Goal: Task Accomplishment & Management: Manage account settings

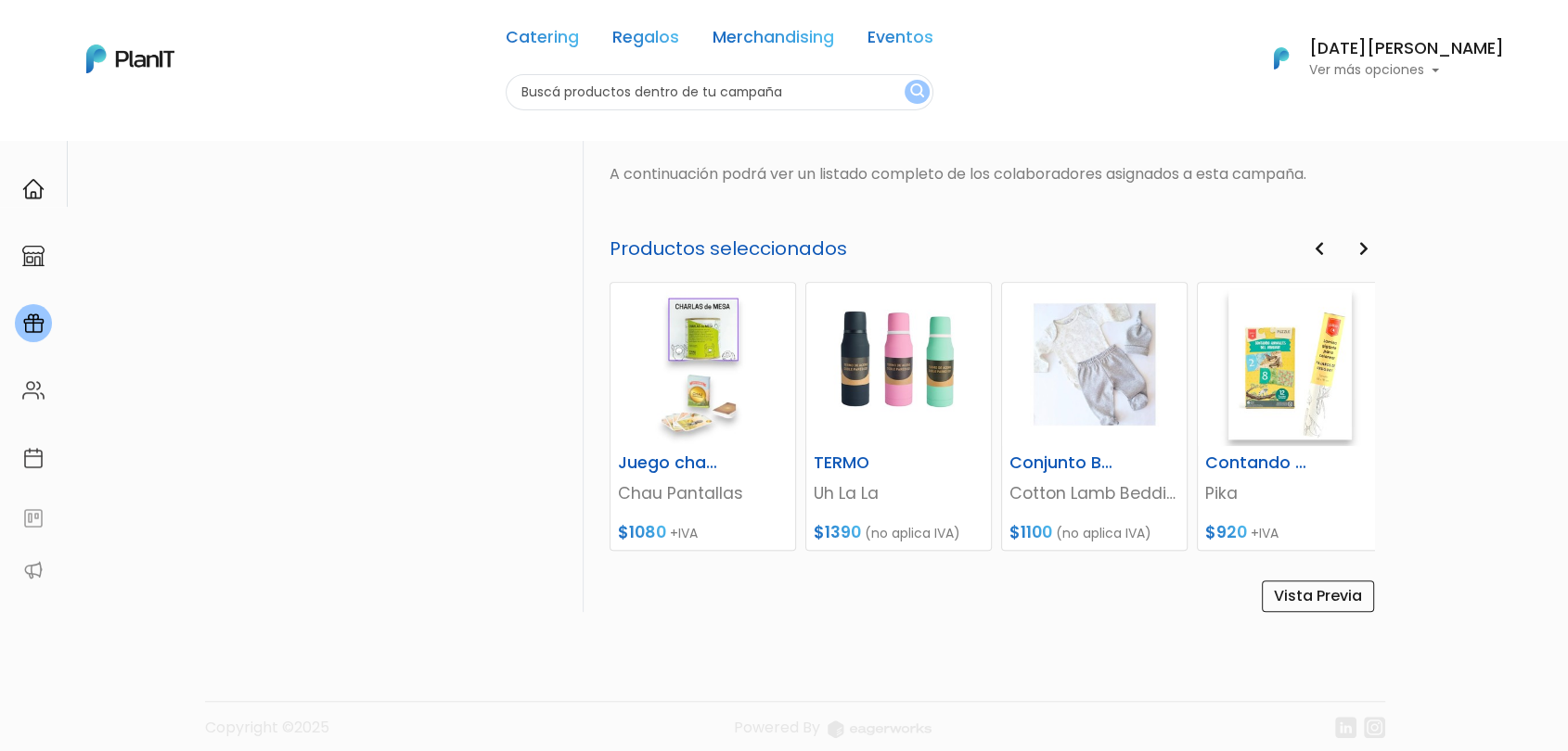
scroll to position [701, 0]
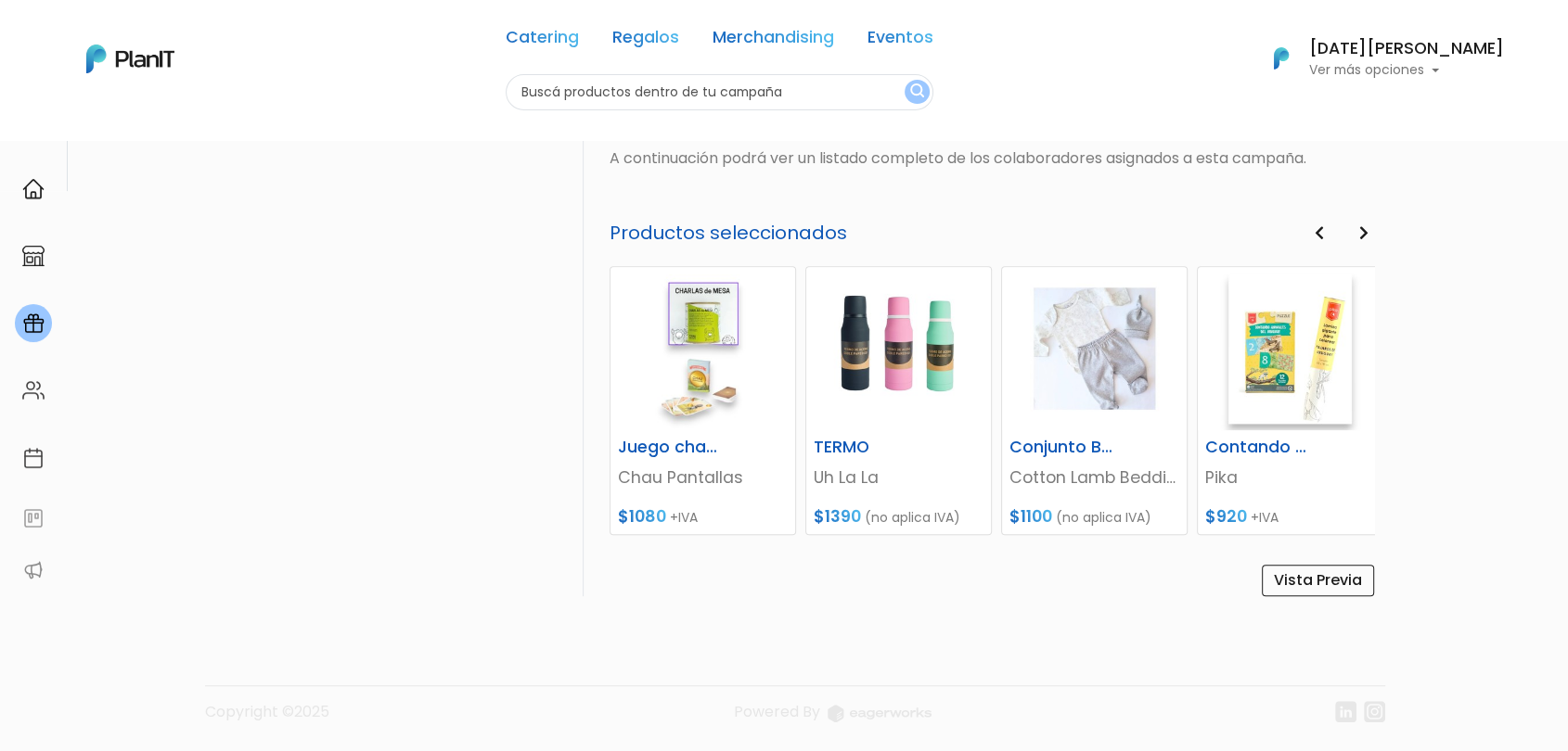
click at [1444, 345] on div "PlanITGo Creá y gestioná campañas personalizadas para cumpleaños, aniversarios …" at bounding box center [784, 95] width 1568 height 1314
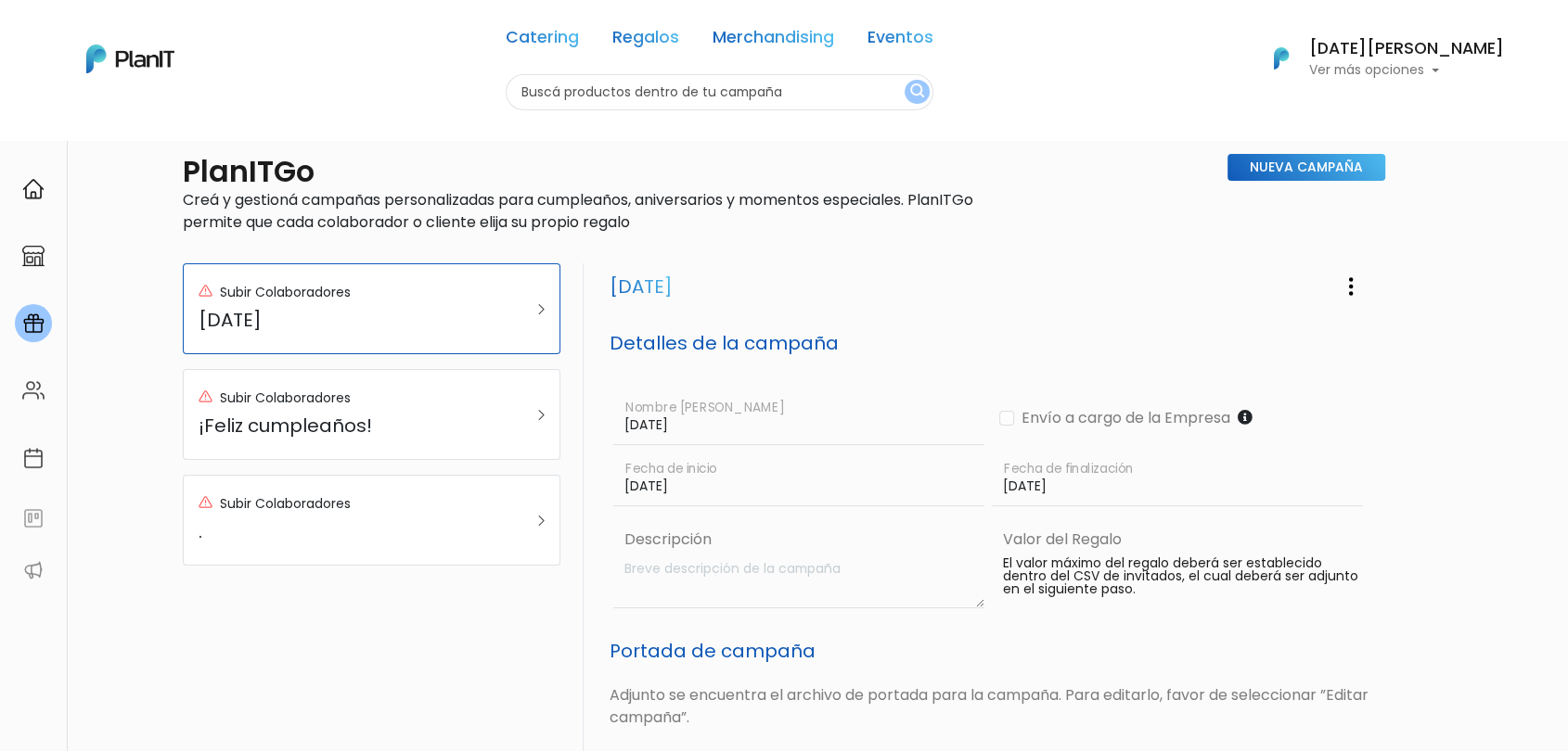
scroll to position [0, 0]
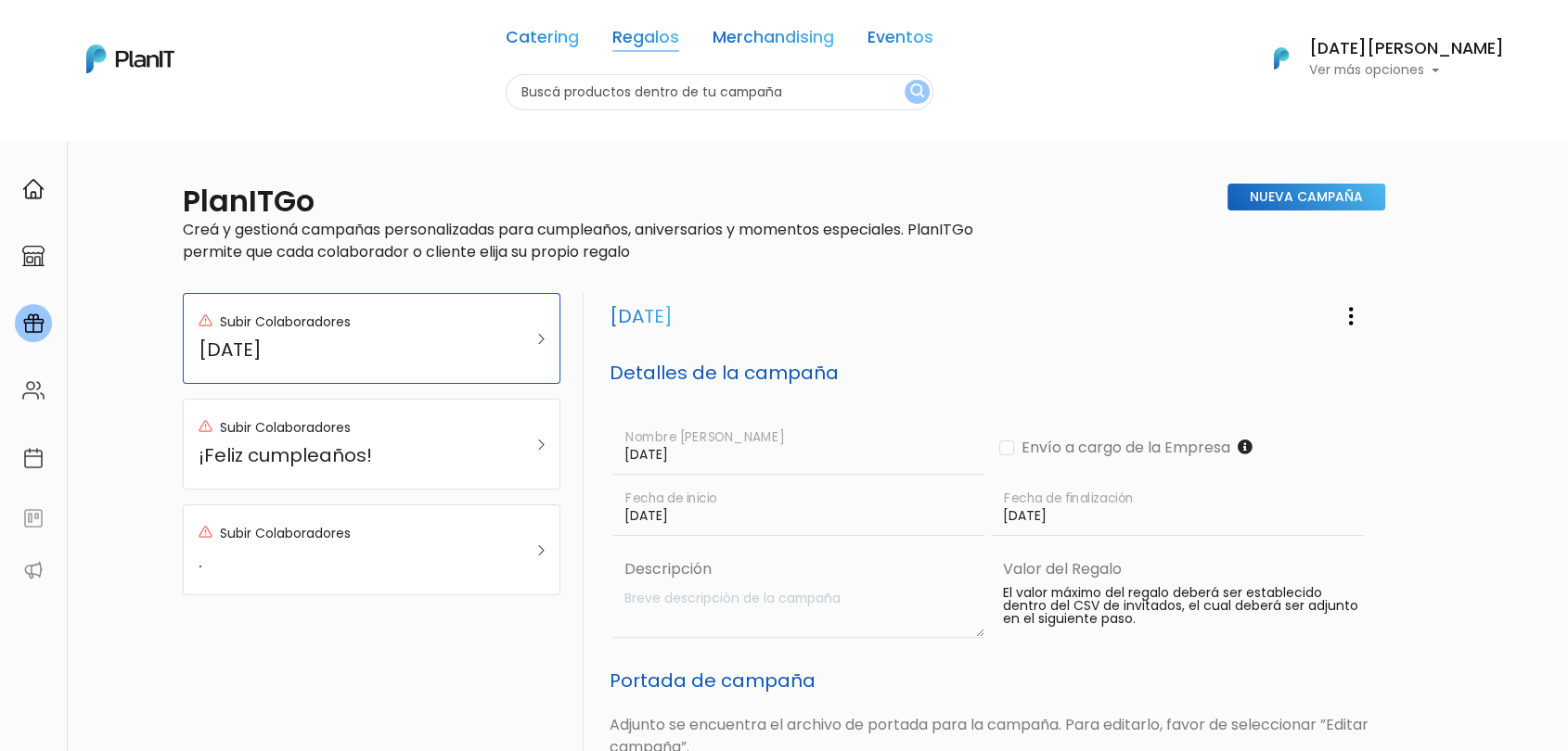
click at [663, 40] on link "Regalos" at bounding box center [645, 40] width 67 height 23
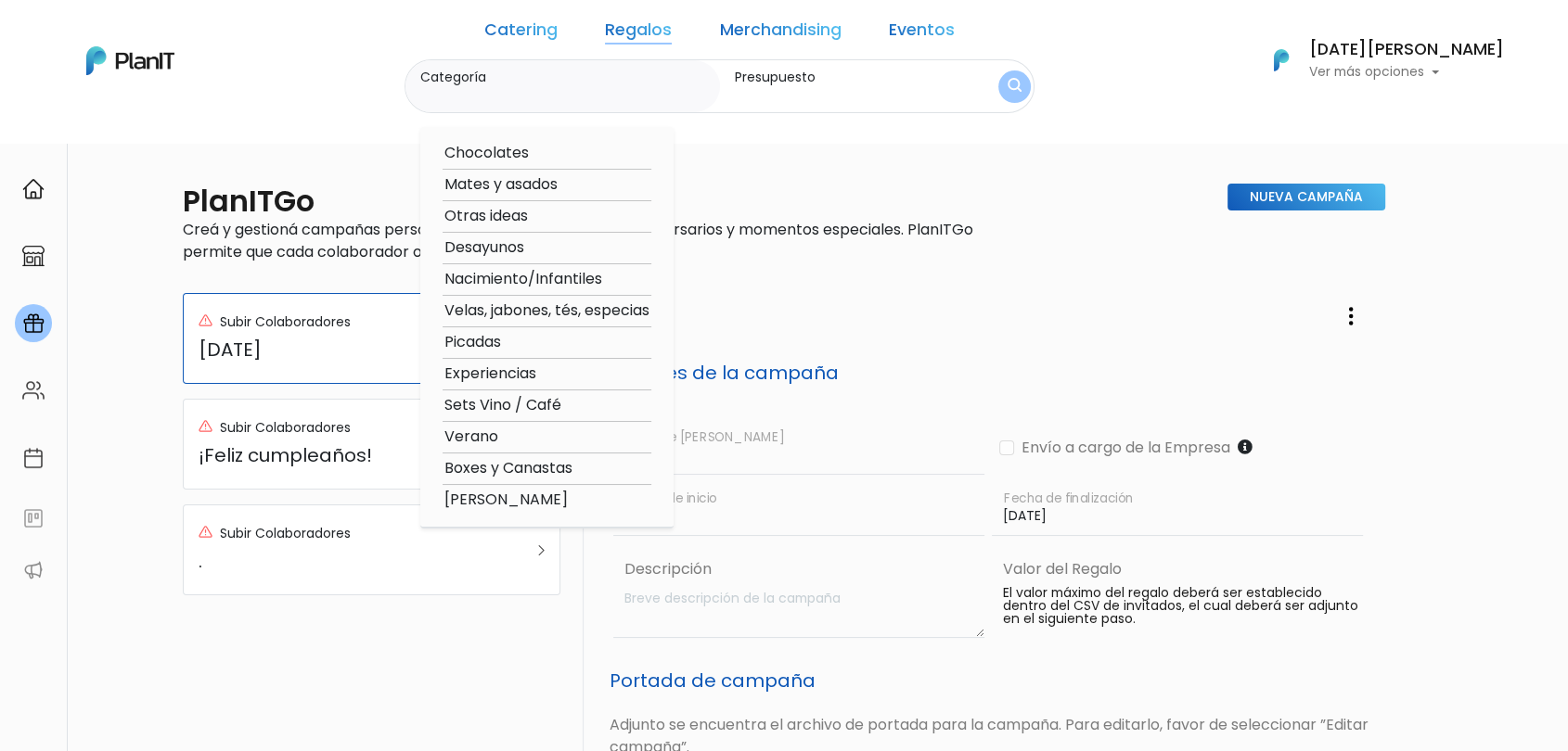
click at [571, 436] on option "Verano" at bounding box center [547, 438] width 209 height 24
type input "Verano"
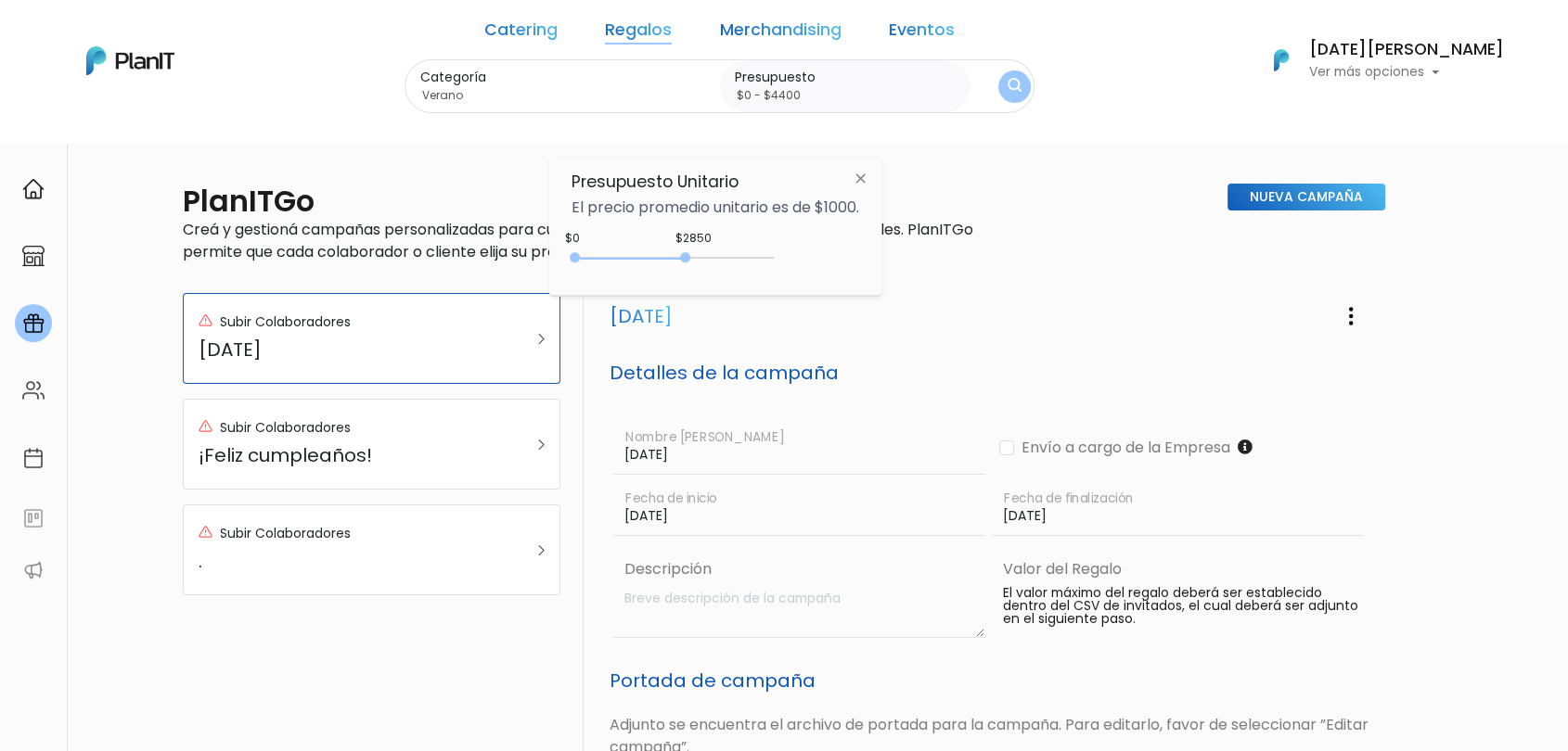
type input "$0 - $4500"
drag, startPoint x: 690, startPoint y: 263, endPoint x: 754, endPoint y: 260, distance: 64.1
click at [754, 260] on div "0 : 4500 0 4500" at bounding box center [676, 262] width 194 height 19
click at [1009, 95] on img "submit" at bounding box center [1013, 87] width 15 height 19
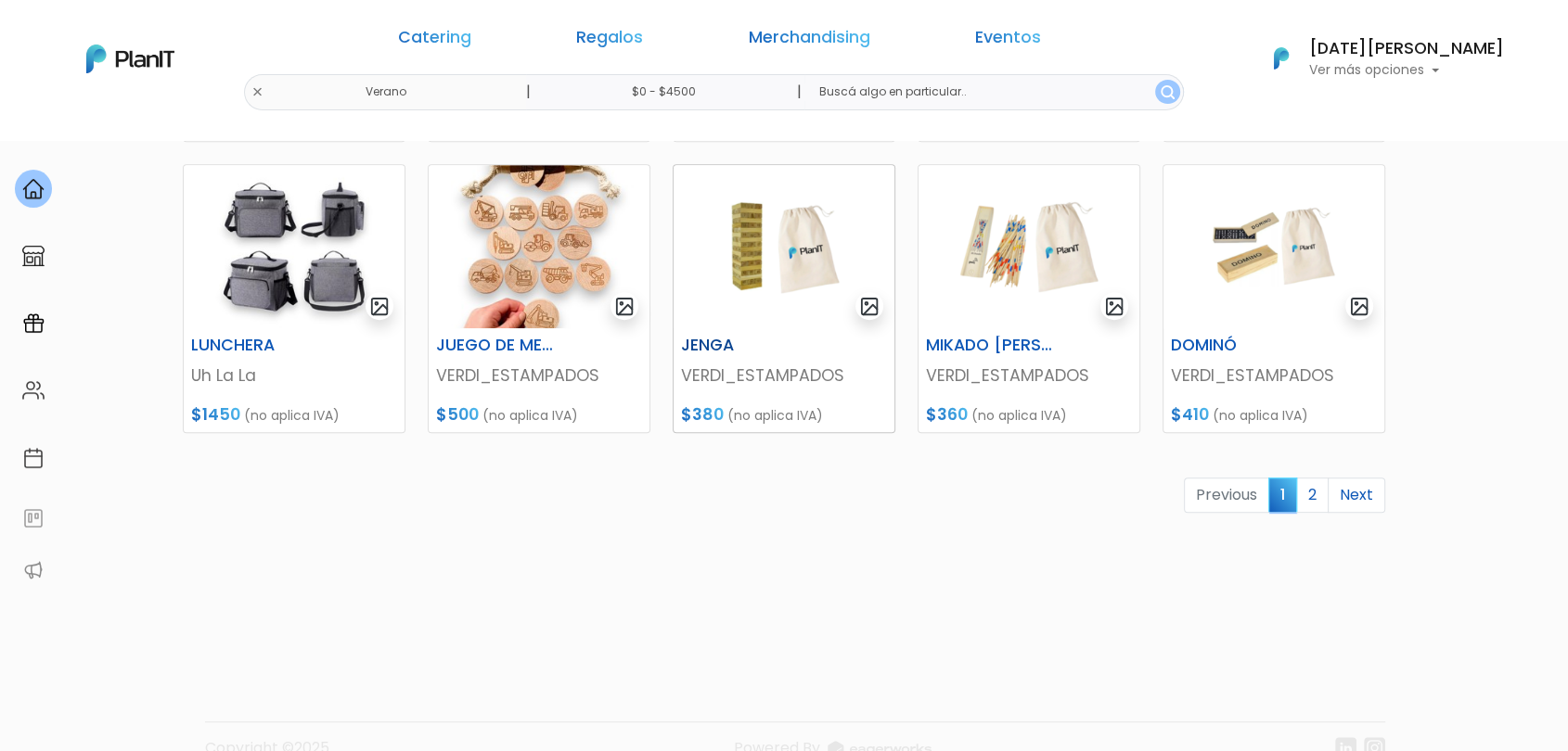
scroll to position [871, 0]
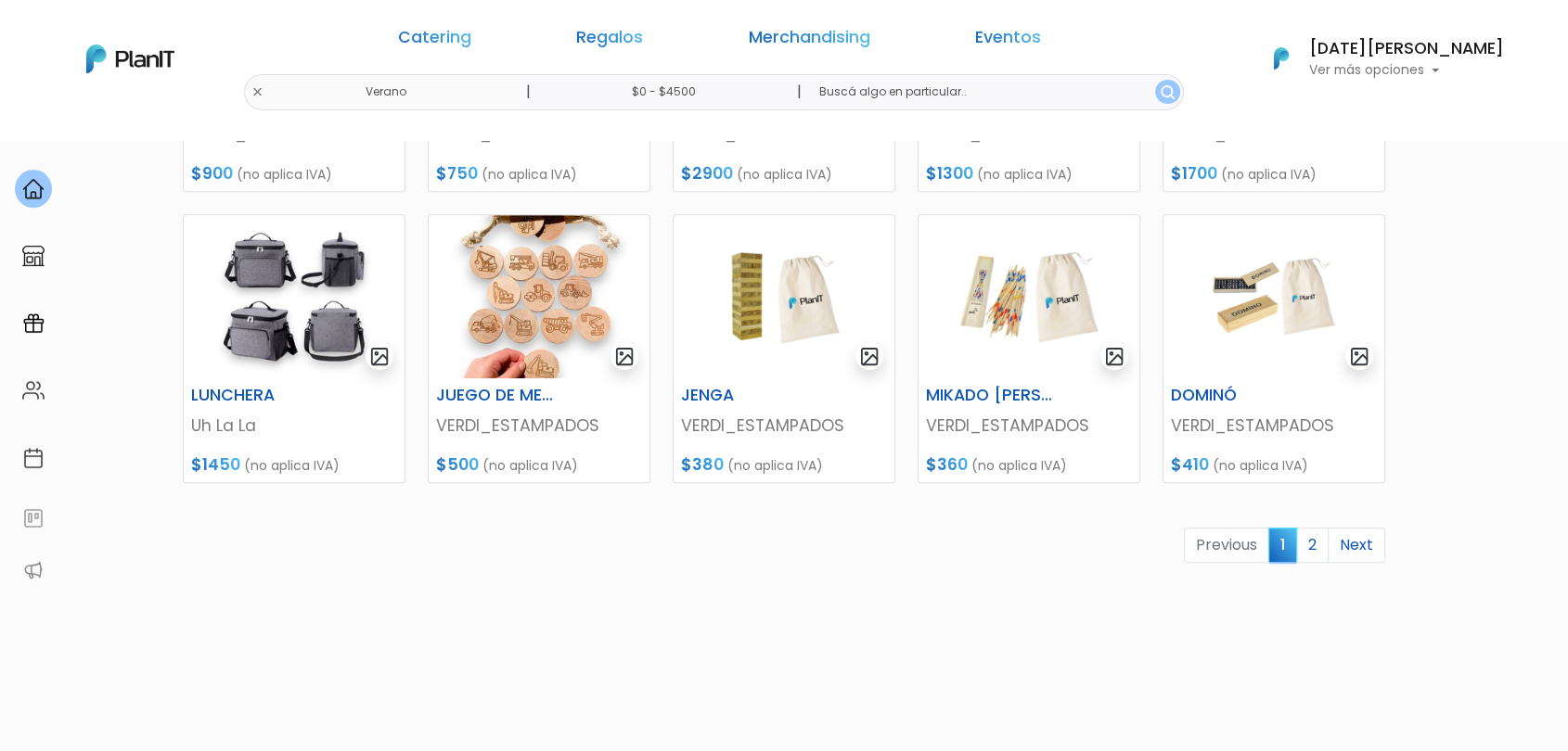
scroll to position [768, 0]
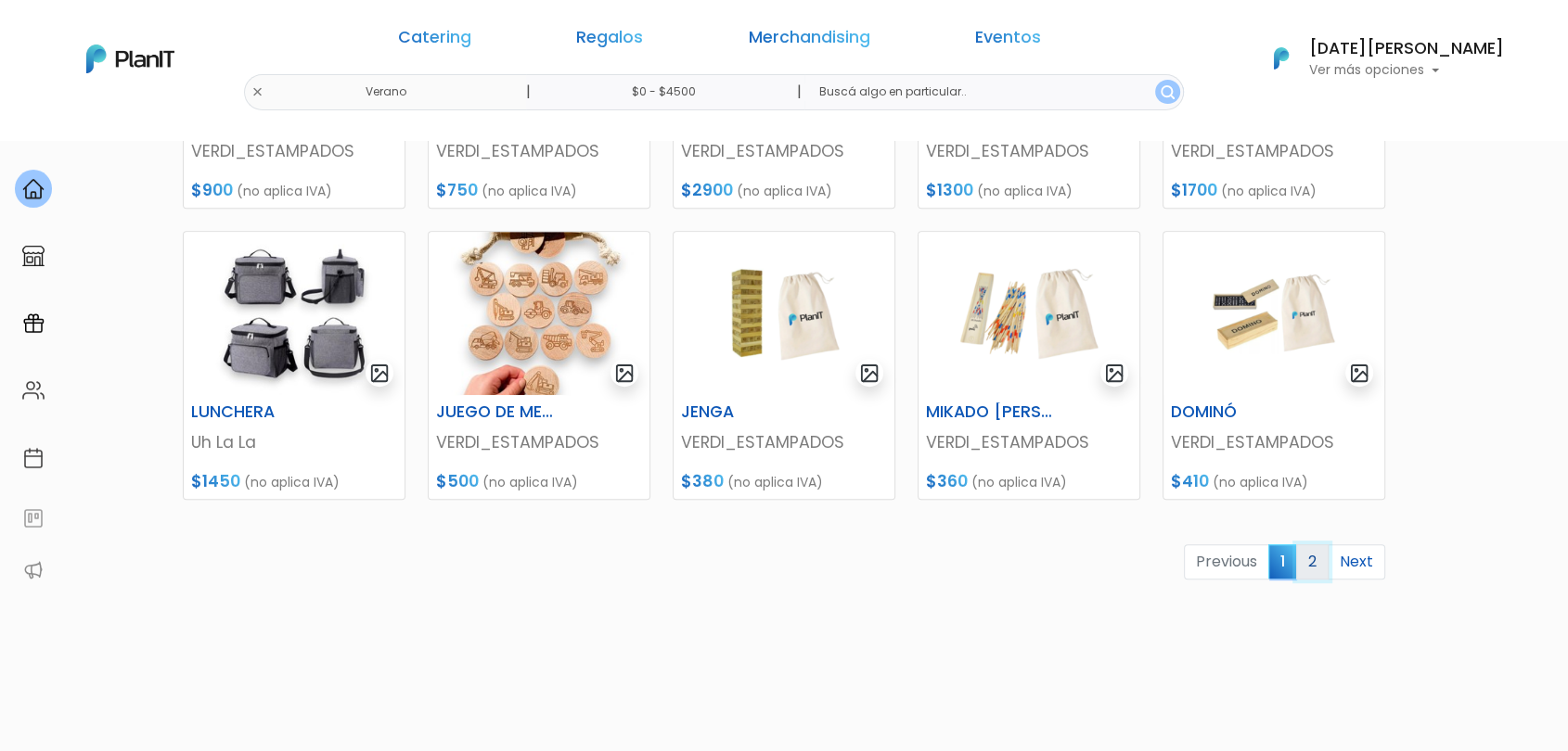
click at [1311, 557] on link "2" at bounding box center [1311, 563] width 33 height 36
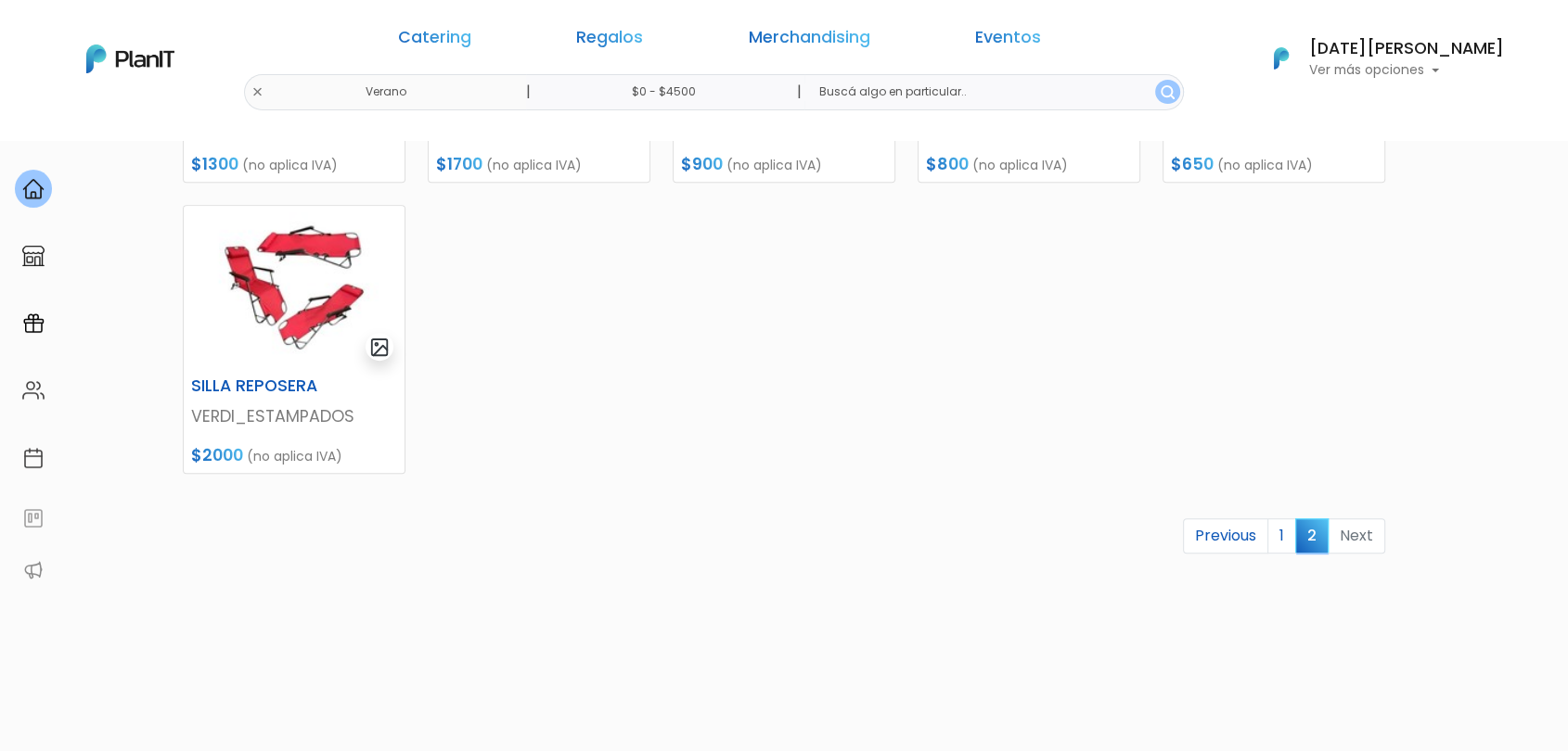
scroll to position [824, 0]
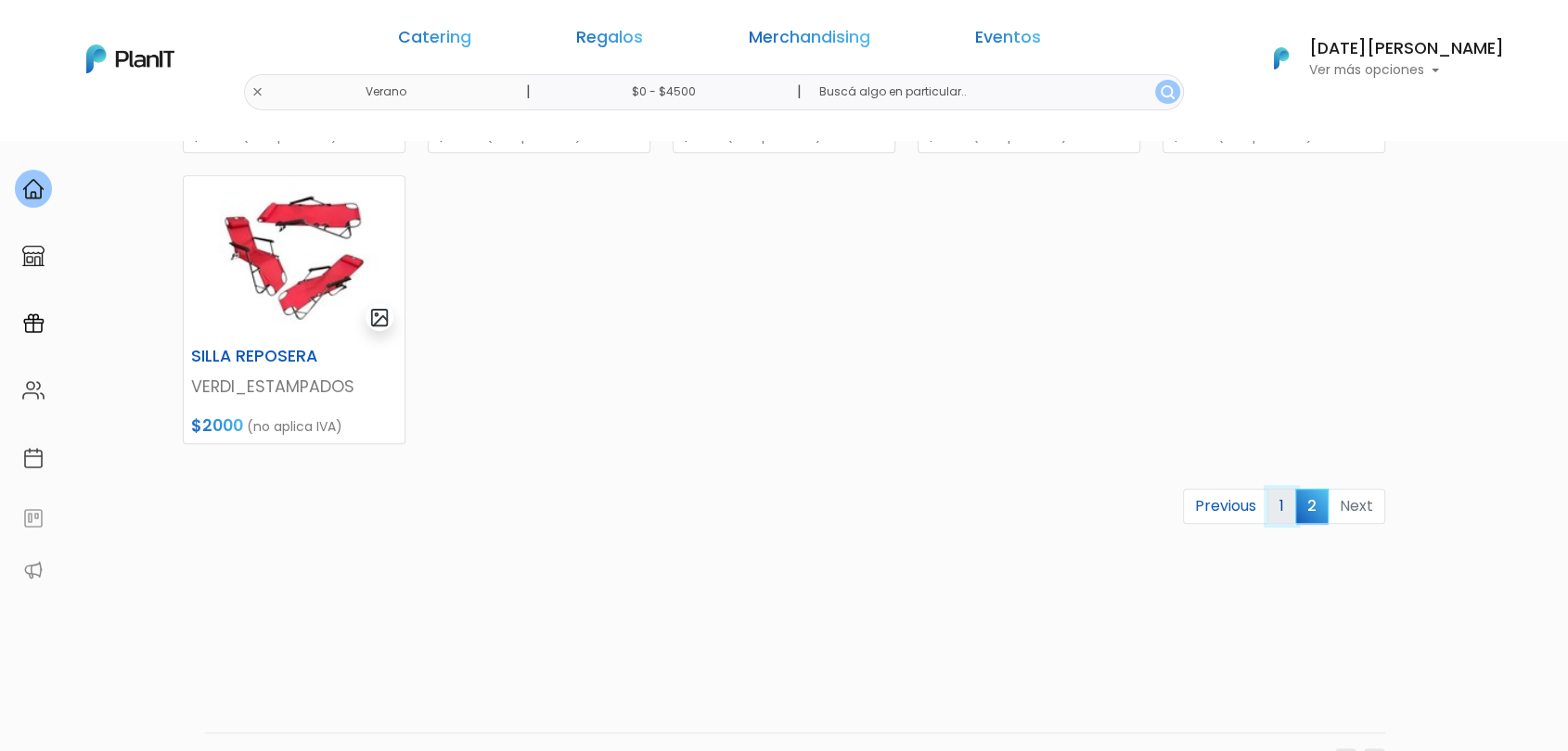
click at [1292, 514] on link "1" at bounding box center [1281, 506] width 29 height 36
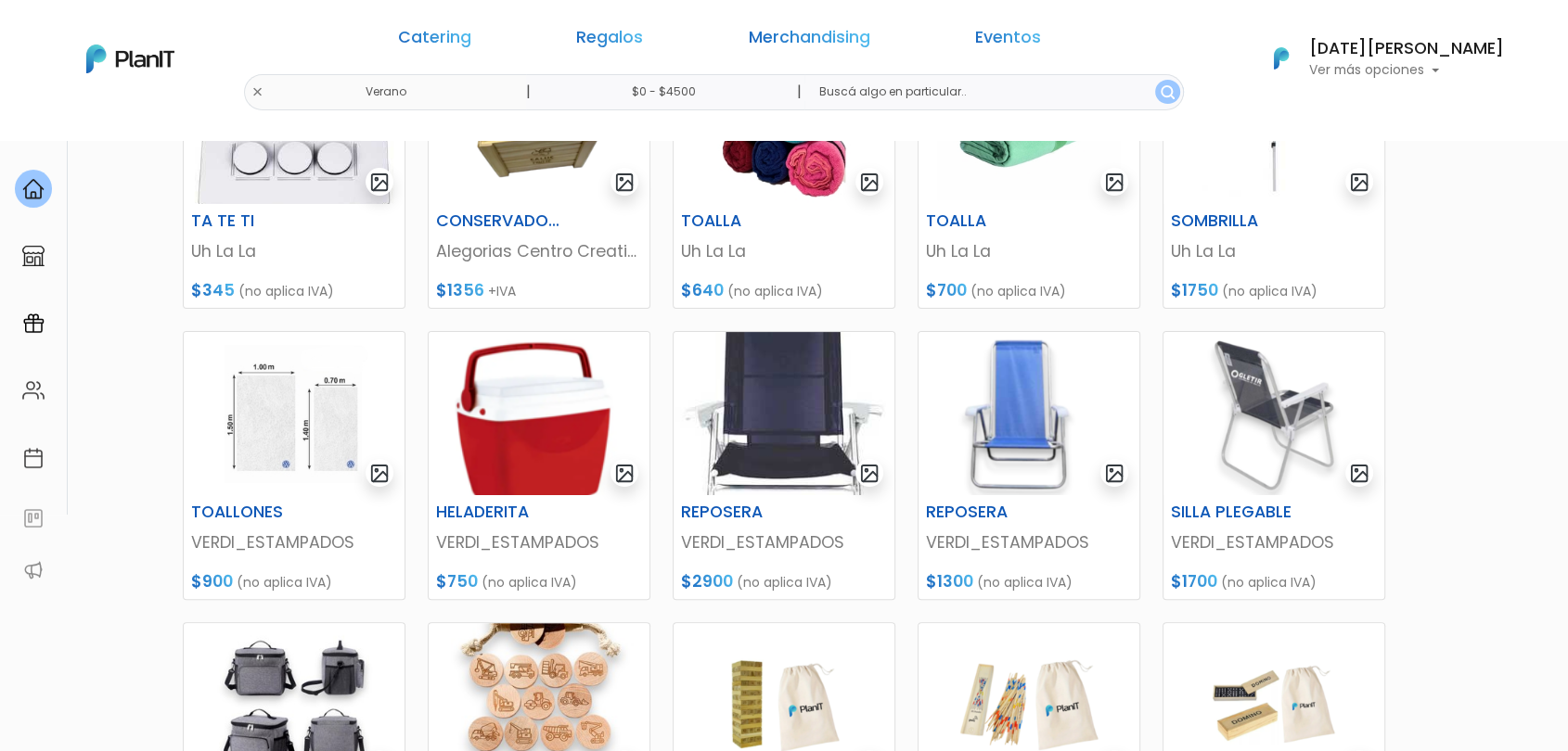
scroll to position [515, 0]
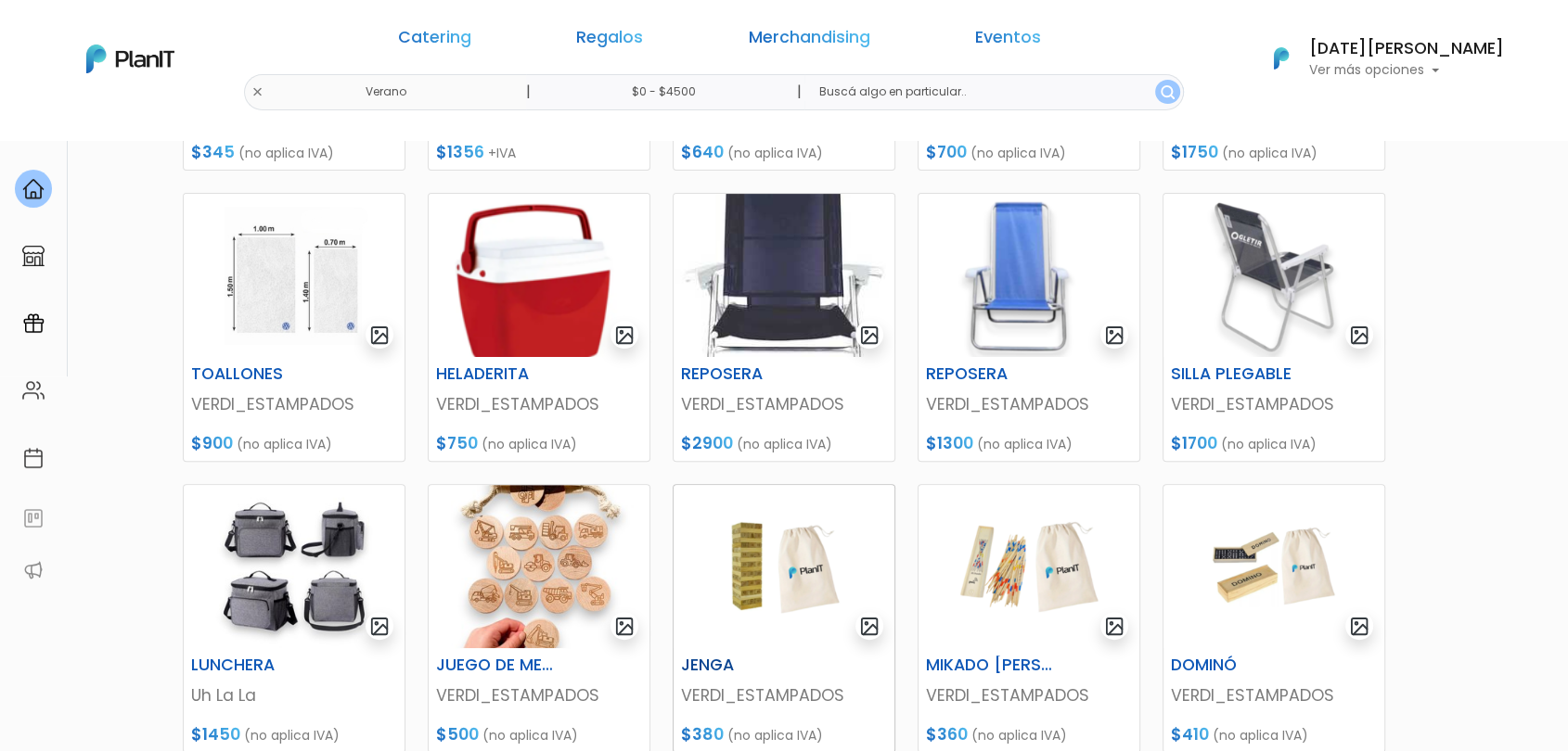
click at [828, 557] on img at bounding box center [784, 566] width 221 height 163
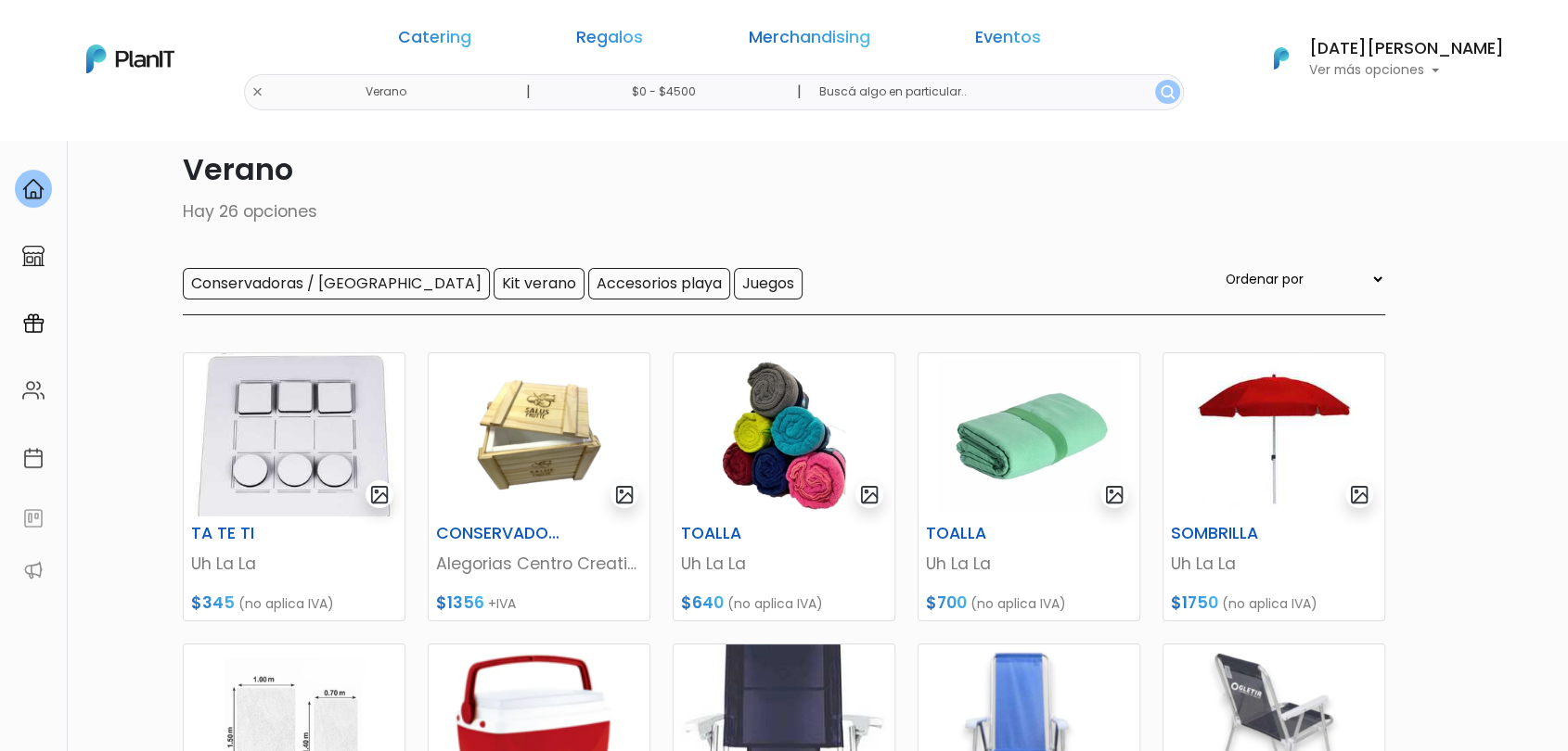
scroll to position [0, 0]
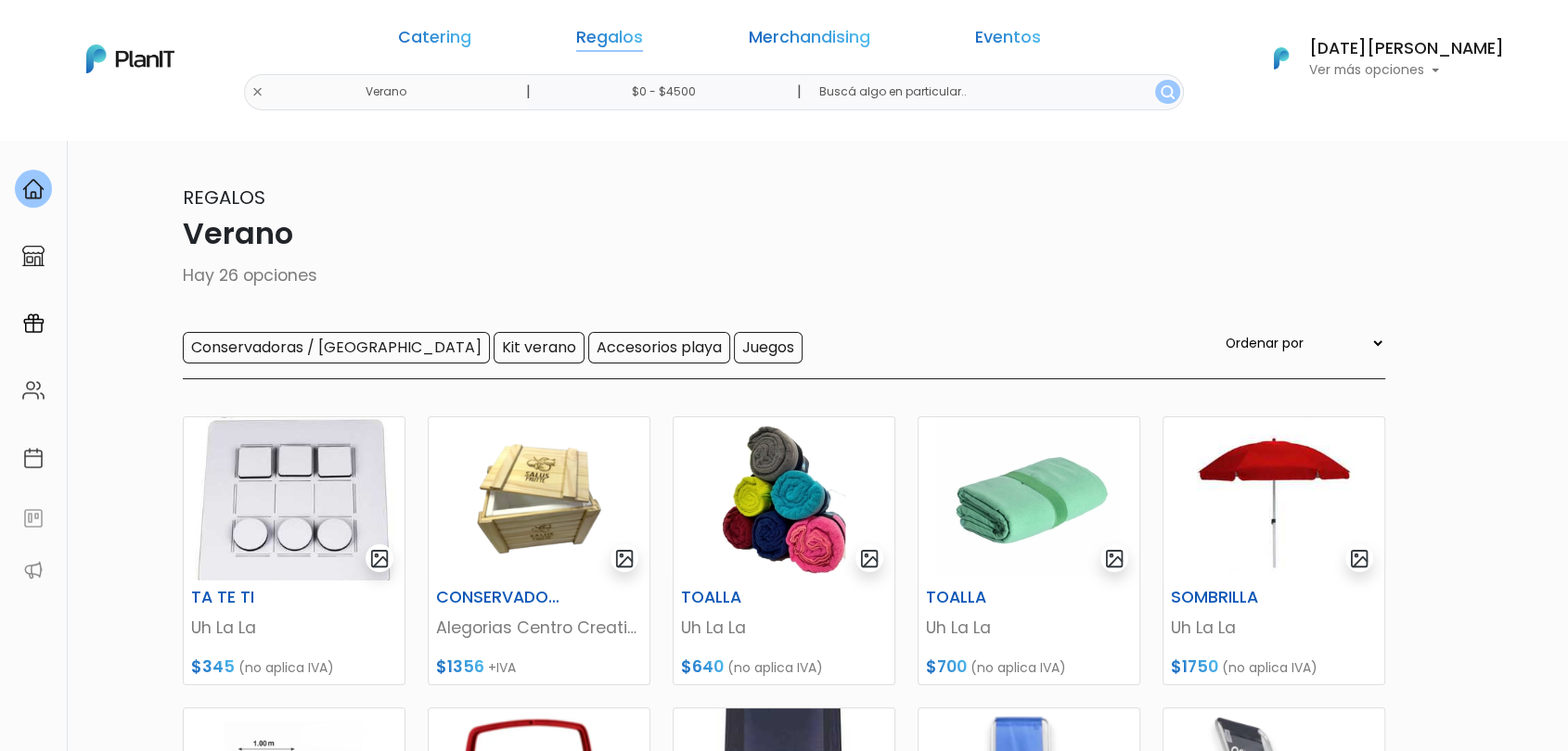
click at [643, 40] on link "Regalos" at bounding box center [610, 40] width 67 height 23
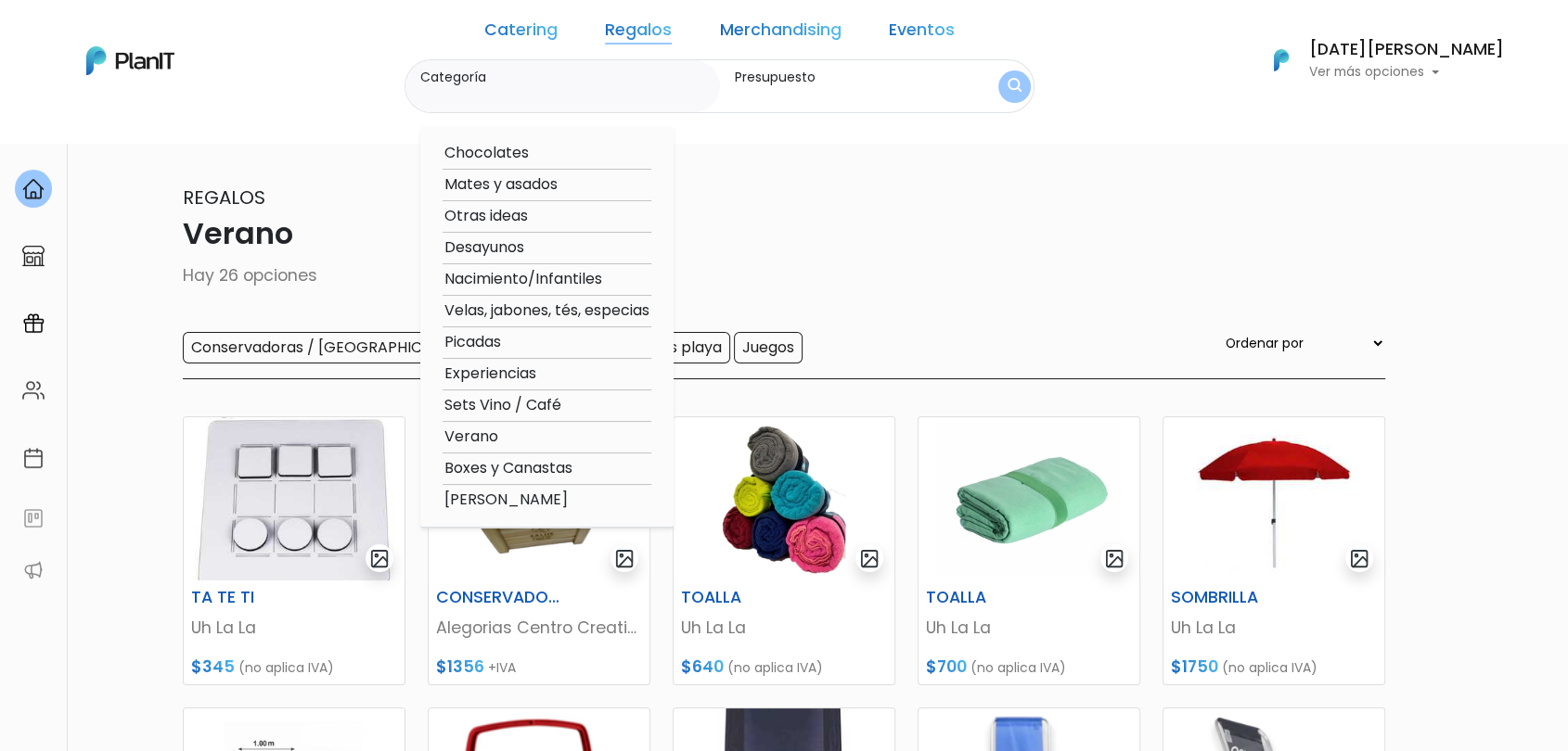
click at [557, 503] on option "[PERSON_NAME]" at bounding box center [547, 500] width 209 height 24
type input "[PERSON_NAME]"
type input "$0 - $4500"
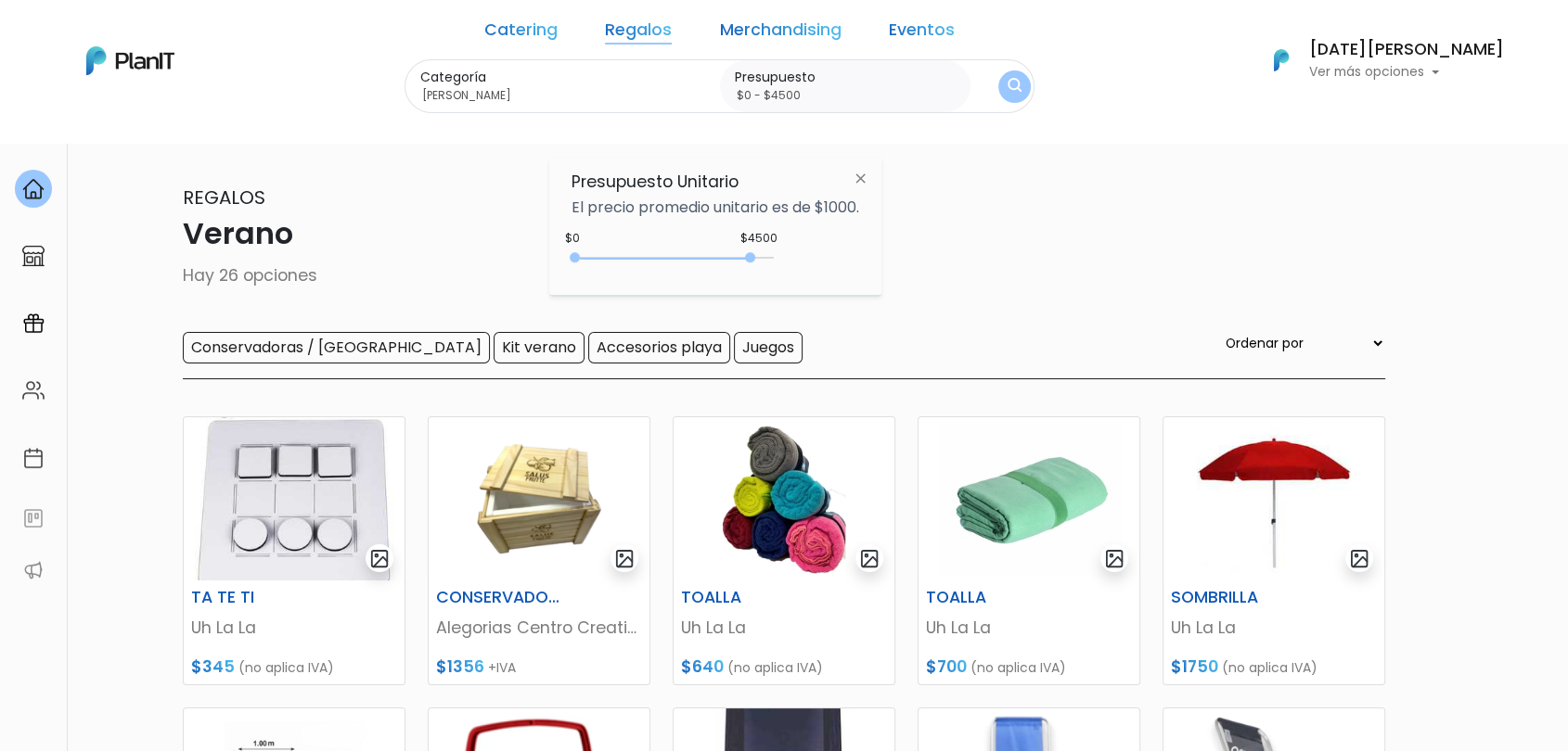
click at [999, 93] on button "submit" at bounding box center [1014, 86] width 33 height 33
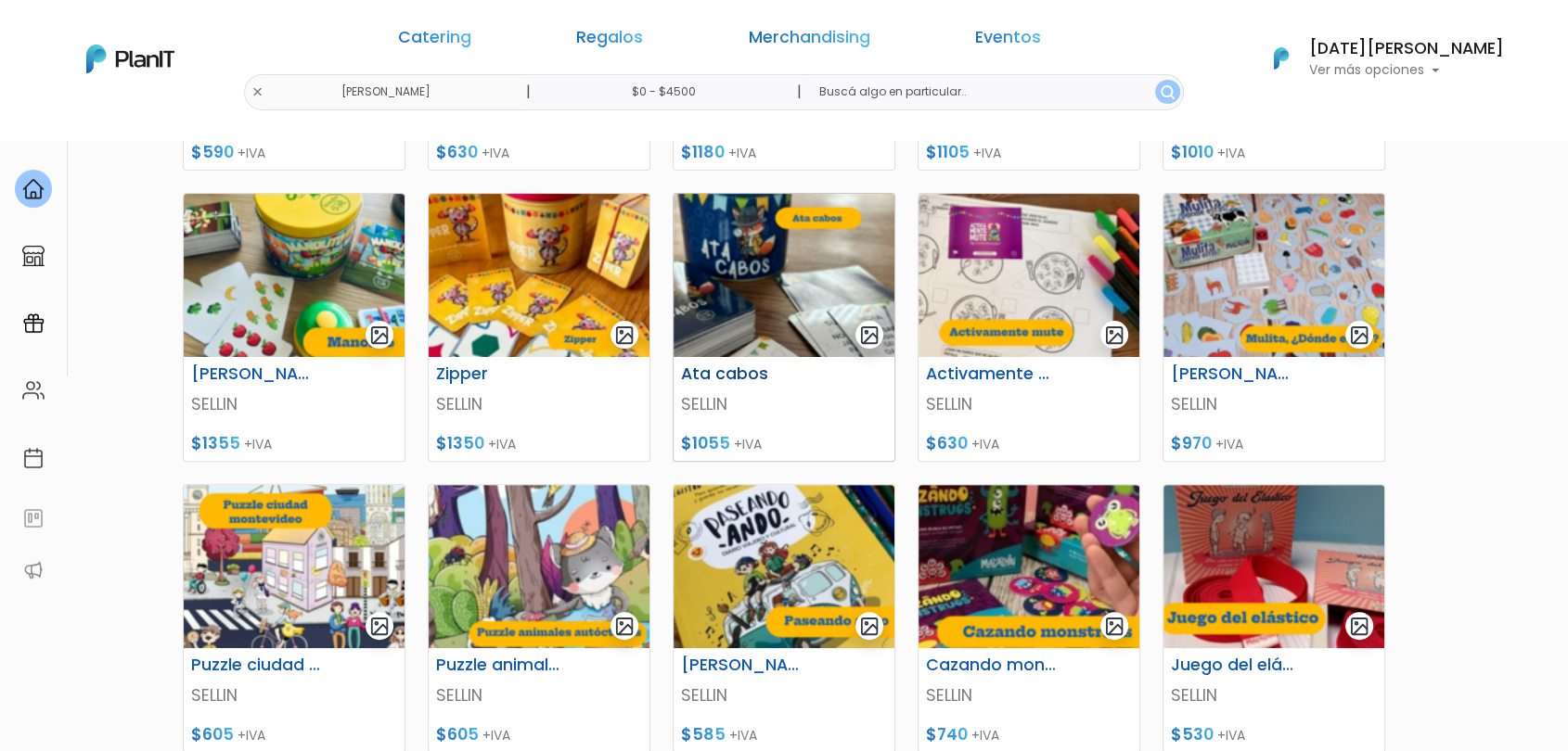
scroll to position [720, 0]
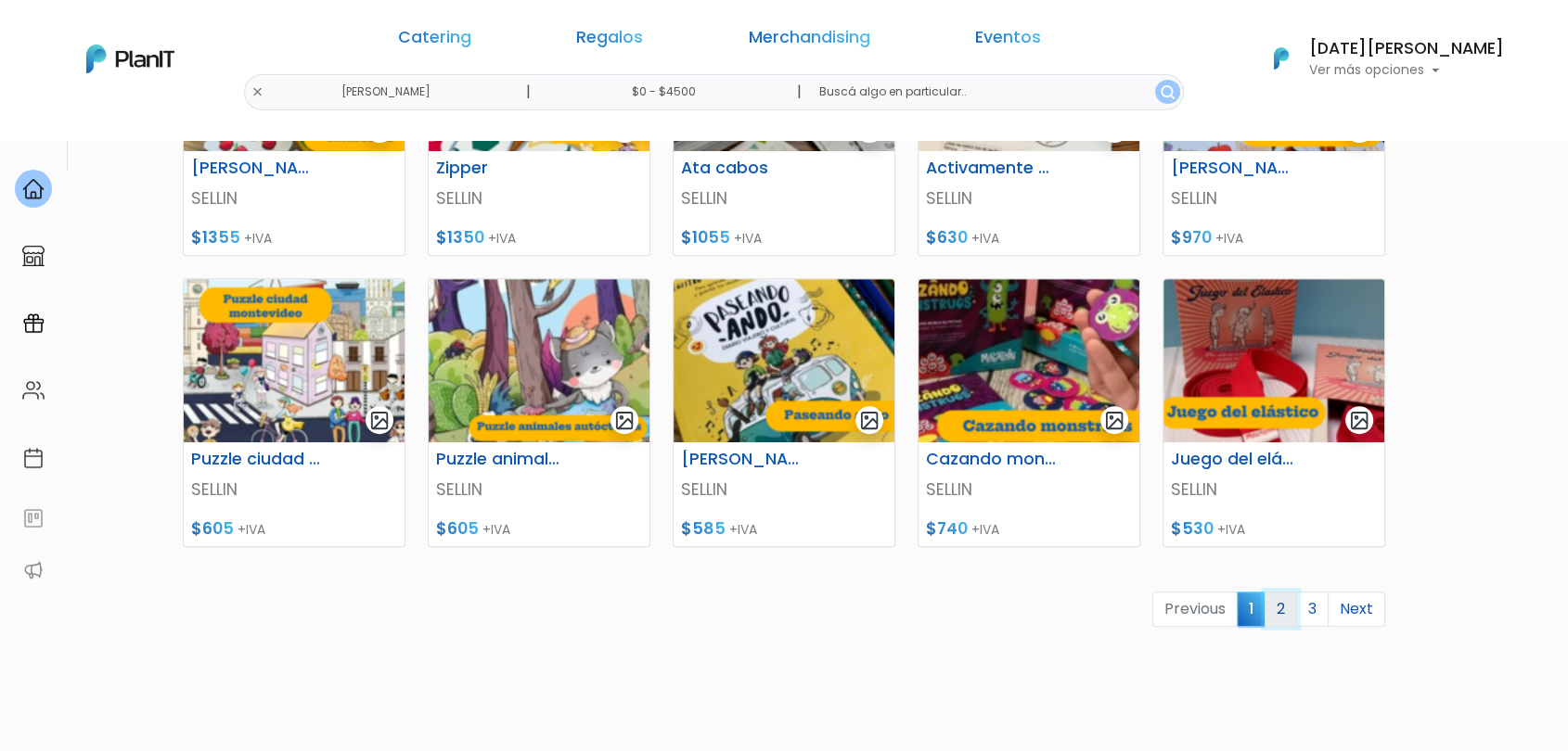
click at [1283, 615] on link "2" at bounding box center [1280, 610] width 33 height 36
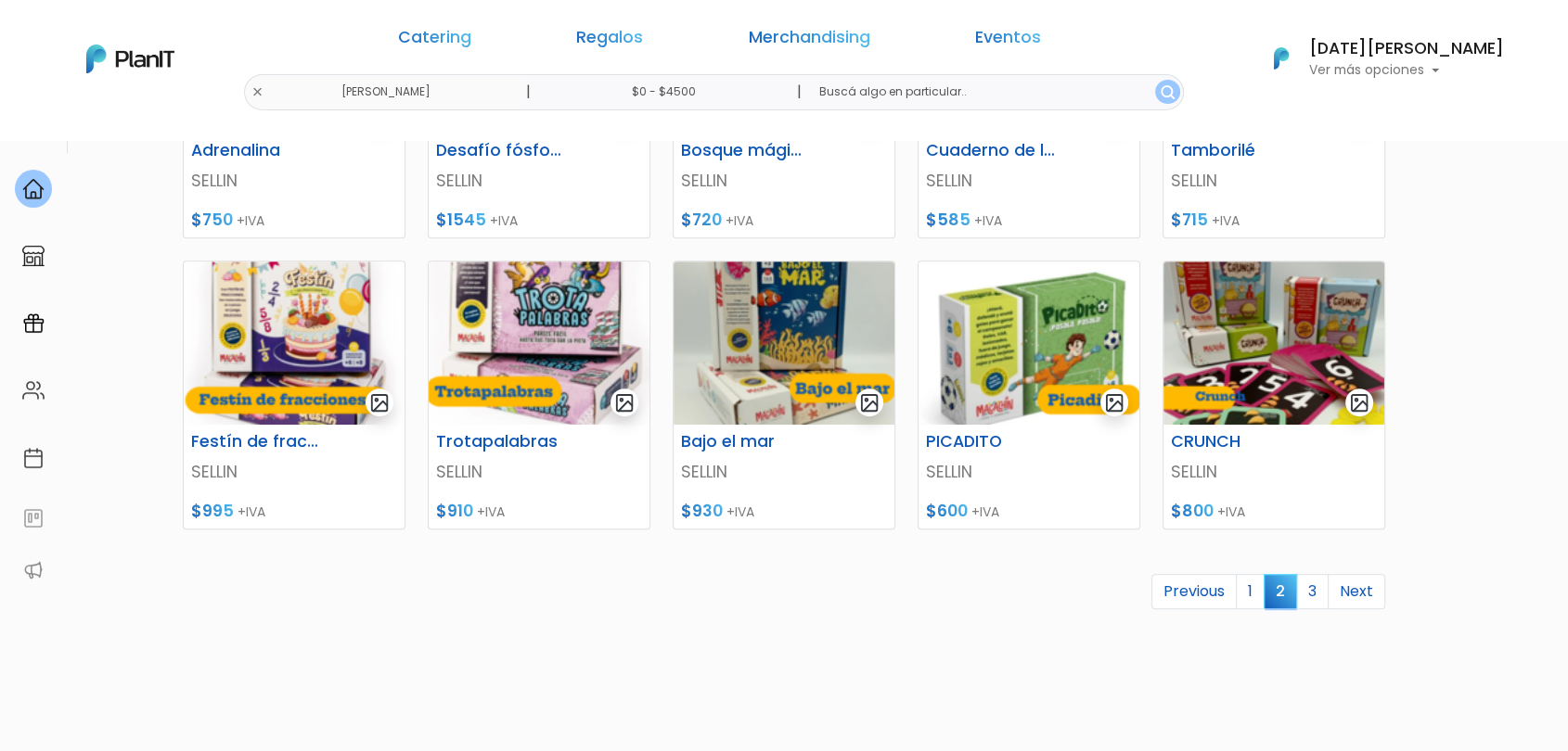
scroll to position [824, 0]
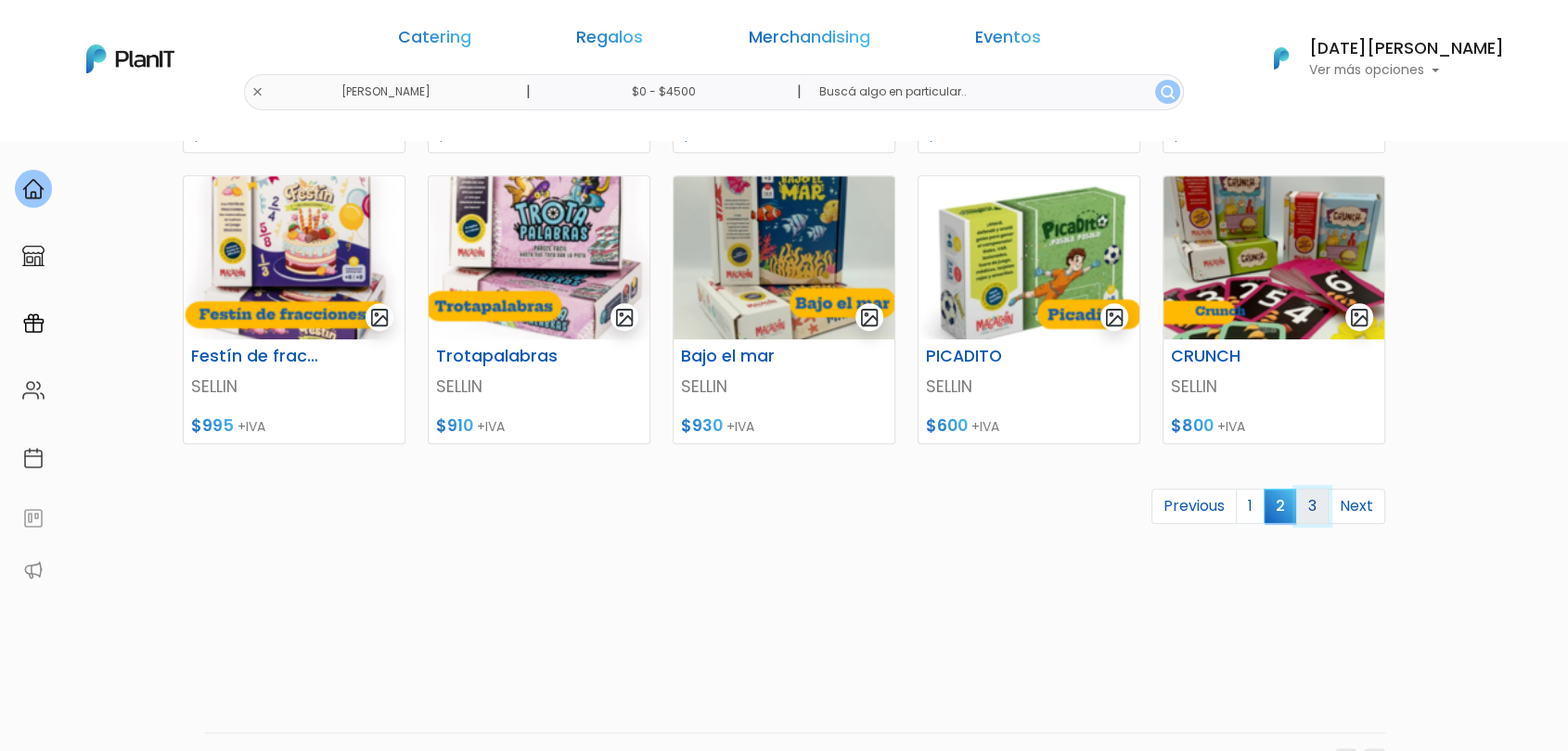
click at [1314, 506] on link "3" at bounding box center [1311, 506] width 33 height 36
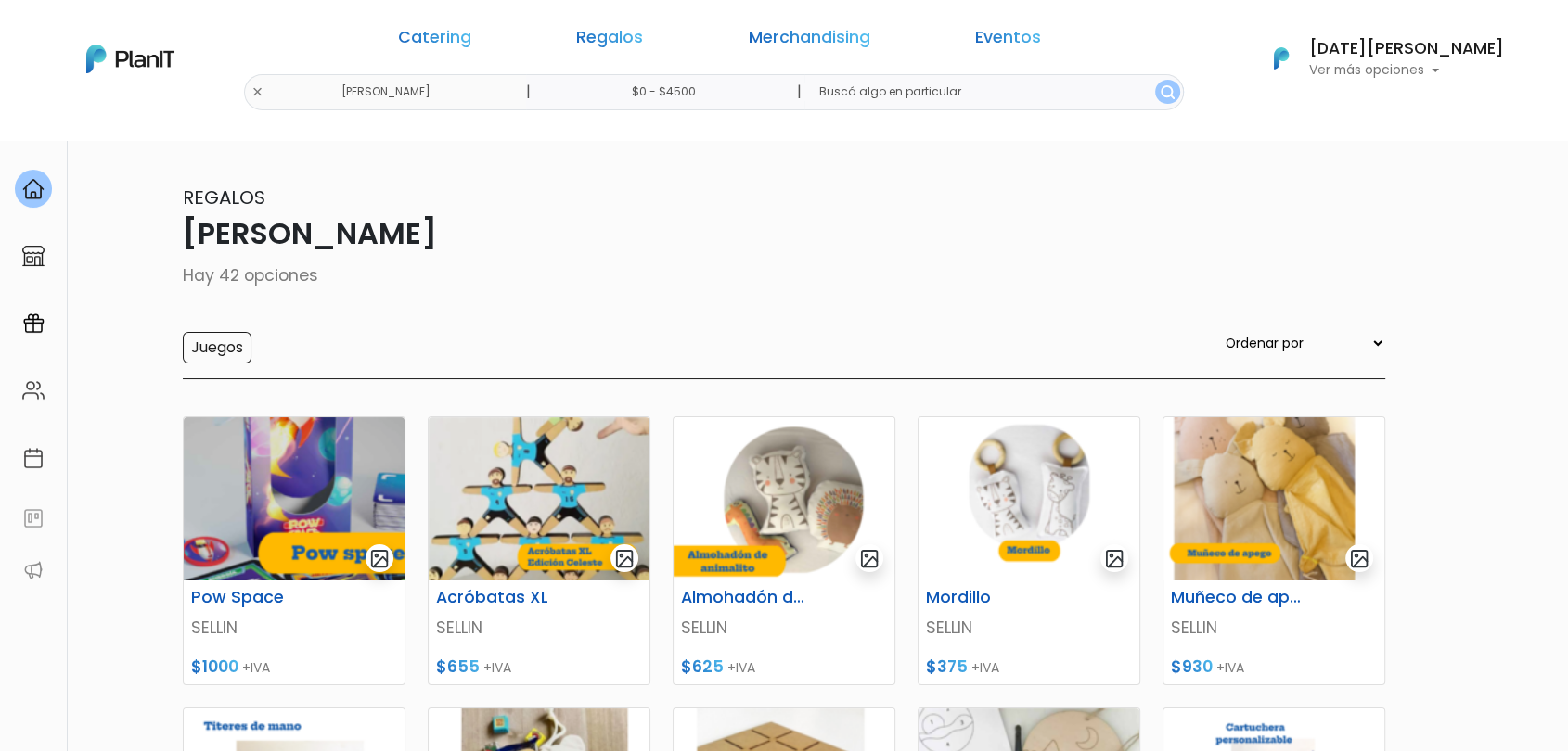
click at [664, 22] on div "Catering Regalos Merchandising Eventos" at bounding box center [720, 41] width 714 height 67
click at [643, 38] on link "Regalos" at bounding box center [610, 40] width 67 height 23
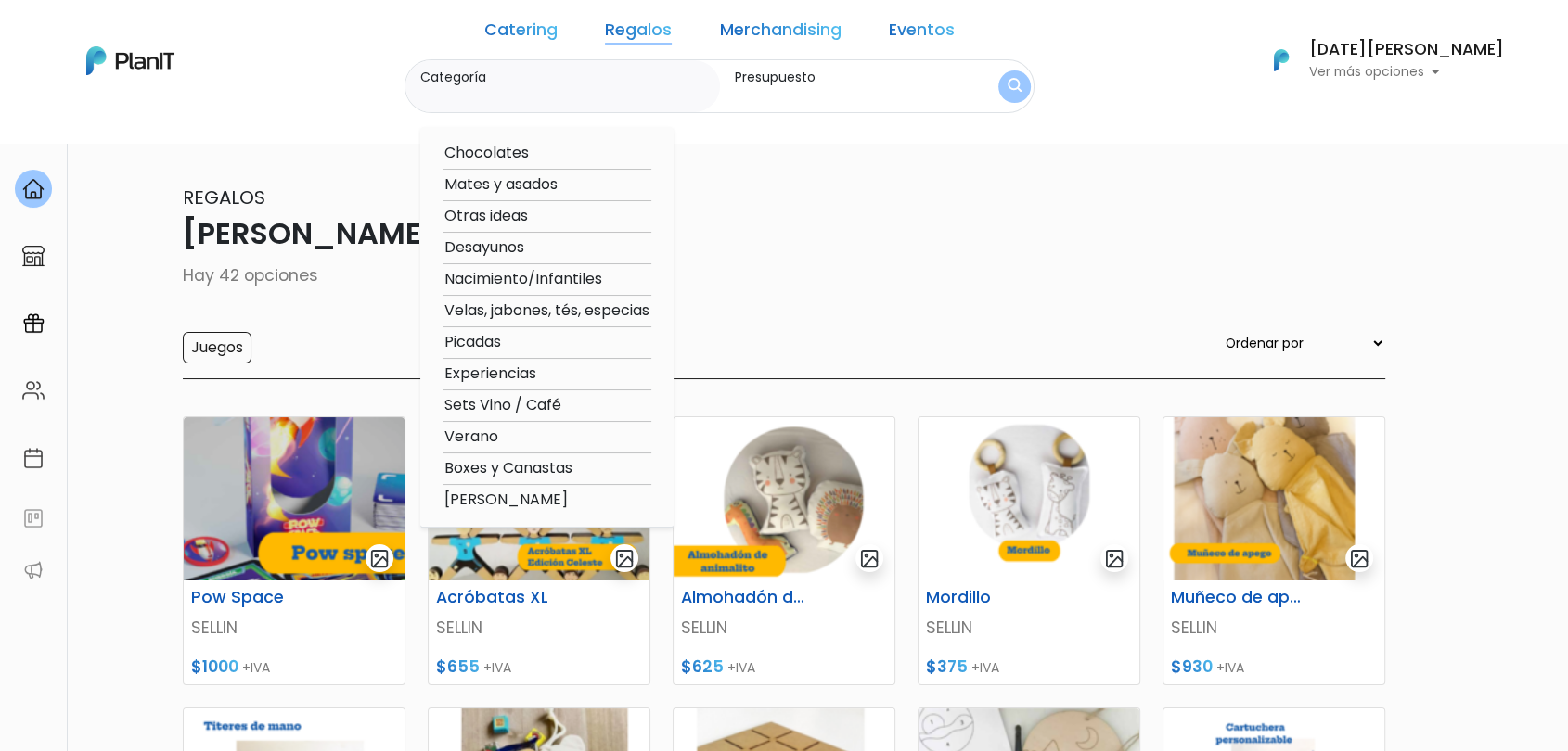
click at [556, 408] on option "Sets Vino / Café" at bounding box center [547, 407] width 209 height 24
type input "Sets Vino / Café"
type input "$0 - $4500"
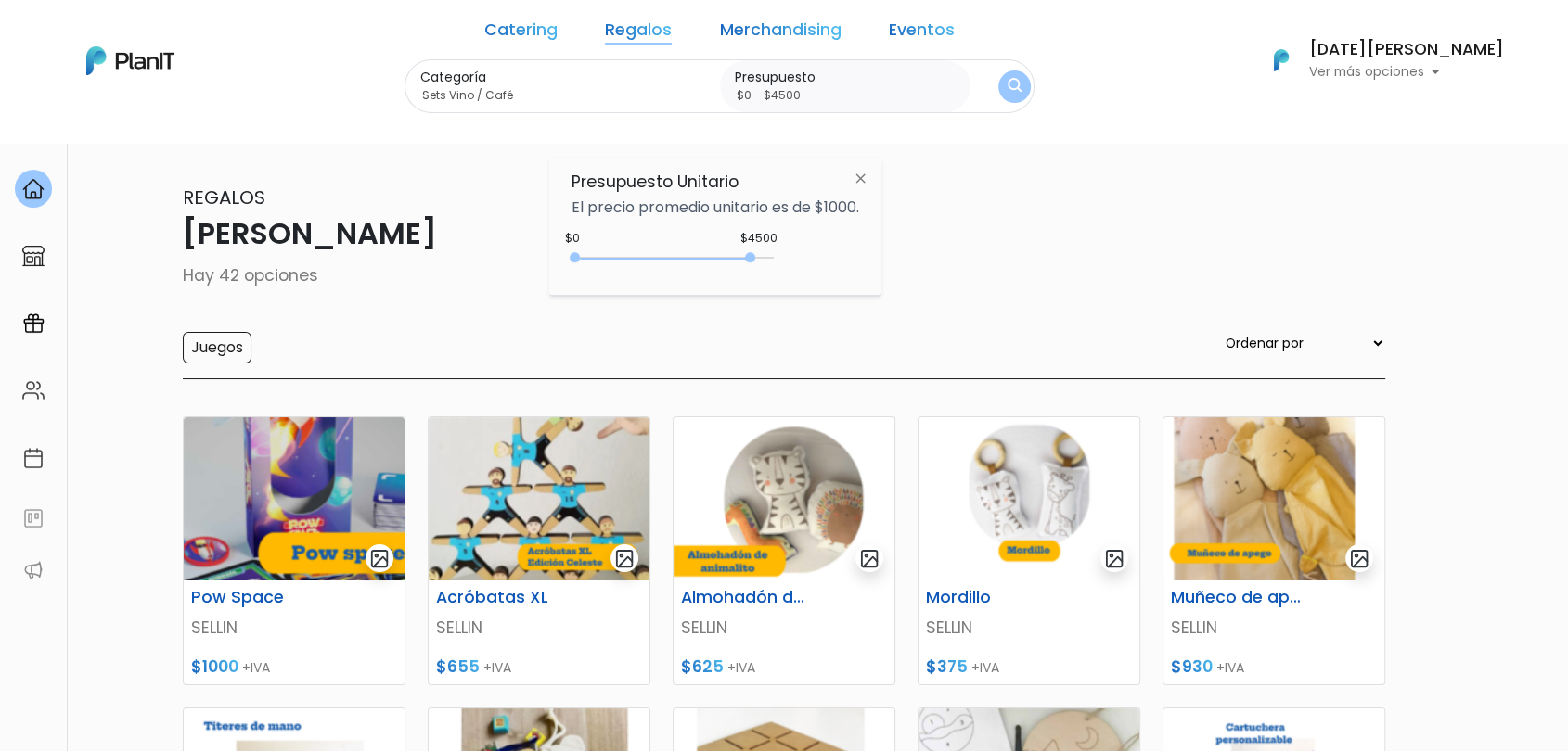
click at [1019, 76] on button "submit" at bounding box center [1014, 86] width 33 height 33
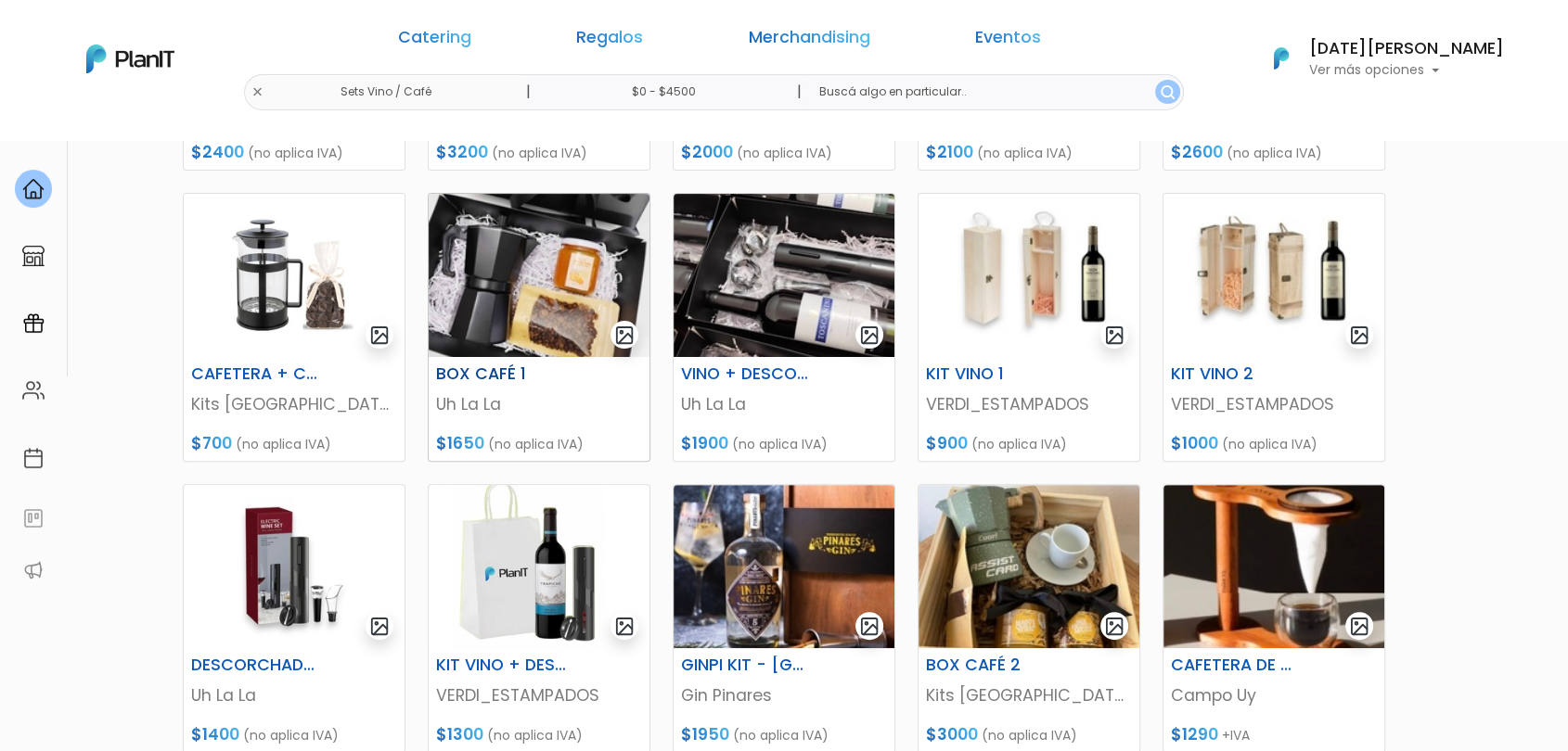
scroll to position [824, 0]
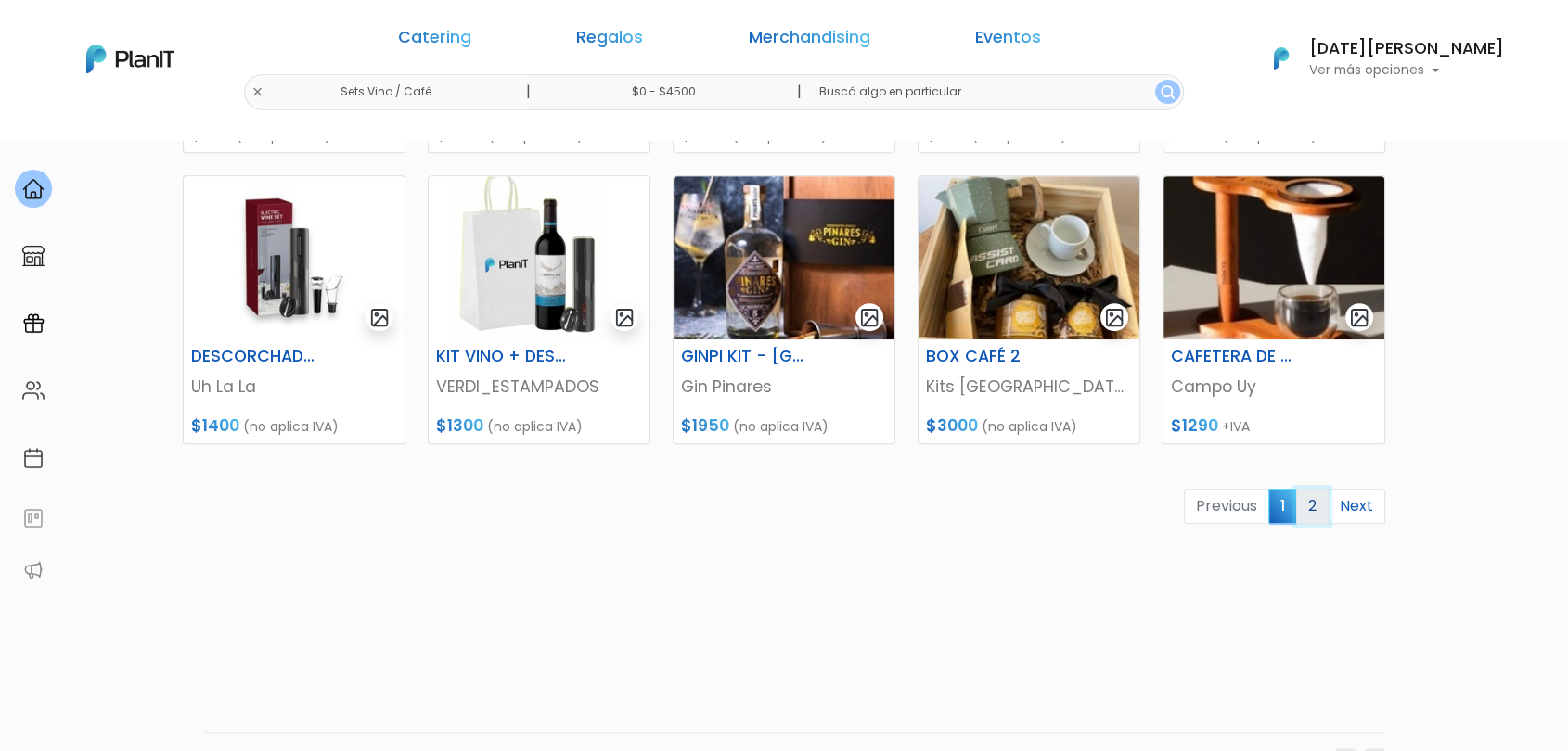
click at [1302, 505] on link "2" at bounding box center [1311, 506] width 33 height 36
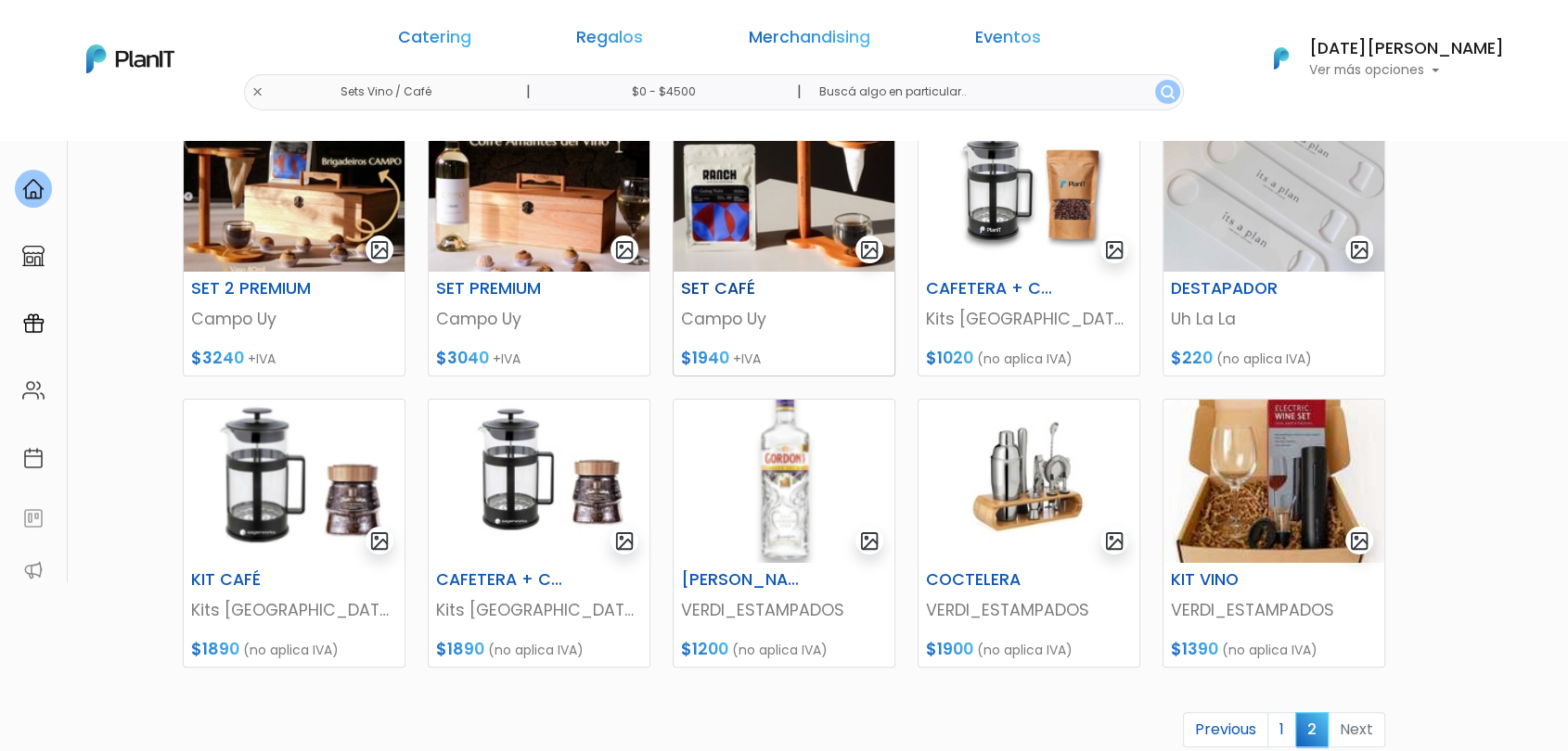
scroll to position [206, 0]
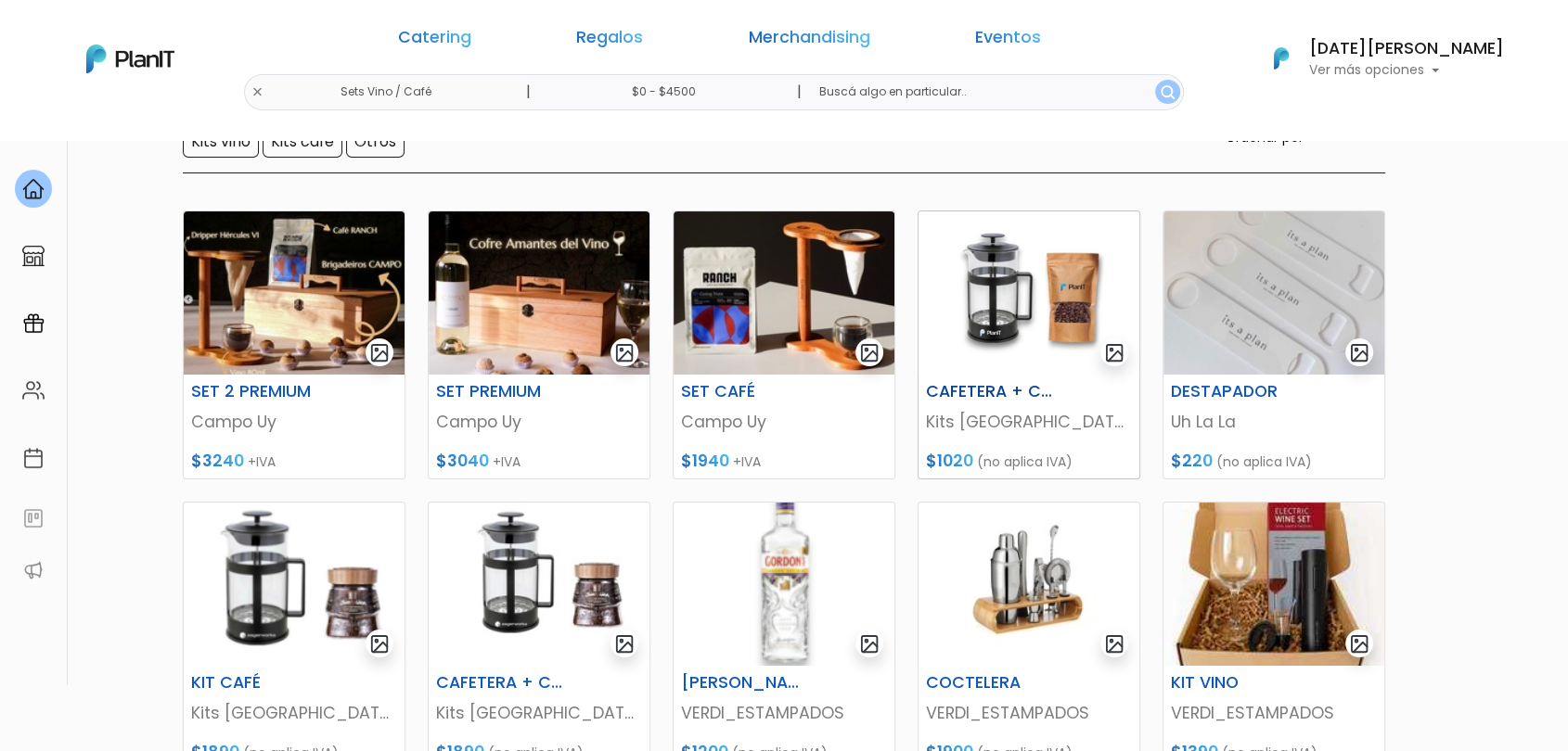
click at [1046, 300] on img at bounding box center [1029, 292] width 221 height 163
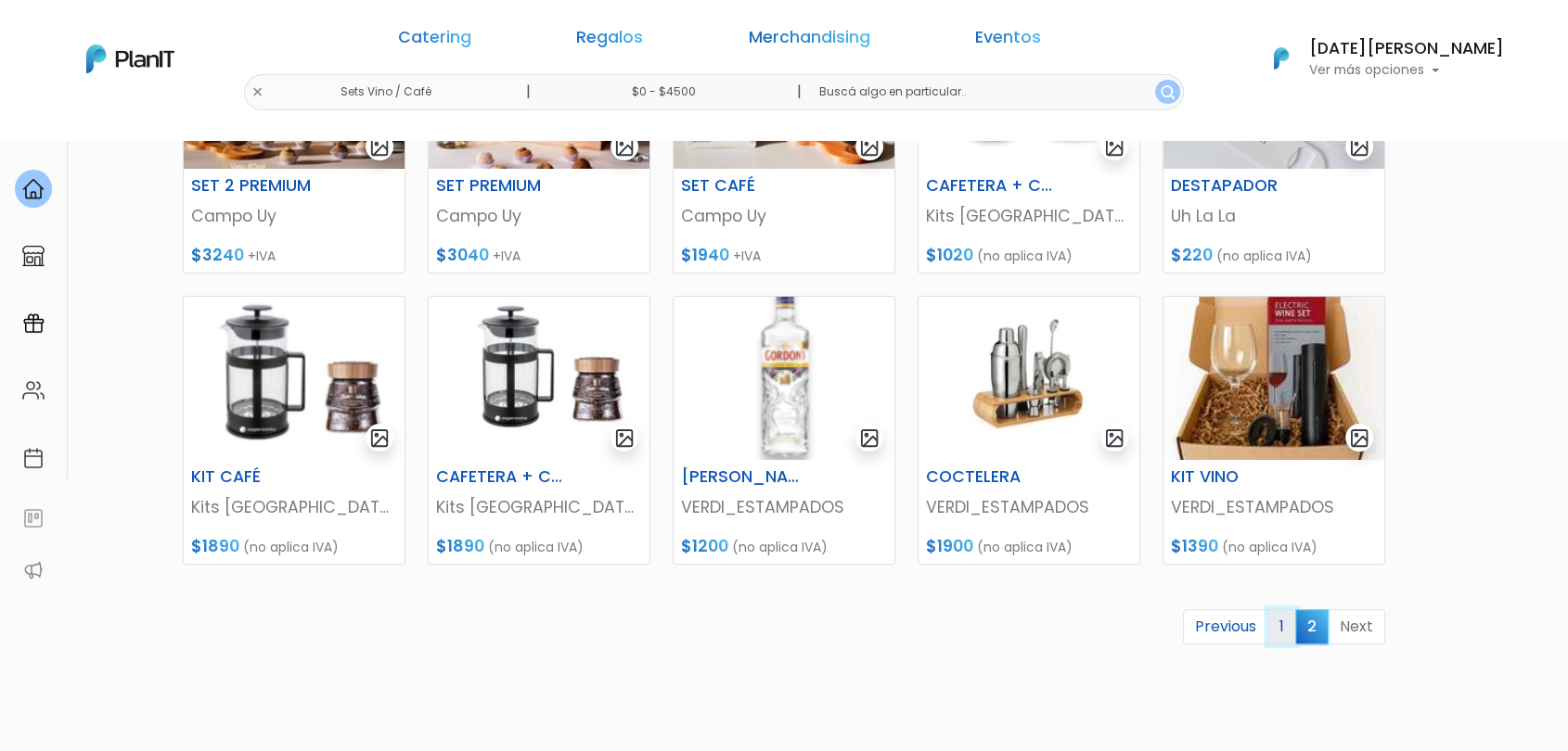
click at [1289, 620] on link "1" at bounding box center [1281, 628] width 29 height 36
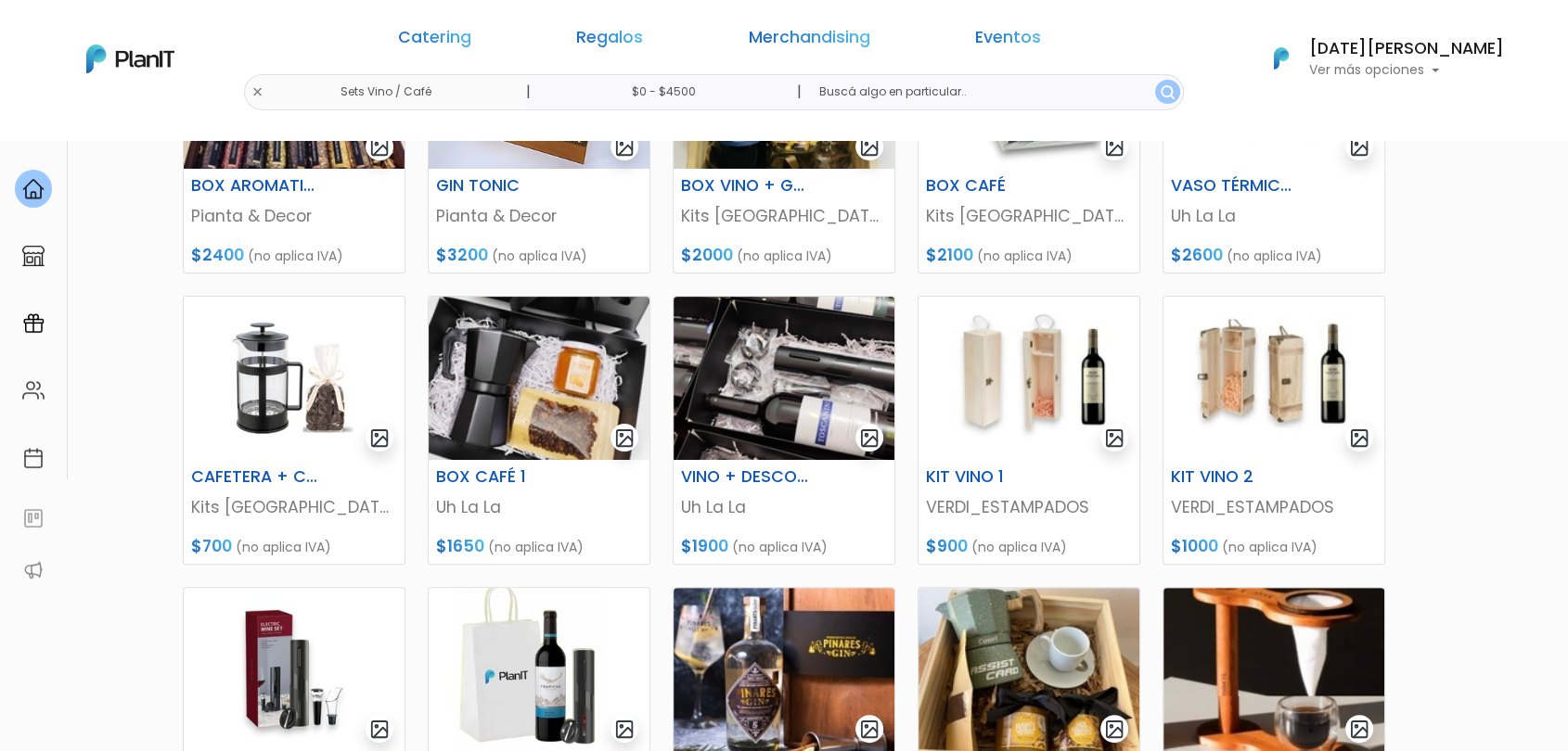
scroll to position [309, 0]
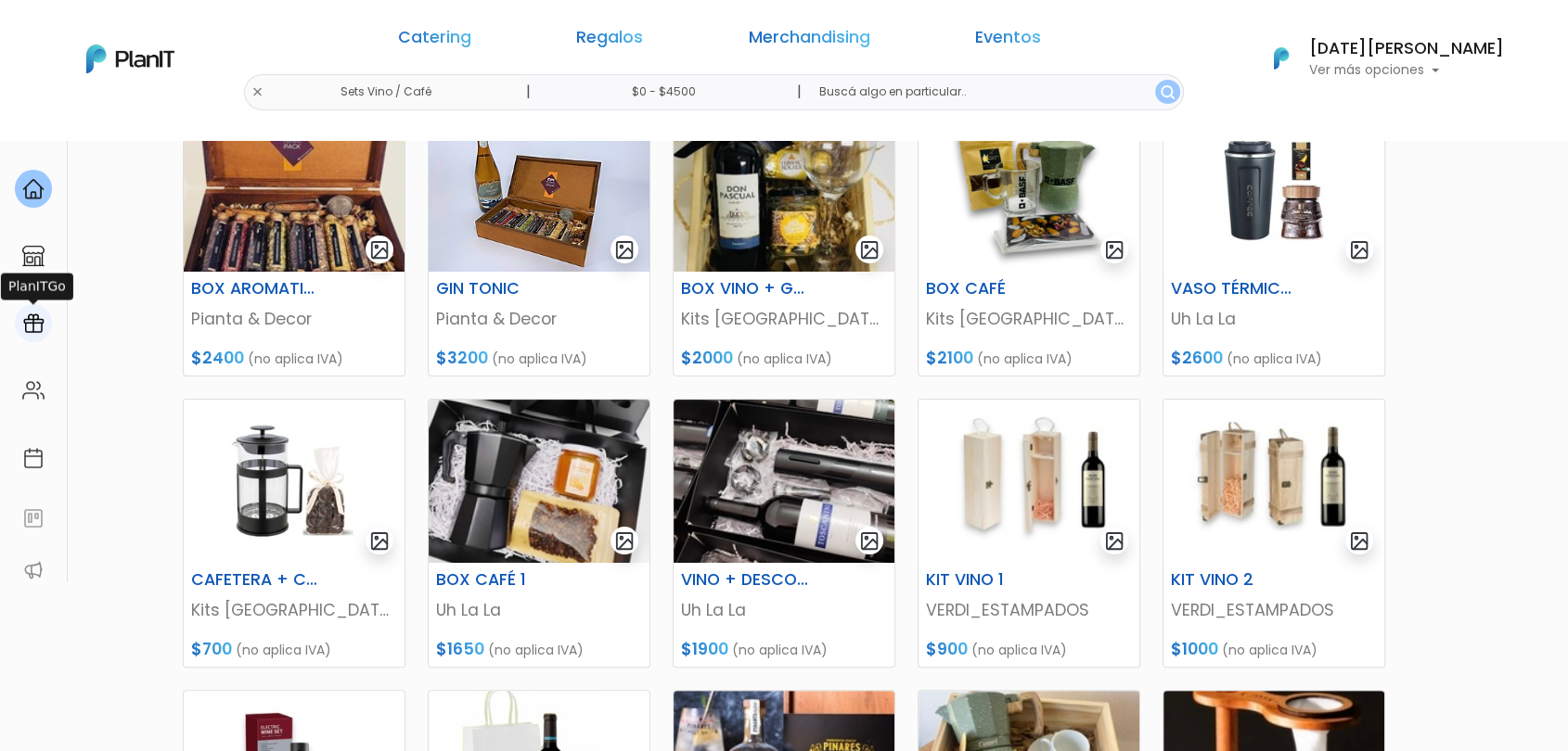
click at [28, 336] on div at bounding box center [34, 323] width 37 height 38
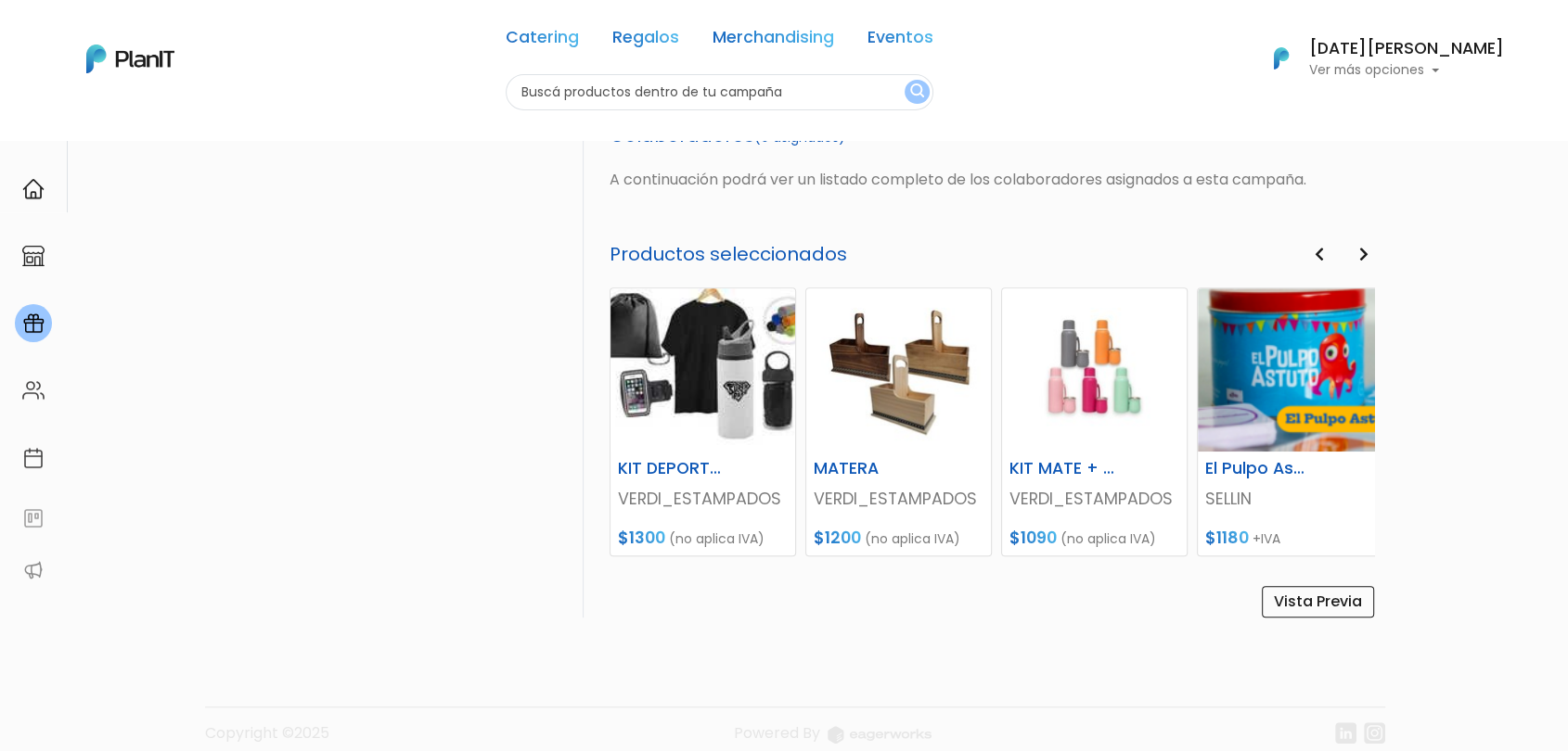
scroll to position [597, 0]
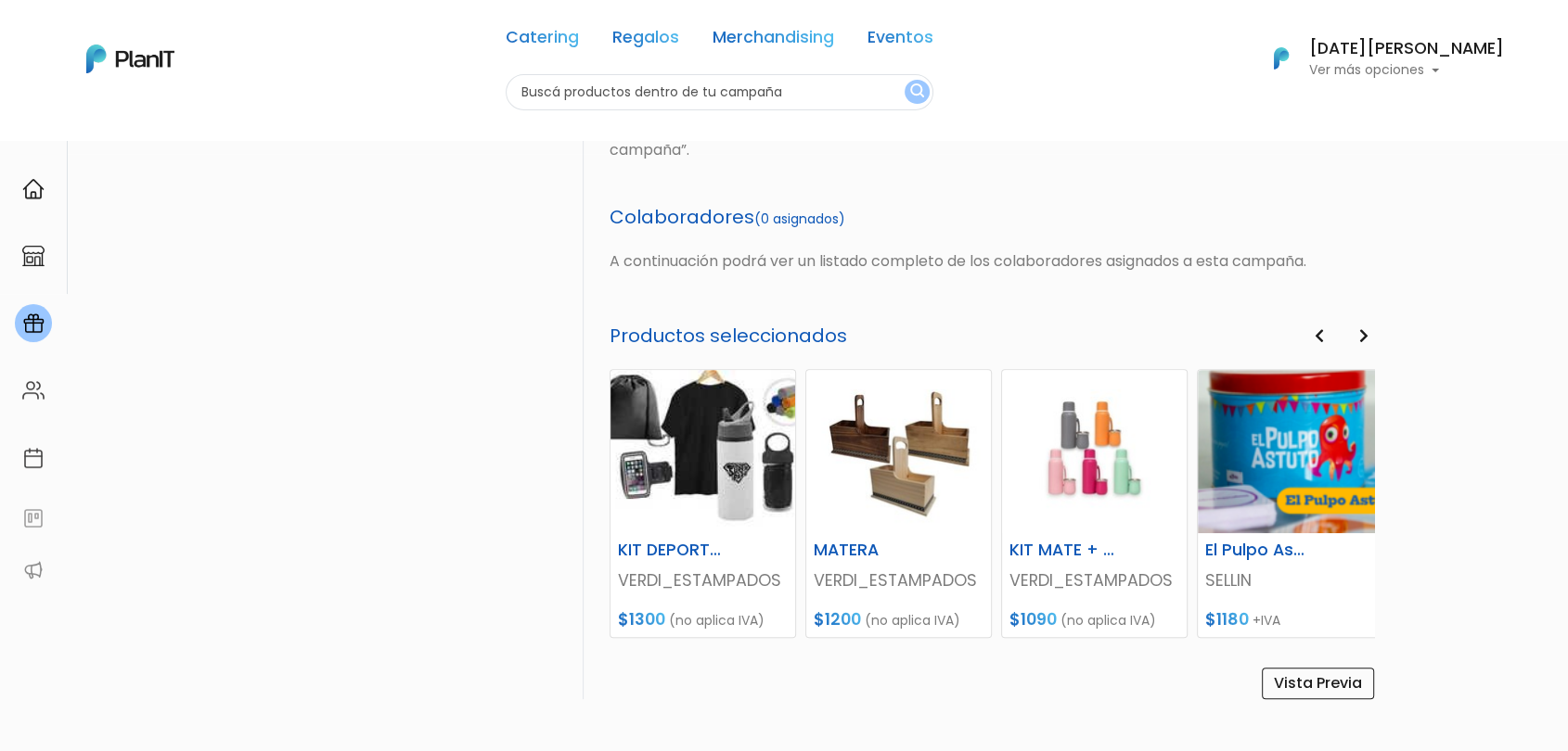
click at [1354, 336] on button "Next" at bounding box center [1364, 337] width 21 height 24
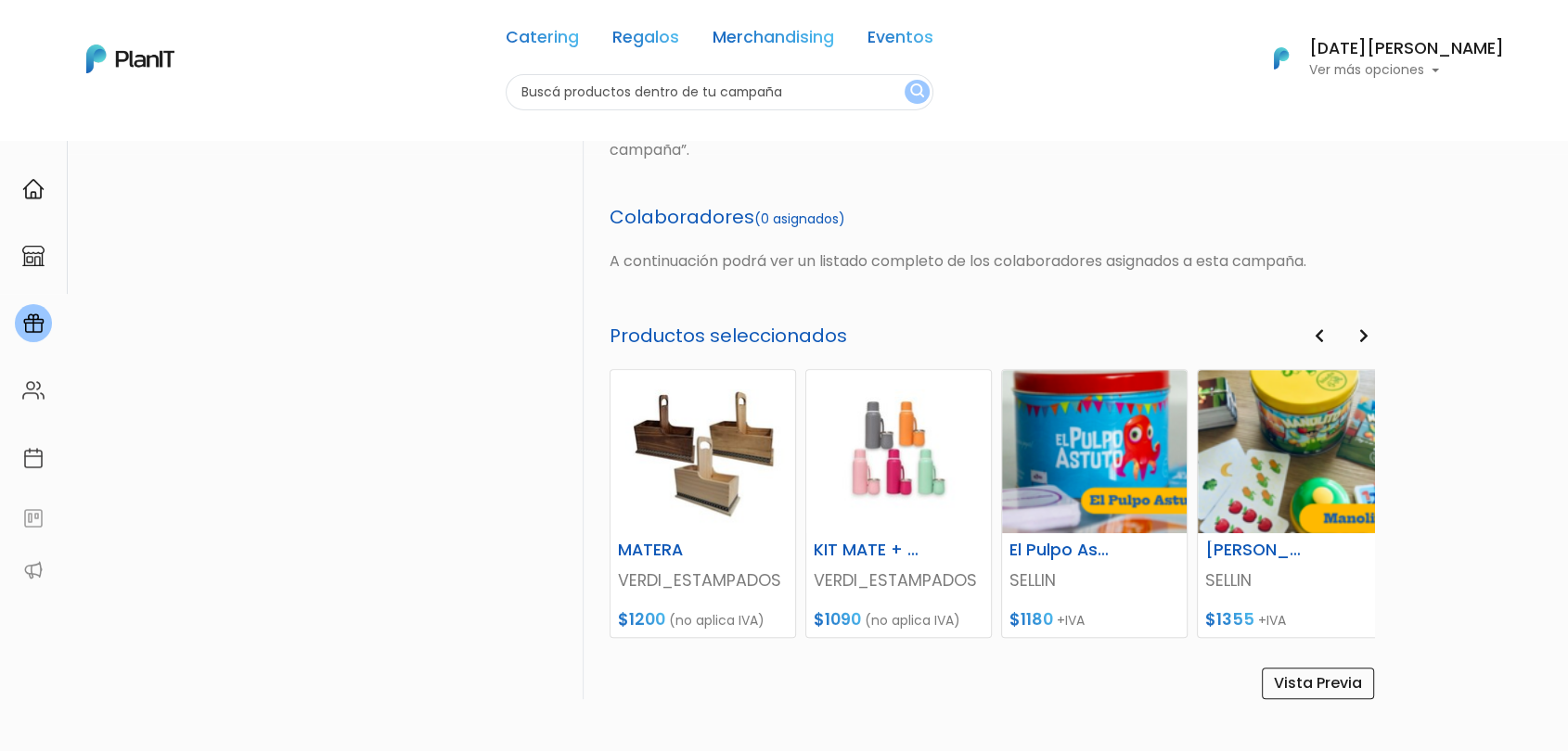
click at [1354, 336] on button "Next" at bounding box center [1364, 337] width 21 height 24
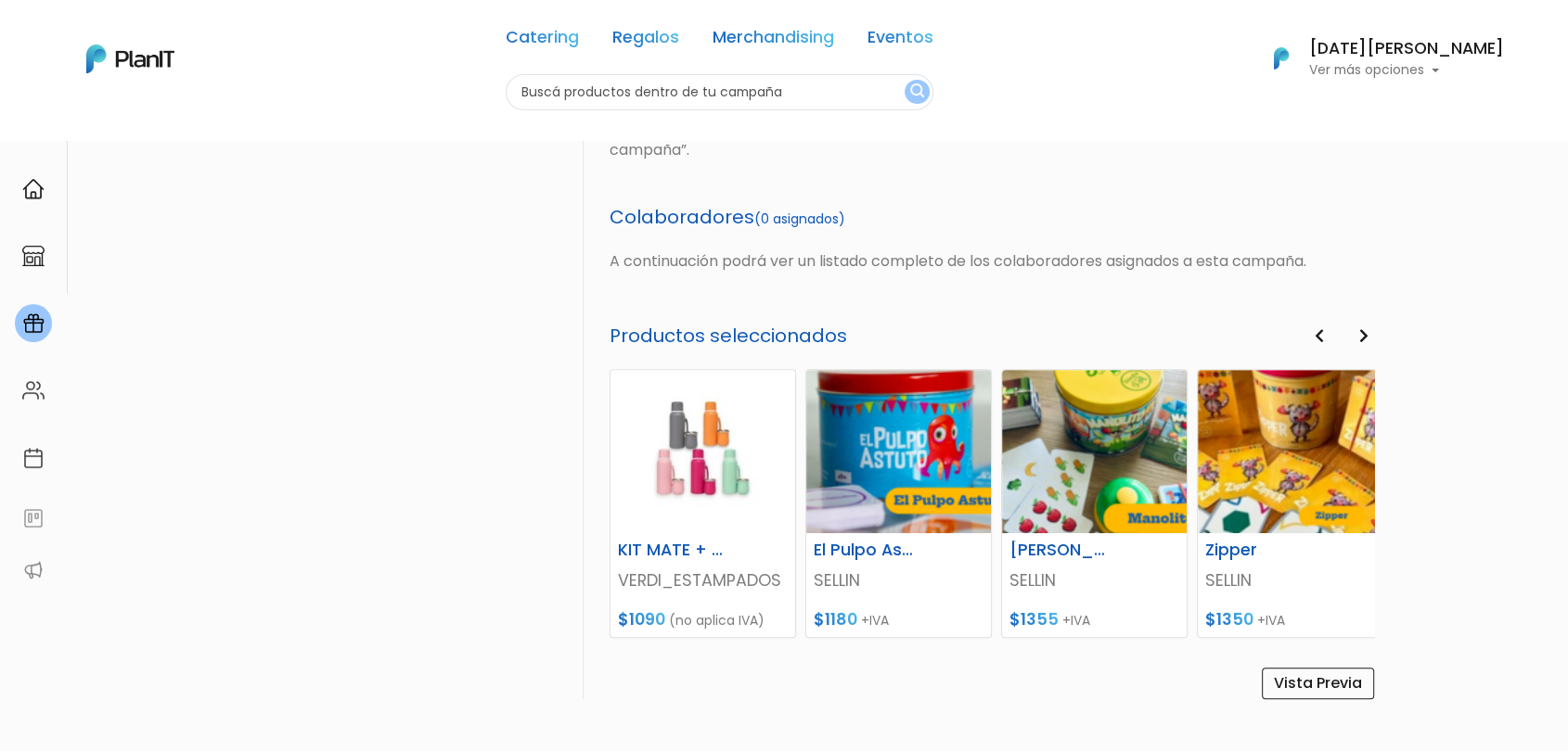
click at [1354, 336] on button "Next" at bounding box center [1364, 337] width 21 height 24
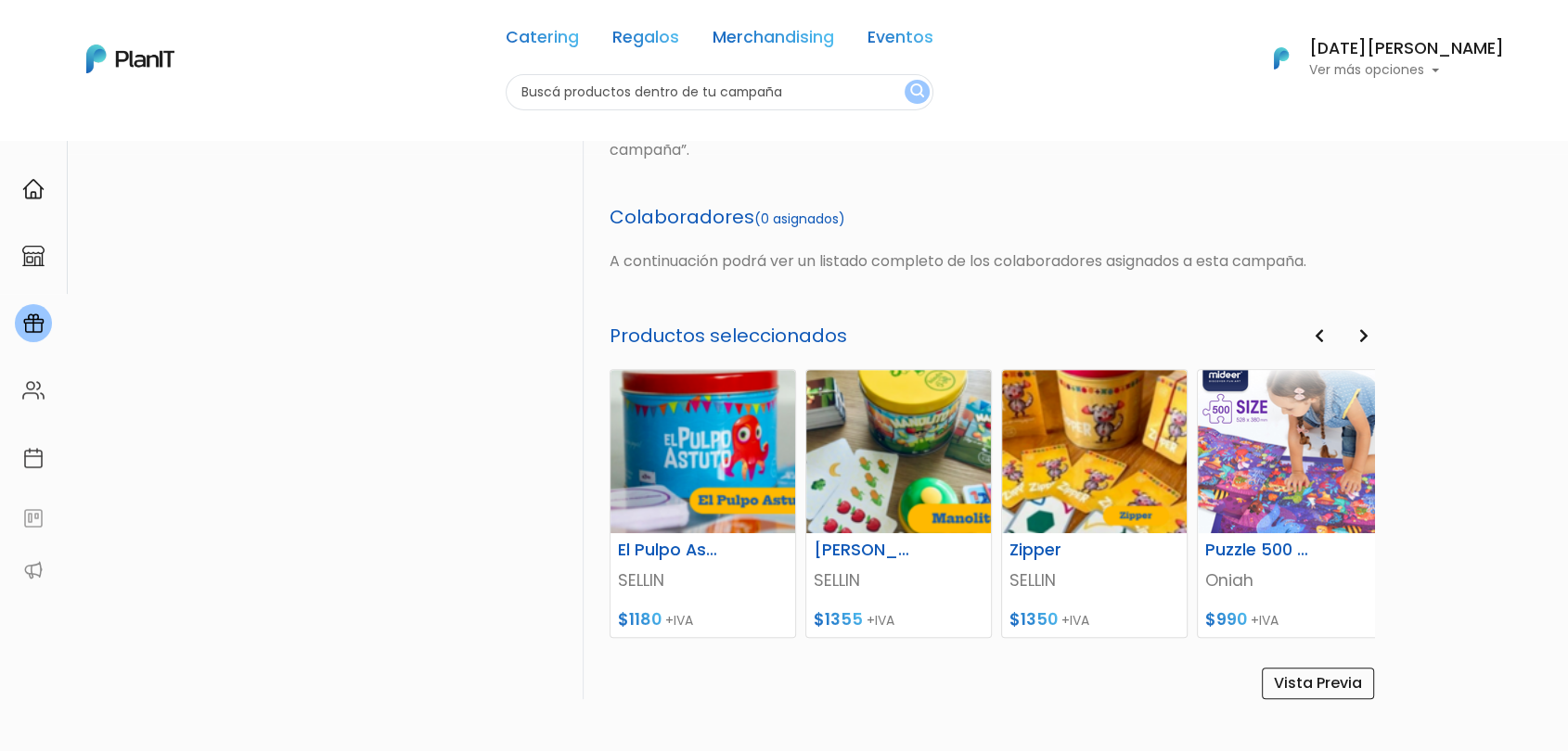
click at [1354, 336] on button "Next" at bounding box center [1364, 337] width 21 height 24
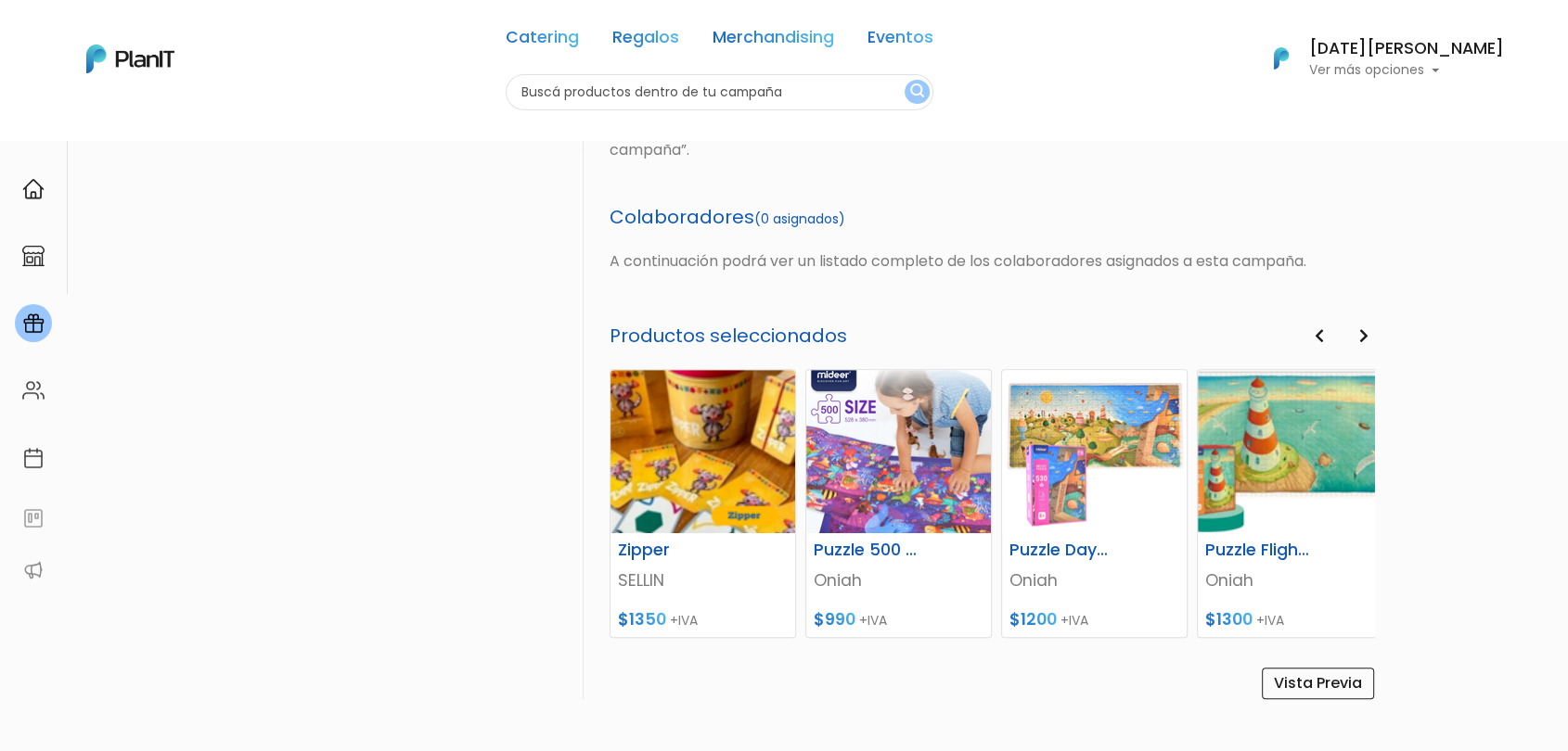
click at [1354, 336] on button "Next" at bounding box center [1364, 337] width 21 height 24
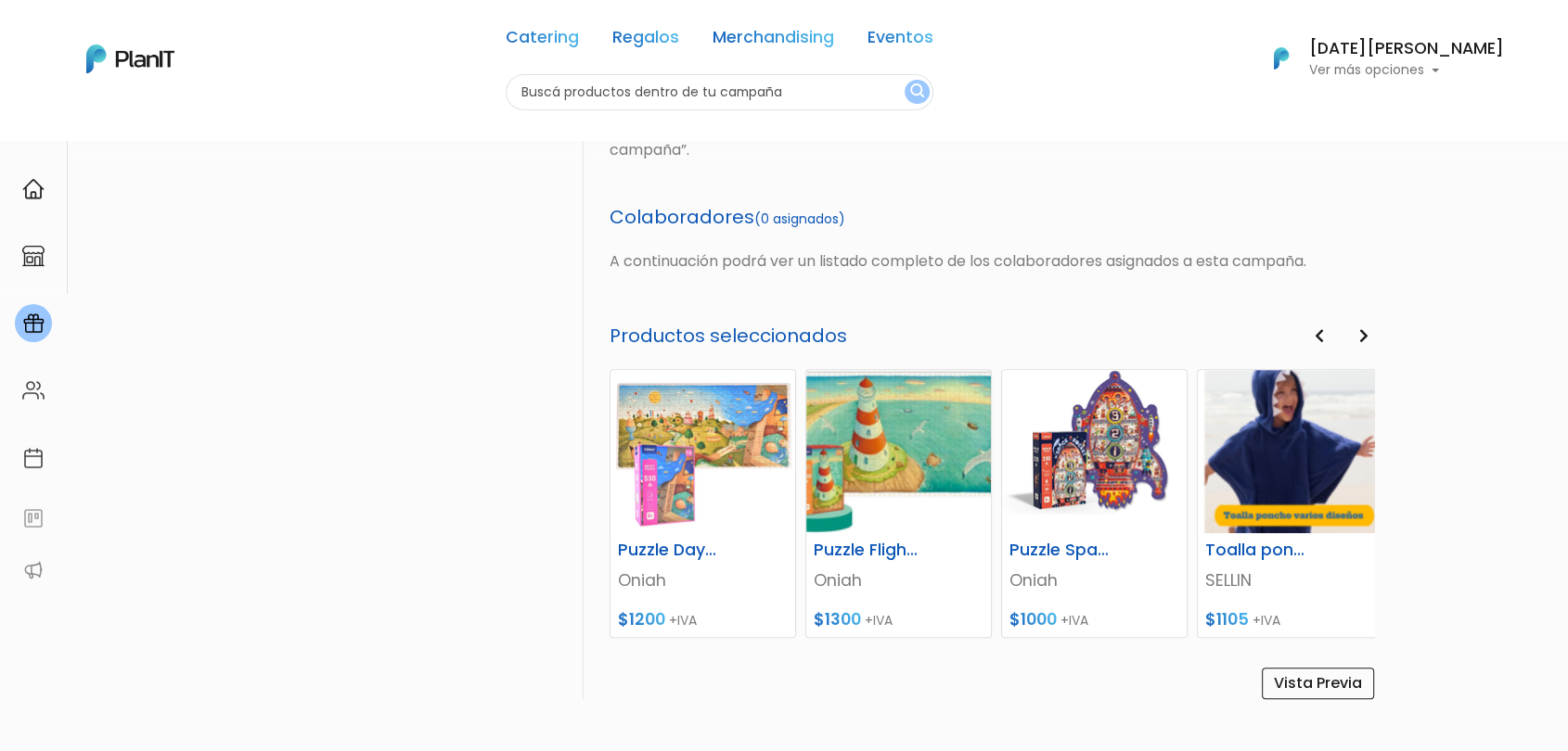
click at [1354, 336] on button "Next" at bounding box center [1364, 337] width 21 height 24
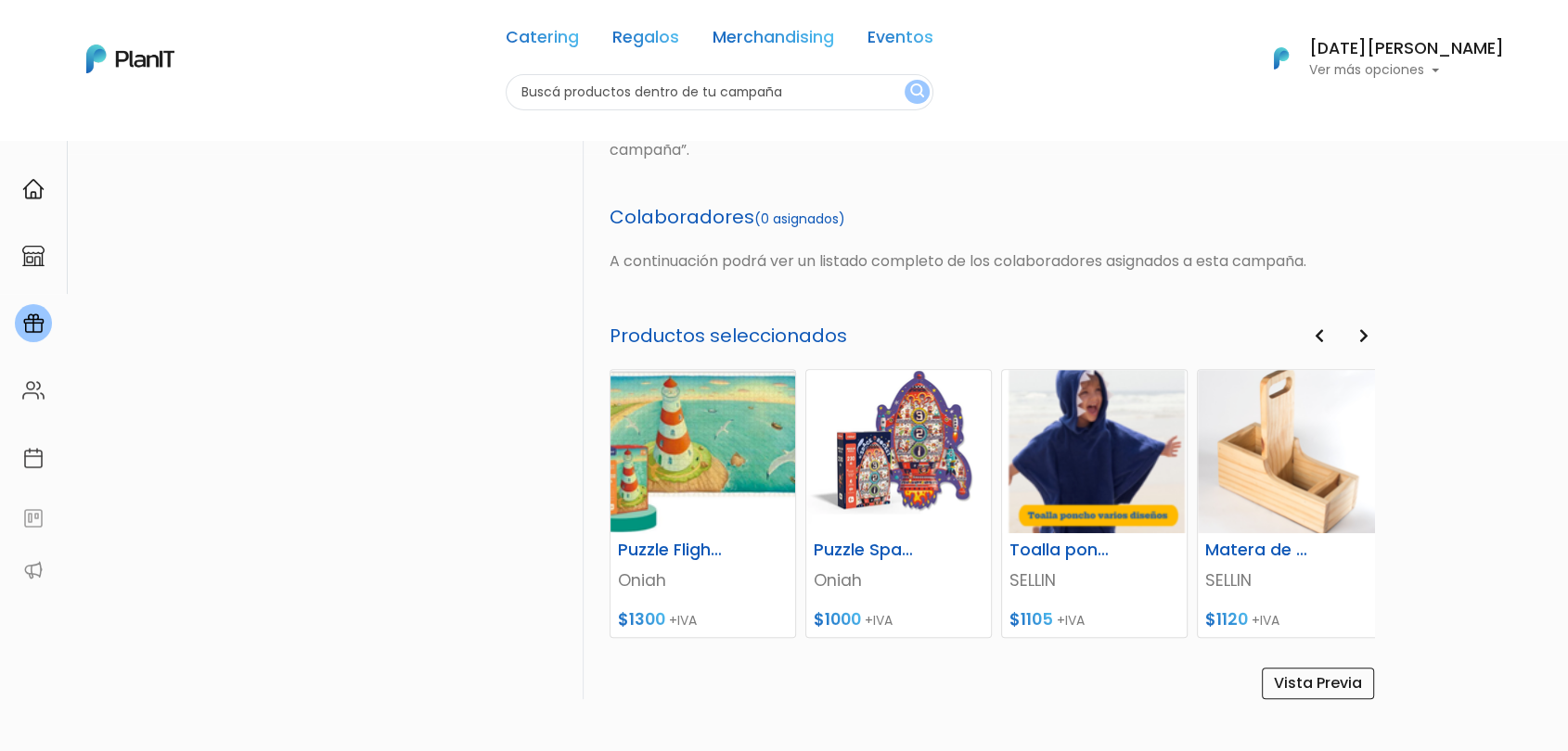
click at [1354, 336] on button "Next" at bounding box center [1364, 337] width 21 height 24
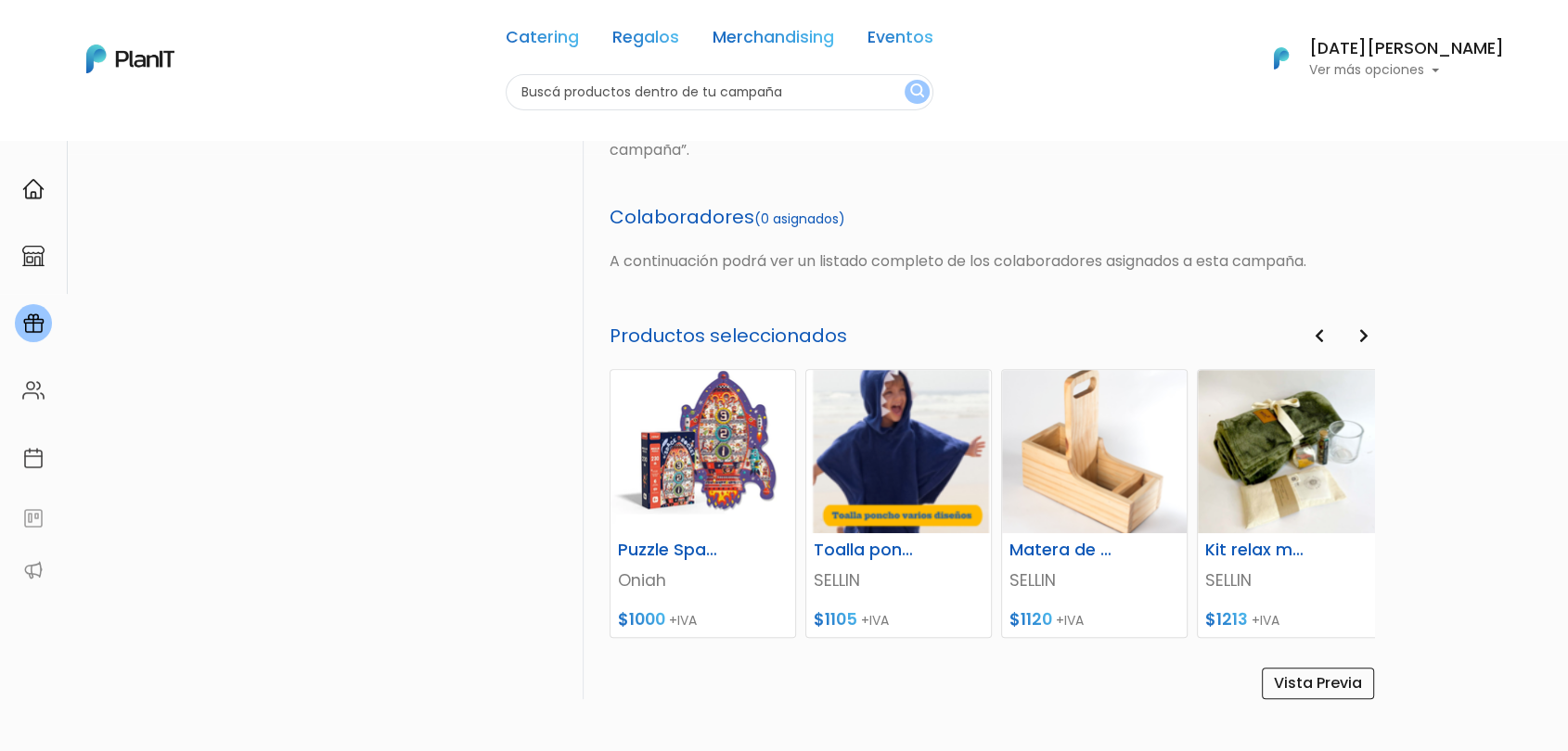
click at [1354, 336] on button "Next" at bounding box center [1364, 337] width 21 height 24
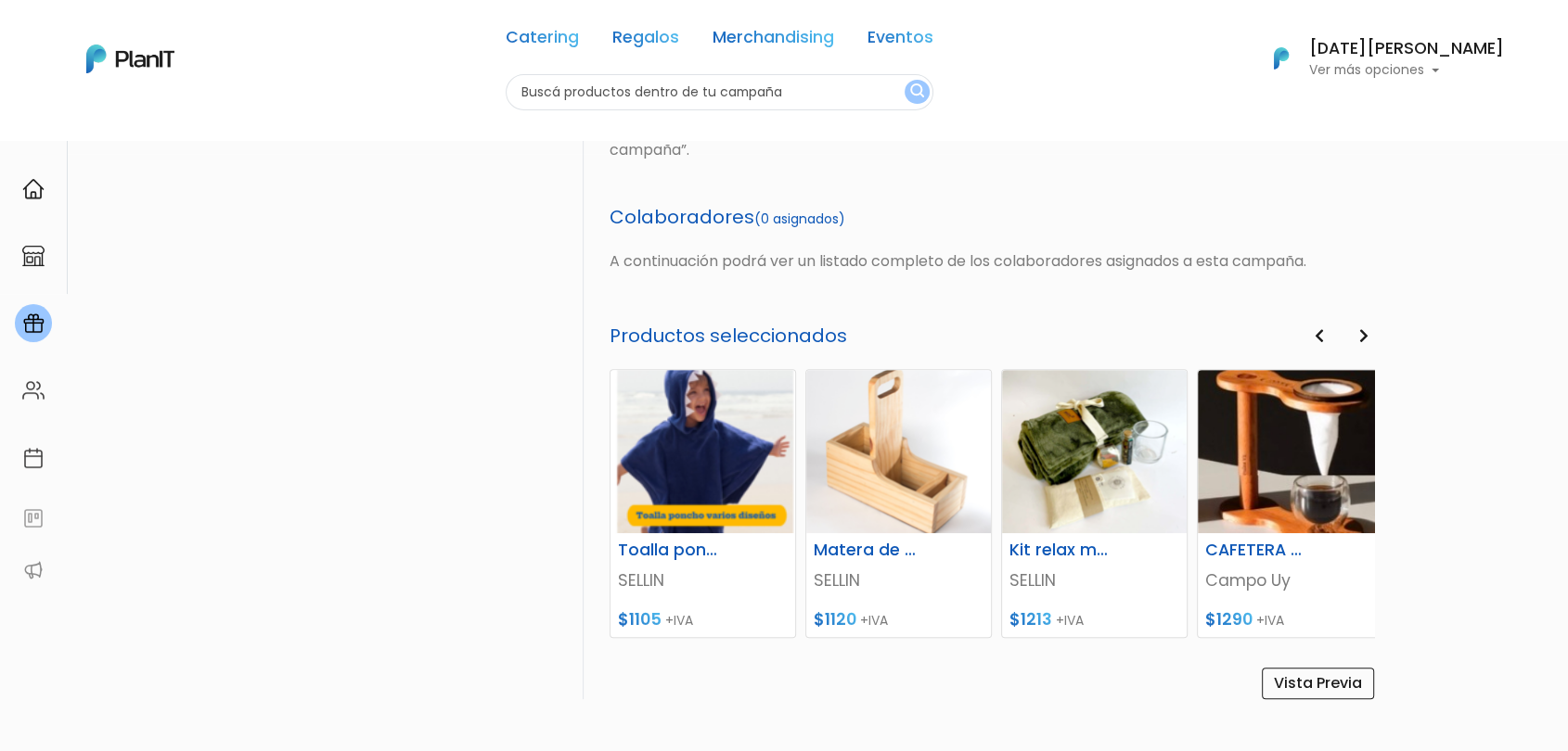
click at [1354, 336] on button "Next" at bounding box center [1364, 337] width 21 height 24
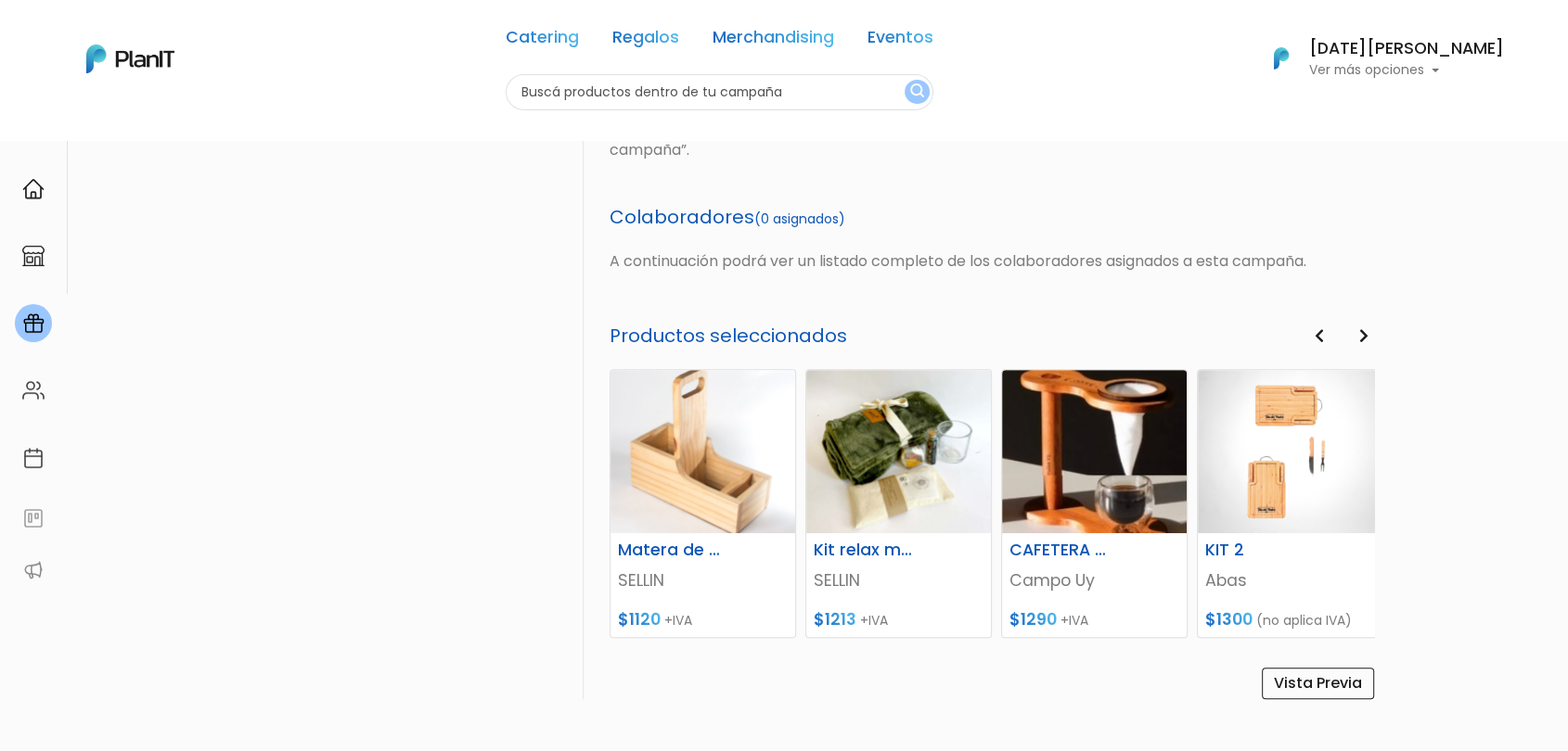
click at [1354, 336] on button "Next" at bounding box center [1364, 337] width 21 height 24
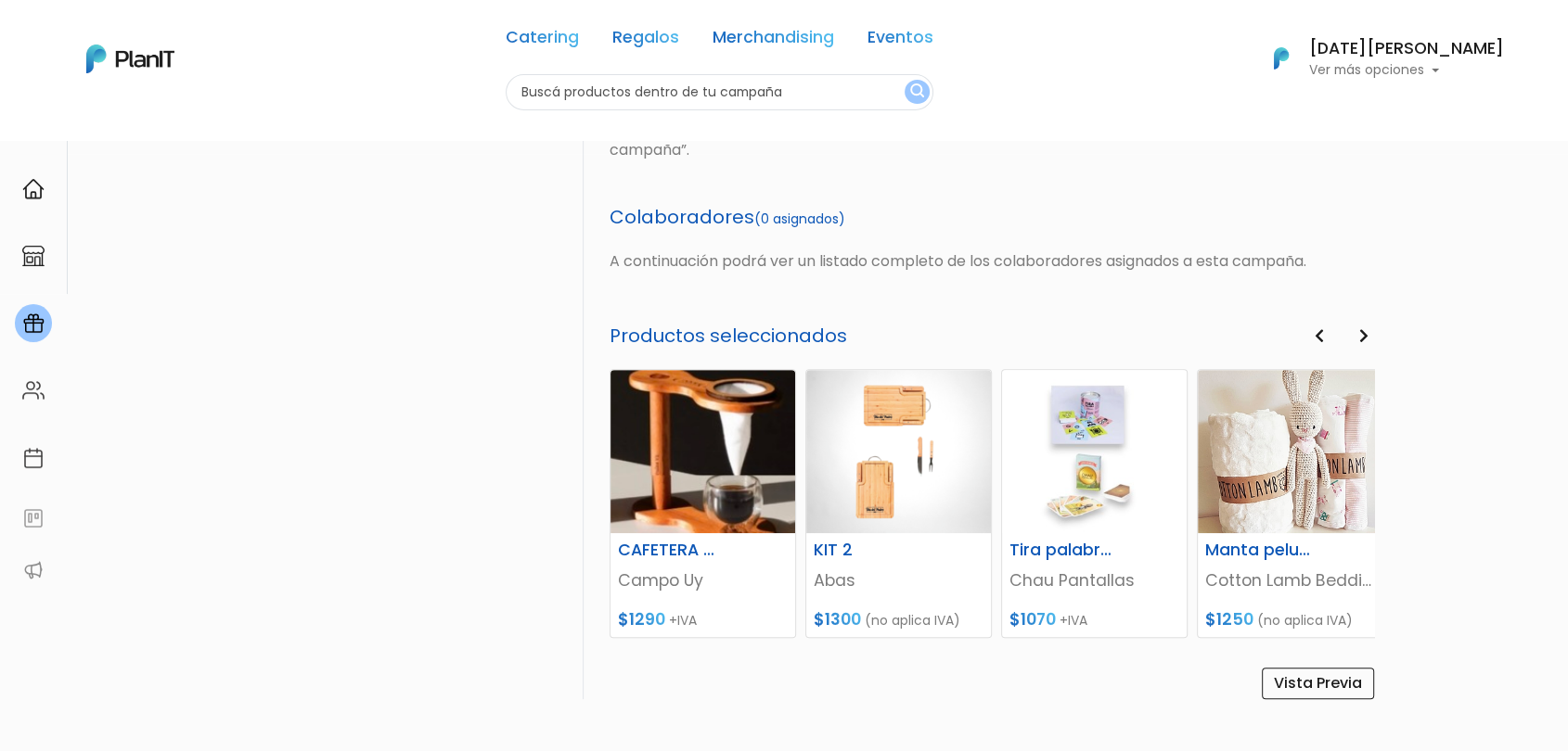
click at [1354, 336] on button "Next" at bounding box center [1364, 337] width 21 height 24
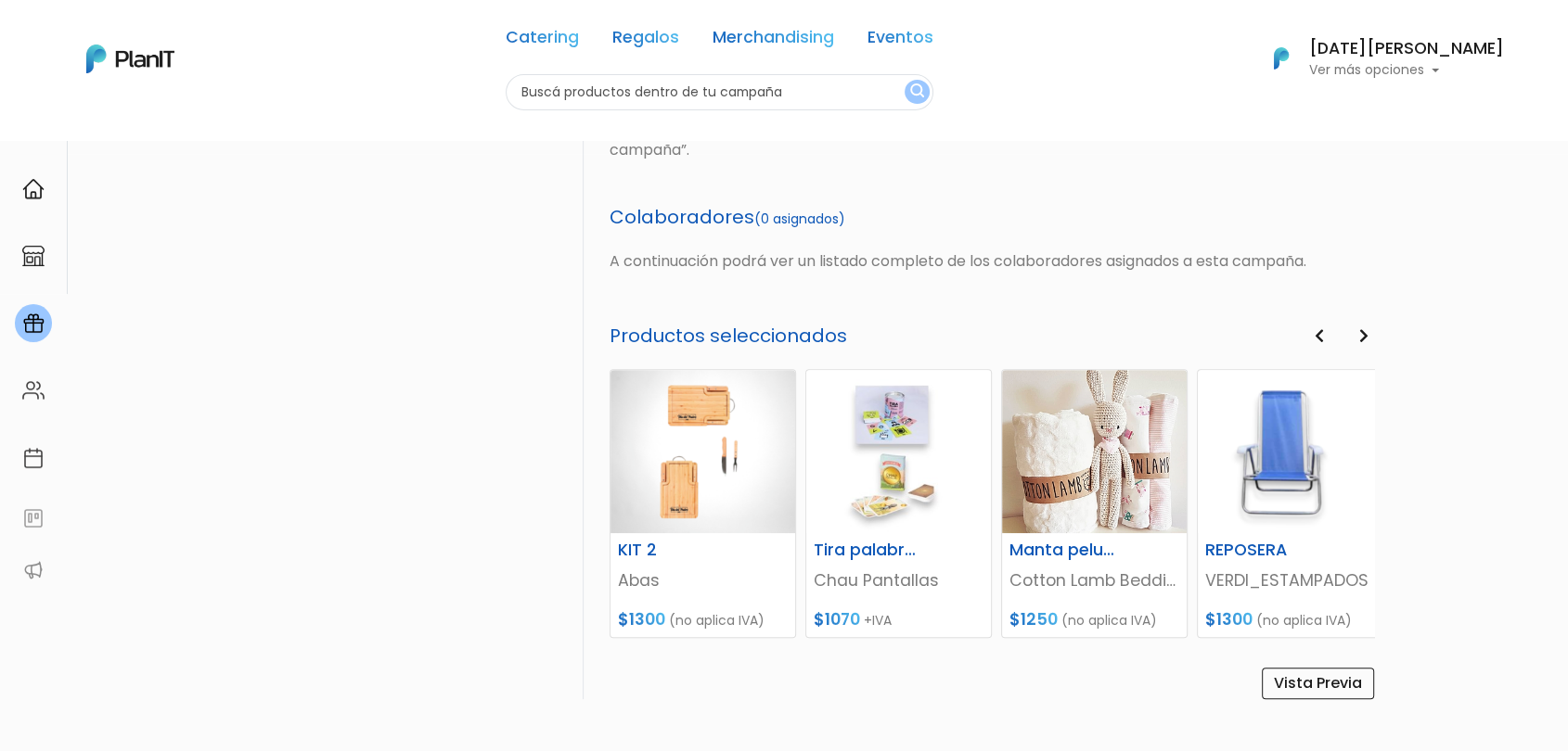
click at [1354, 336] on button "Next" at bounding box center [1364, 337] width 21 height 24
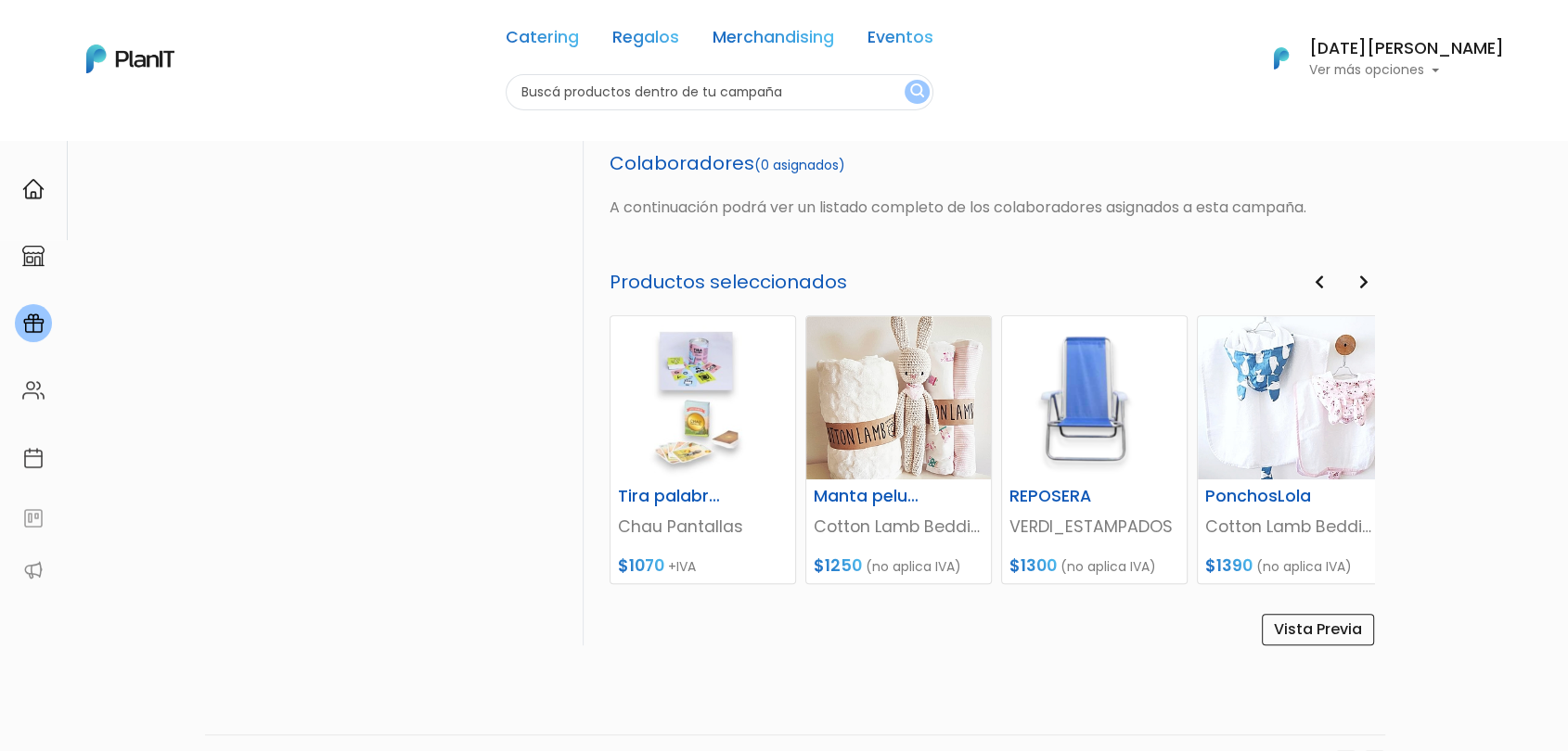
scroll to position [701, 0]
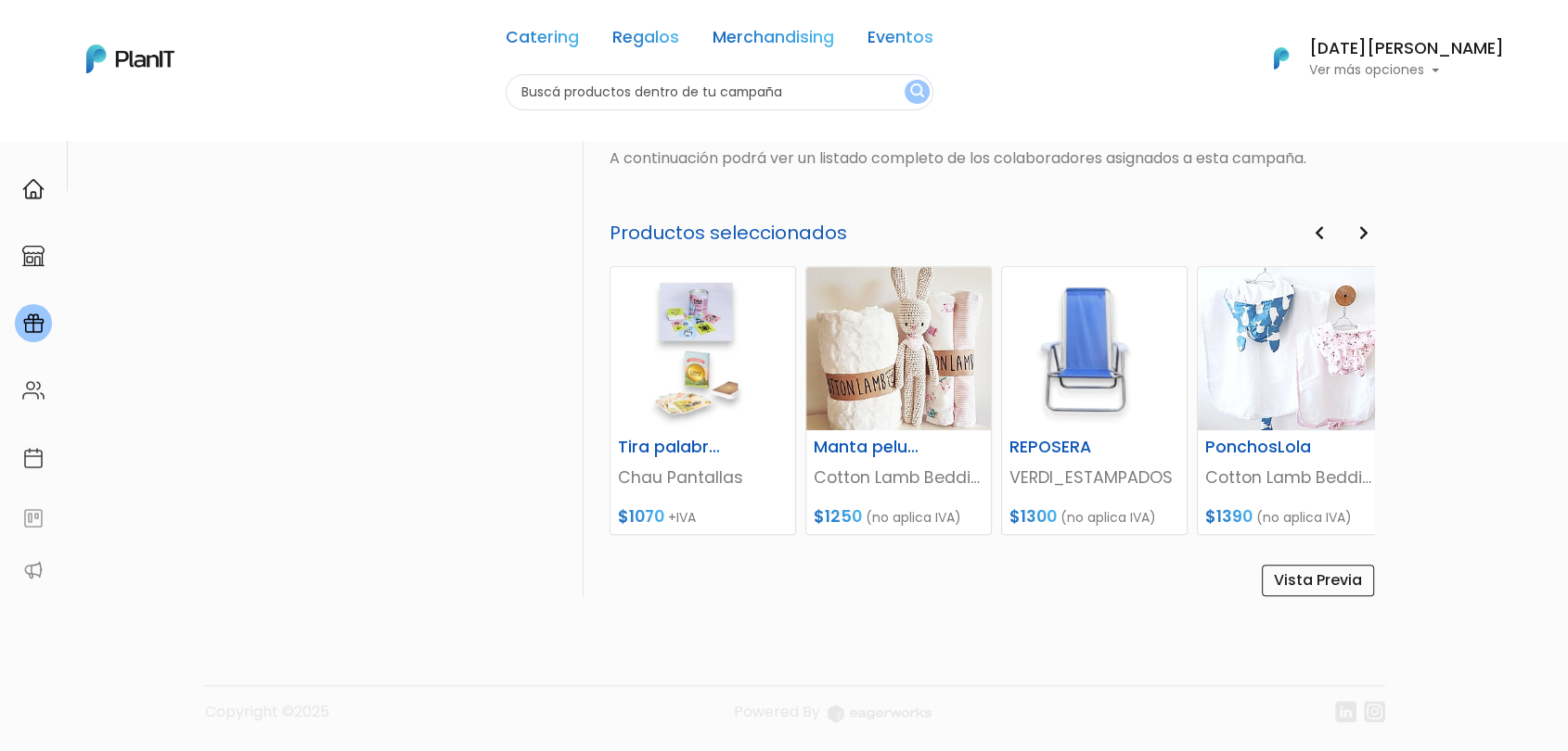
click at [1356, 222] on button "Next" at bounding box center [1364, 234] width 21 height 24
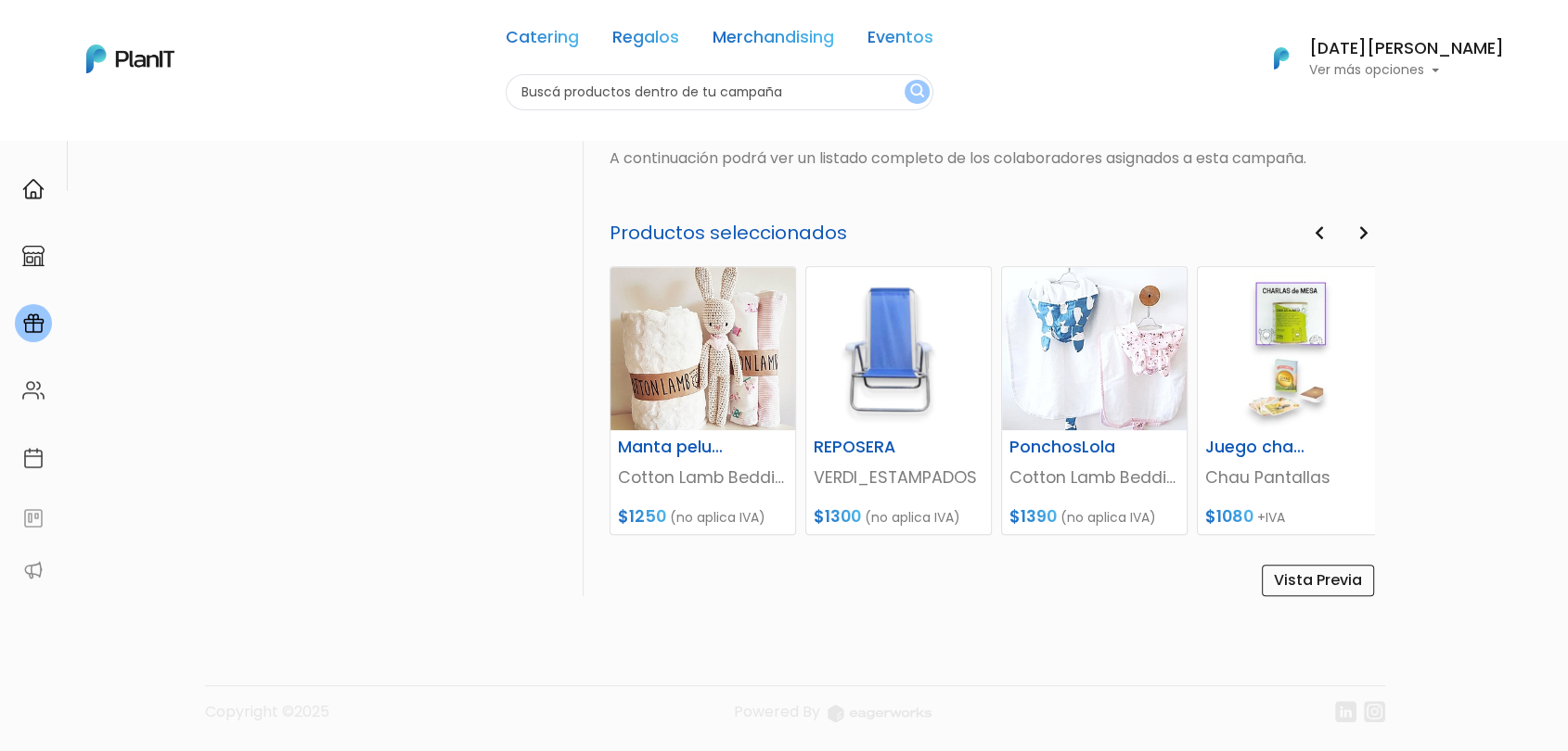
click at [1356, 222] on button "Next" at bounding box center [1364, 234] width 21 height 24
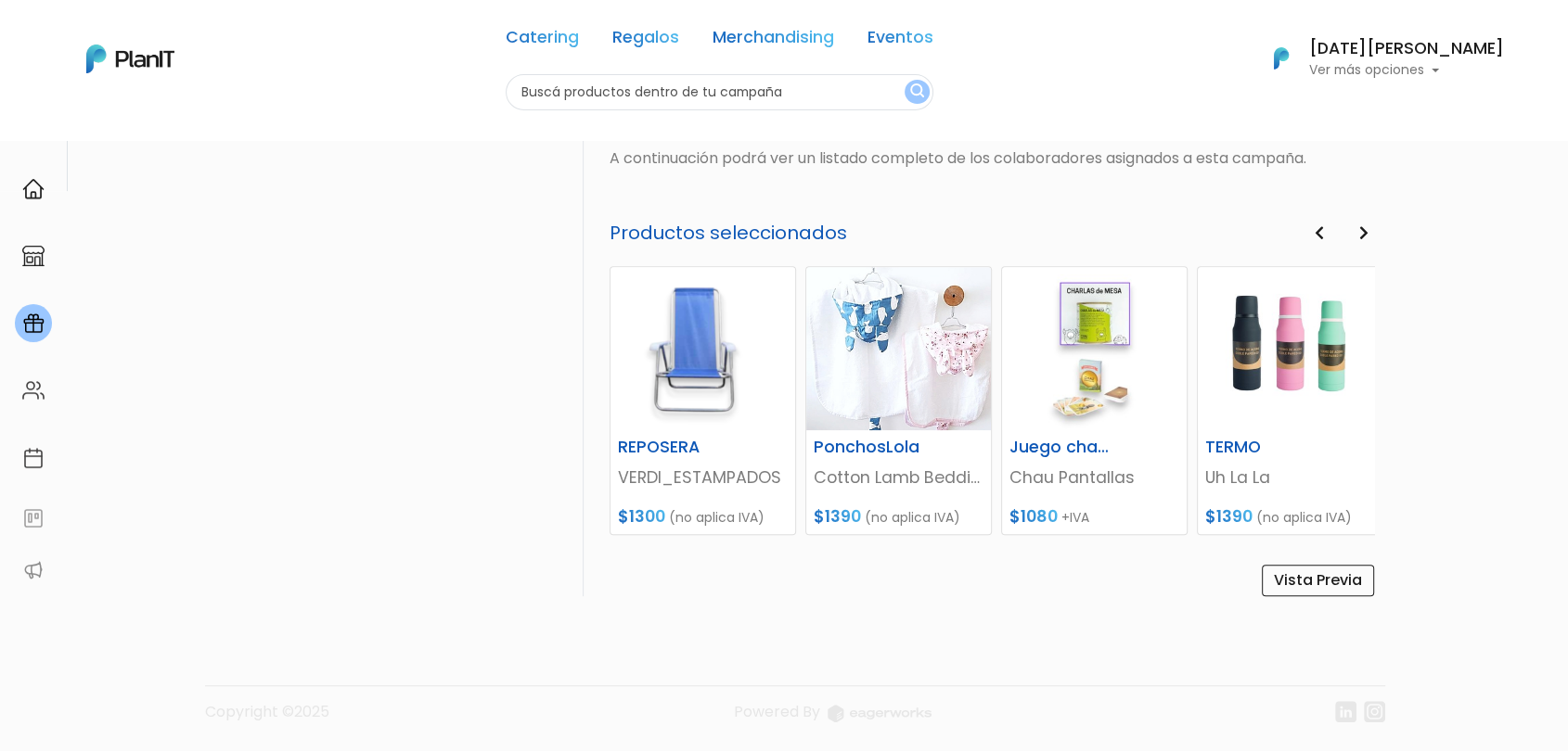
click at [1356, 222] on button "Next" at bounding box center [1364, 234] width 21 height 24
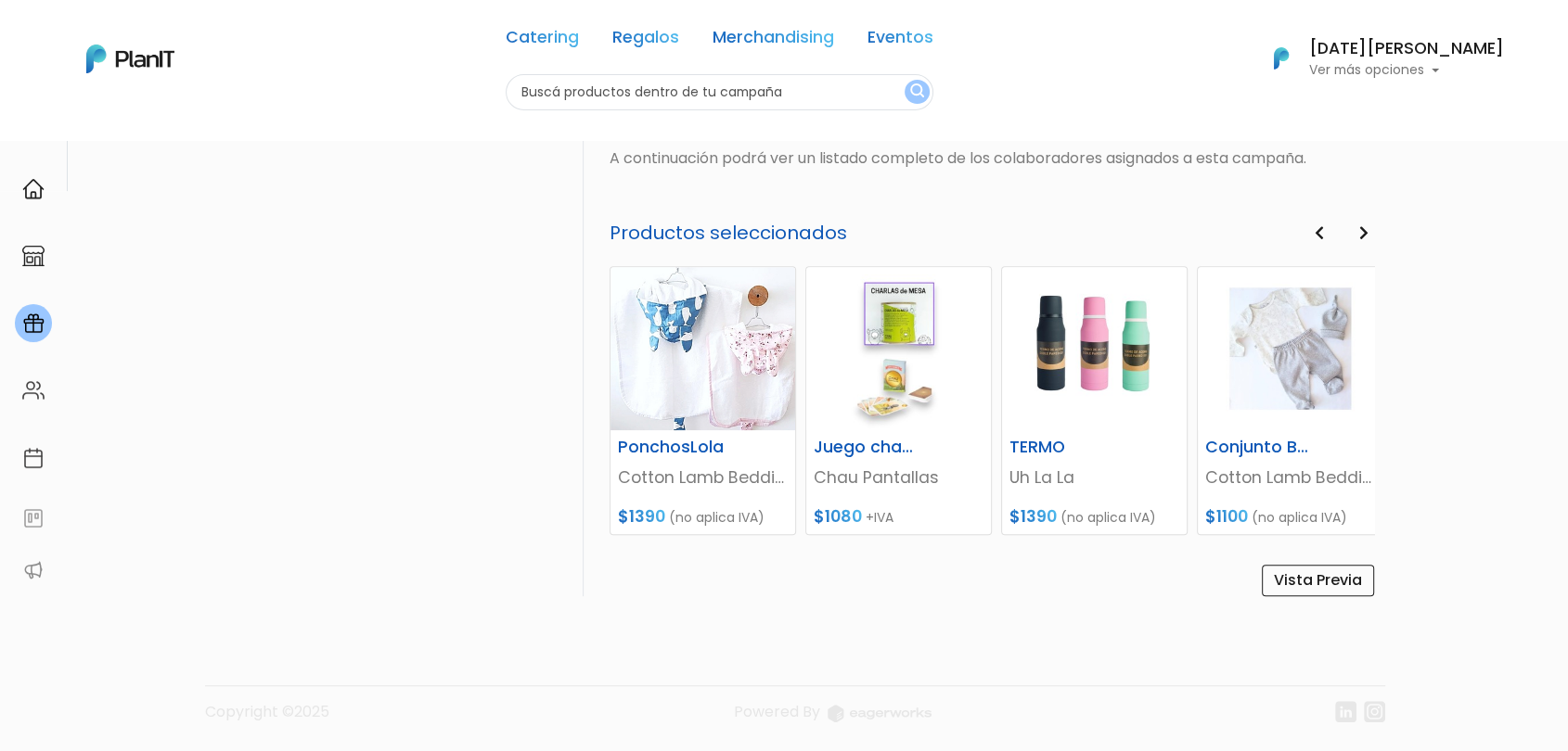
click at [1356, 222] on button "Next" at bounding box center [1364, 234] width 21 height 24
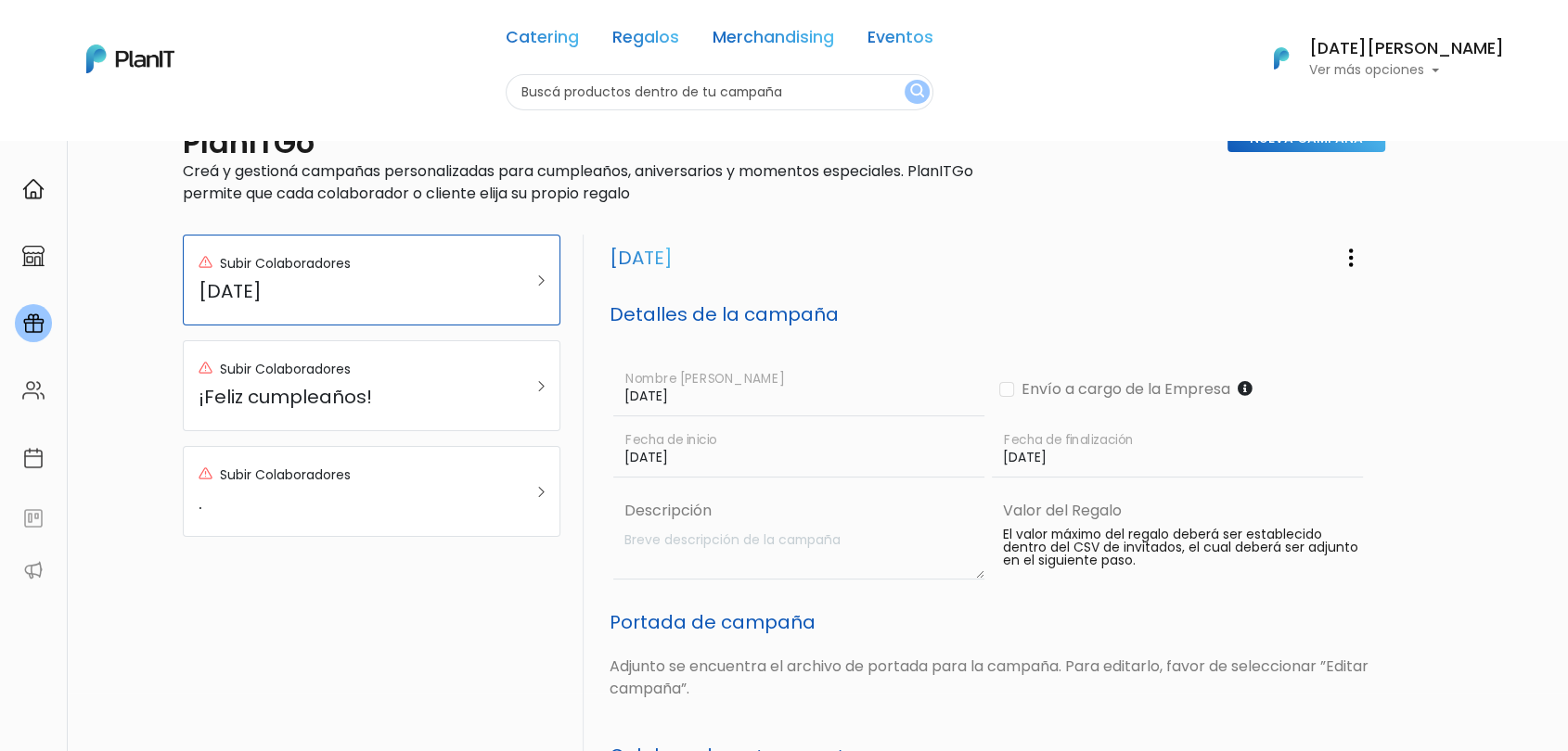
scroll to position [0, 0]
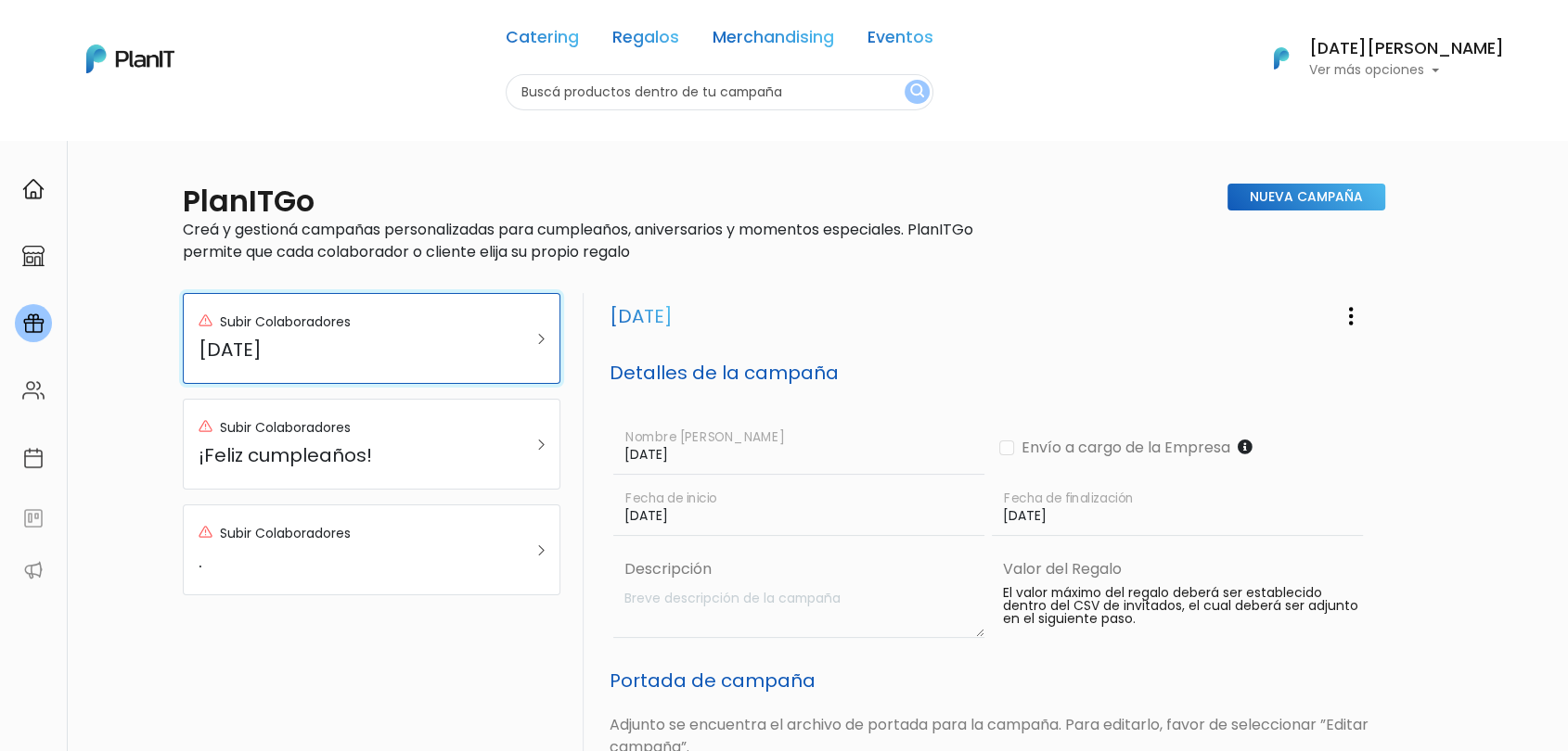
click at [446, 345] on h5 "[DATE]" at bounding box center [345, 349] width 294 height 23
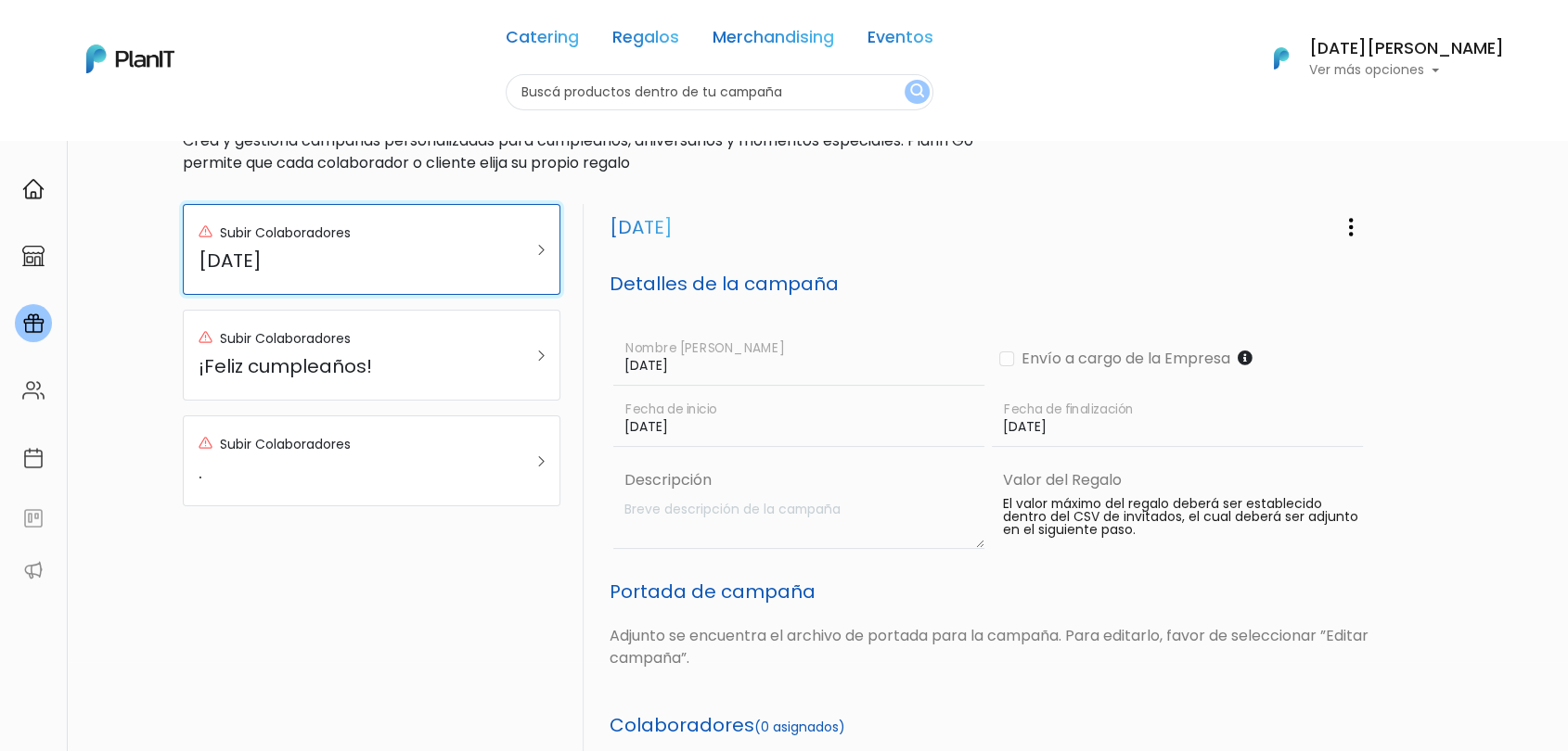
scroll to position [103, 0]
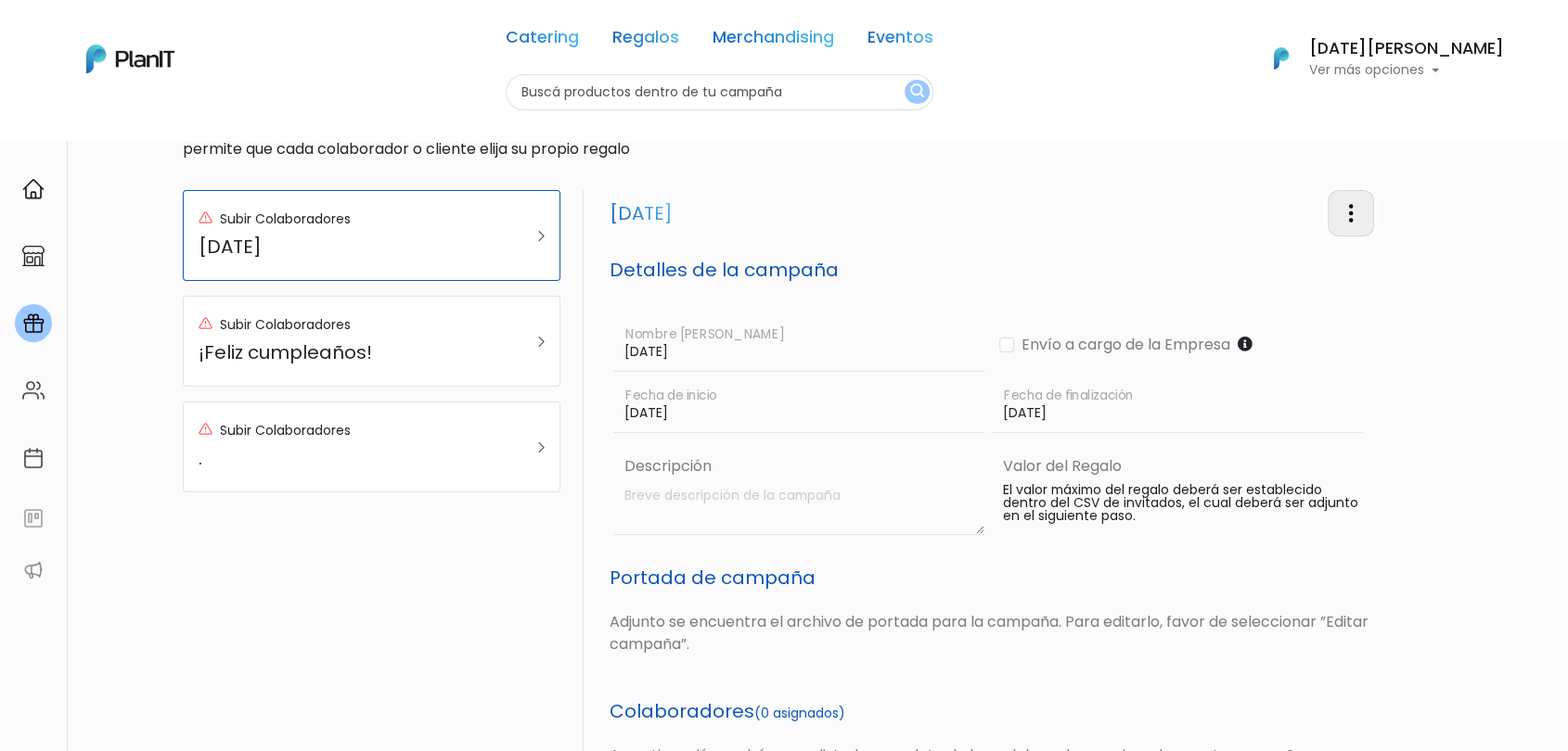
click at [1362, 219] on button "button" at bounding box center [1350, 213] width 46 height 45
click at [1316, 258] on link "Editar Campaña" at bounding box center [1290, 265] width 168 height 40
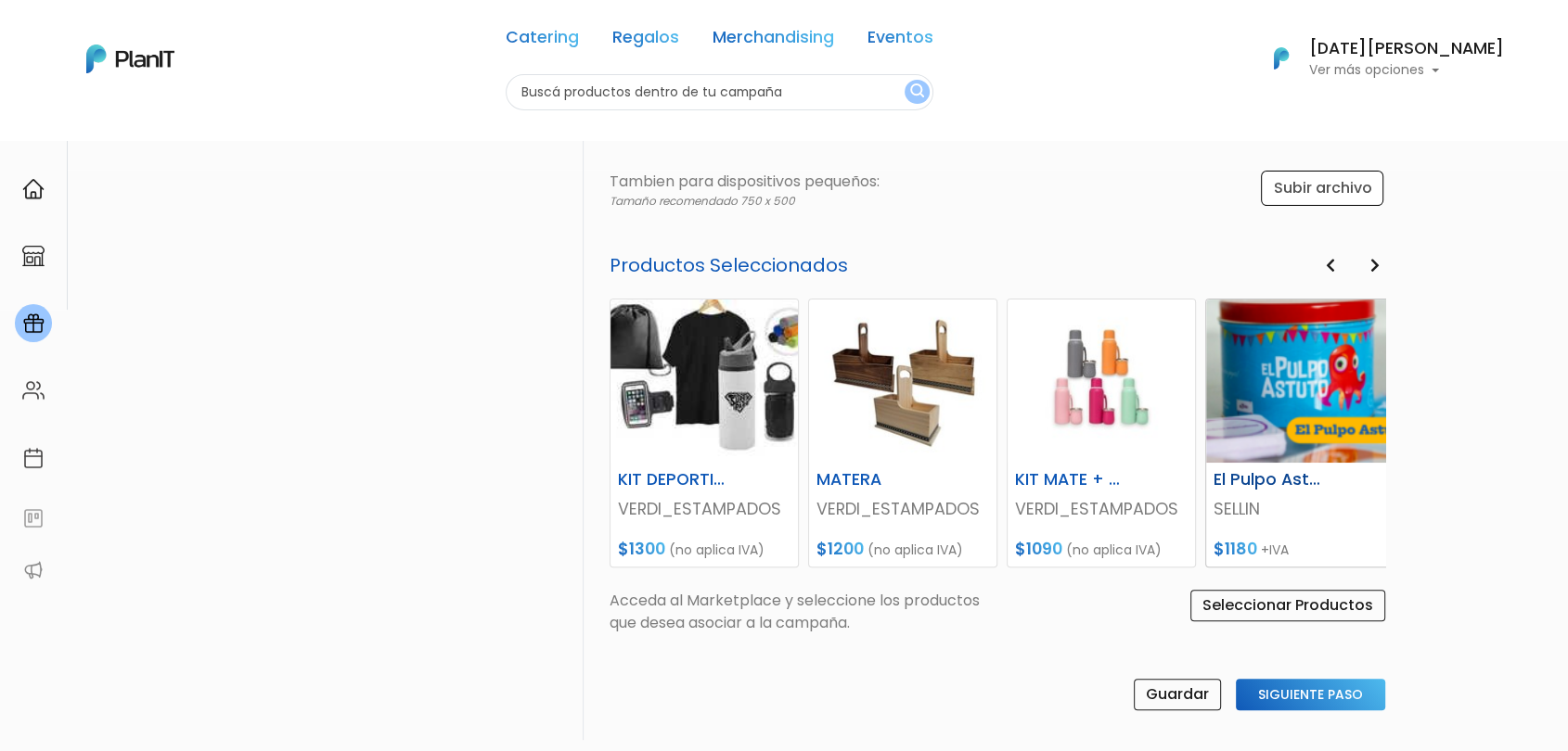
scroll to position [519, 0]
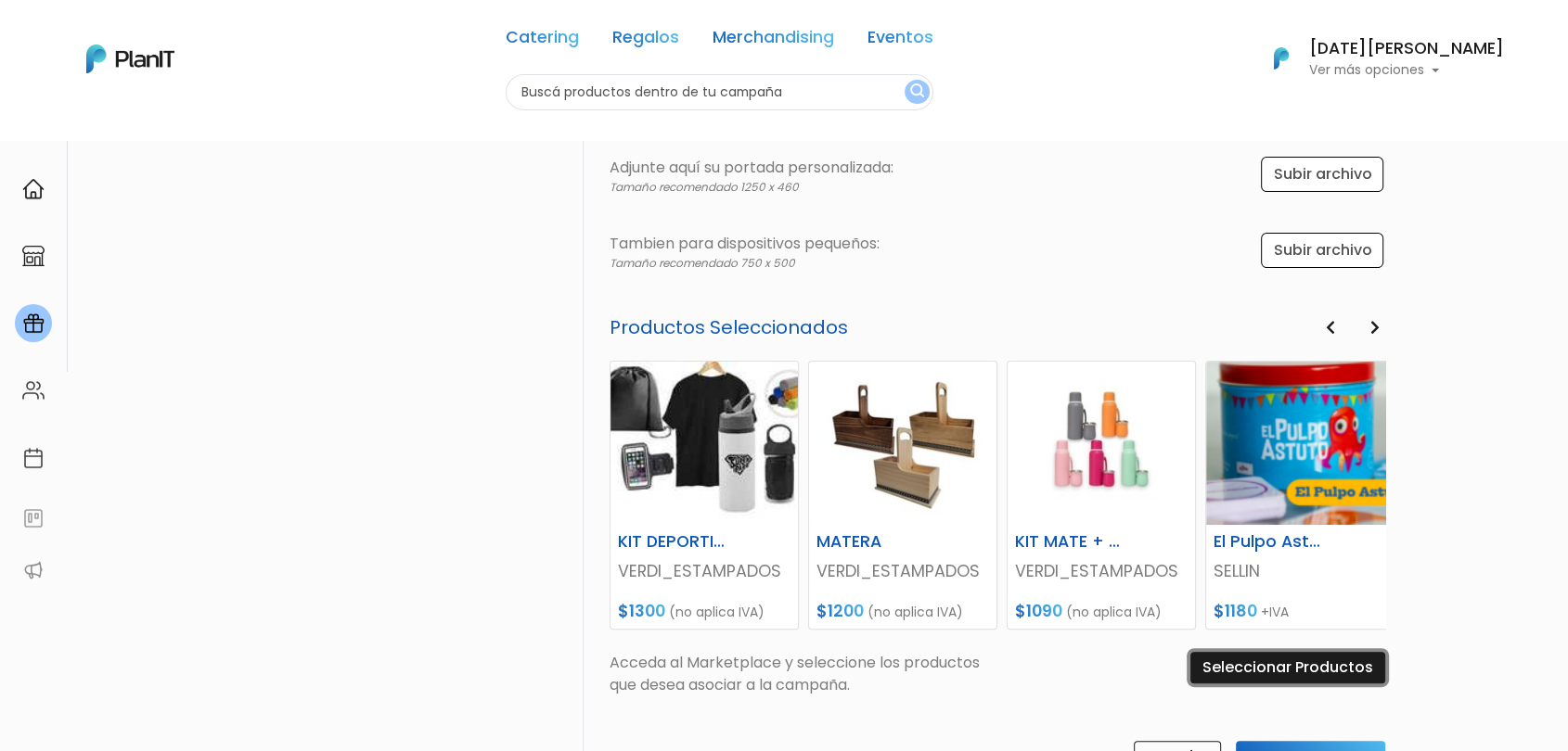
click at [1272, 665] on input "Seleccionar Productos" at bounding box center [1287, 668] width 194 height 32
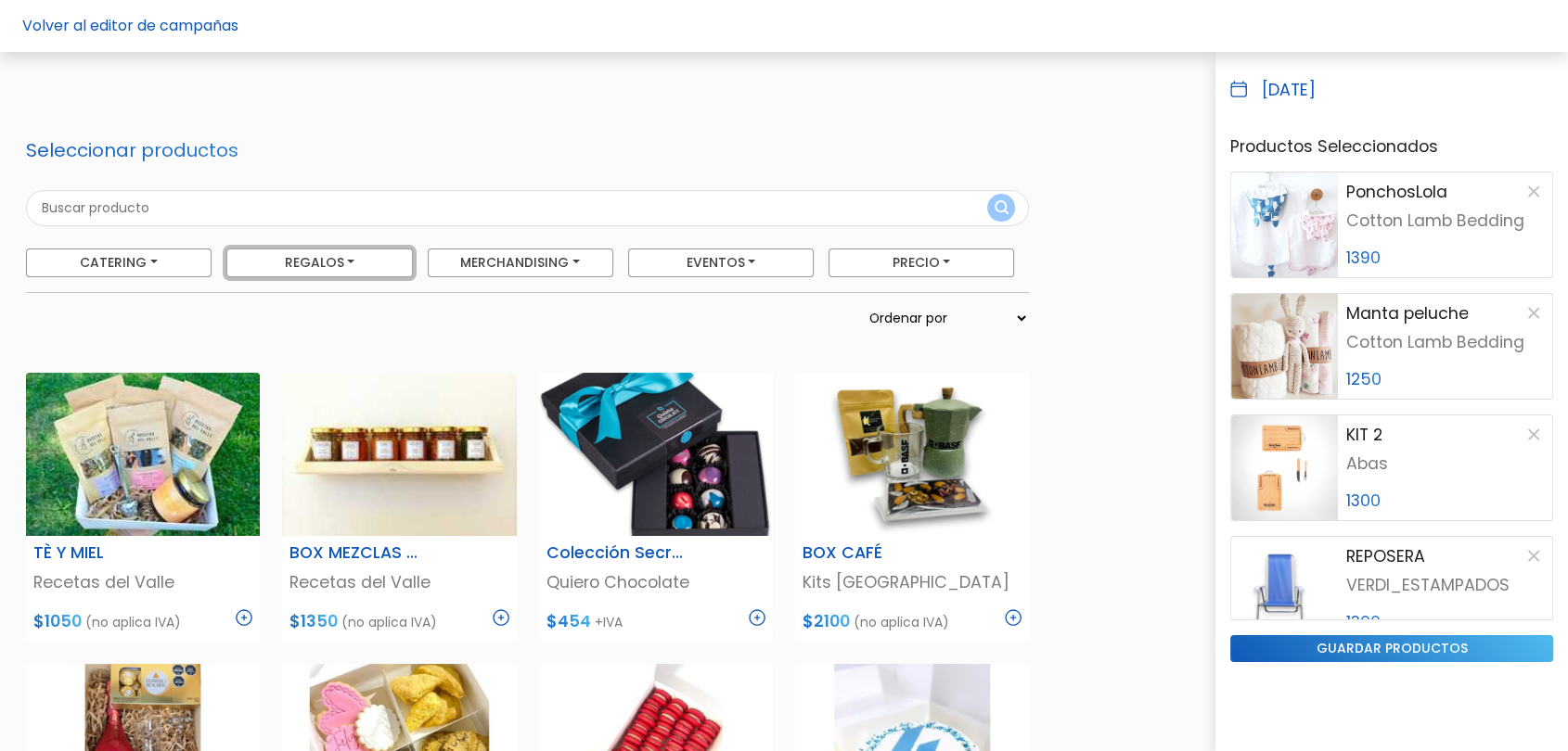
click at [348, 265] on button "Regalos" at bounding box center [319, 263] width 186 height 29
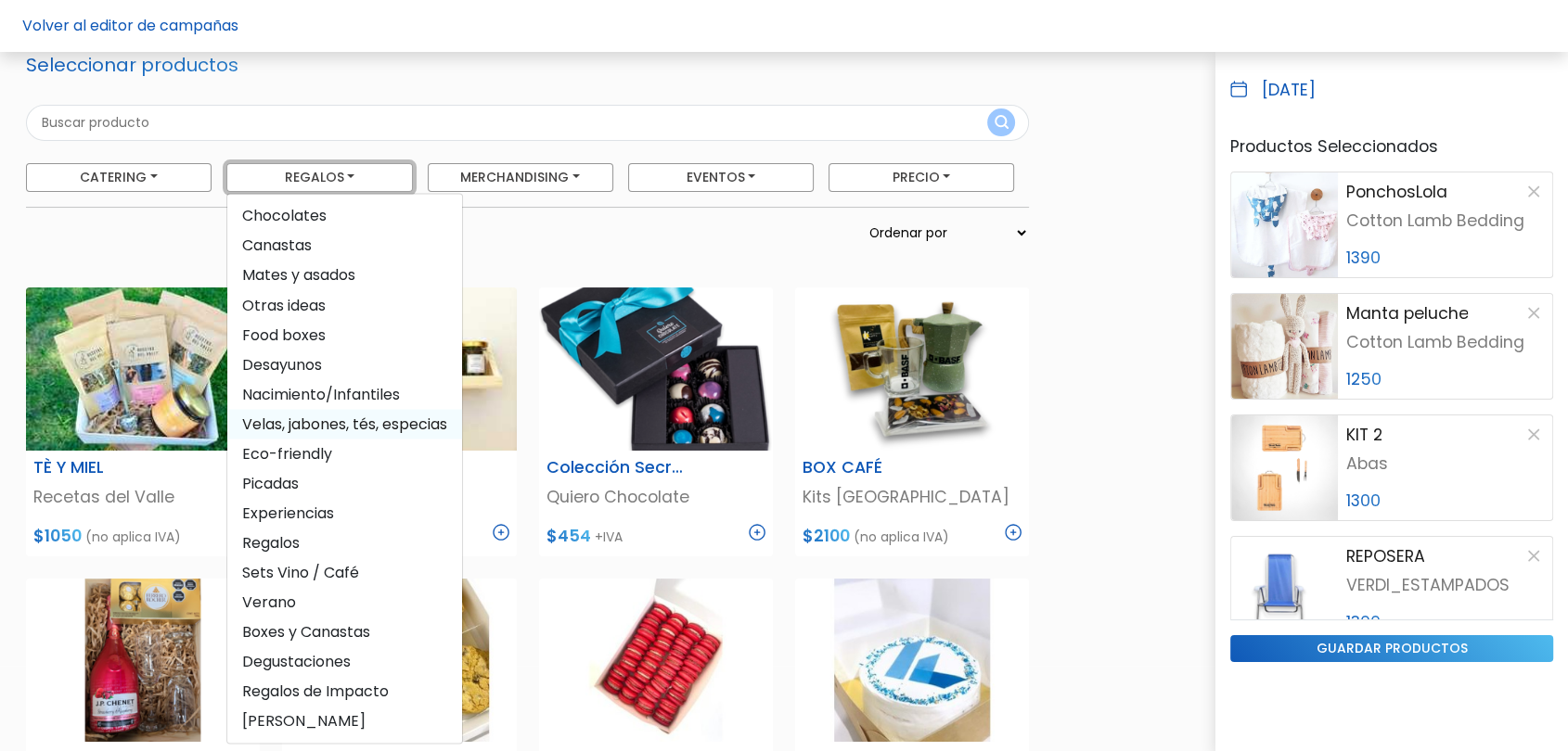
scroll to position [103, 0]
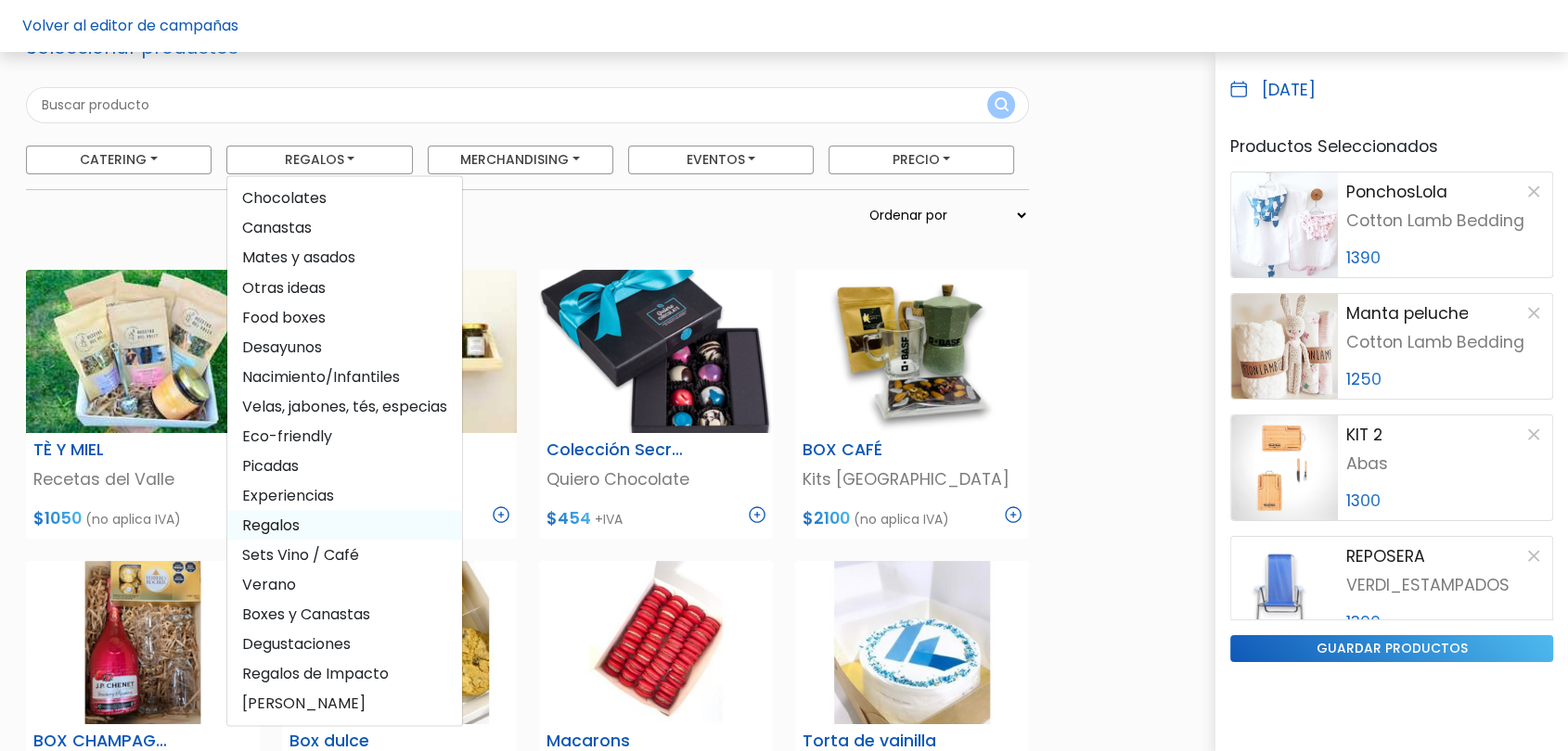
click at [295, 531] on span "Regalos" at bounding box center [344, 525] width 235 height 30
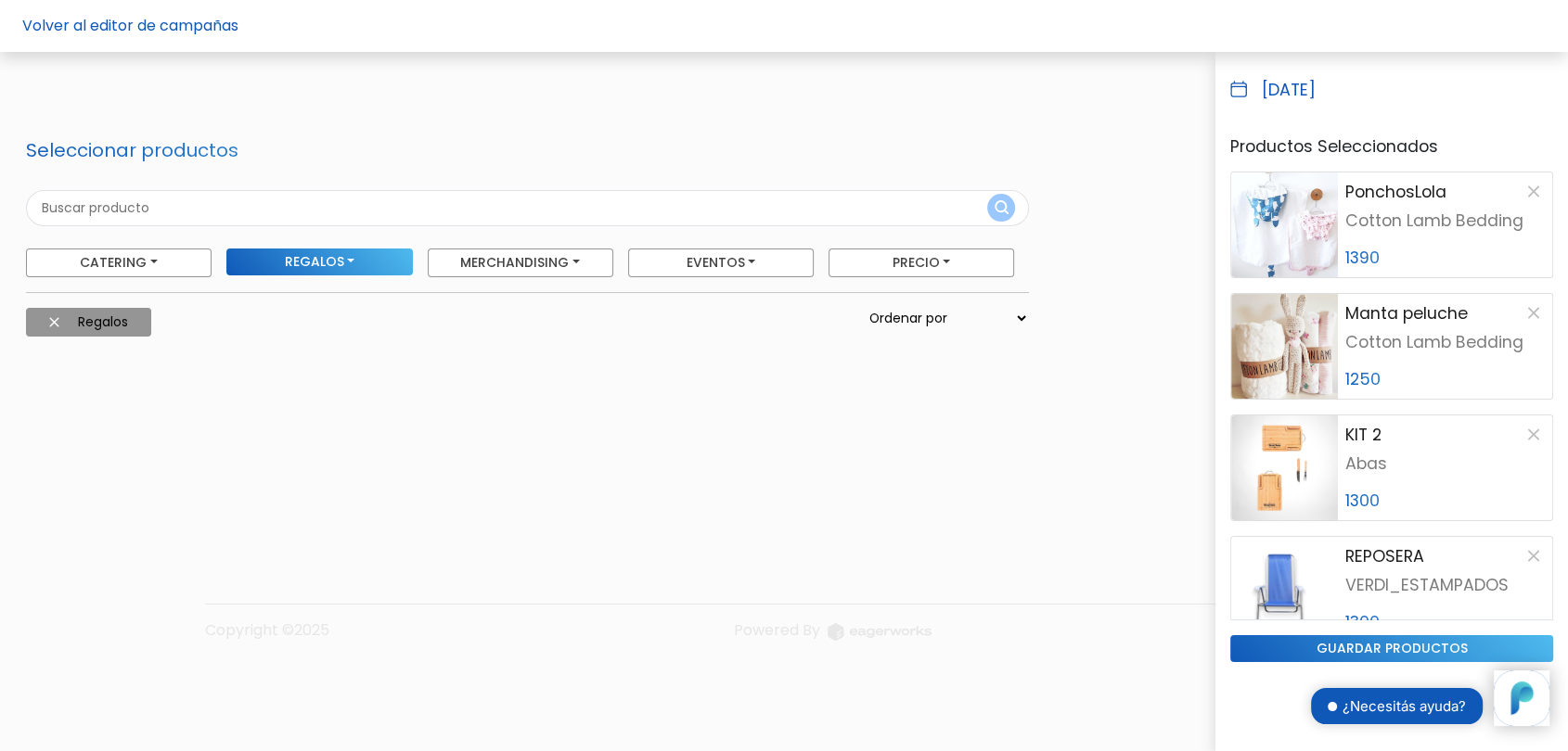
scroll to position [0, 0]
click at [369, 270] on button "Regalos" at bounding box center [322, 262] width 187 height 27
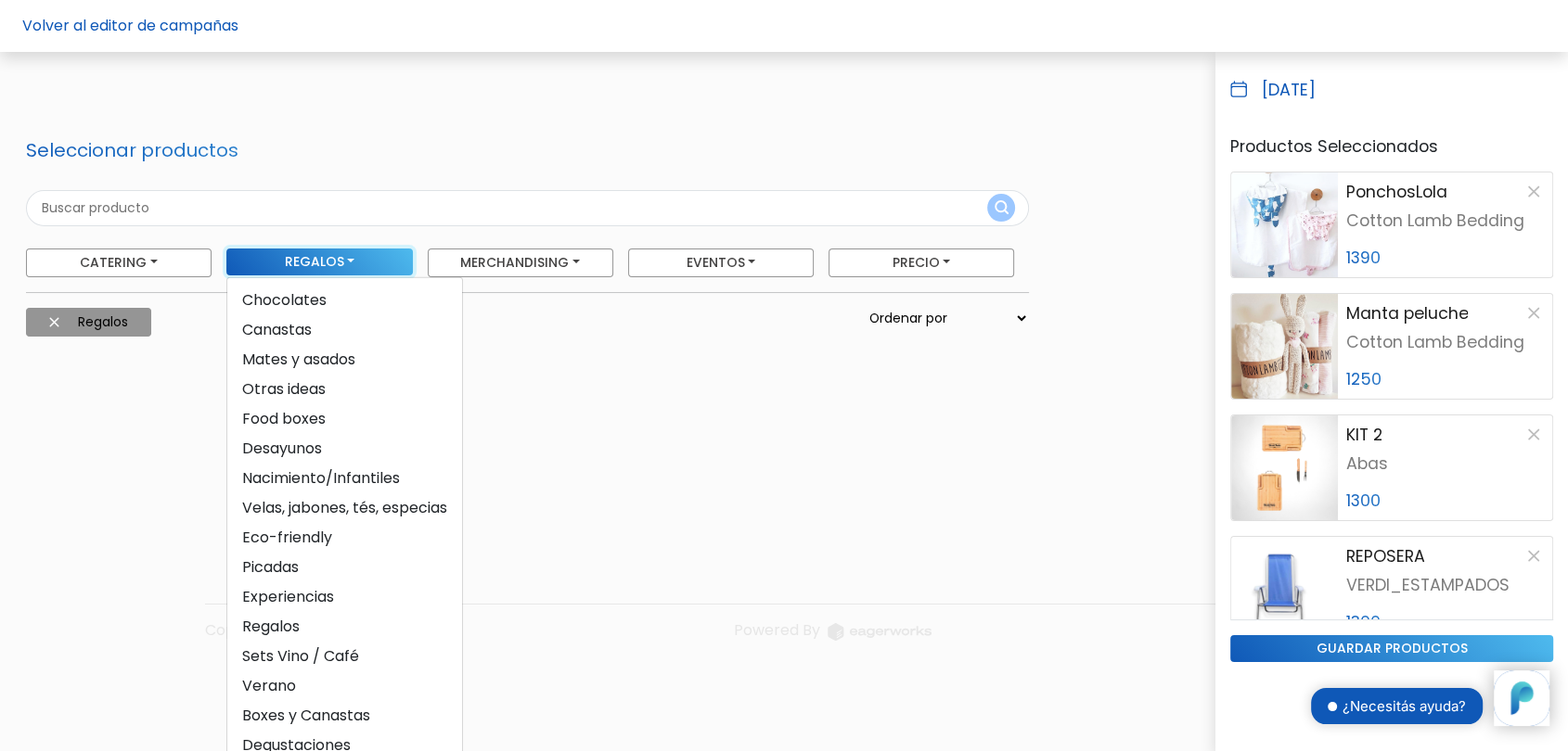
click at [369, 270] on button "Regalos" at bounding box center [319, 262] width 186 height 27
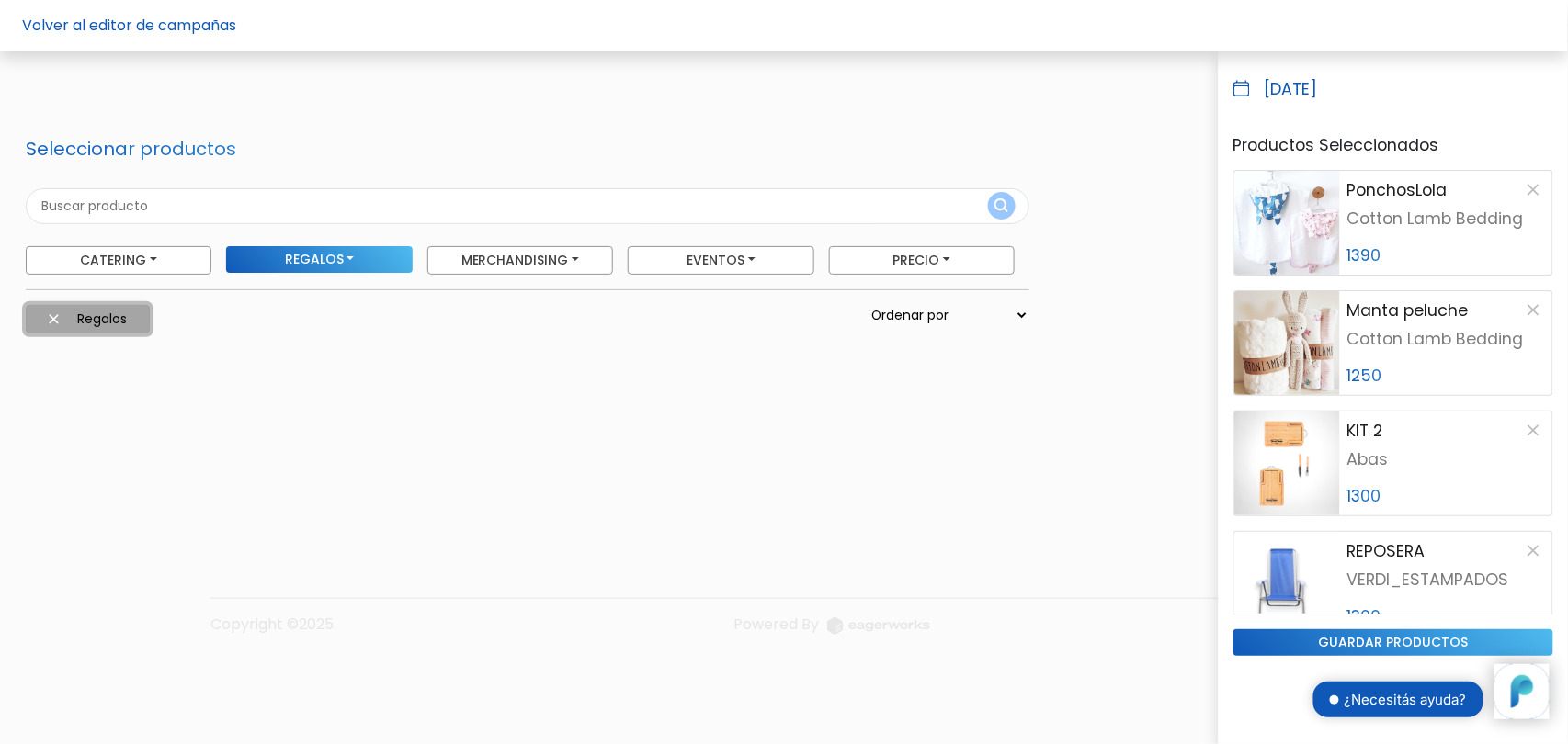
click at [48, 323] on button "Regalos" at bounding box center [87, 319] width 124 height 28
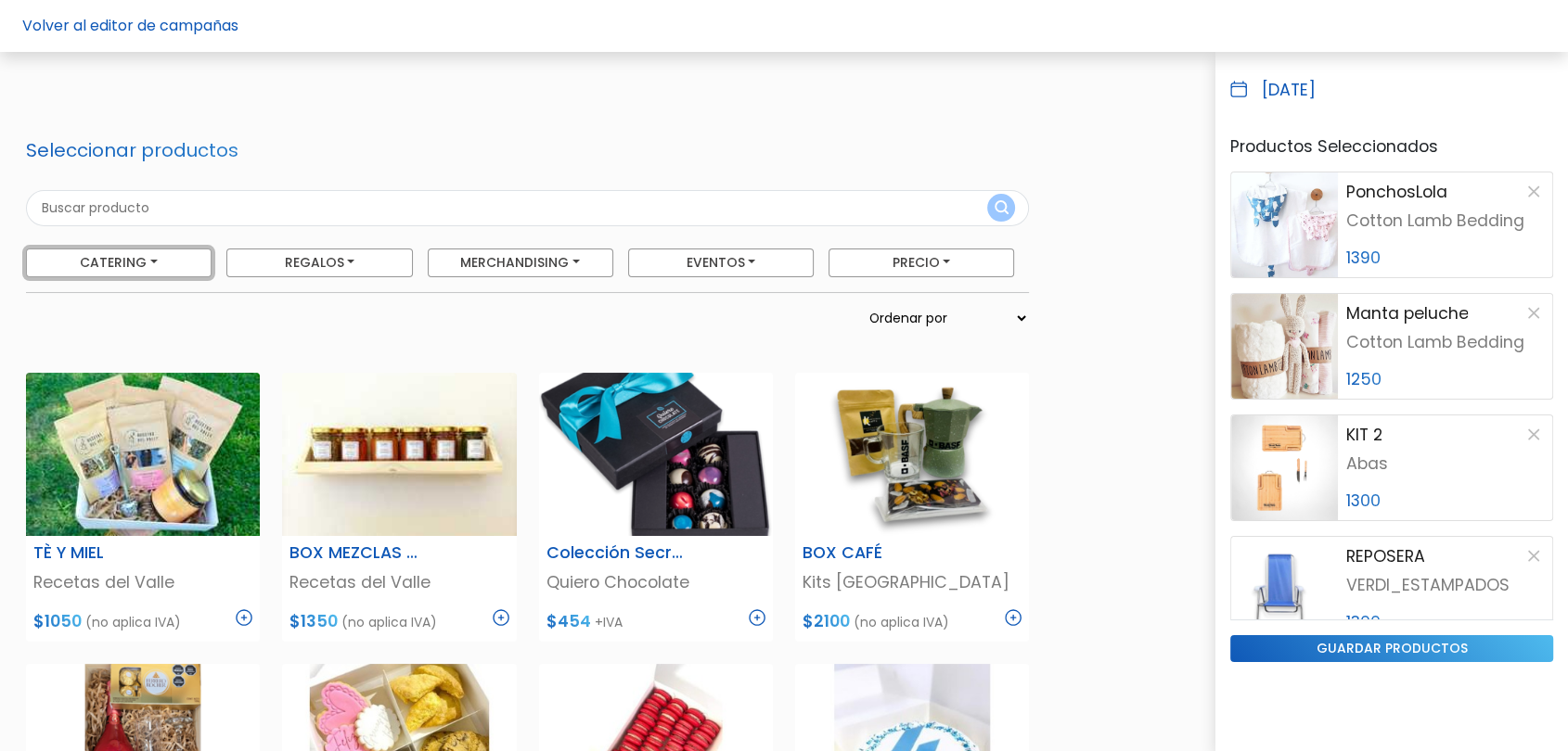
click at [163, 263] on button "Catering" at bounding box center [118, 263] width 186 height 29
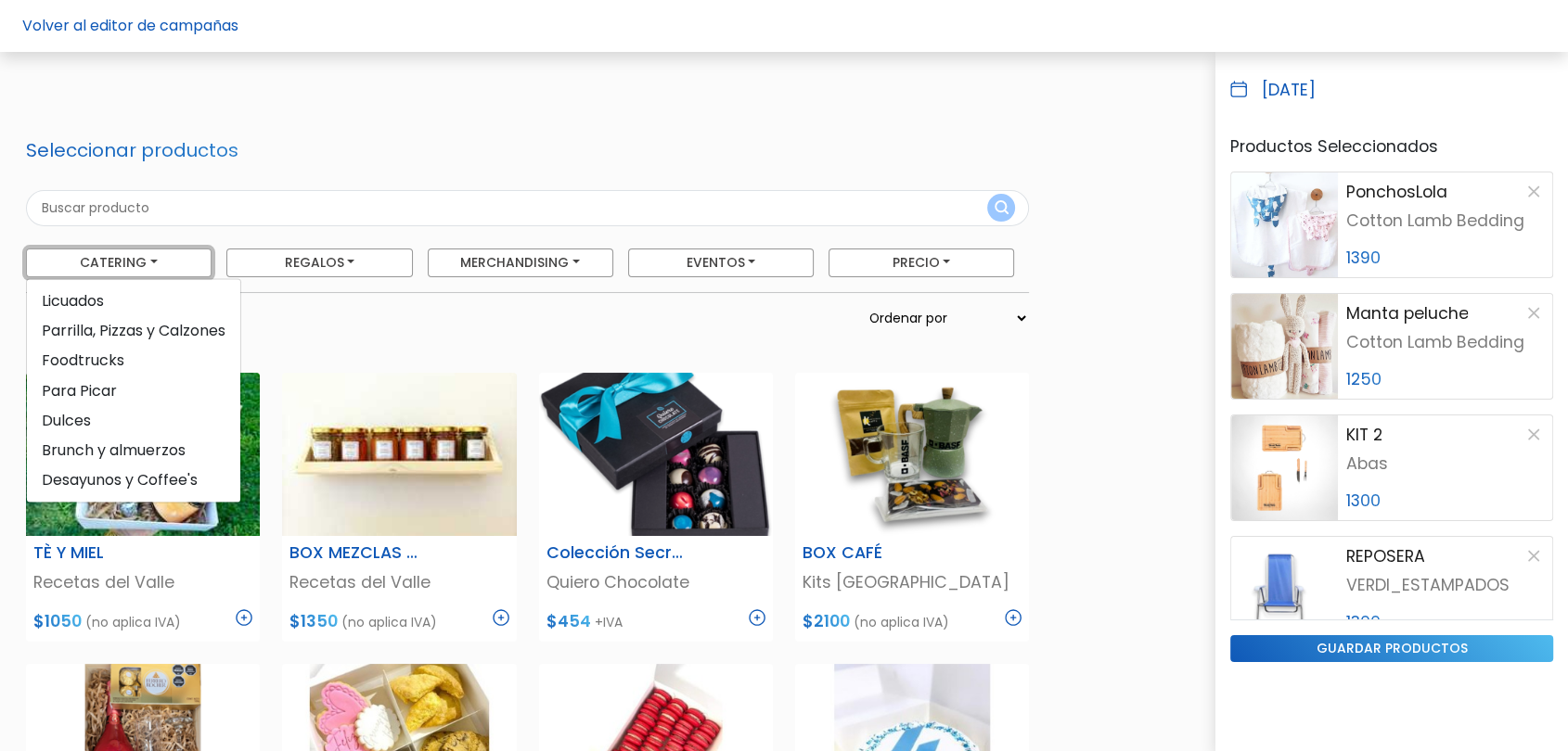
click at [163, 263] on button "Catering" at bounding box center [118, 263] width 186 height 29
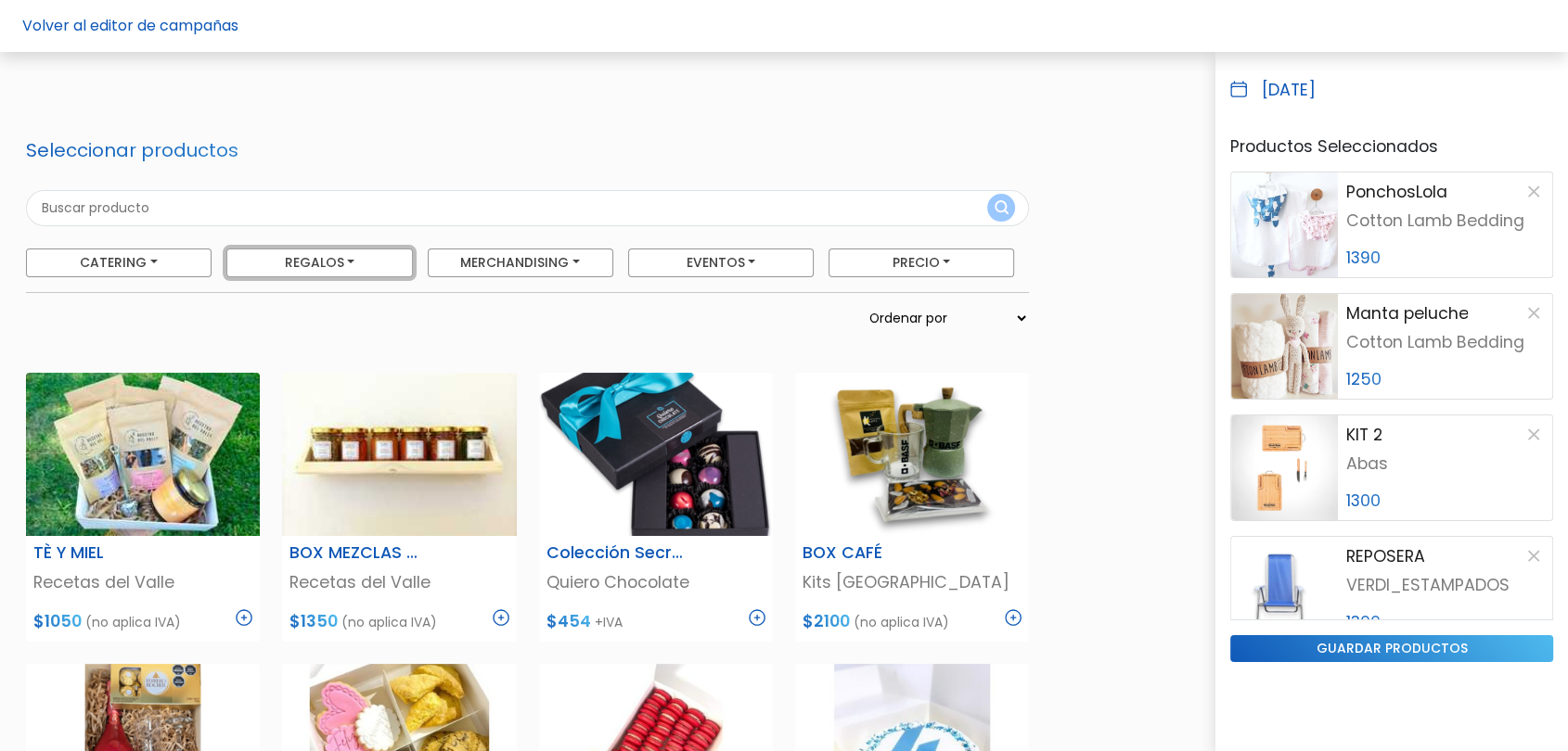
click at [292, 266] on button "Regalos" at bounding box center [319, 263] width 186 height 29
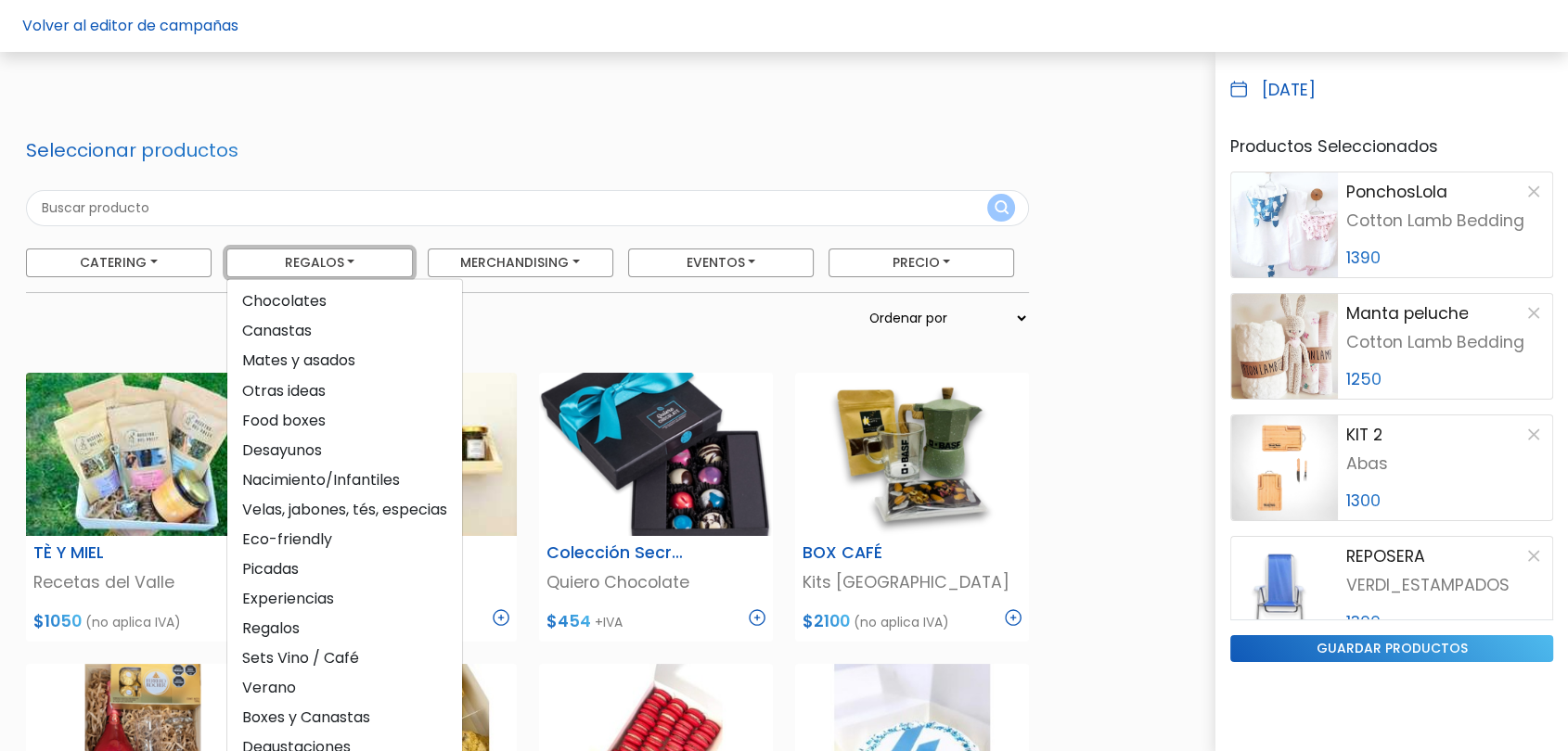
click at [303, 262] on button "Regalos" at bounding box center [319, 263] width 186 height 29
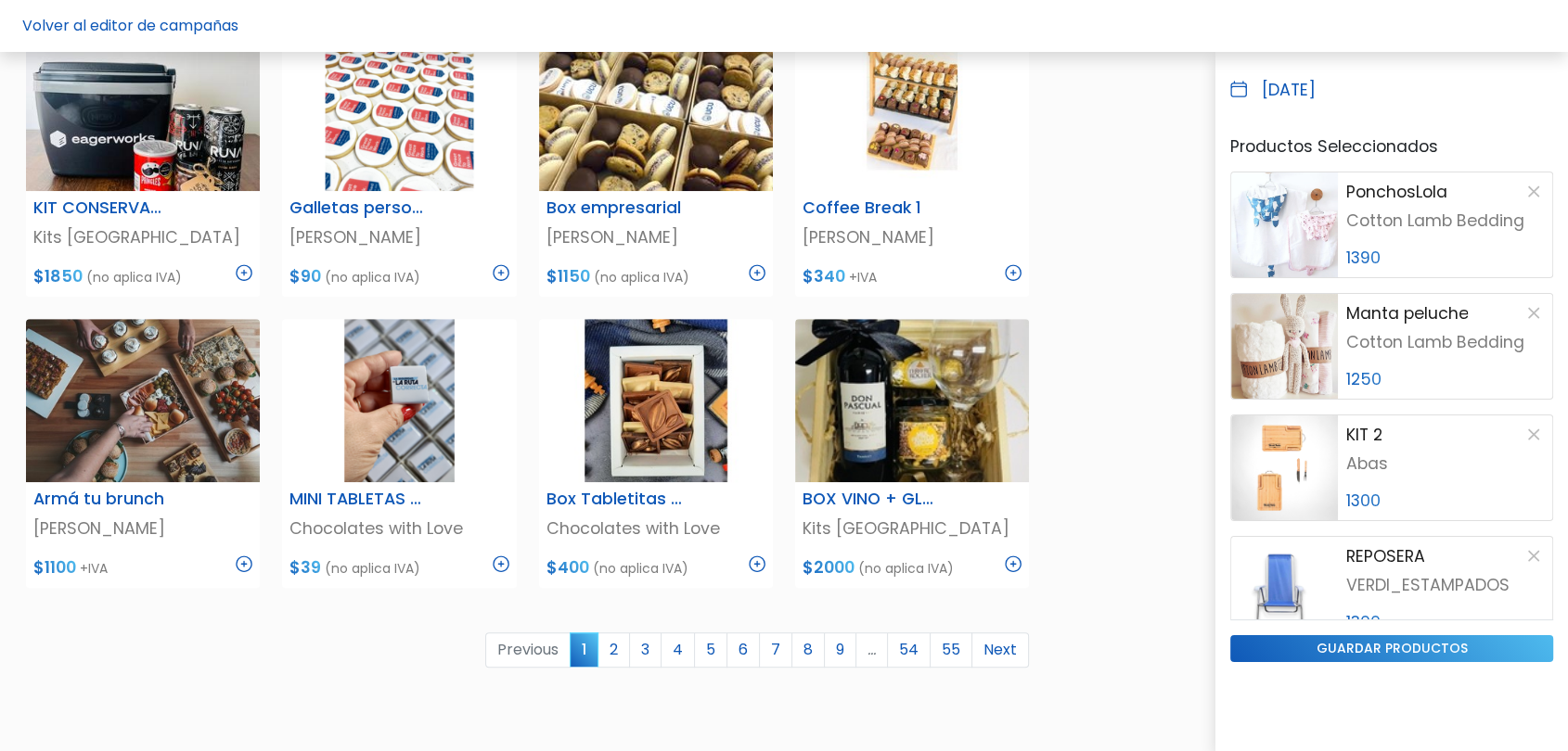
scroll to position [1030, 0]
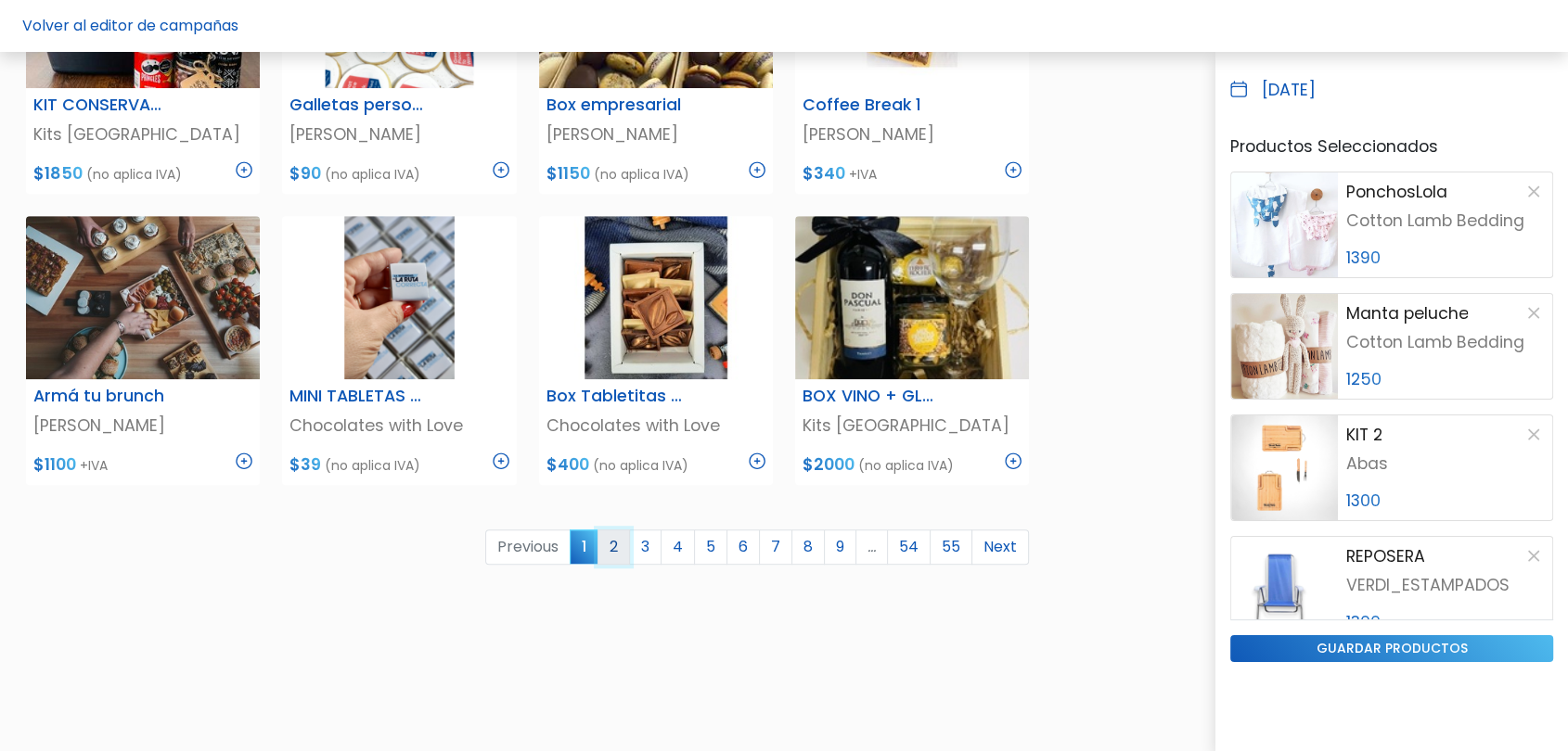
click at [613, 551] on link "2" at bounding box center [613, 548] width 33 height 36
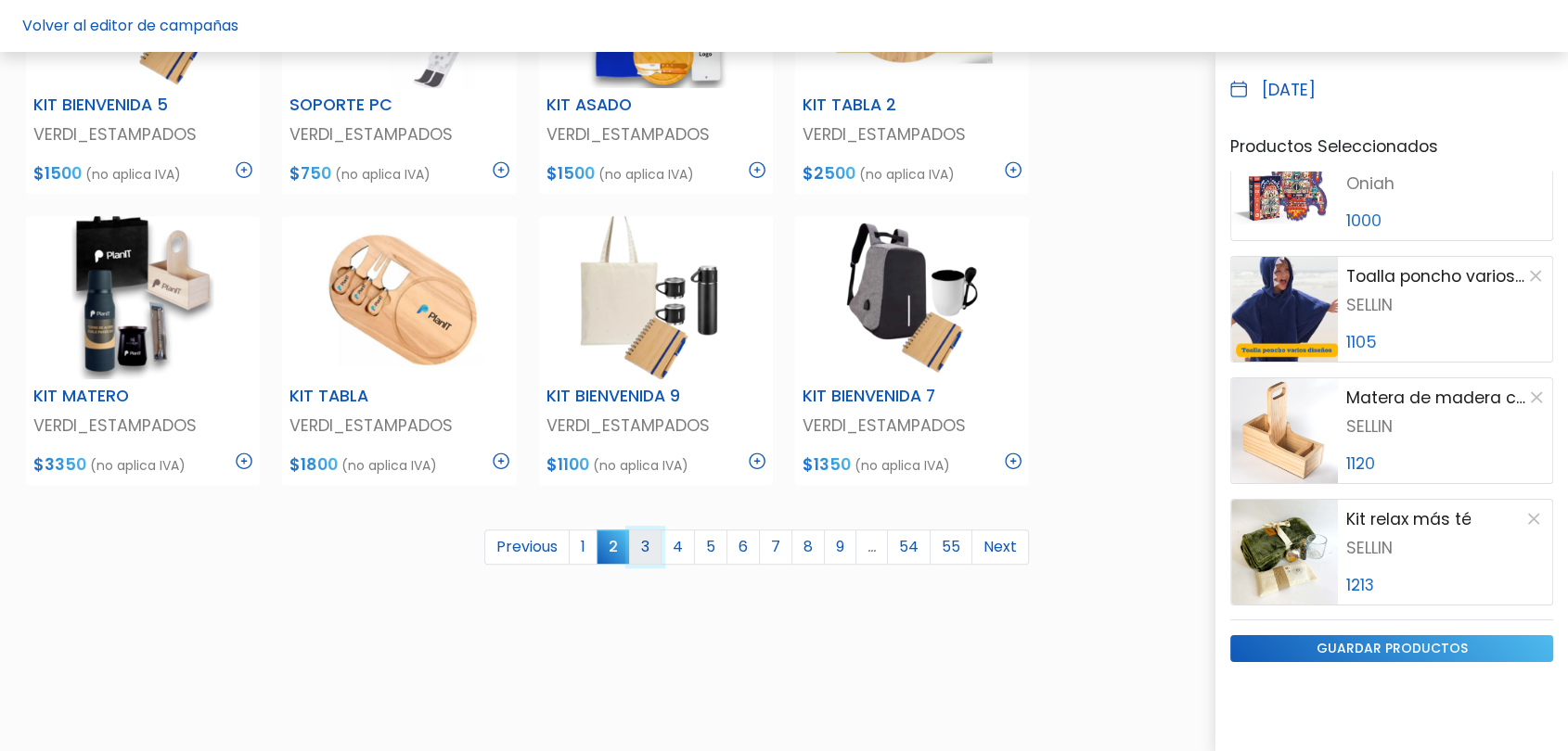
click at [652, 540] on link "3" at bounding box center [644, 548] width 33 height 36
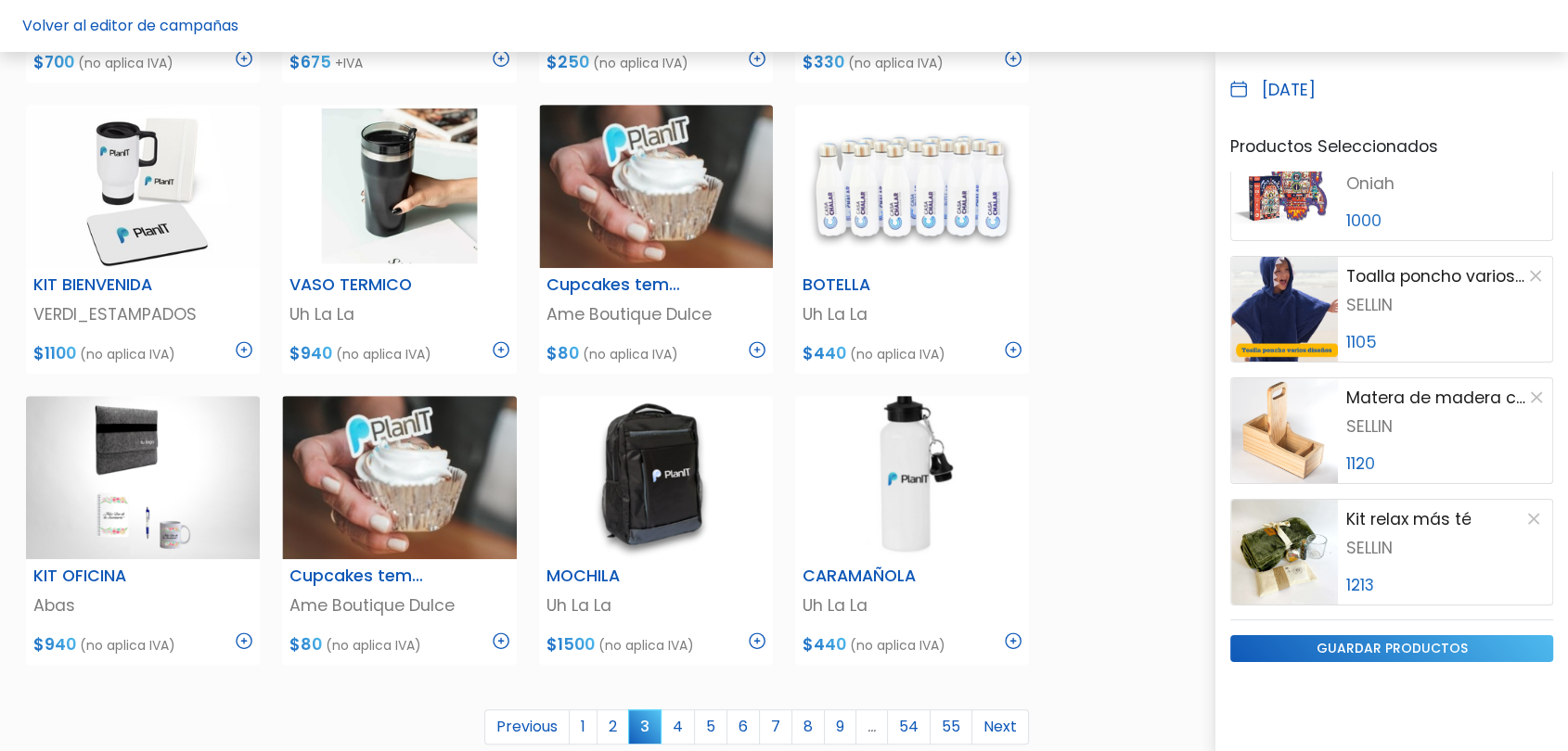
scroll to position [928, 0]
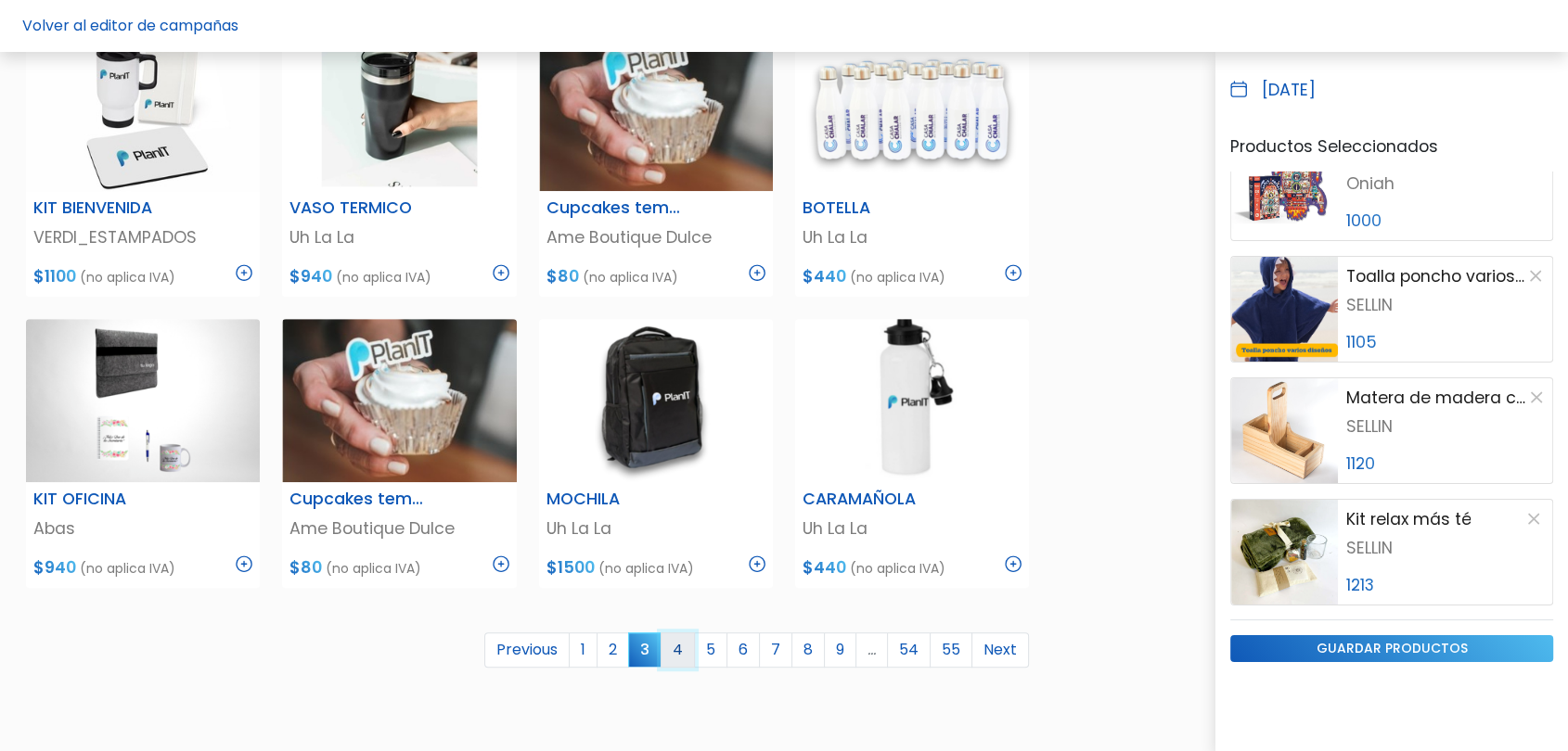
click at [683, 649] on link "4" at bounding box center [677, 650] width 35 height 36
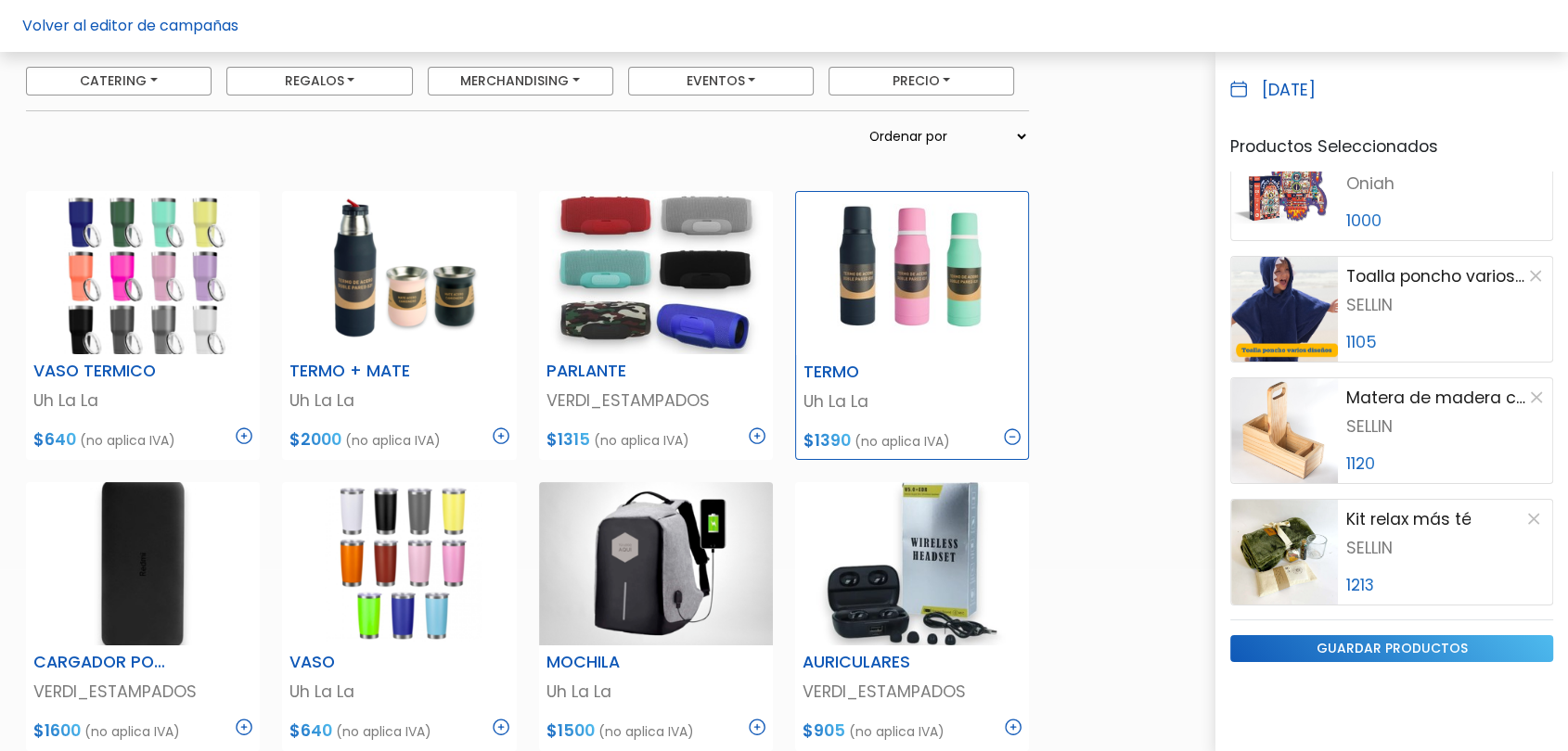
scroll to position [103, 0]
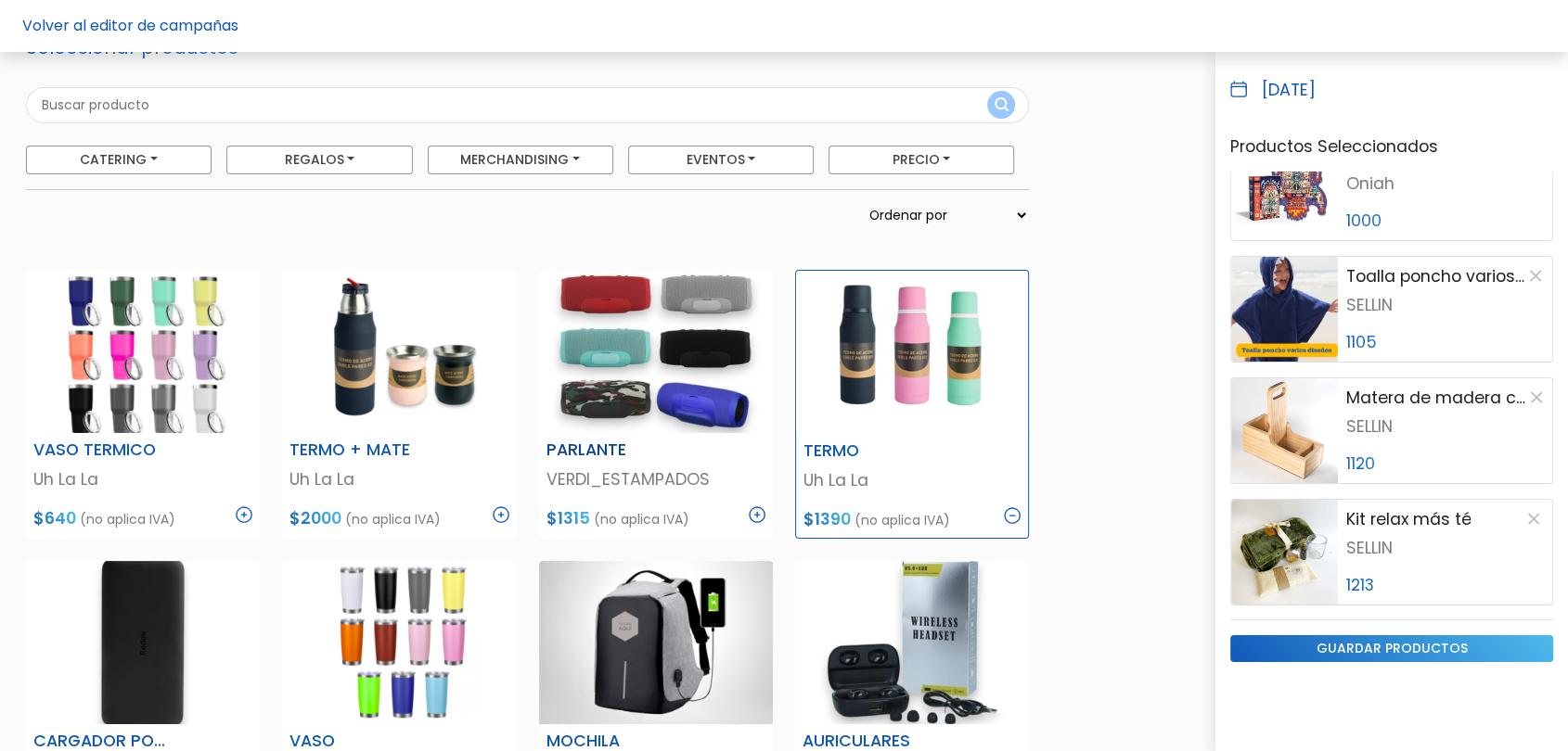
click at [751, 514] on img at bounding box center [757, 514] width 17 height 17
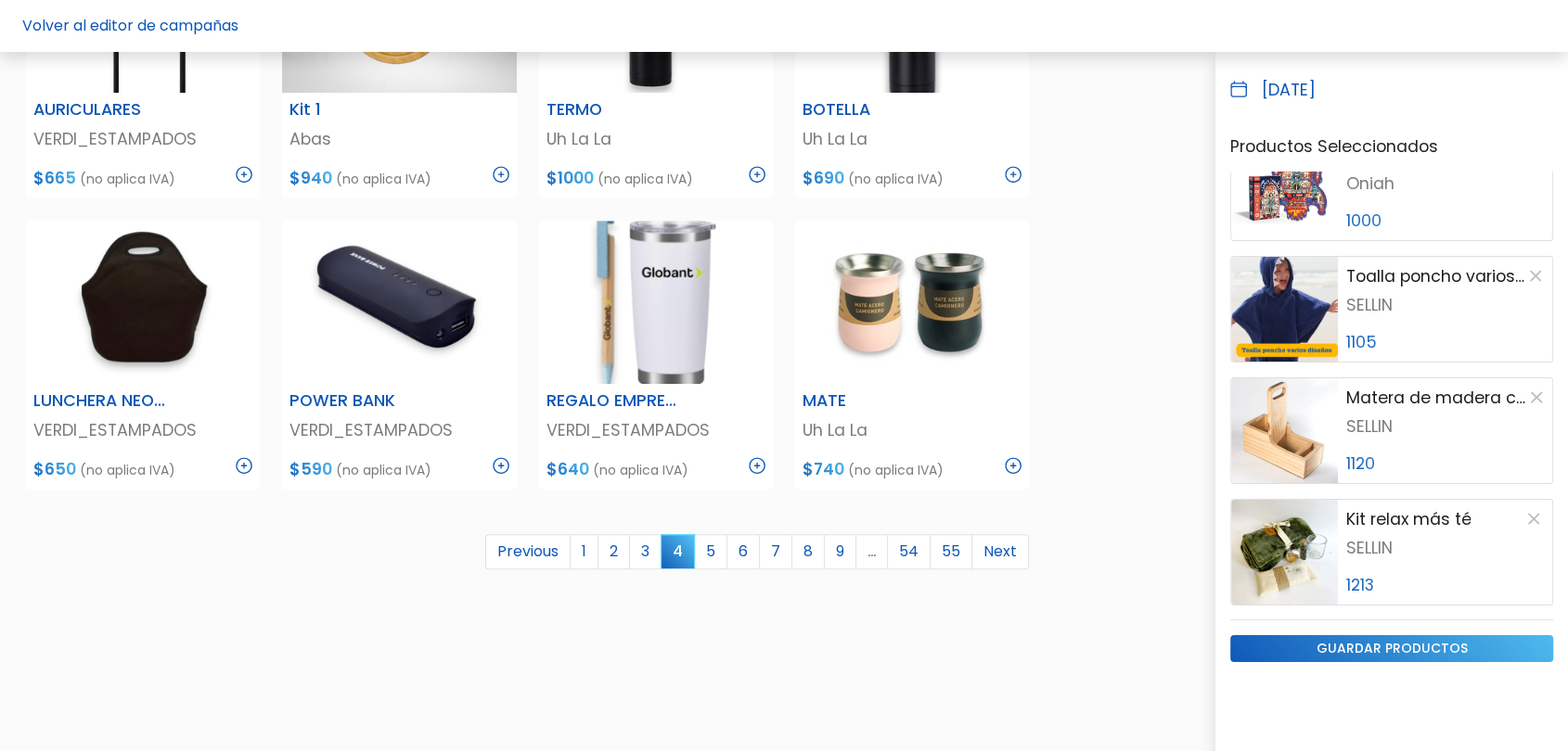
scroll to position [1030, 0]
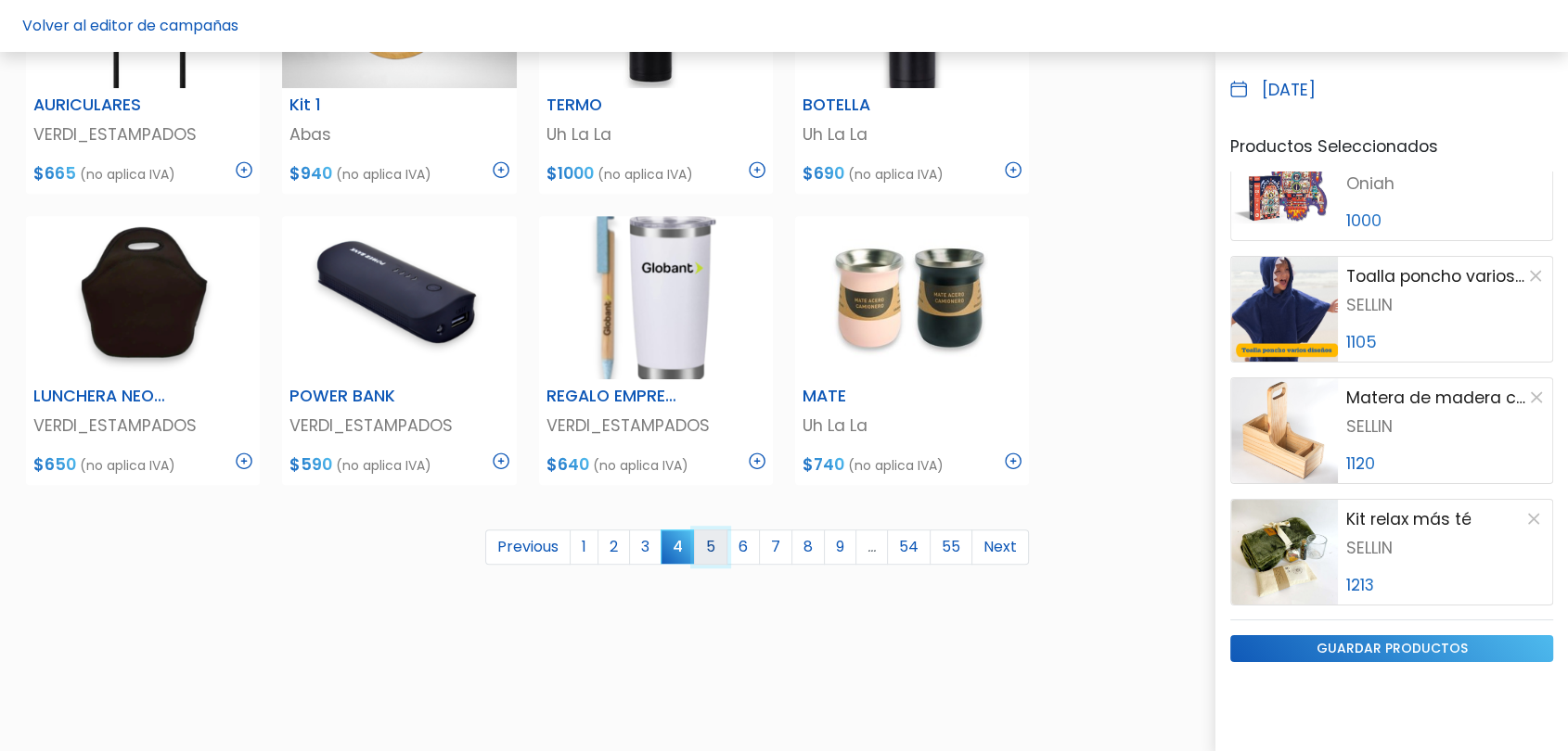
click at [715, 551] on link "5" at bounding box center [710, 548] width 34 height 36
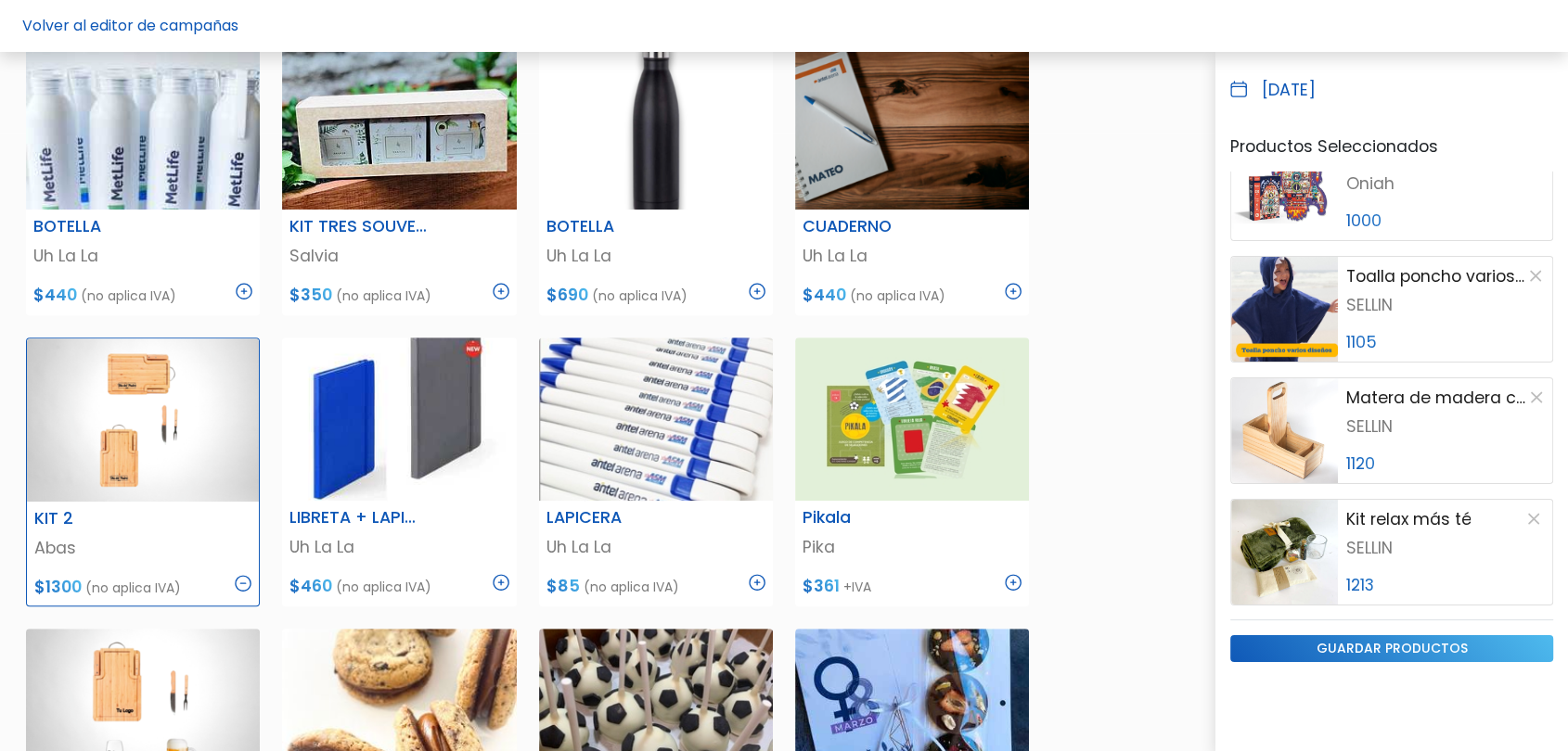
scroll to position [928, 0]
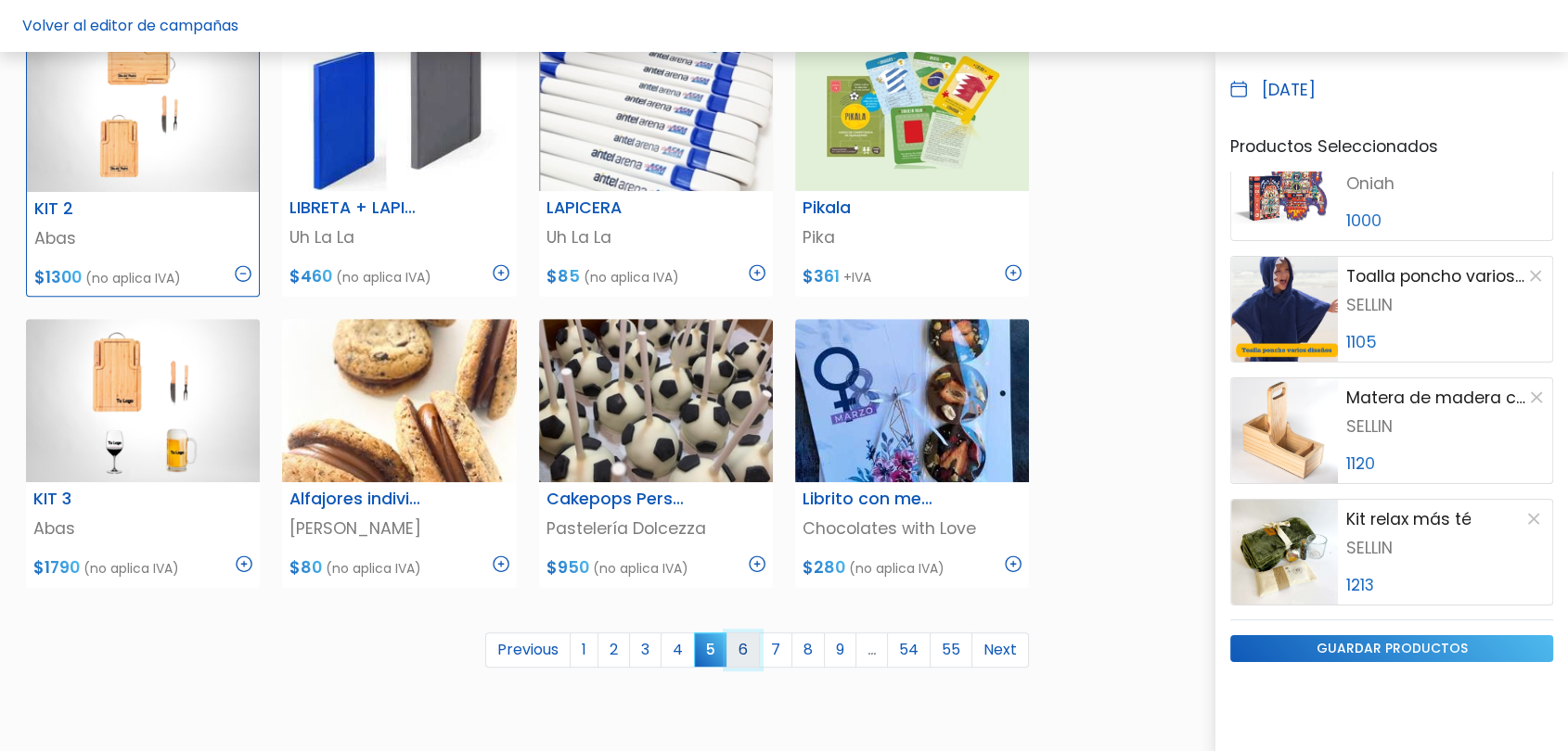
click at [744, 641] on link "6" at bounding box center [743, 650] width 34 height 36
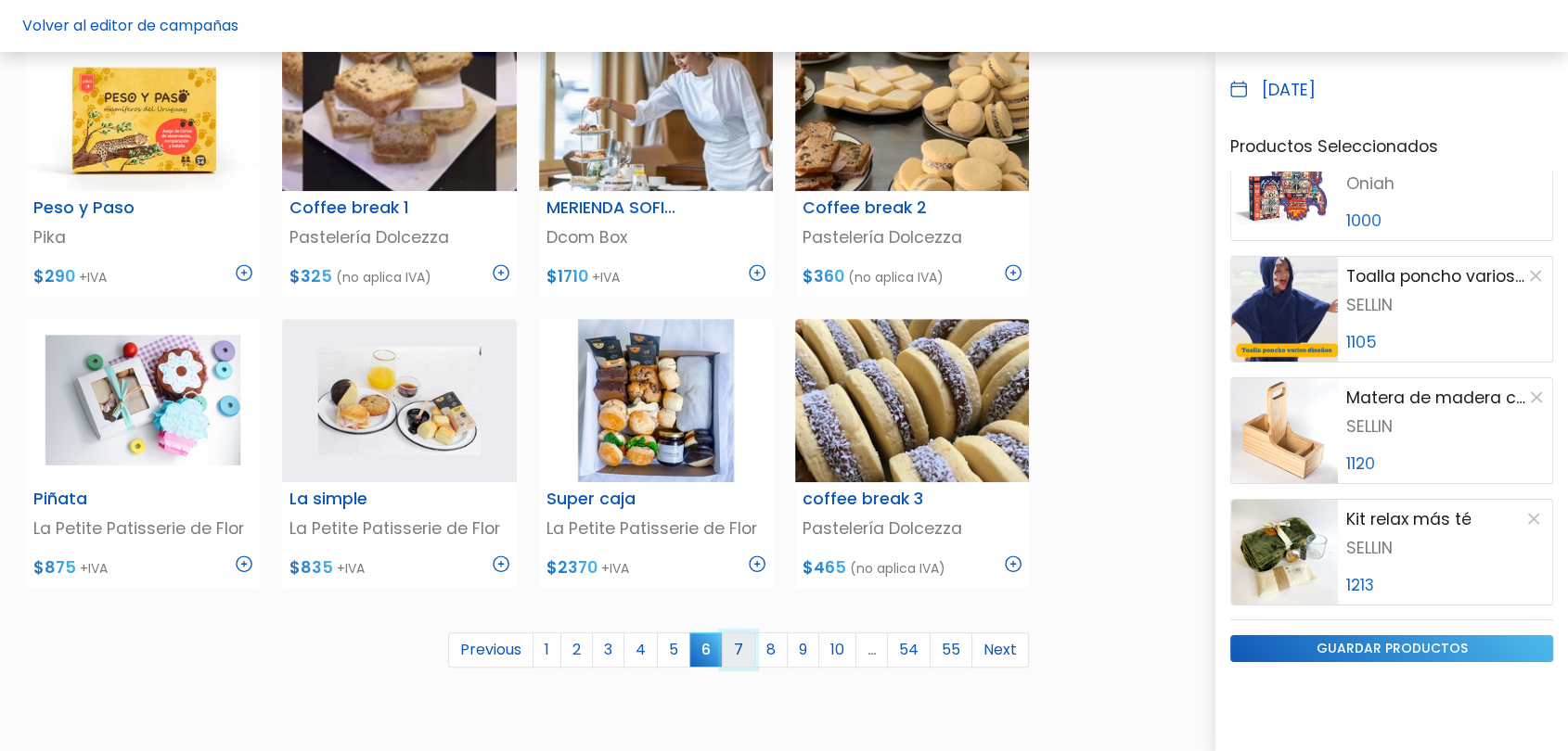
click at [747, 657] on link "7" at bounding box center [738, 650] width 34 height 36
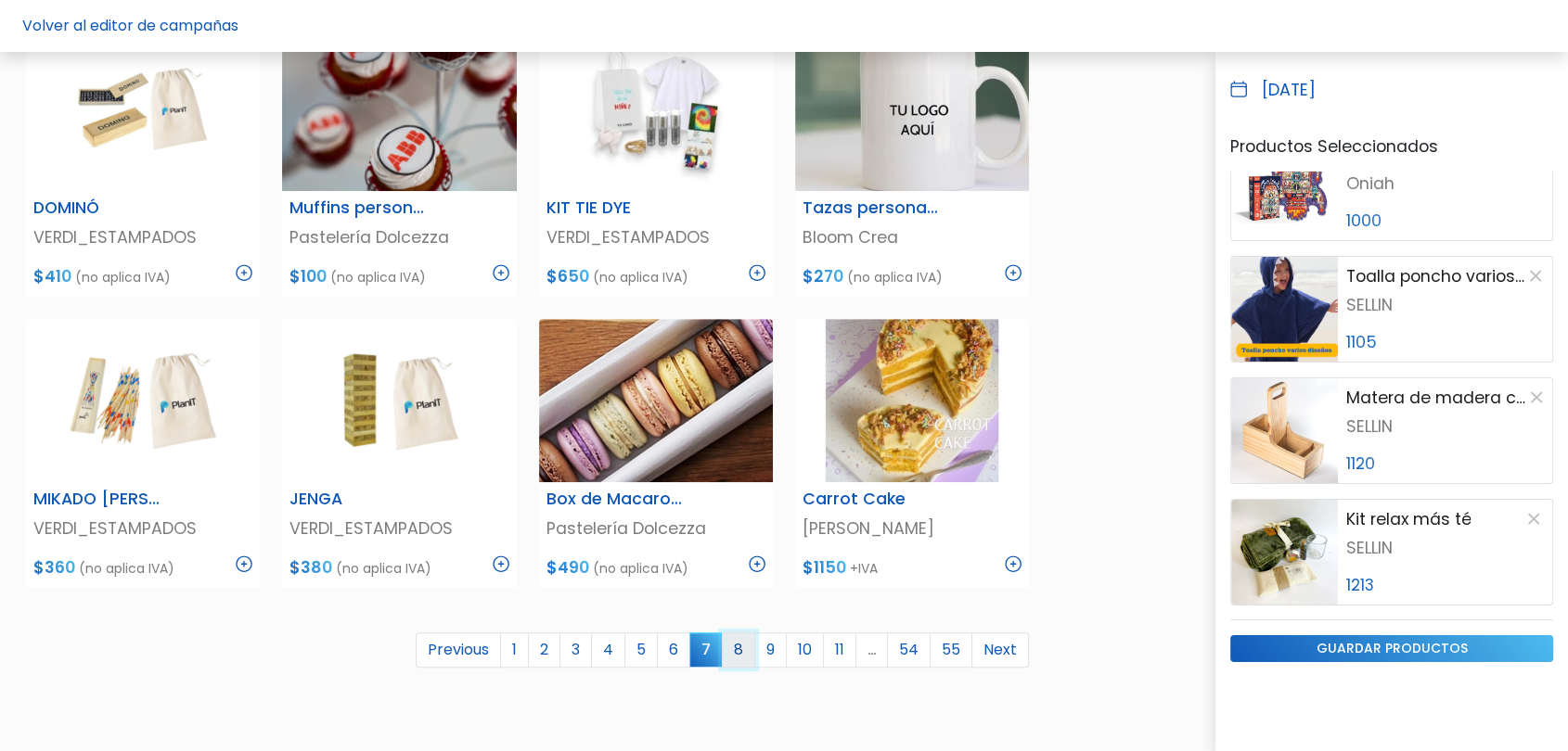
click at [746, 656] on link "8" at bounding box center [738, 650] width 34 height 36
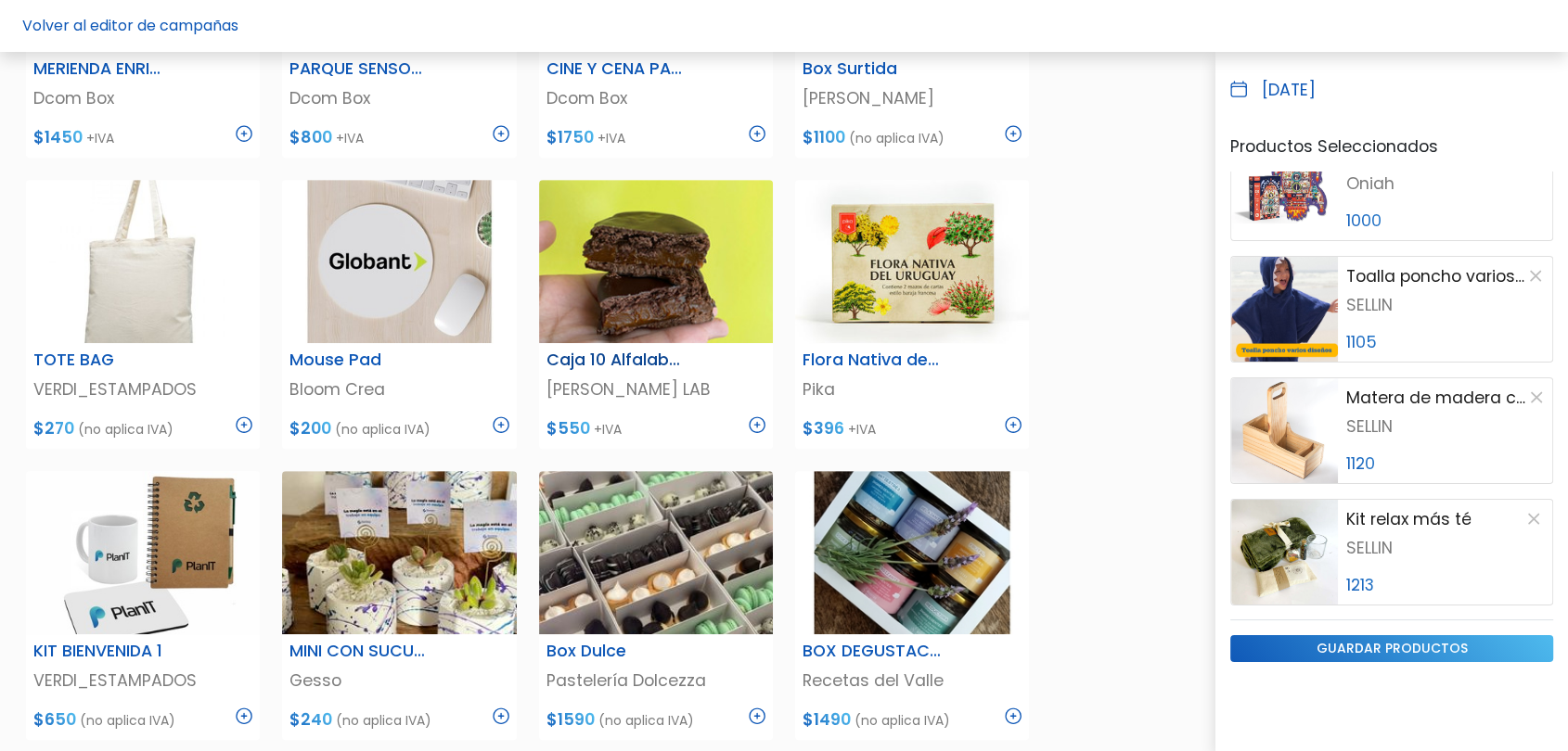
scroll to position [1131, 0]
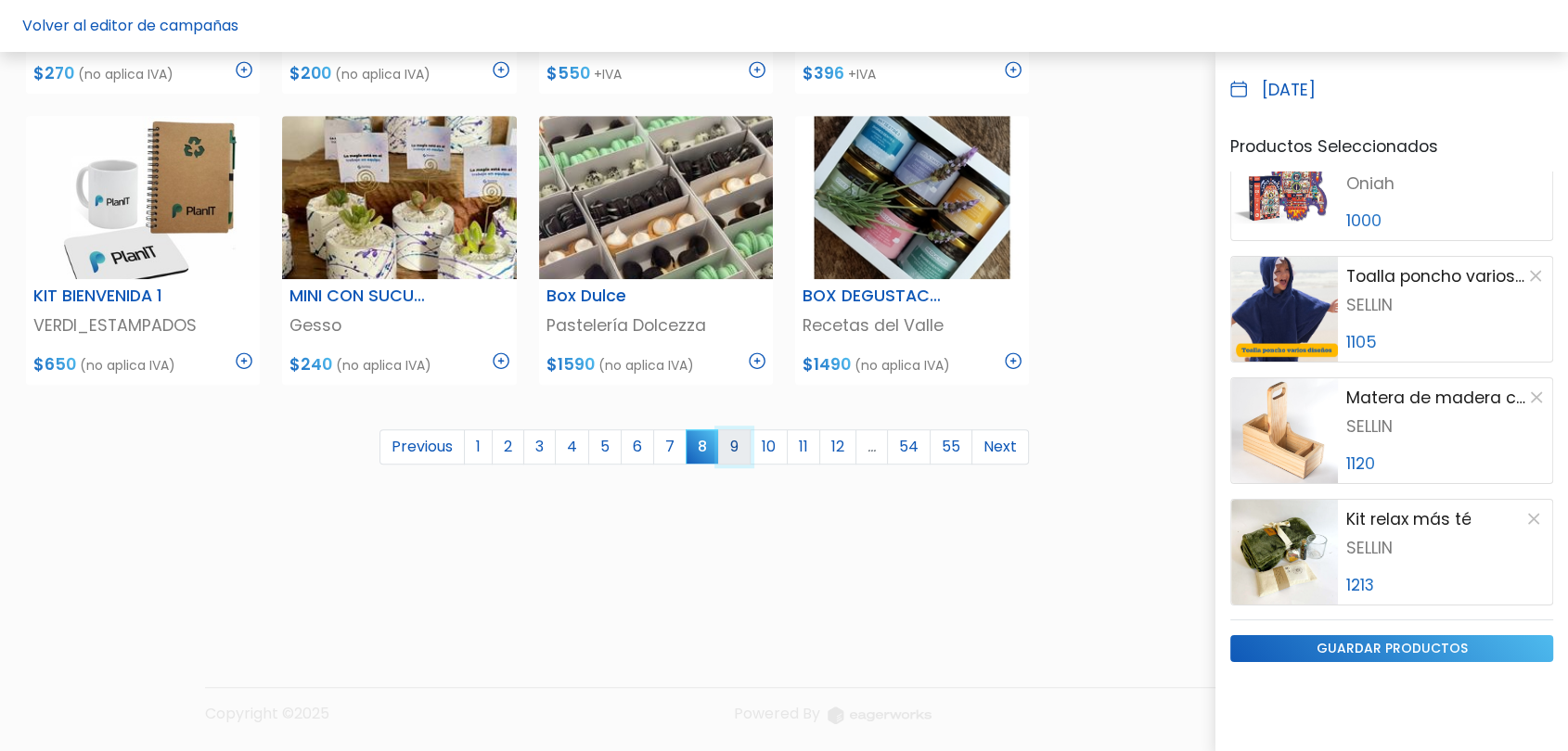
click at [741, 440] on link "9" at bounding box center [734, 447] width 33 height 36
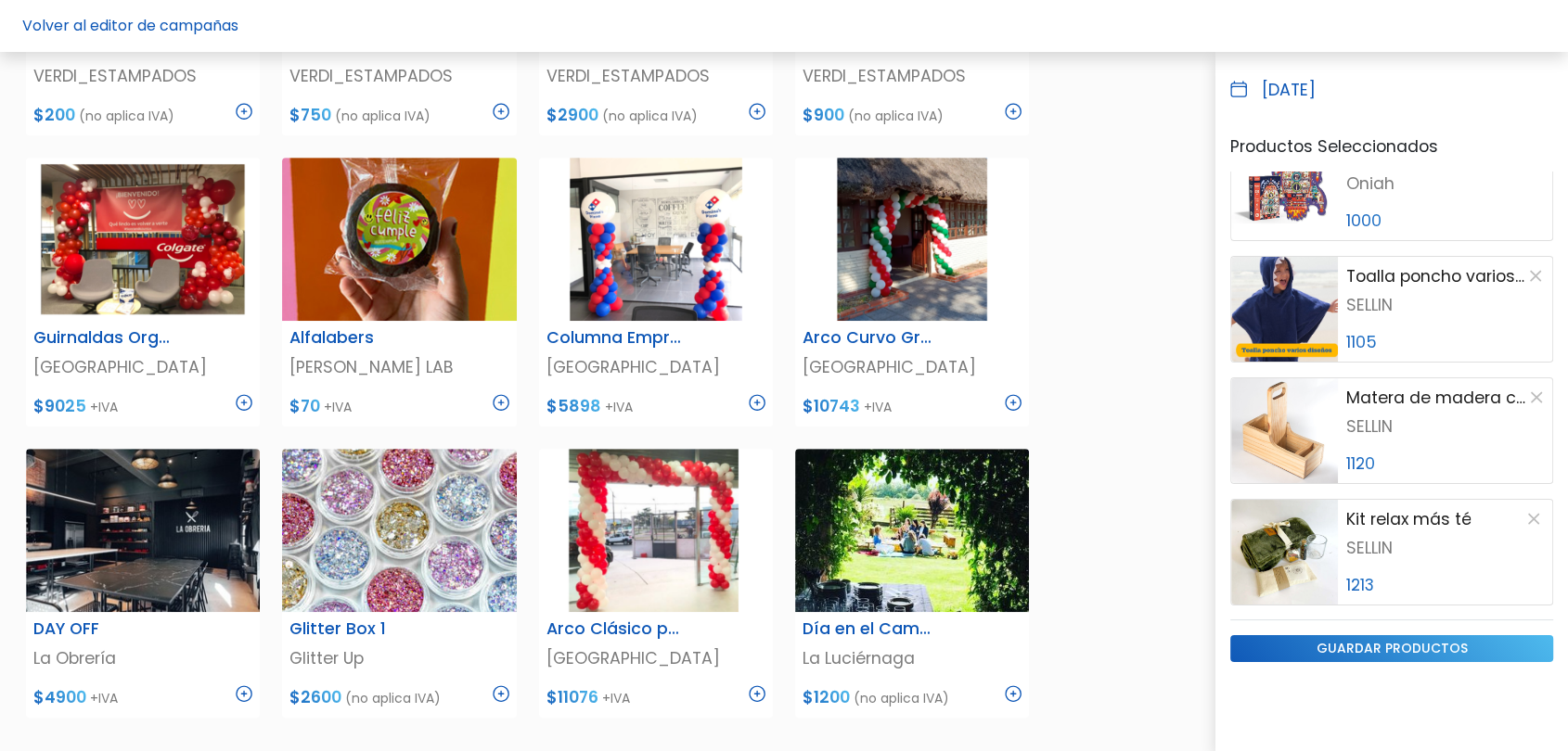
scroll to position [928, 0]
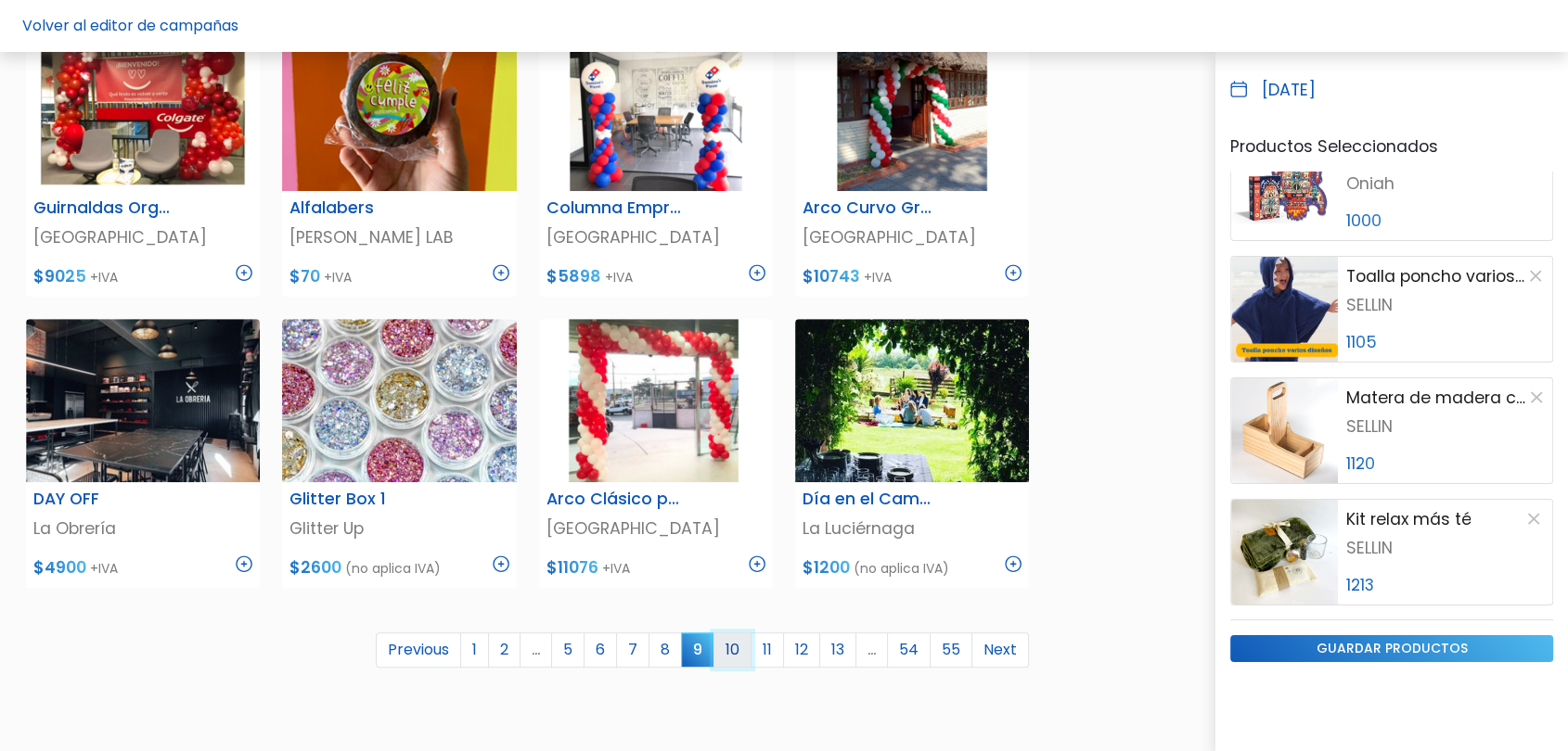
click at [731, 646] on link "10" at bounding box center [732, 650] width 38 height 36
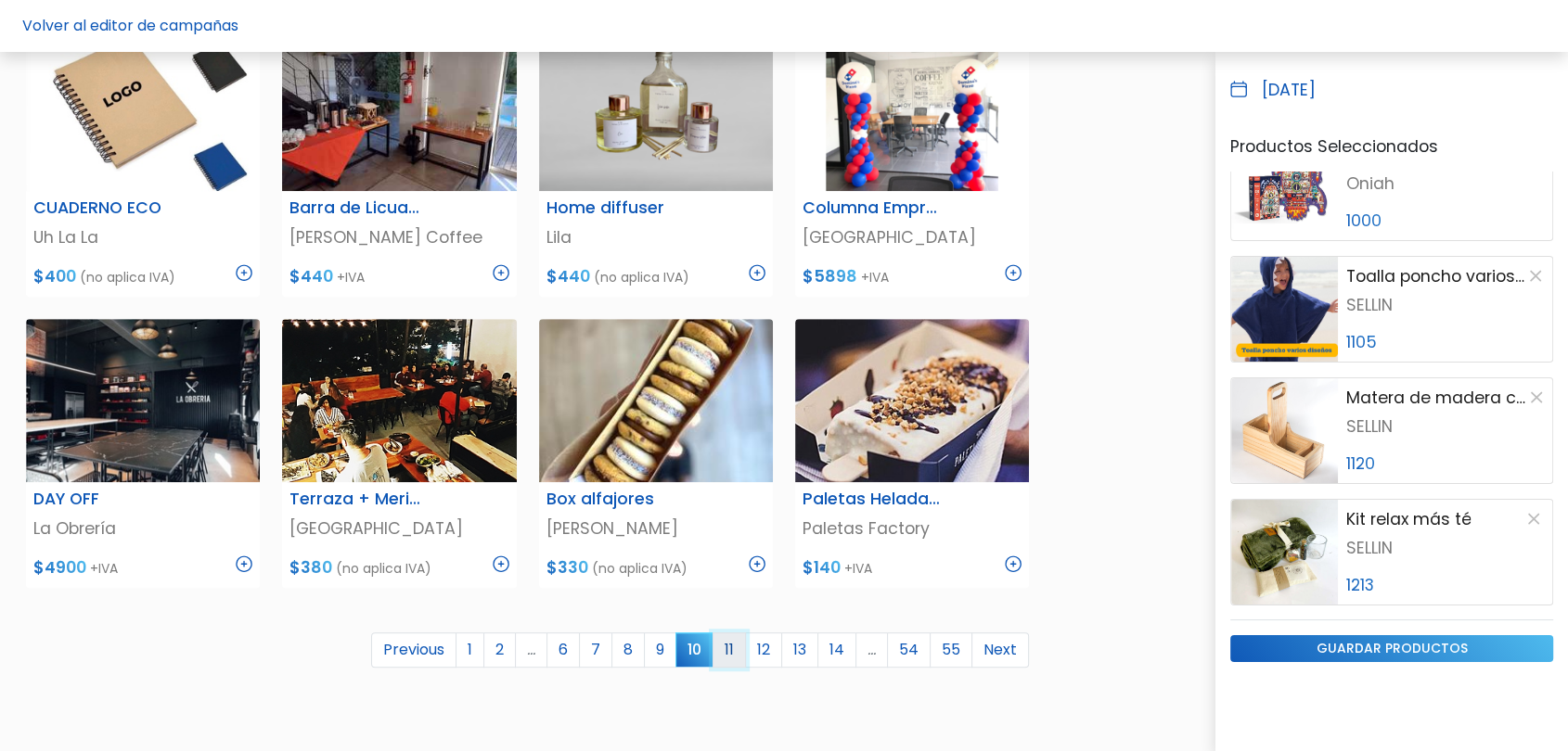
click at [730, 653] on link "11" at bounding box center [729, 650] width 34 height 36
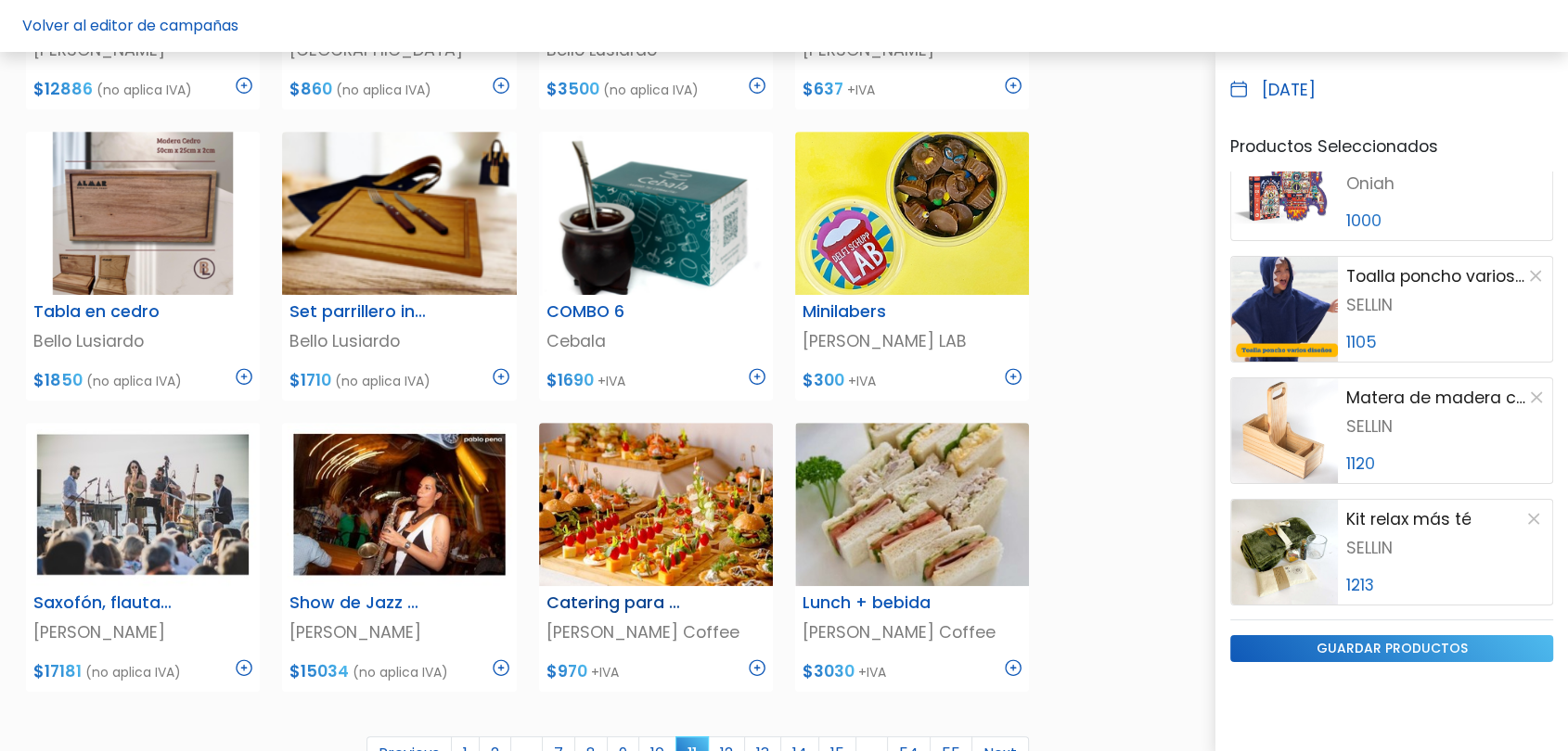
scroll to position [1030, 0]
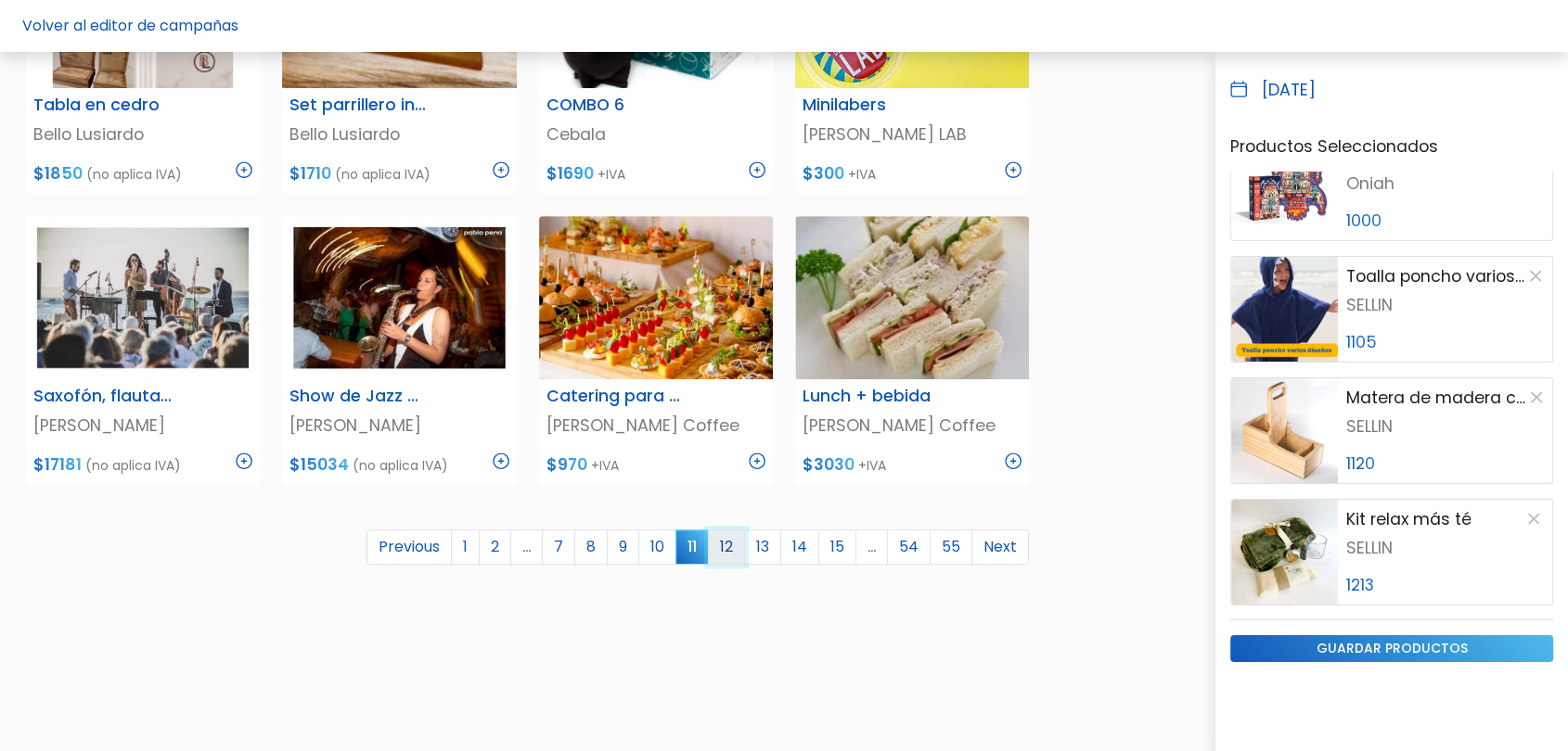
click at [729, 548] on link "12" at bounding box center [726, 548] width 37 height 36
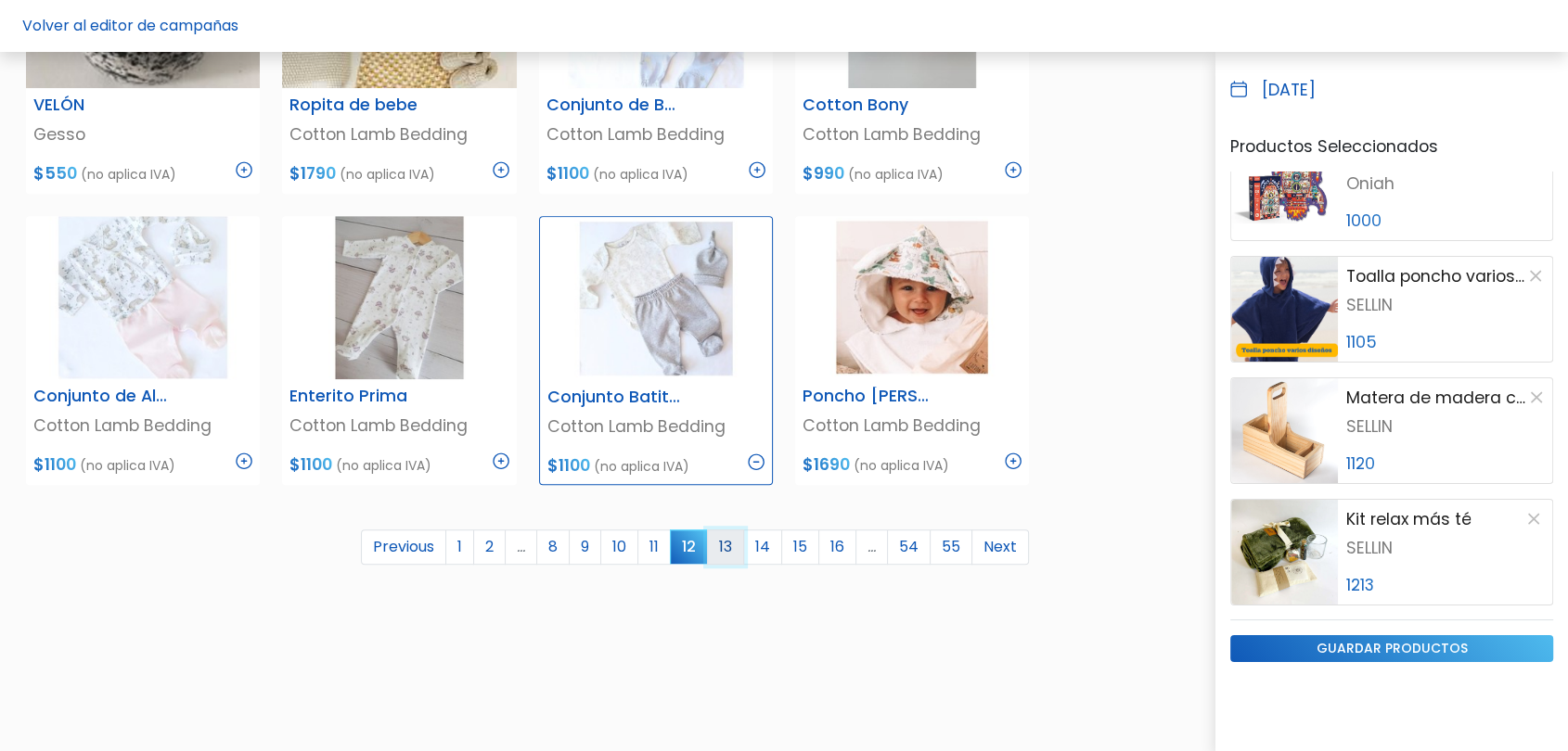
click at [738, 545] on link "13" at bounding box center [725, 548] width 37 height 36
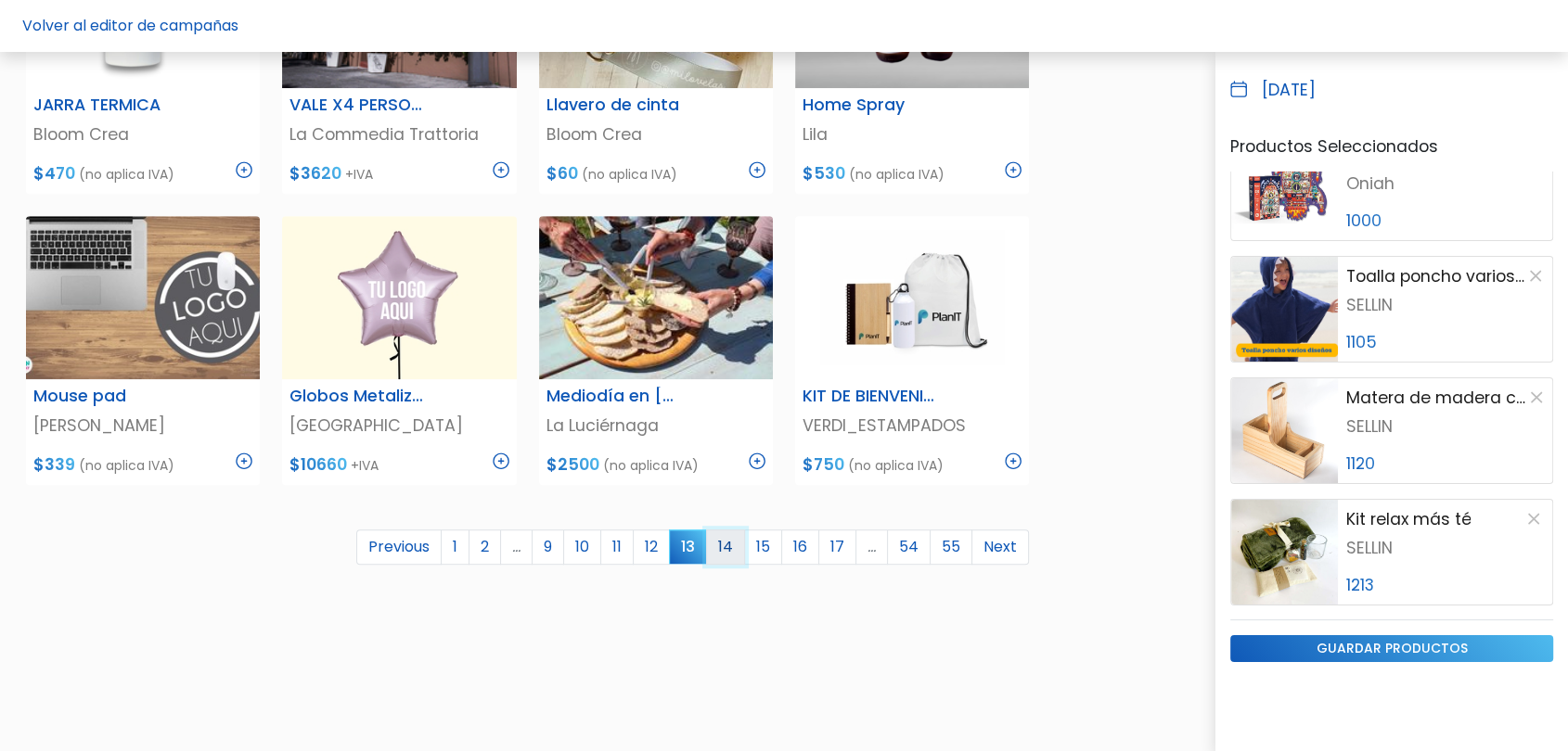
click at [736, 551] on link "14" at bounding box center [724, 548] width 38 height 36
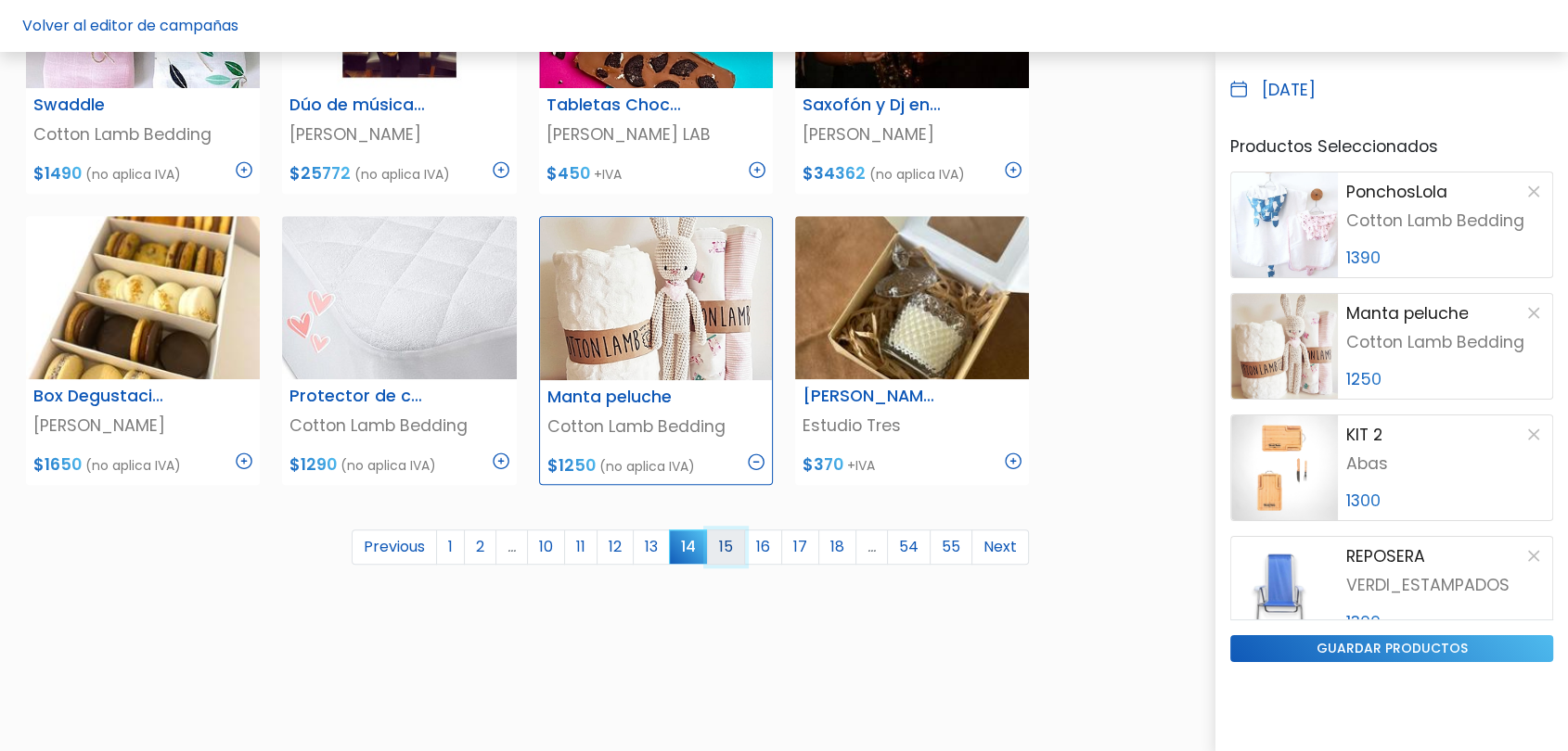
click at [739, 551] on link "15" at bounding box center [725, 548] width 38 height 36
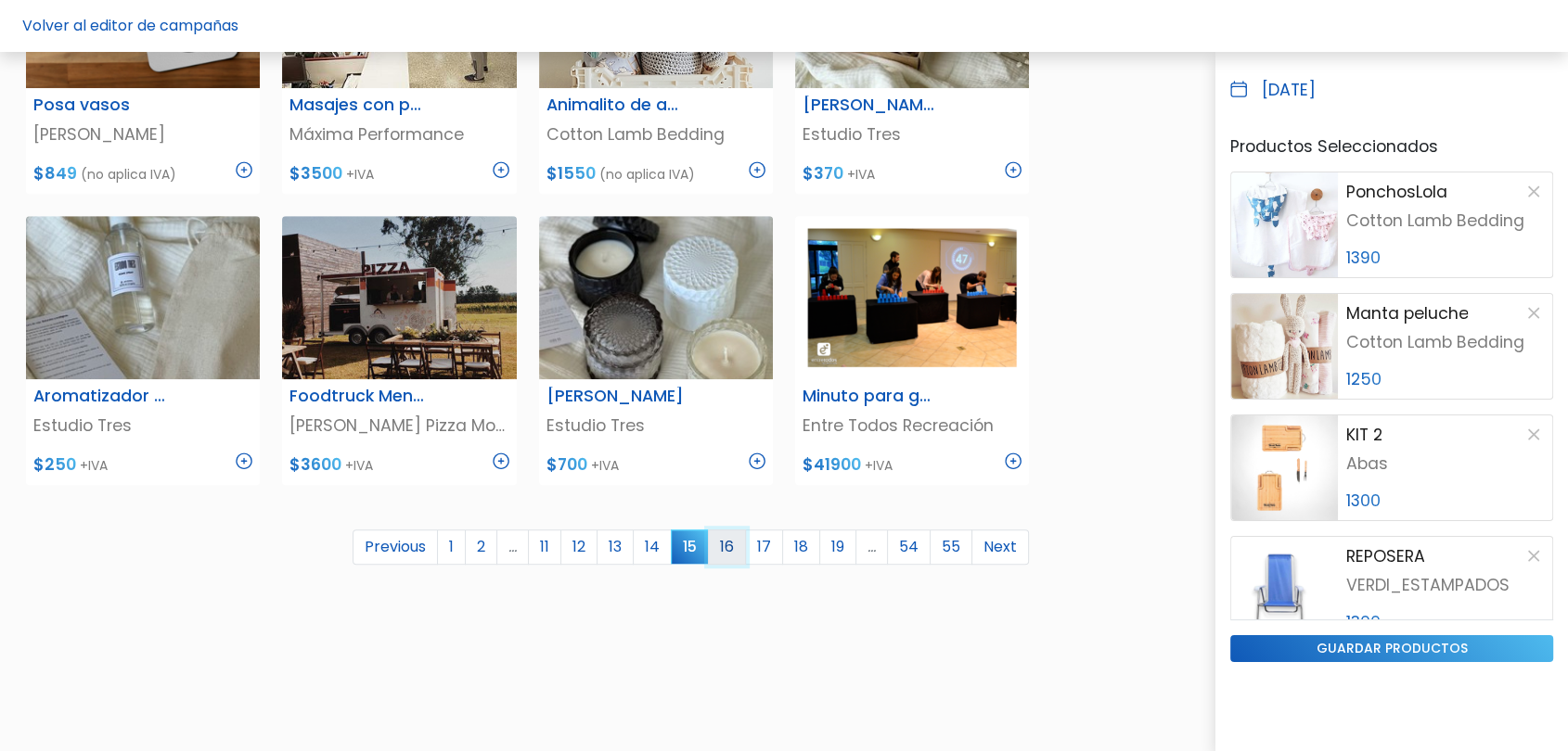
click at [736, 544] on link "16" at bounding box center [726, 548] width 38 height 36
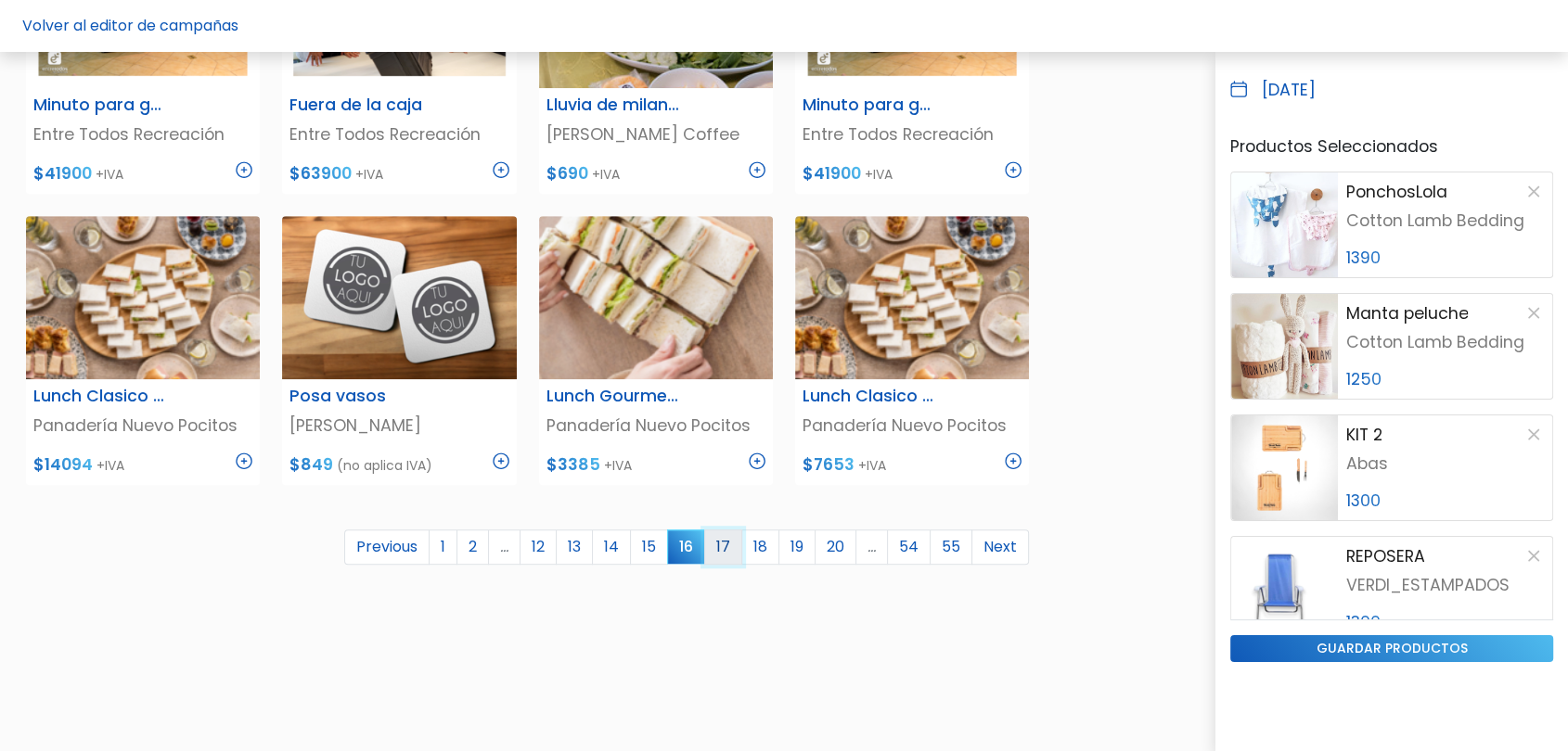
click at [727, 551] on link "17" at bounding box center [723, 548] width 38 height 36
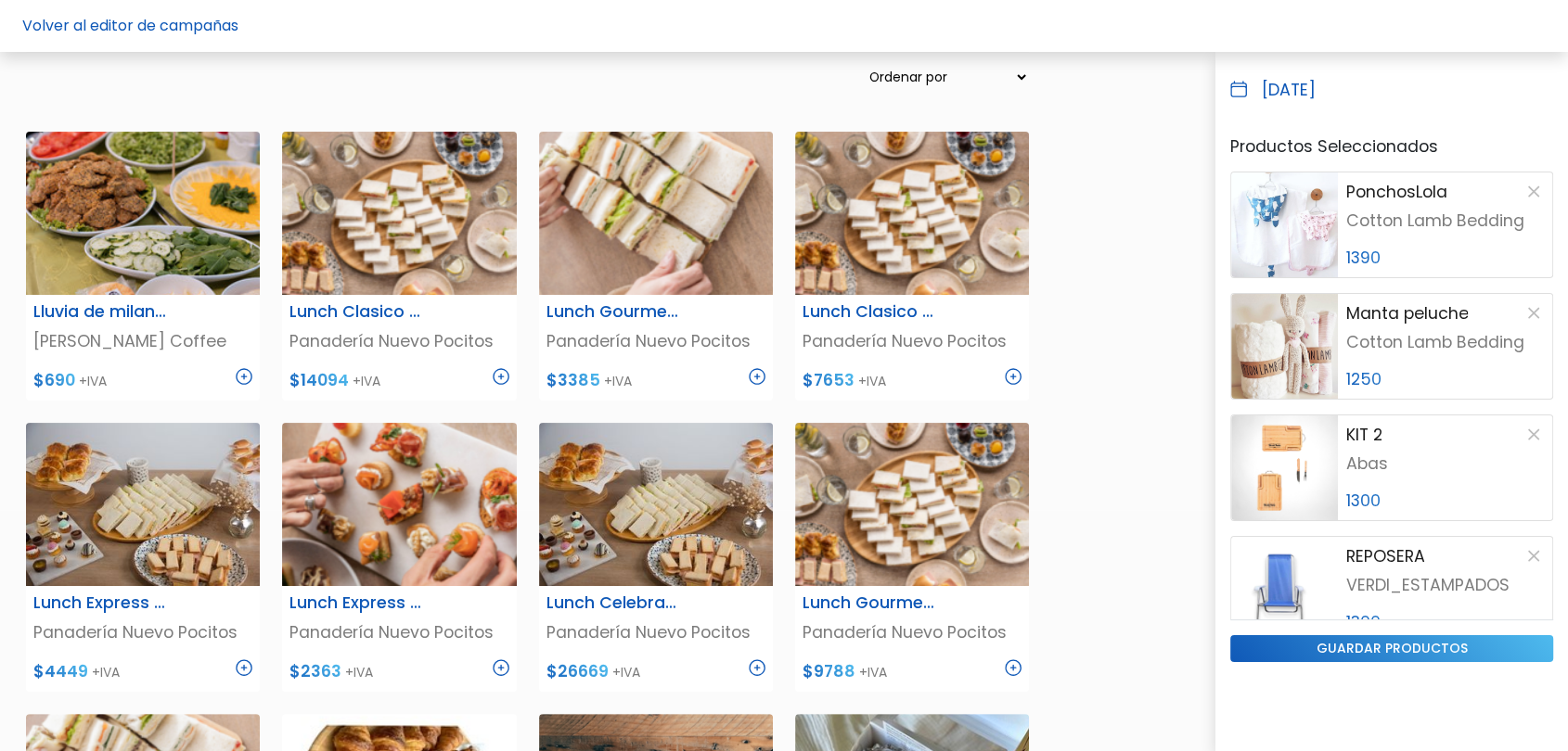
scroll to position [0, 0]
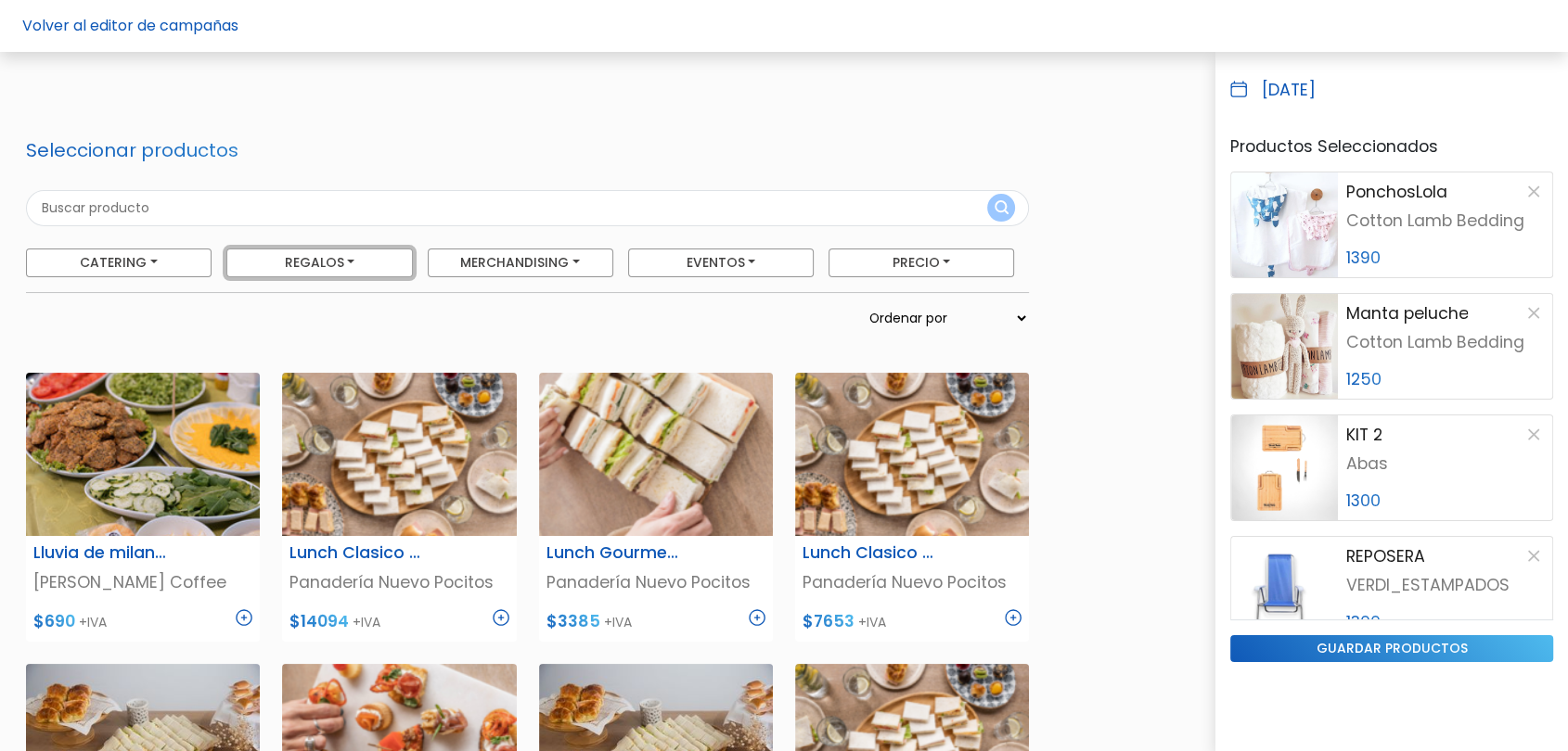
click at [367, 266] on button "Regalos" at bounding box center [319, 263] width 186 height 29
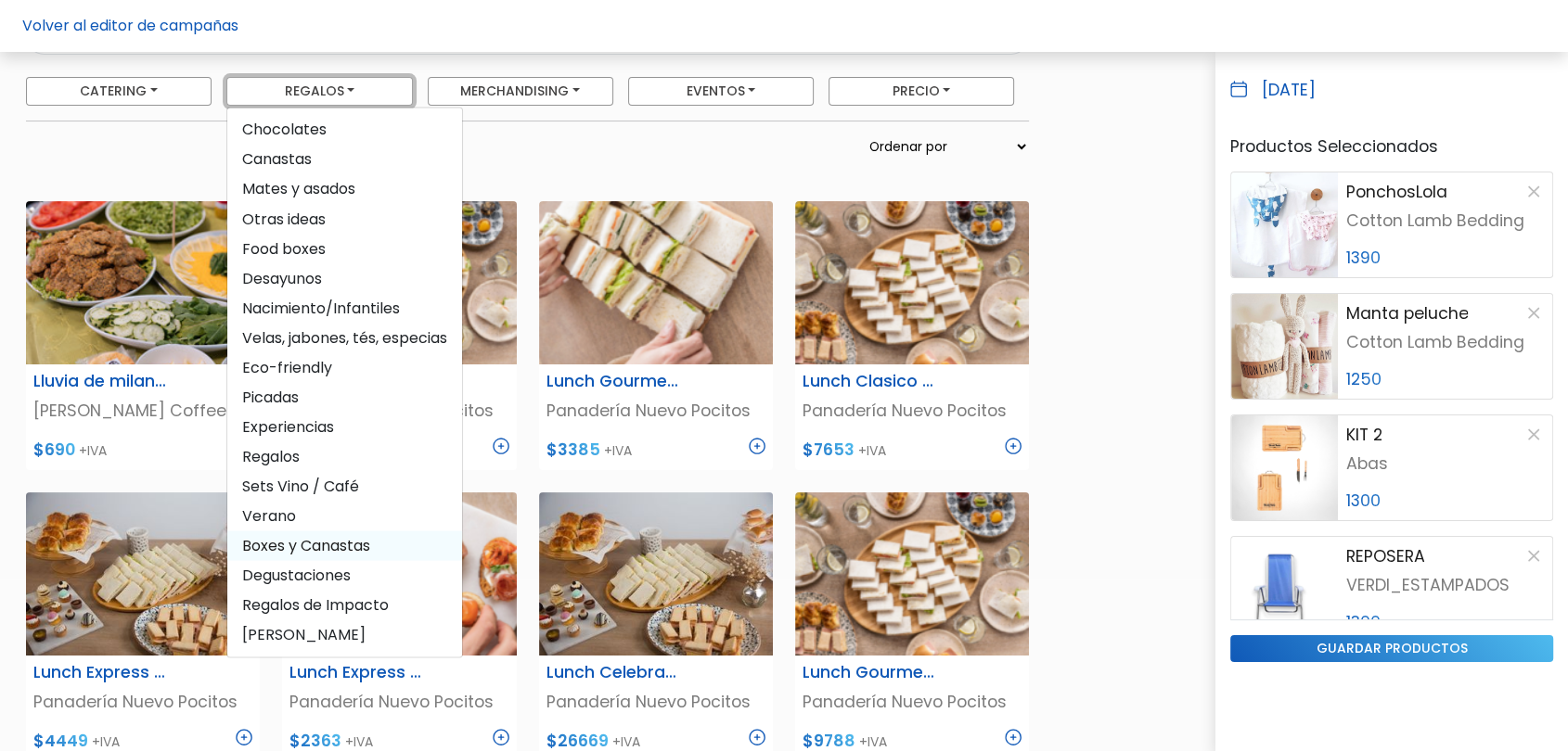
scroll to position [206, 0]
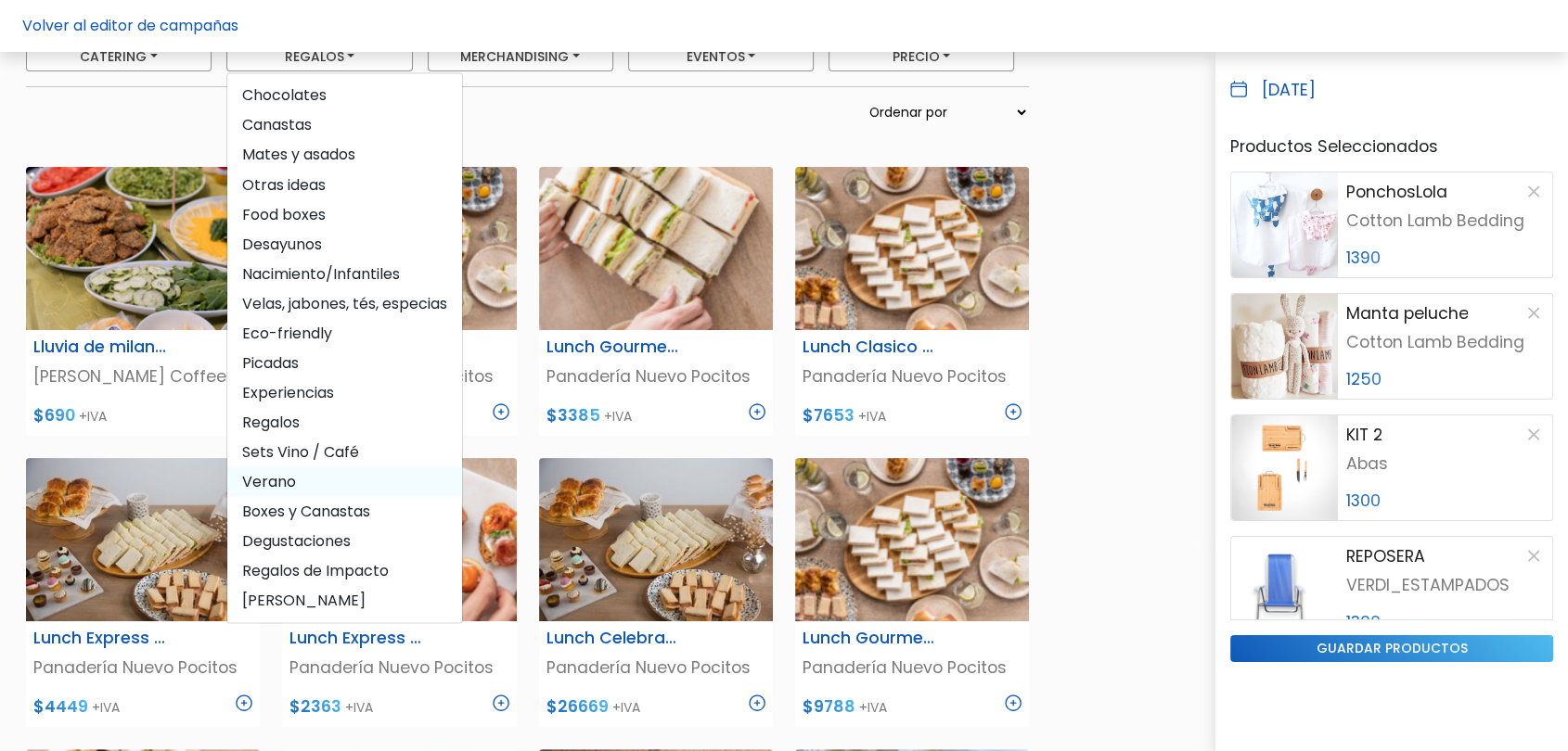
click at [289, 482] on span "Verano" at bounding box center [344, 482] width 235 height 30
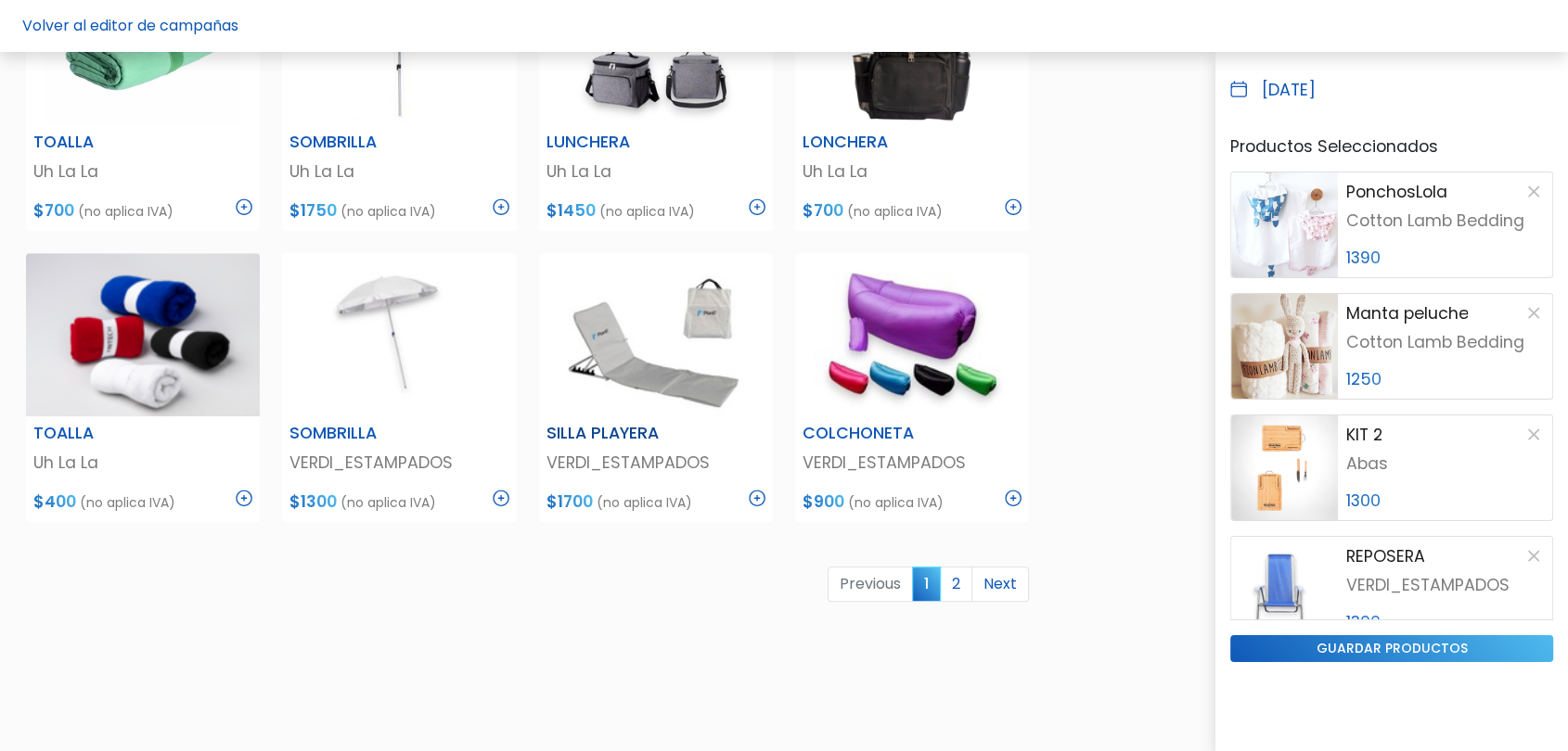
scroll to position [1030, 0]
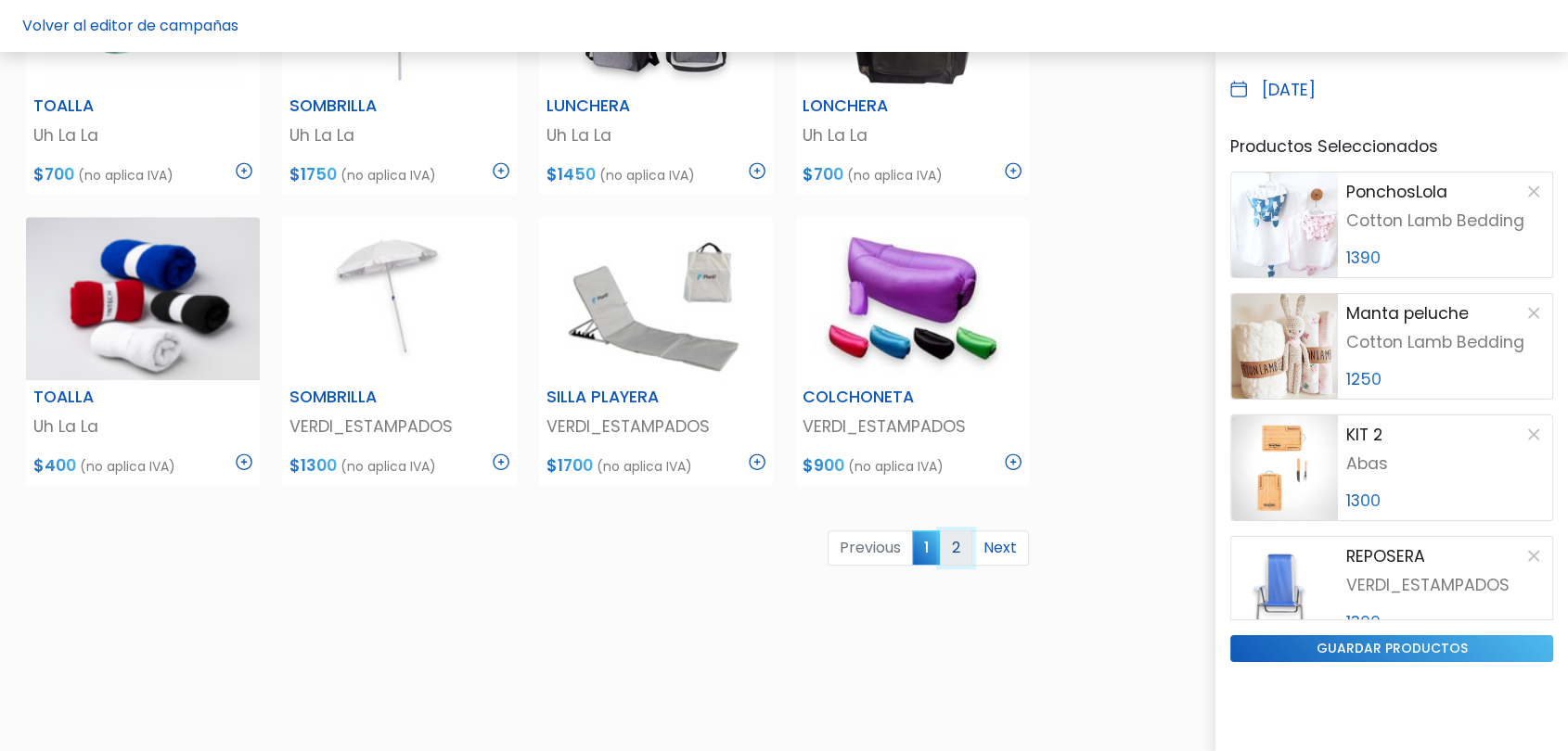
click at [959, 552] on link "2" at bounding box center [955, 549] width 33 height 36
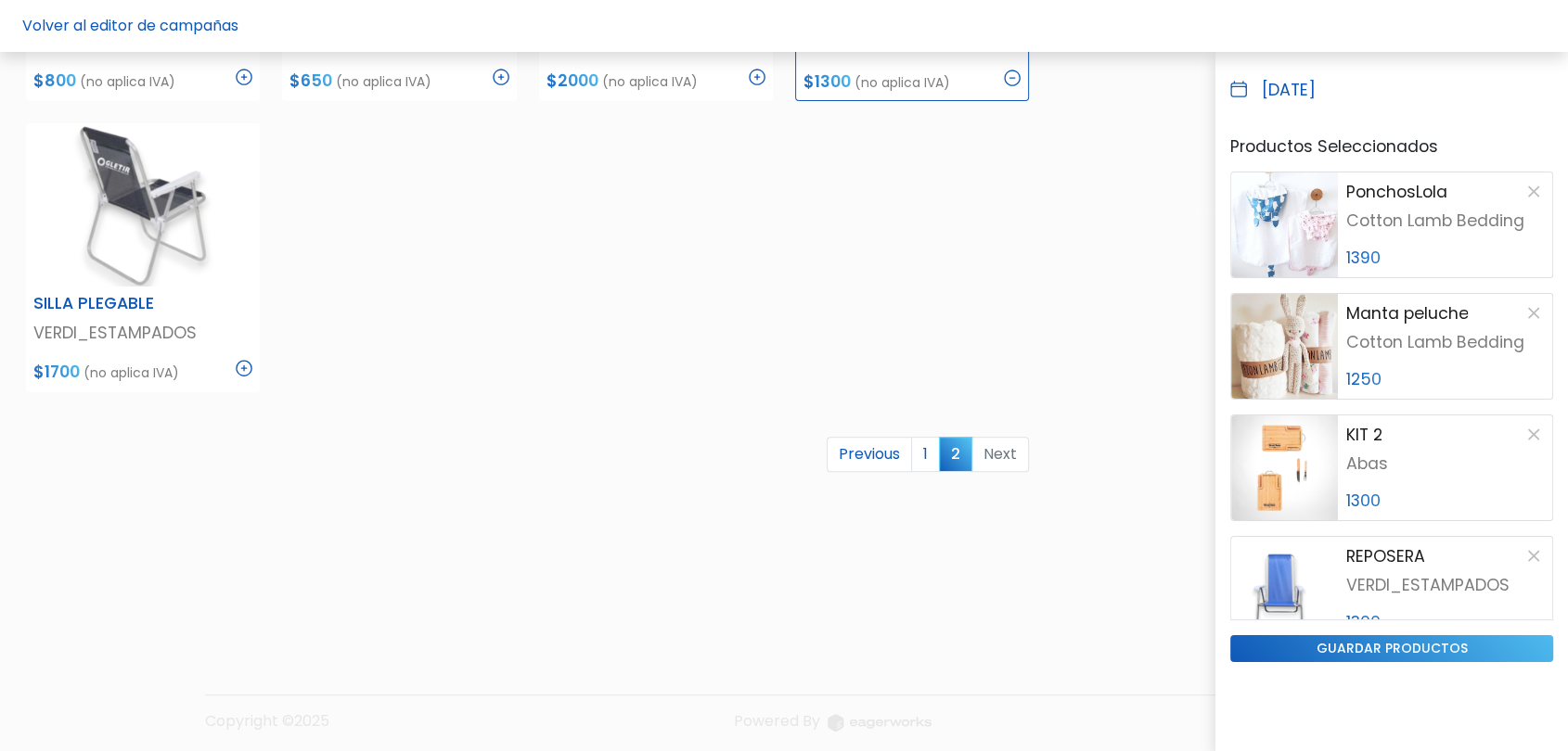
scroll to position [550, 0]
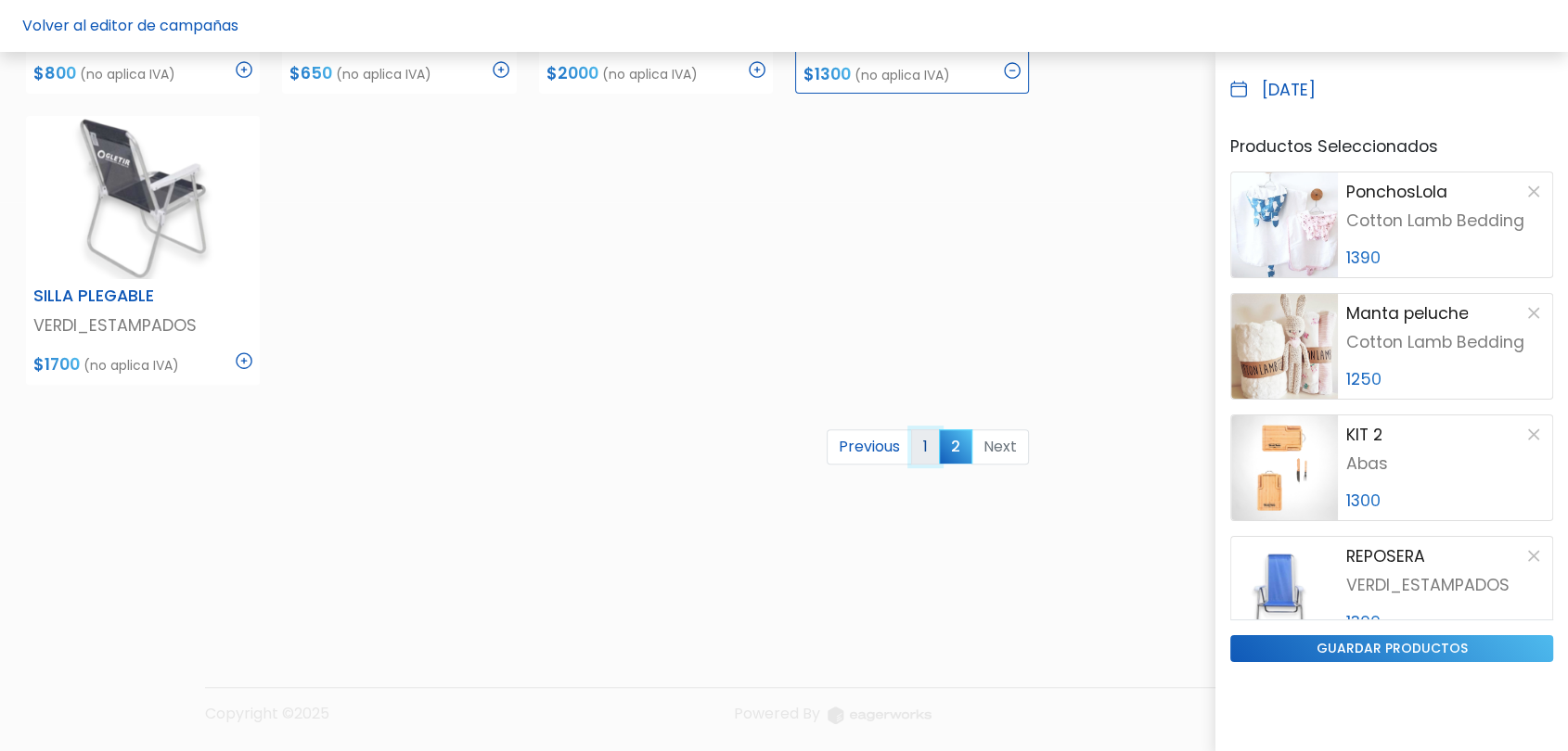
click at [936, 455] on link "1" at bounding box center [925, 447] width 29 height 36
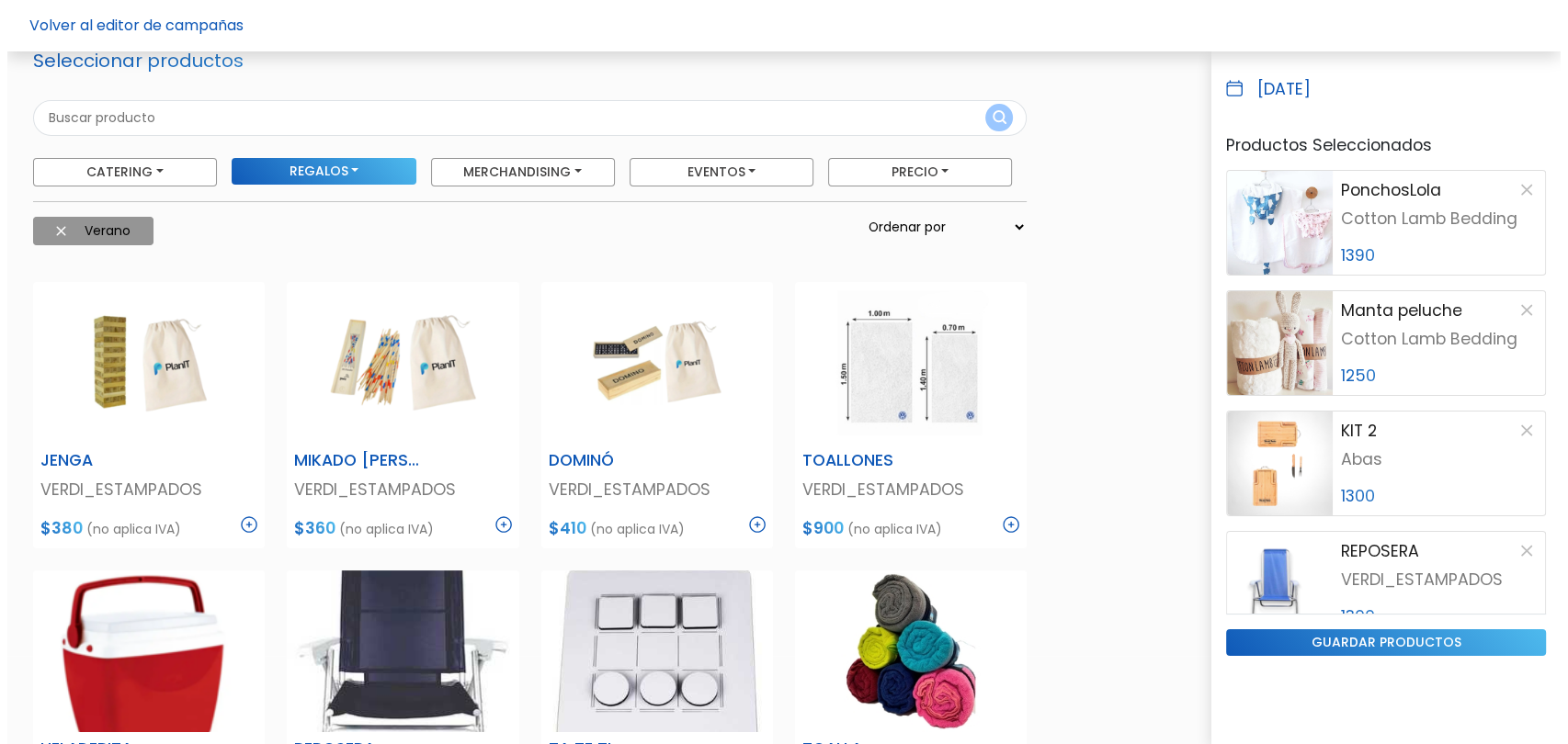
scroll to position [0, 0]
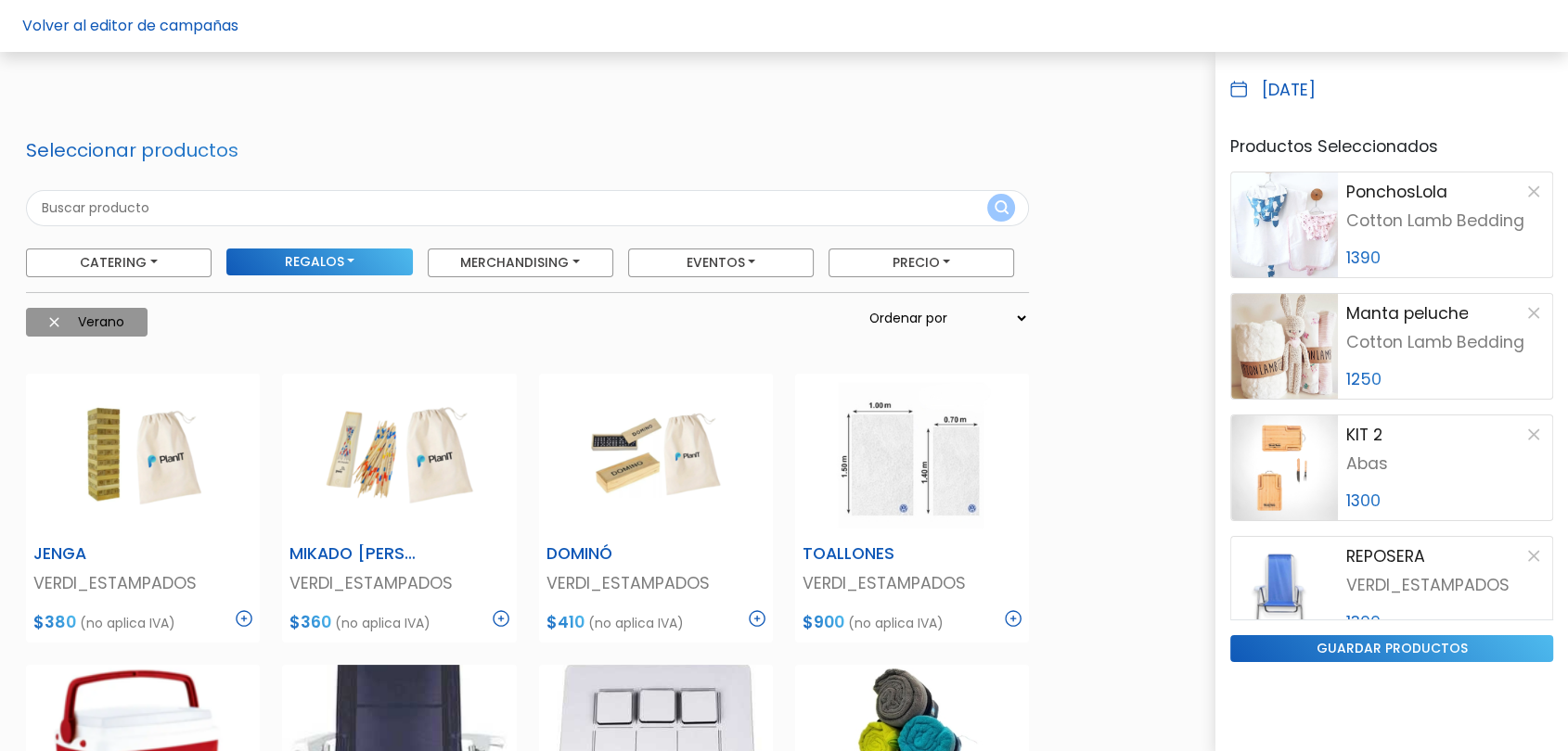
click at [373, 217] on input "text" at bounding box center [527, 208] width 1003 height 37
type input "paletas"
click at [987, 193] on button "submit" at bounding box center [1001, 207] width 28 height 28
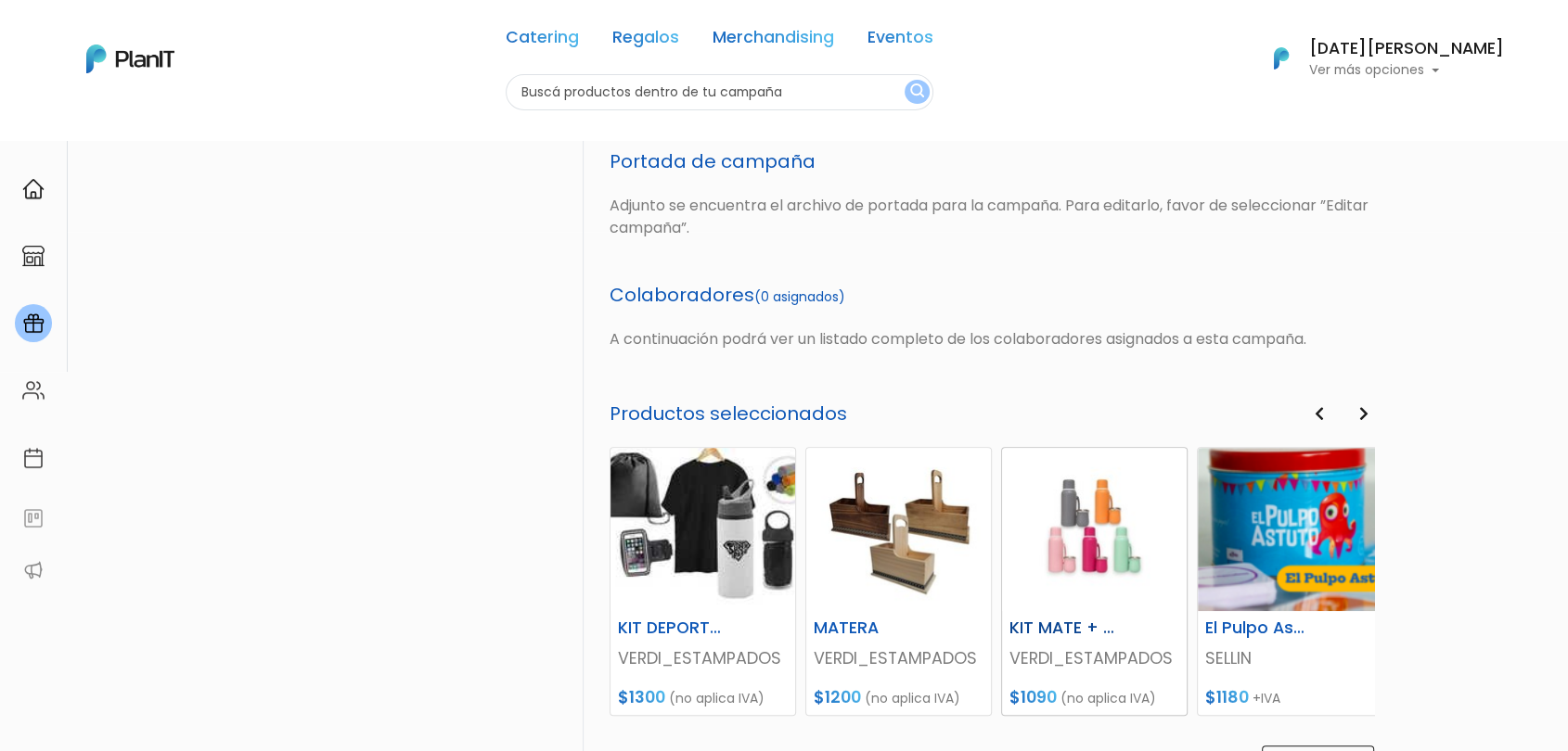
scroll to position [701, 0]
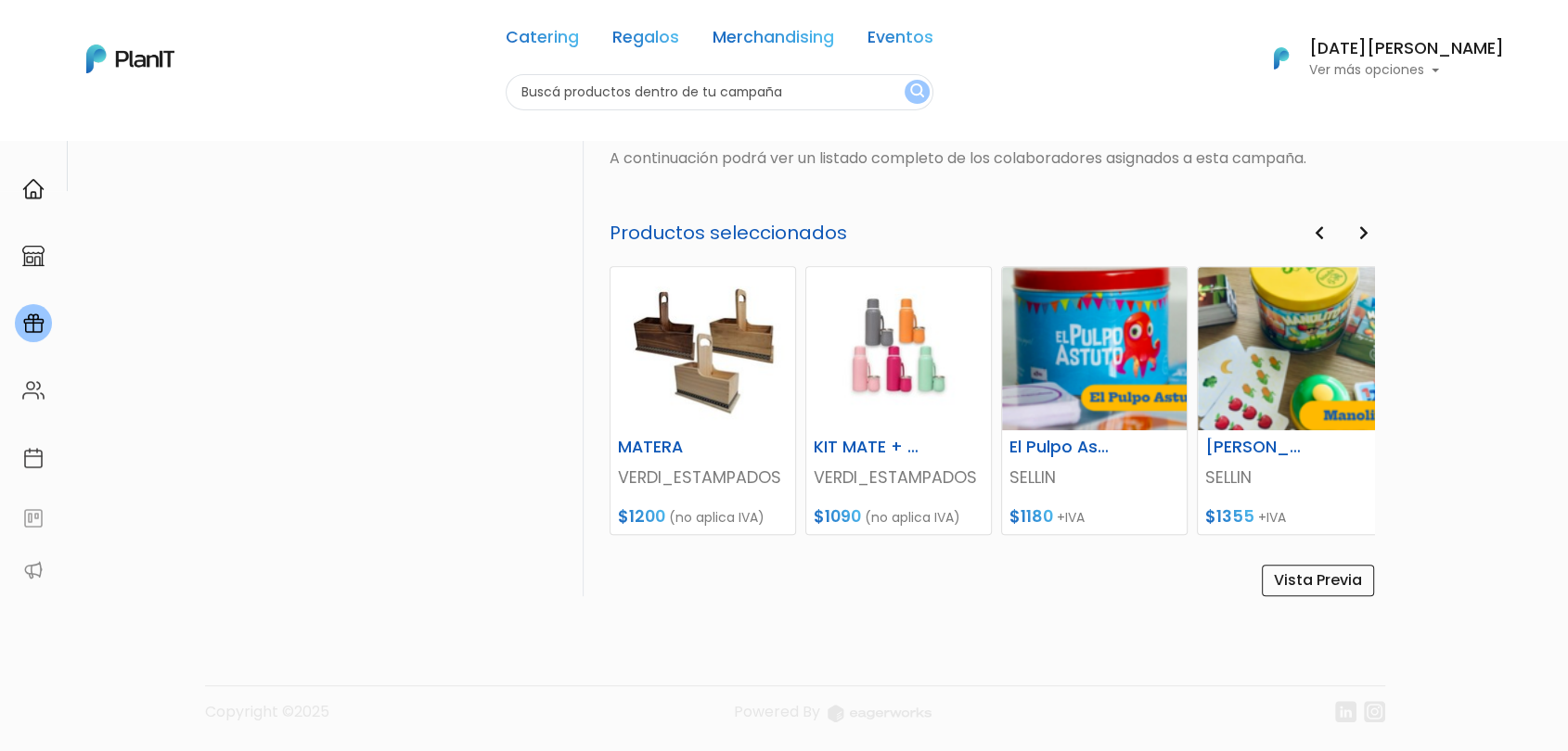
drag, startPoint x: 143, startPoint y: 263, endPoint x: 146, endPoint y: 255, distance: 8.5
click at [143, 263] on div "PlanITGo Creá y gestioná campañas personalizadas para cumpleaños, aniversarios …" at bounding box center [784, 95] width 1568 height 1314
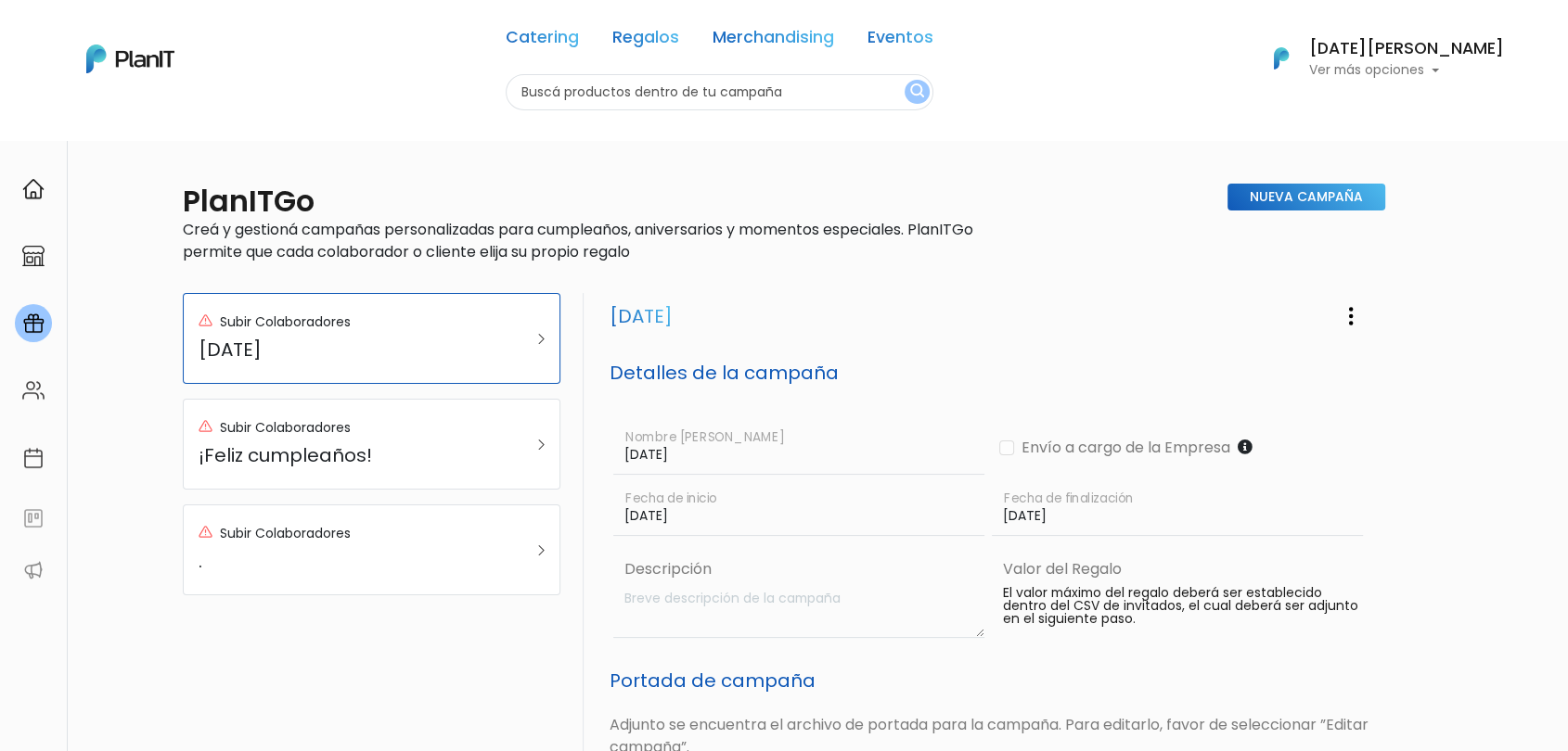
scroll to position [0, 0]
click at [1335, 304] on button "button" at bounding box center [1350, 316] width 46 height 45
click at [1294, 362] on link "Editar Campaña" at bounding box center [1290, 368] width 168 height 40
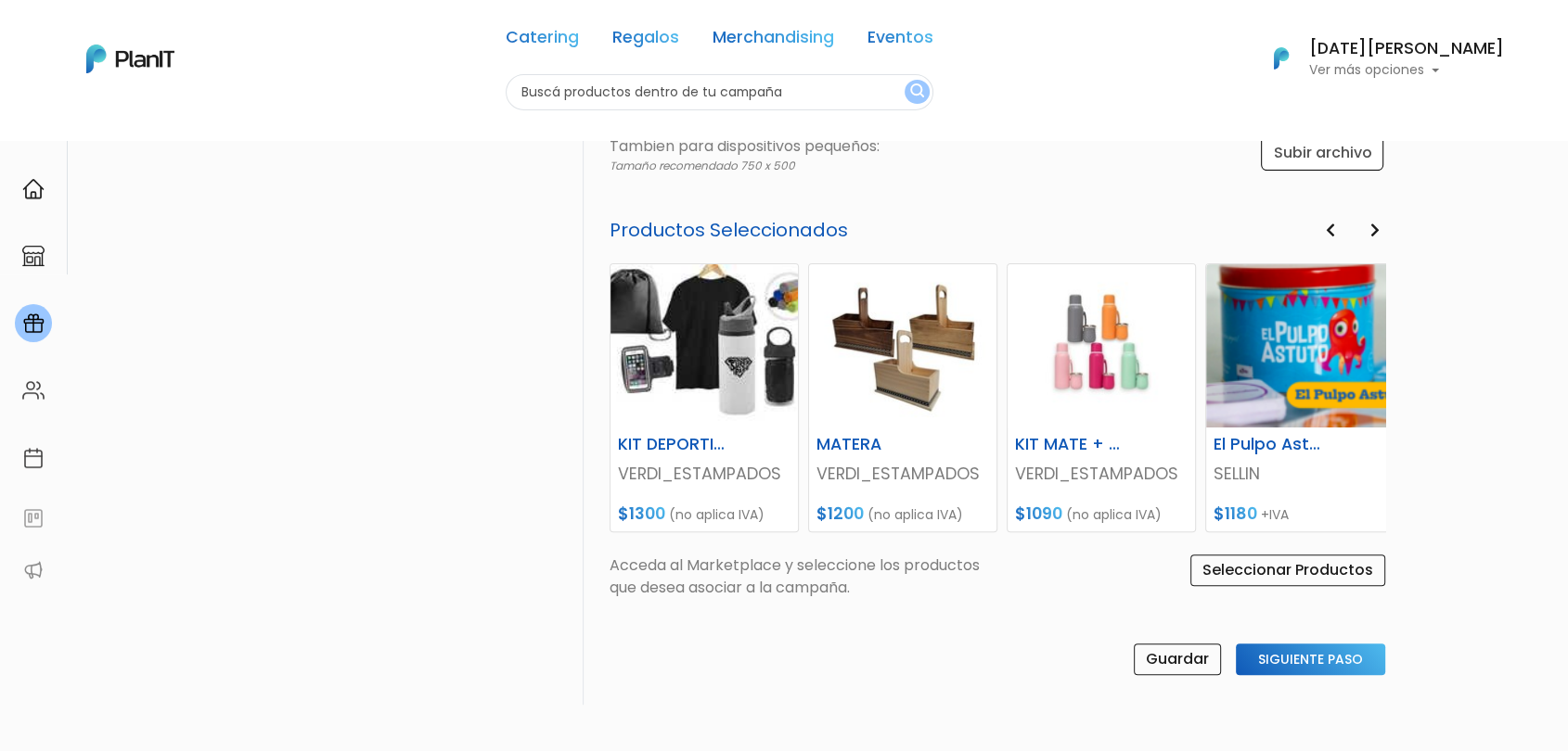
scroll to position [618, 0]
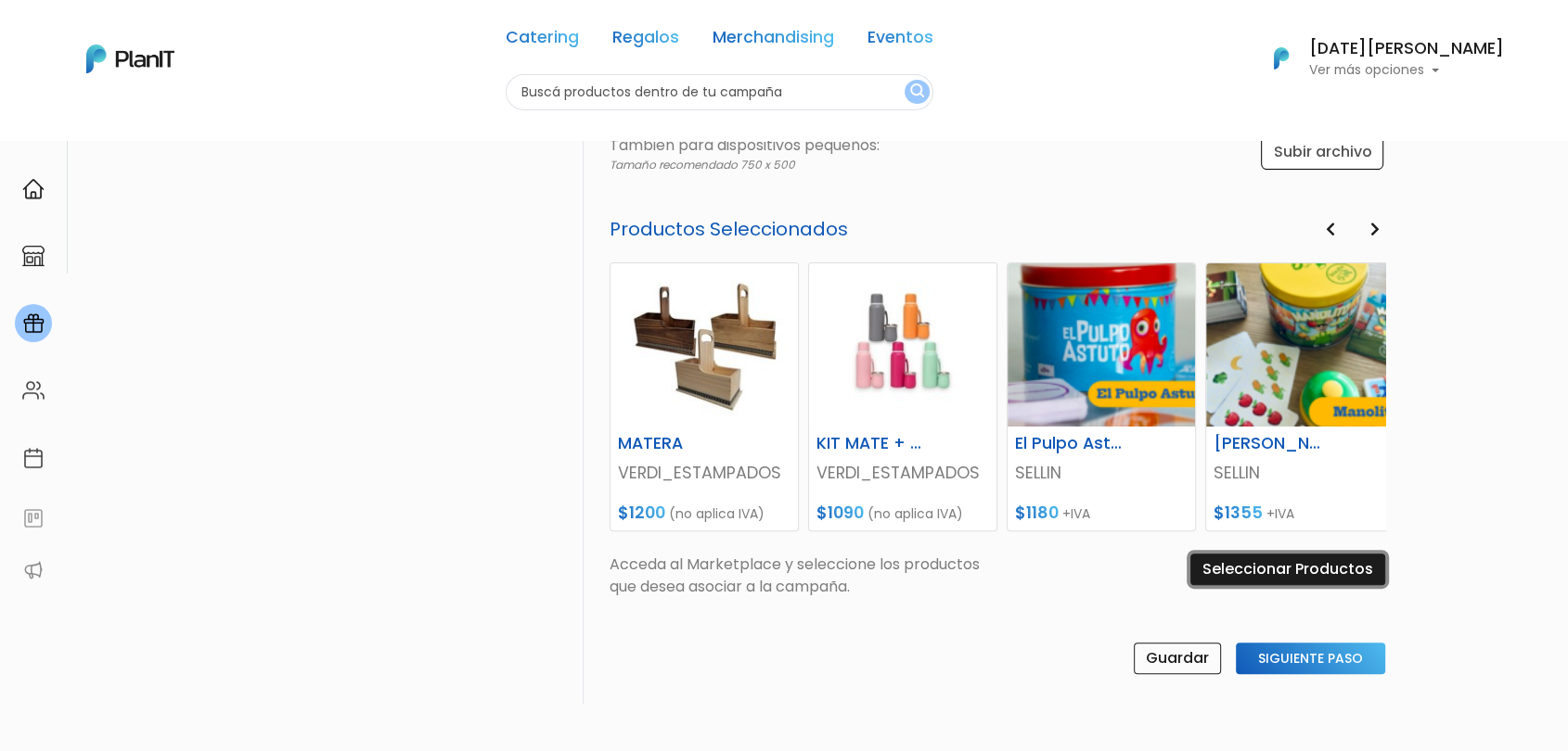
click at [1243, 578] on input "Seleccionar Productos" at bounding box center [1287, 569] width 194 height 32
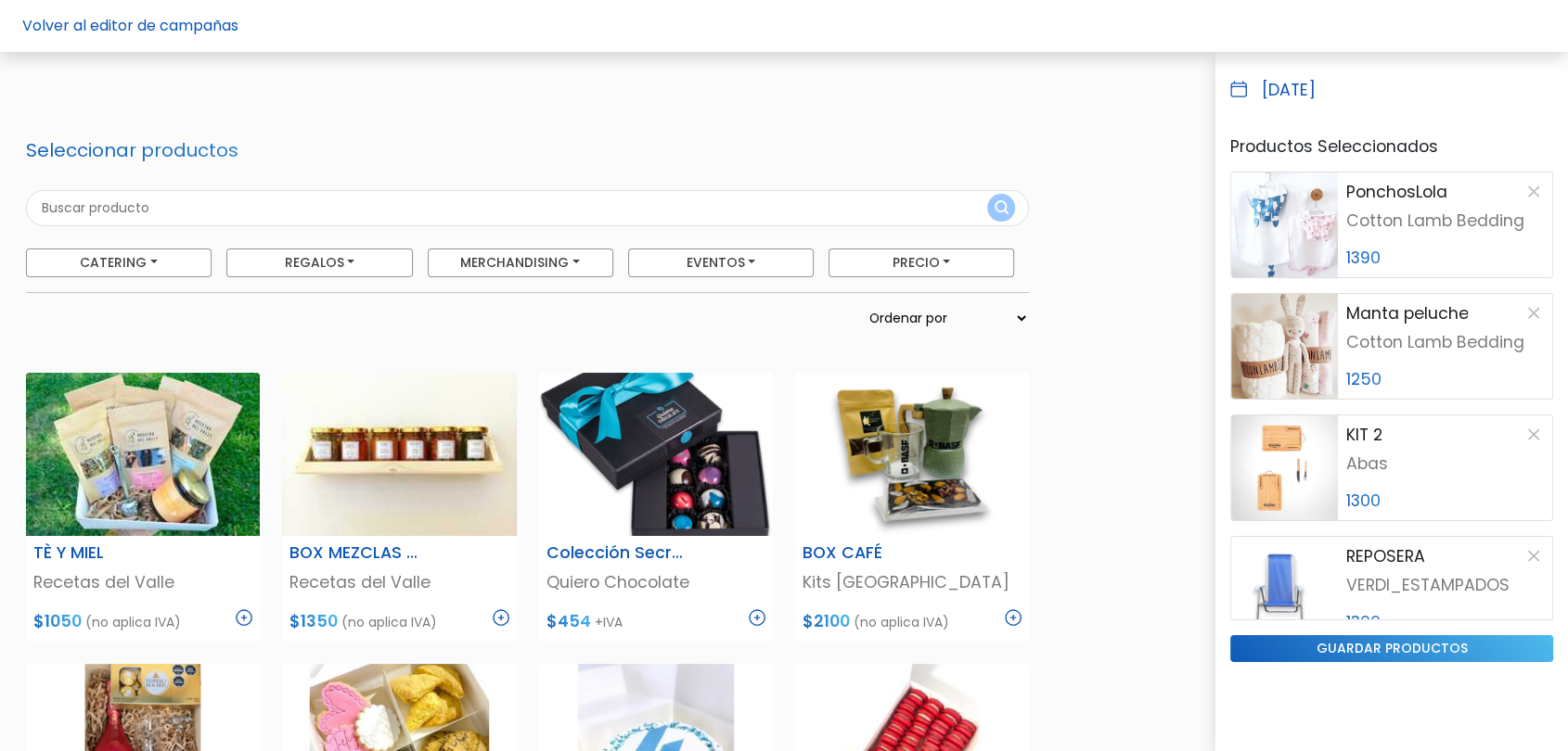
click at [979, 311] on select "Ordenar por Menor Precio Mayor Precio Reviews Últimos ingresos" at bounding box center [946, 318] width 163 height 21
click at [903, 308] on select "Ordenar por Menor Precio Mayor Precio Reviews Últimos ingresos" at bounding box center [946, 318] width 163 height 21
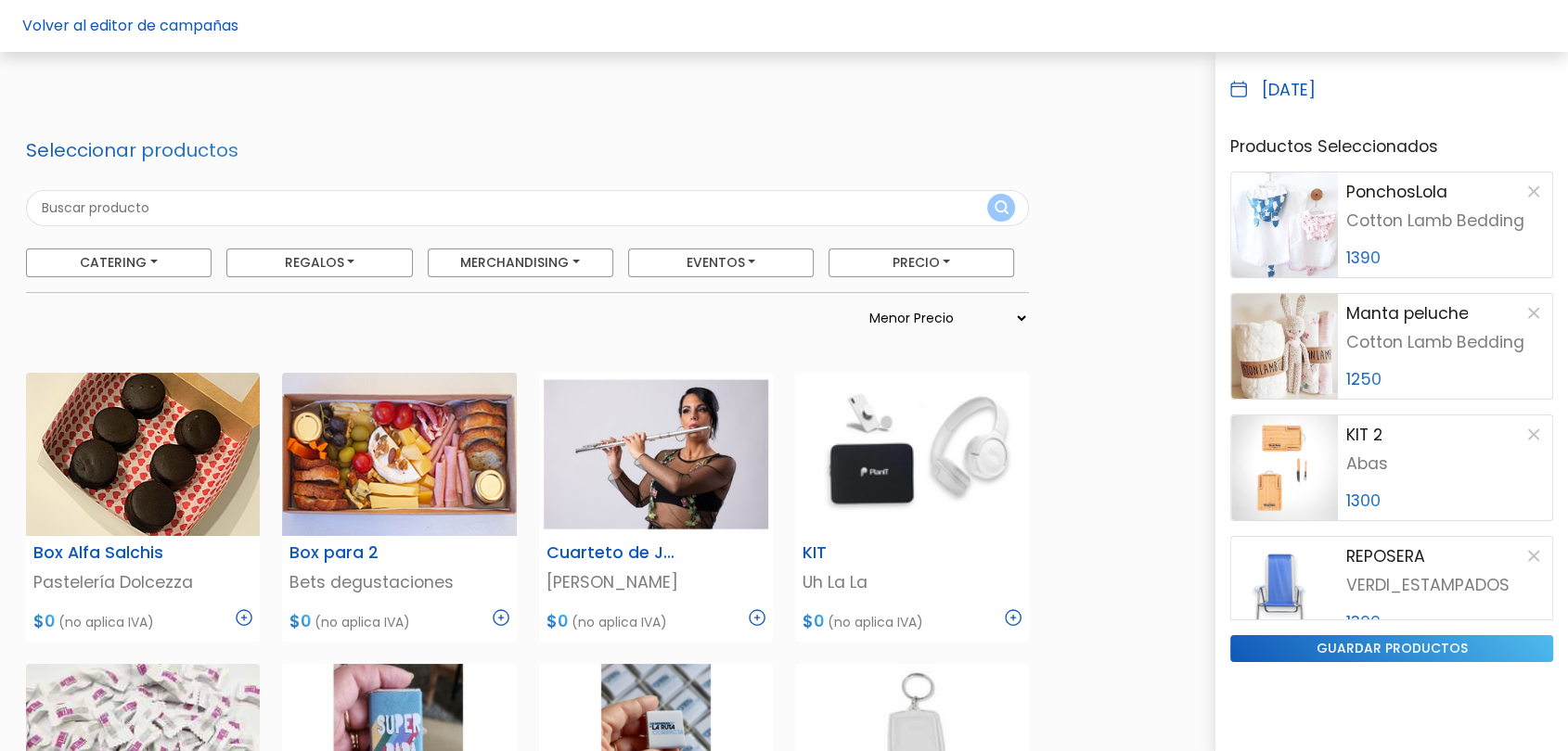
click at [961, 312] on select "Ordenar por Menor Precio Mayor Precio Reviews Últimos ingresos" at bounding box center [946, 318] width 163 height 21
select select "1"
click at [903, 308] on select "Ordenar por Menor Precio Mayor Precio Reviews Últimos ingresos" at bounding box center [946, 318] width 163 height 21
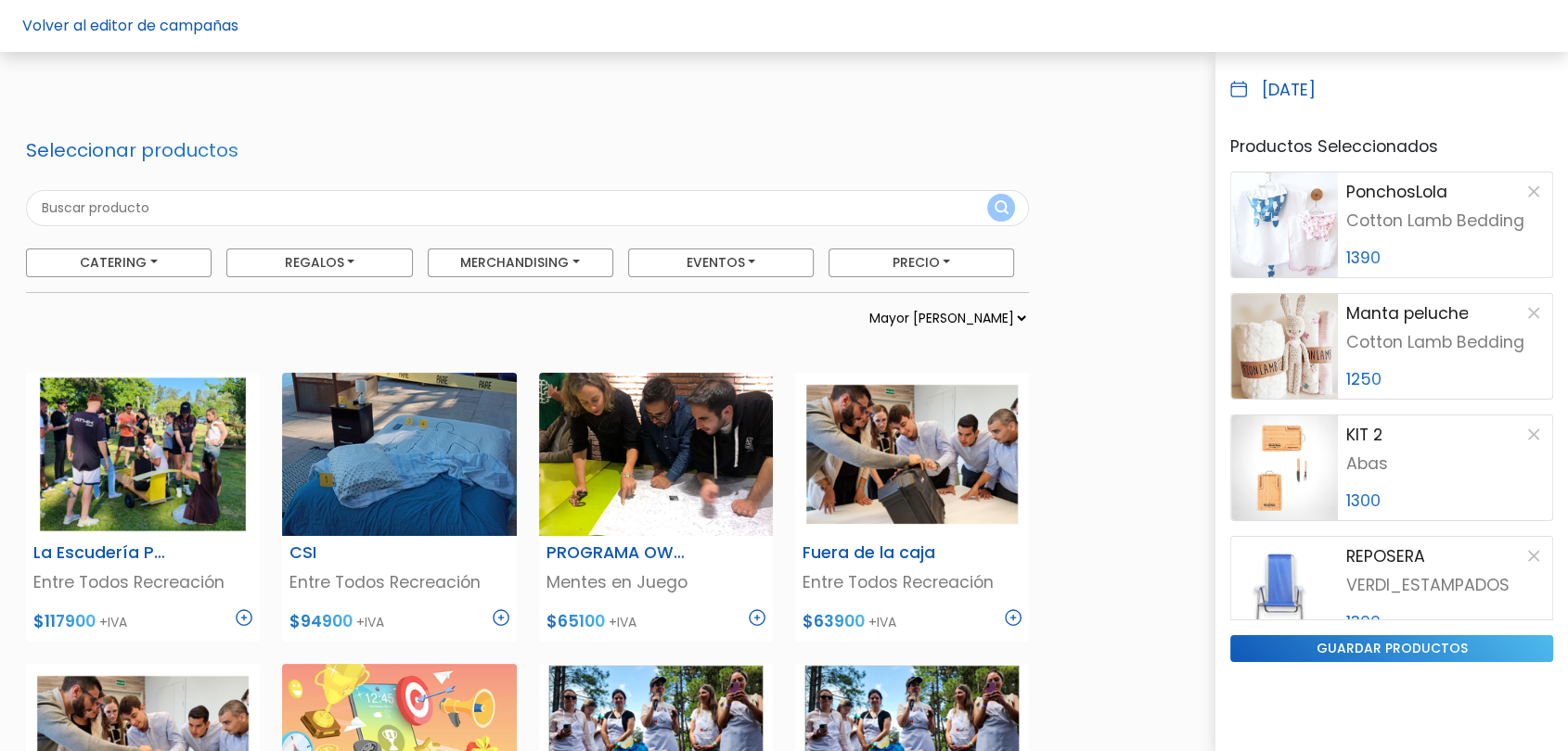
scroll to position [1131, 0]
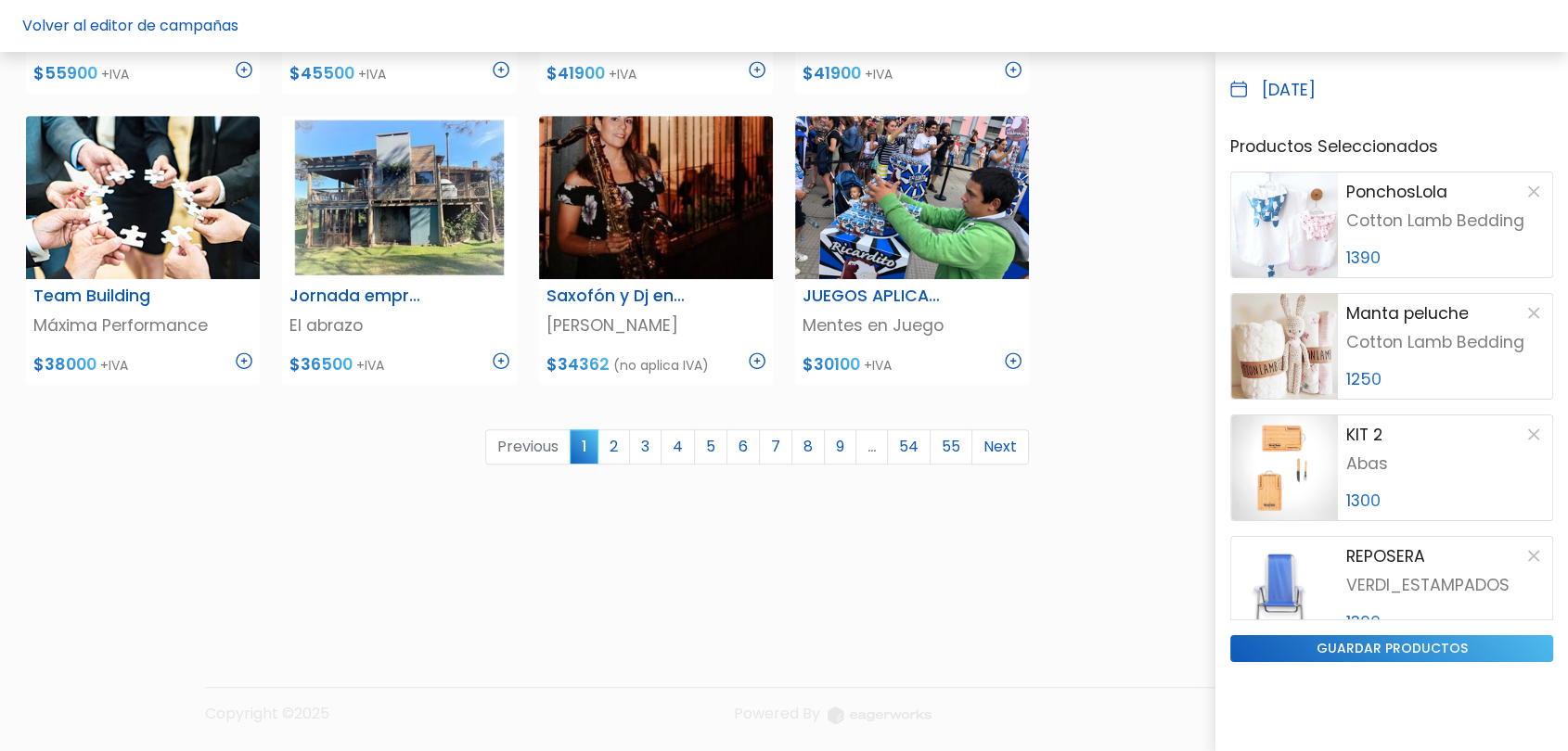
click at [868, 446] on li "…" at bounding box center [872, 447] width 32 height 36
click at [849, 448] on link "9" at bounding box center [840, 447] width 33 height 36
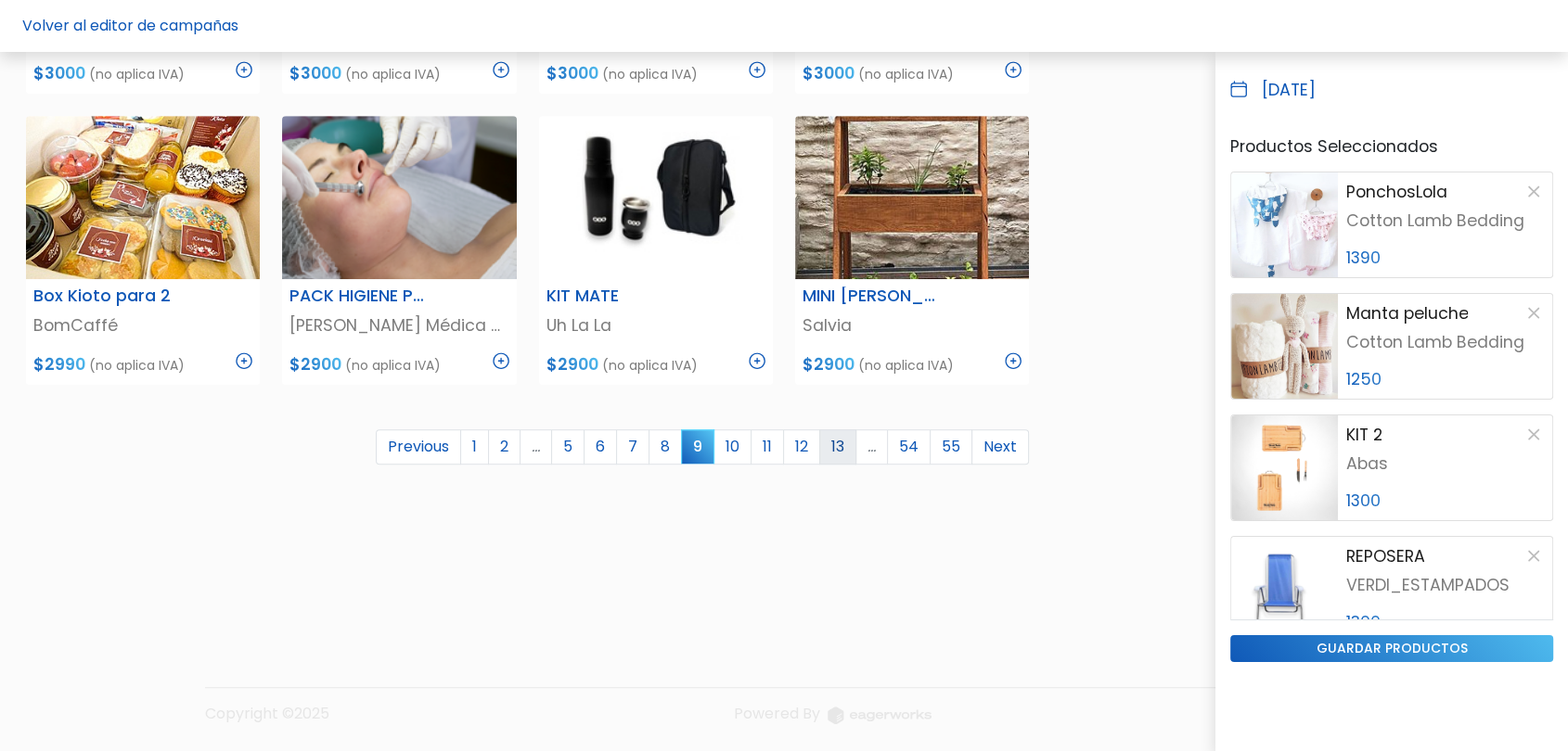
scroll to position [1028, 0]
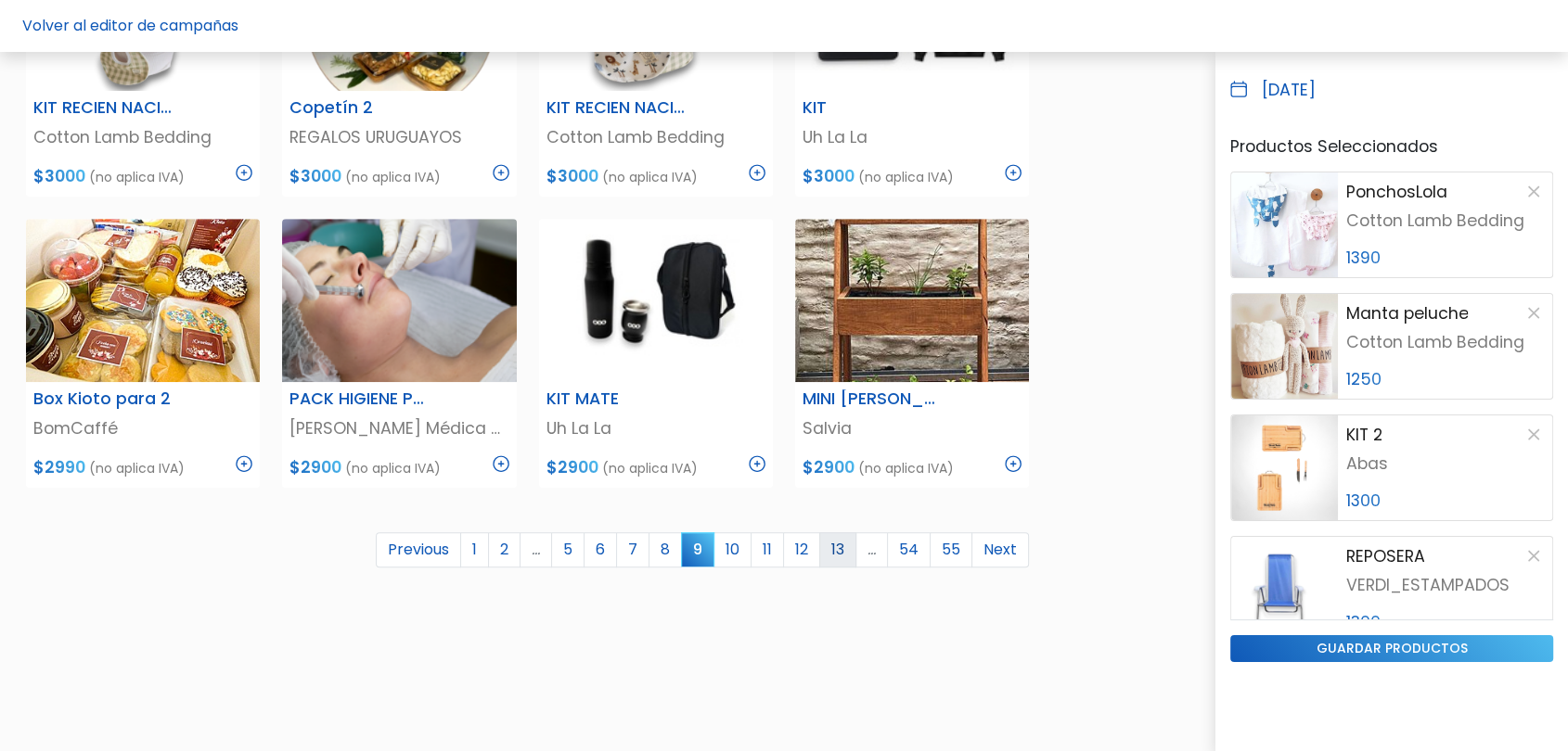
click at [847, 438] on p "Salvia" at bounding box center [912, 428] width 219 height 24
click at [838, 541] on link "13" at bounding box center [838, 551] width 37 height 36
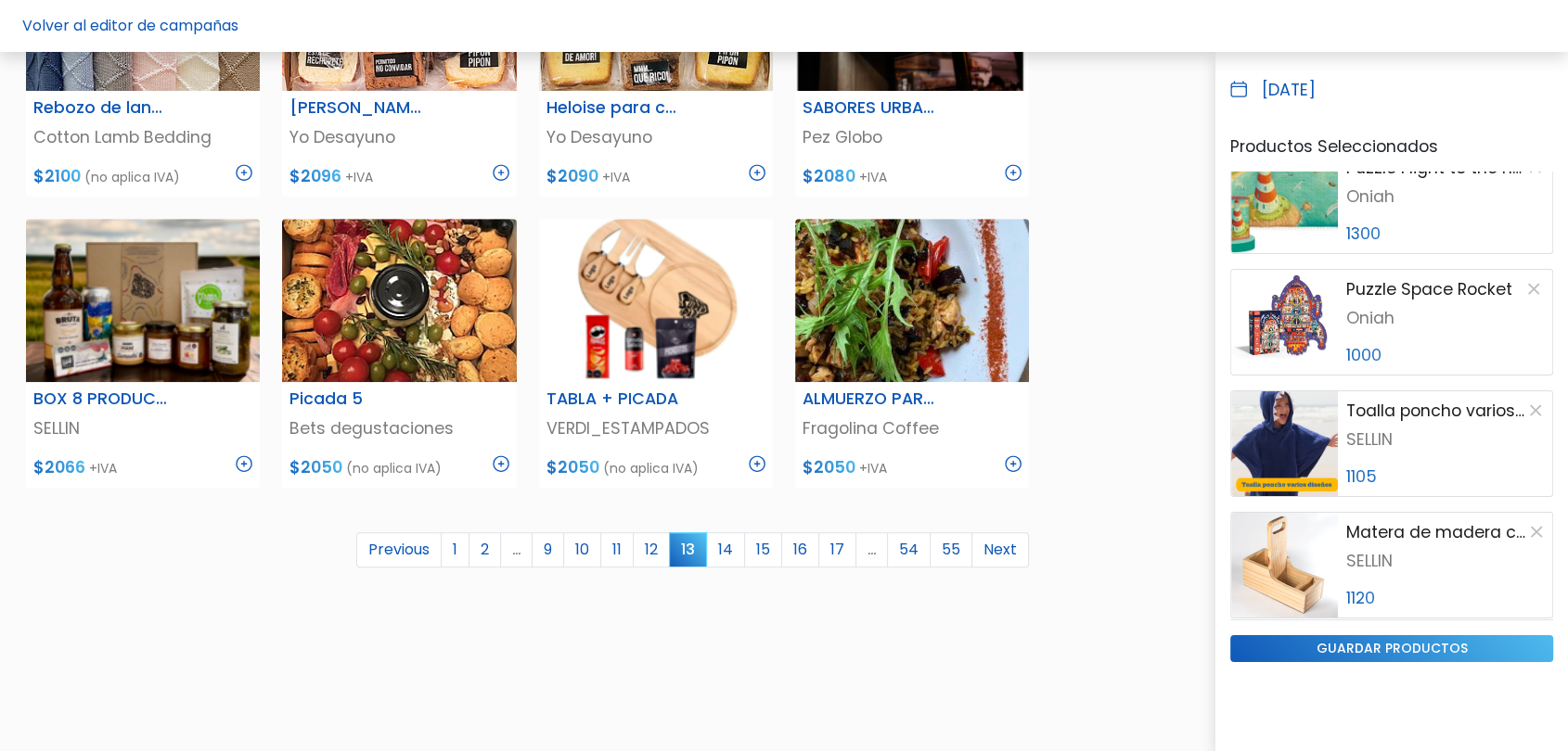
scroll to position [2347, 0]
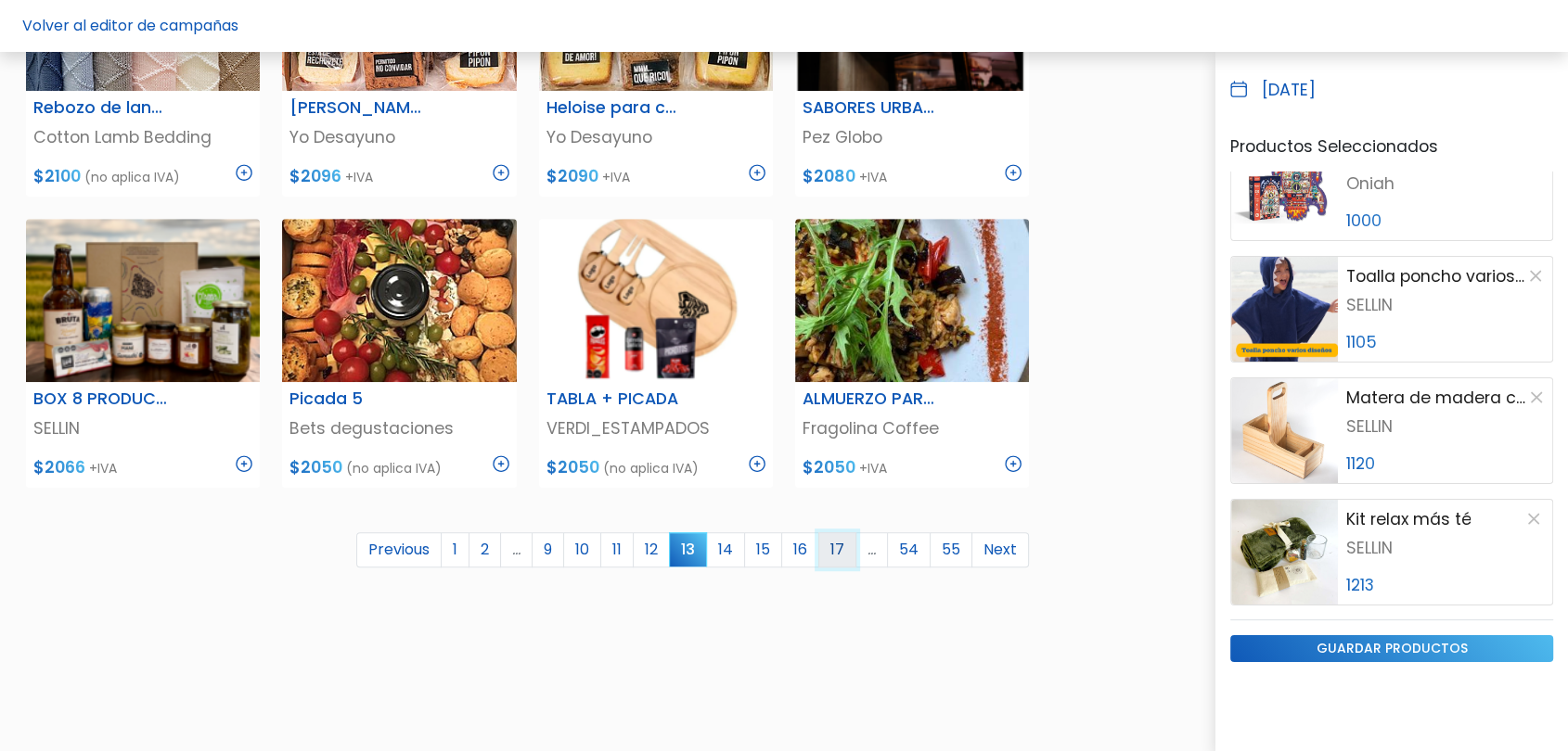
click at [843, 553] on link "17" at bounding box center [837, 551] width 38 height 36
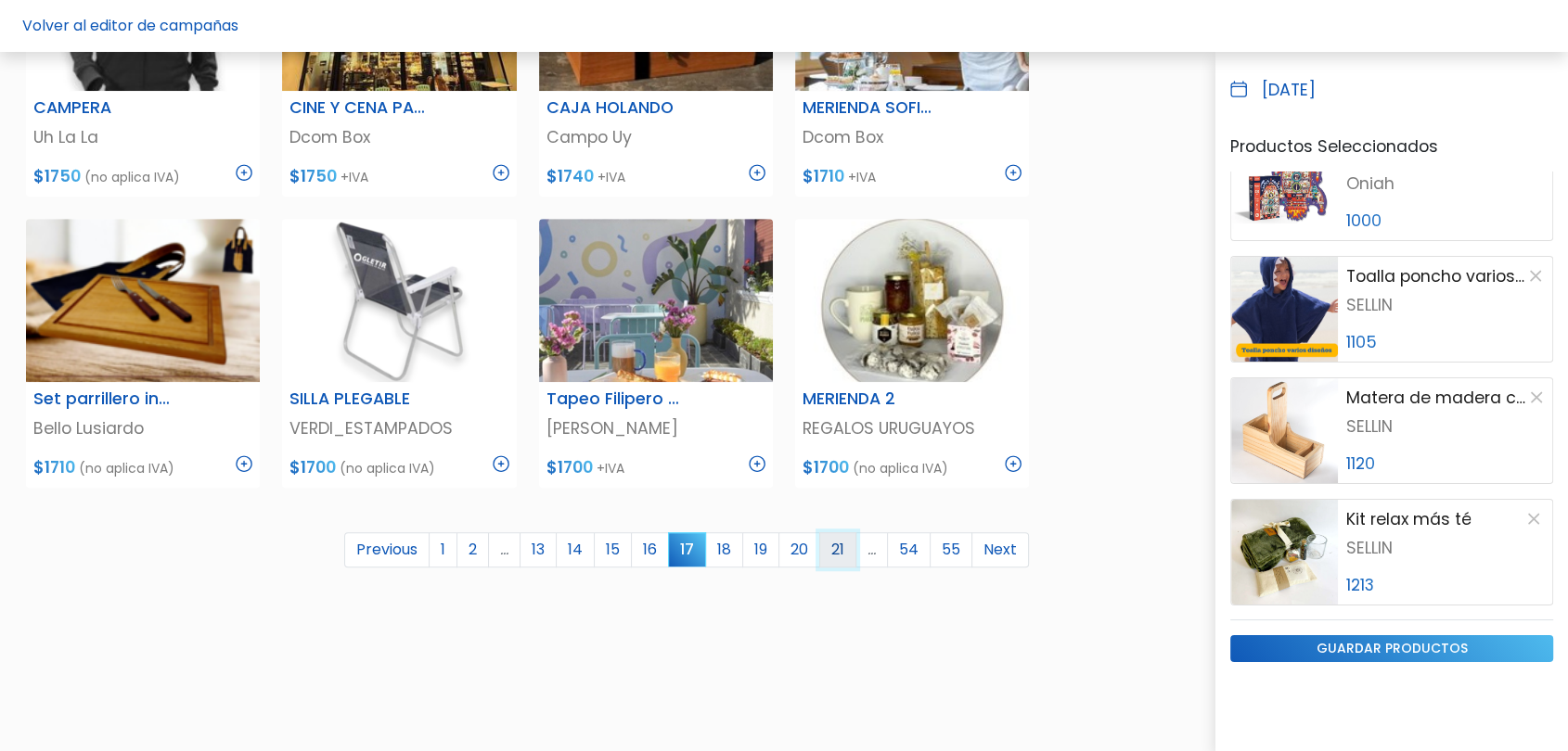
click at [847, 550] on link "21" at bounding box center [838, 551] width 37 height 36
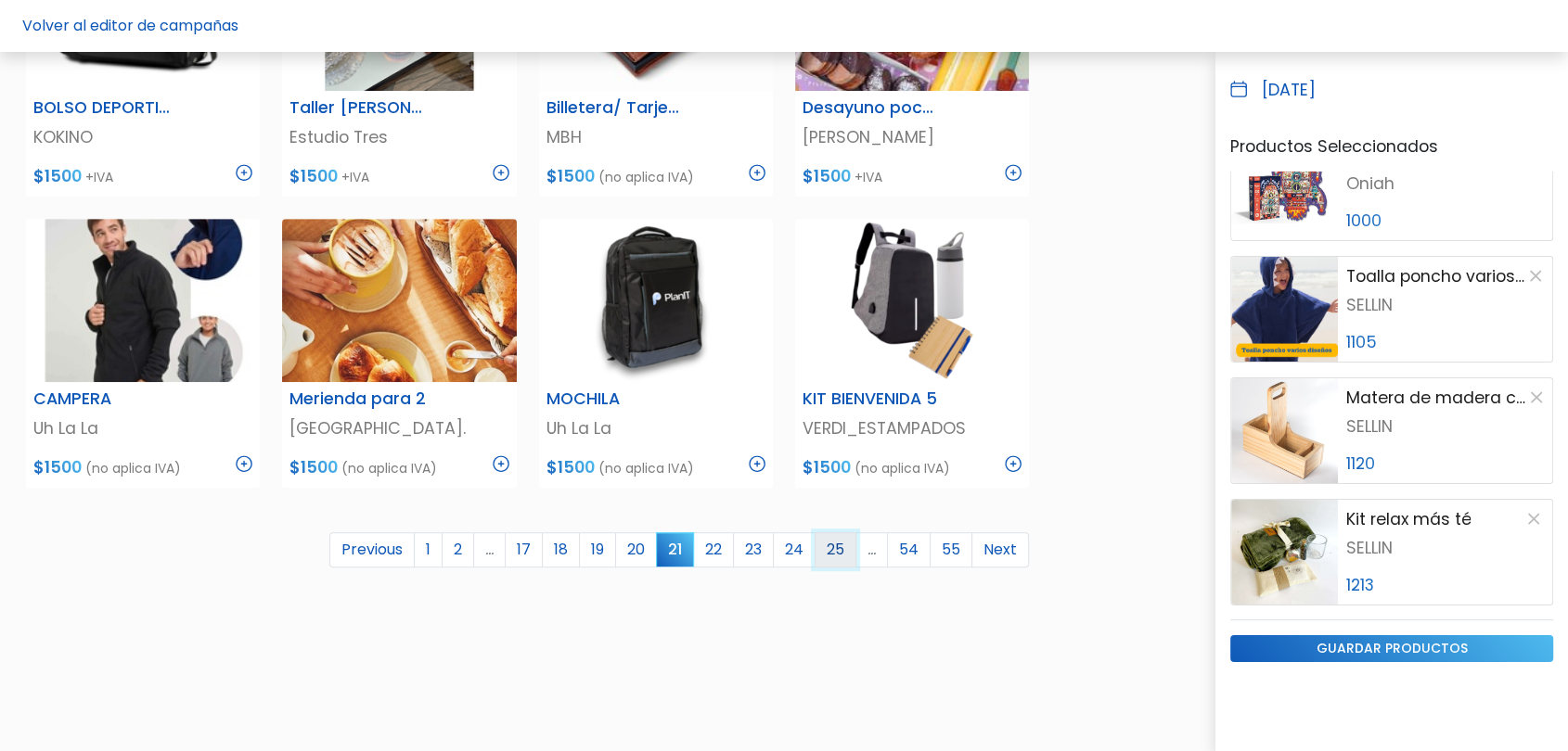
click at [842, 548] on link "25" at bounding box center [835, 551] width 41 height 36
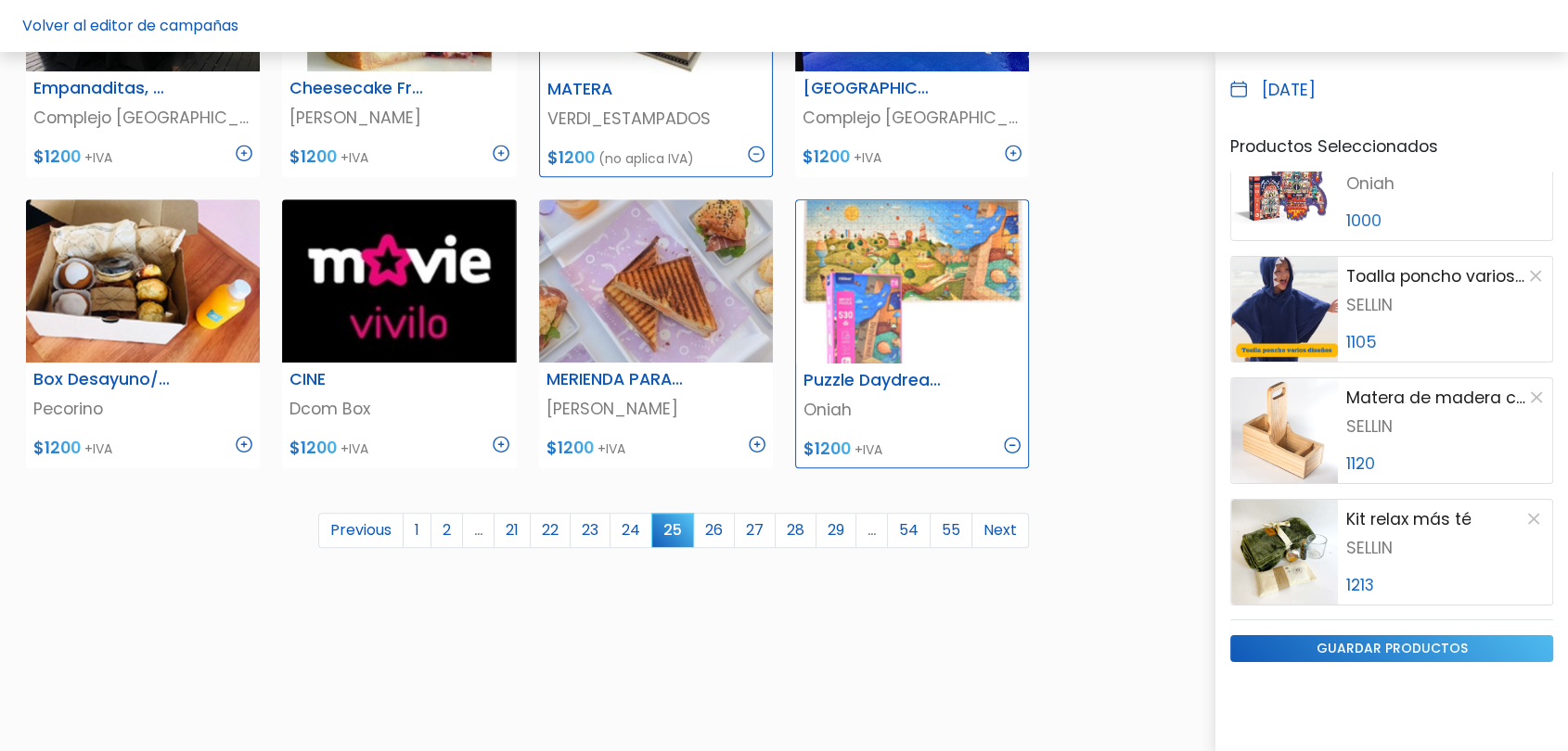
scroll to position [1131, 0]
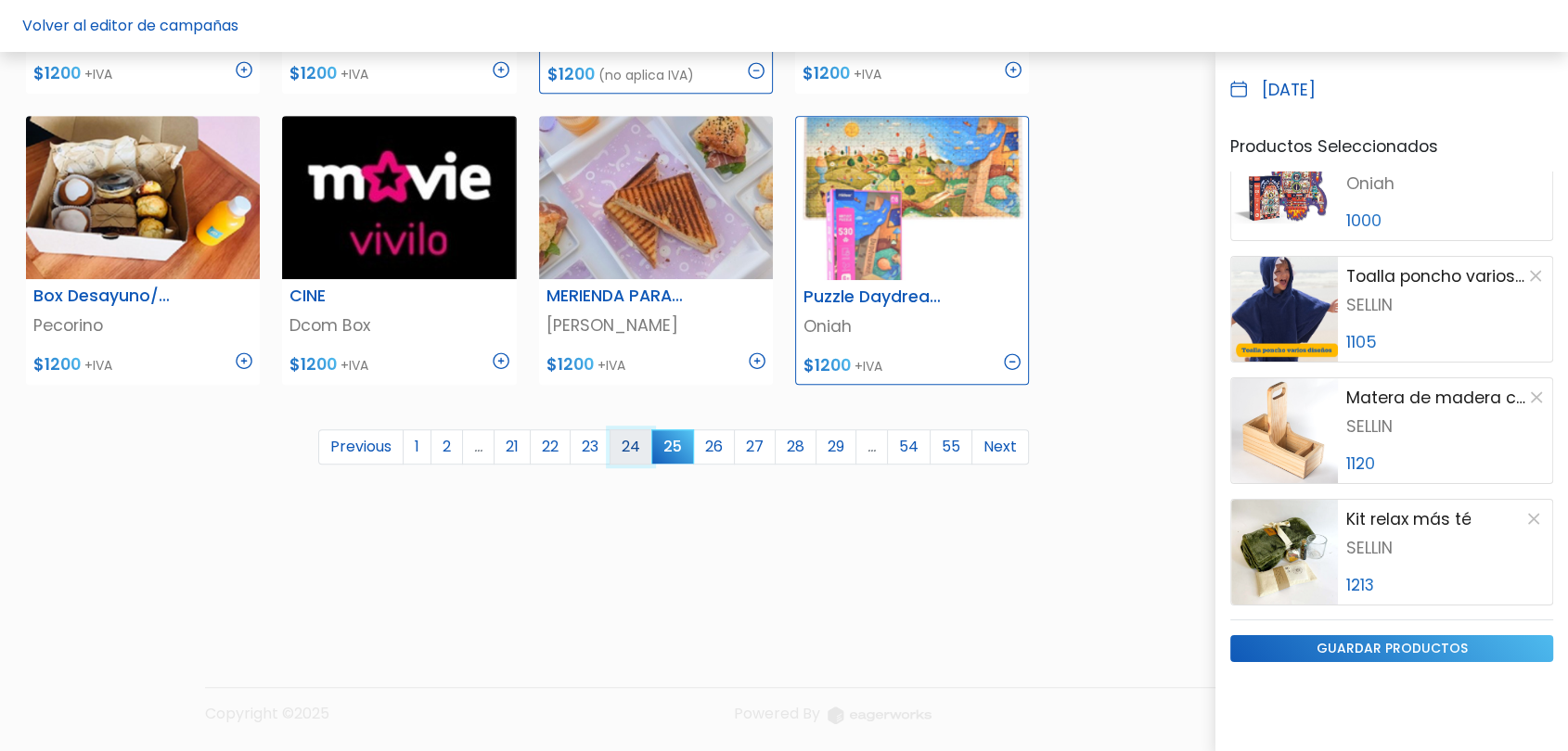
click at [639, 438] on link "24" at bounding box center [631, 447] width 42 height 36
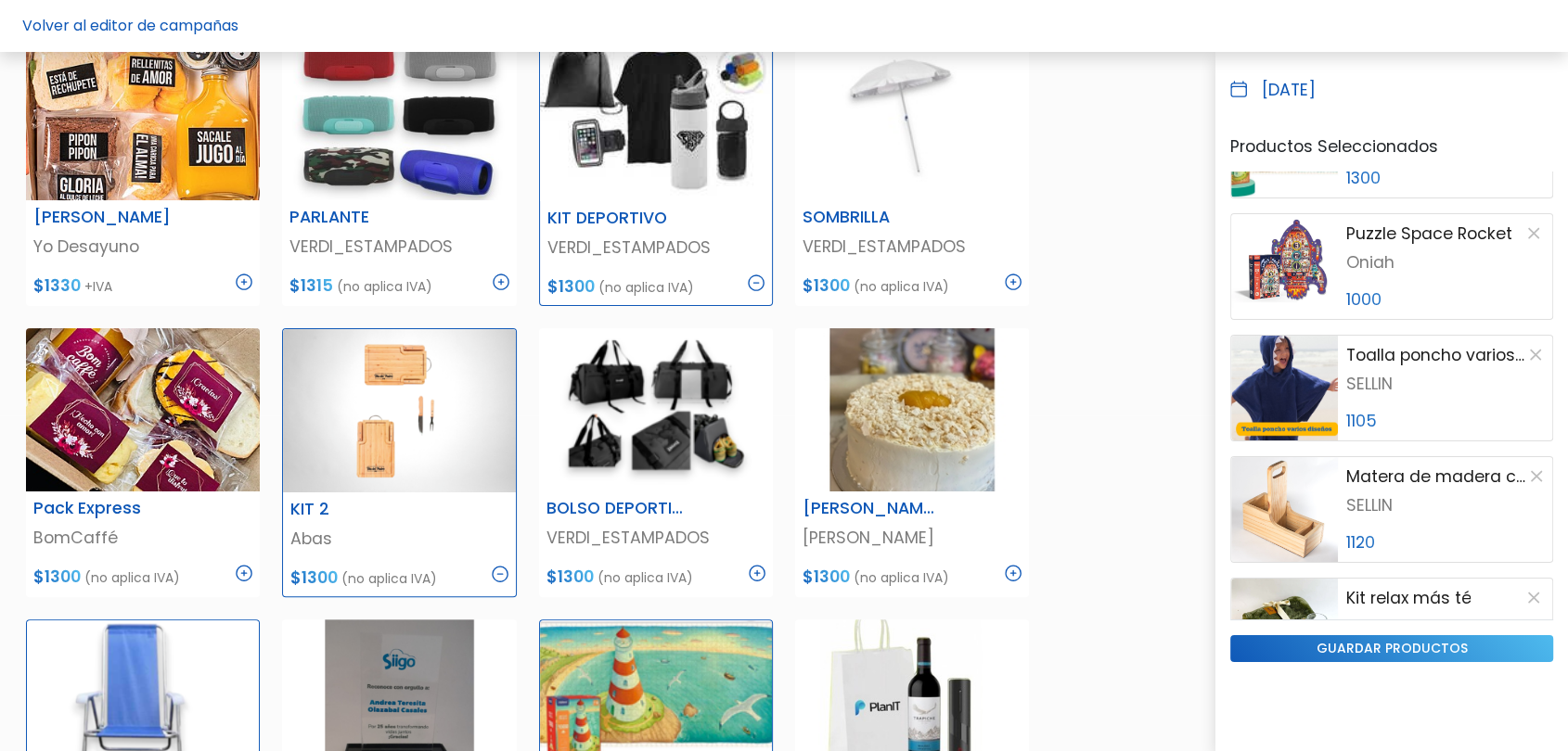
scroll to position [412, 0]
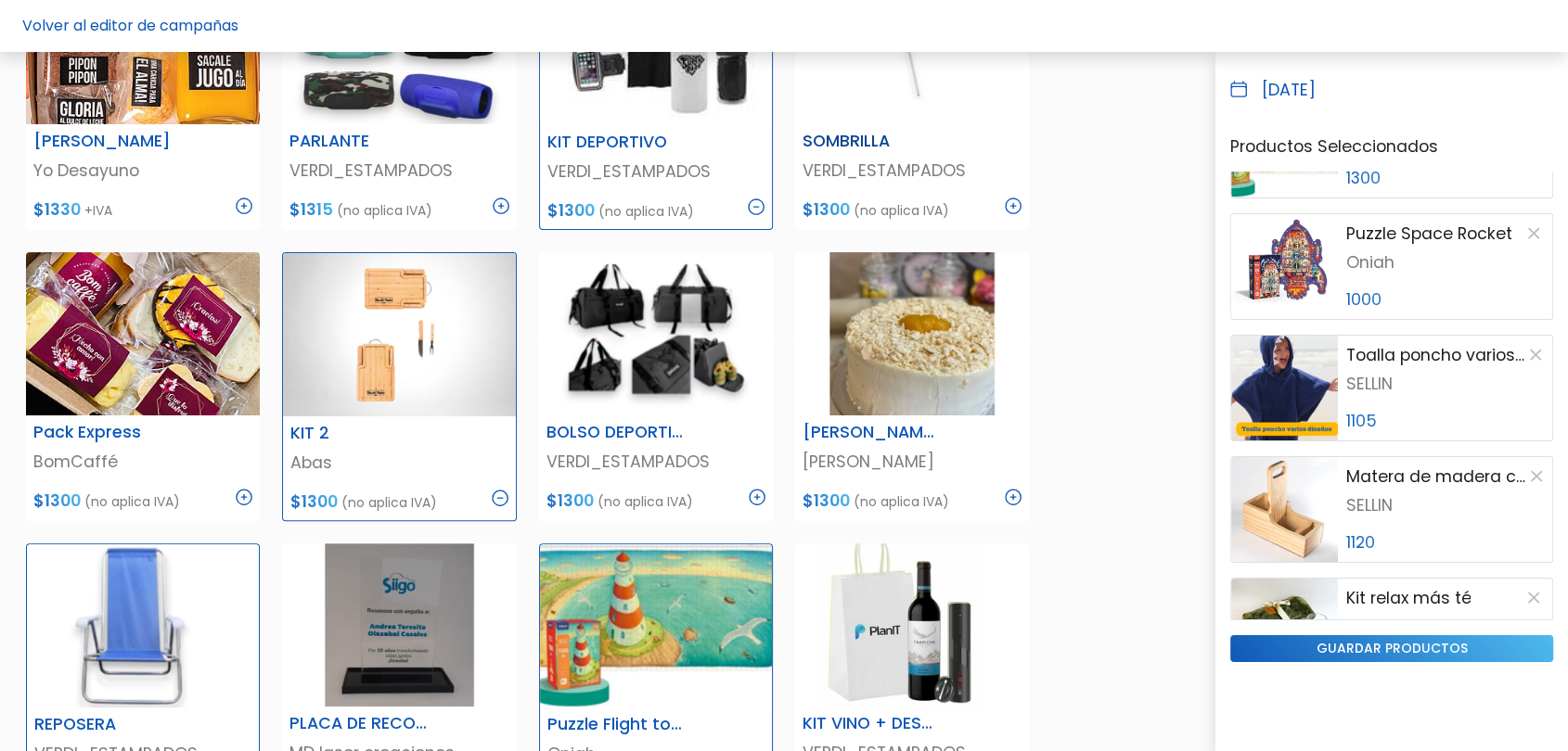
click at [1013, 205] on img at bounding box center [1012, 205] width 17 height 17
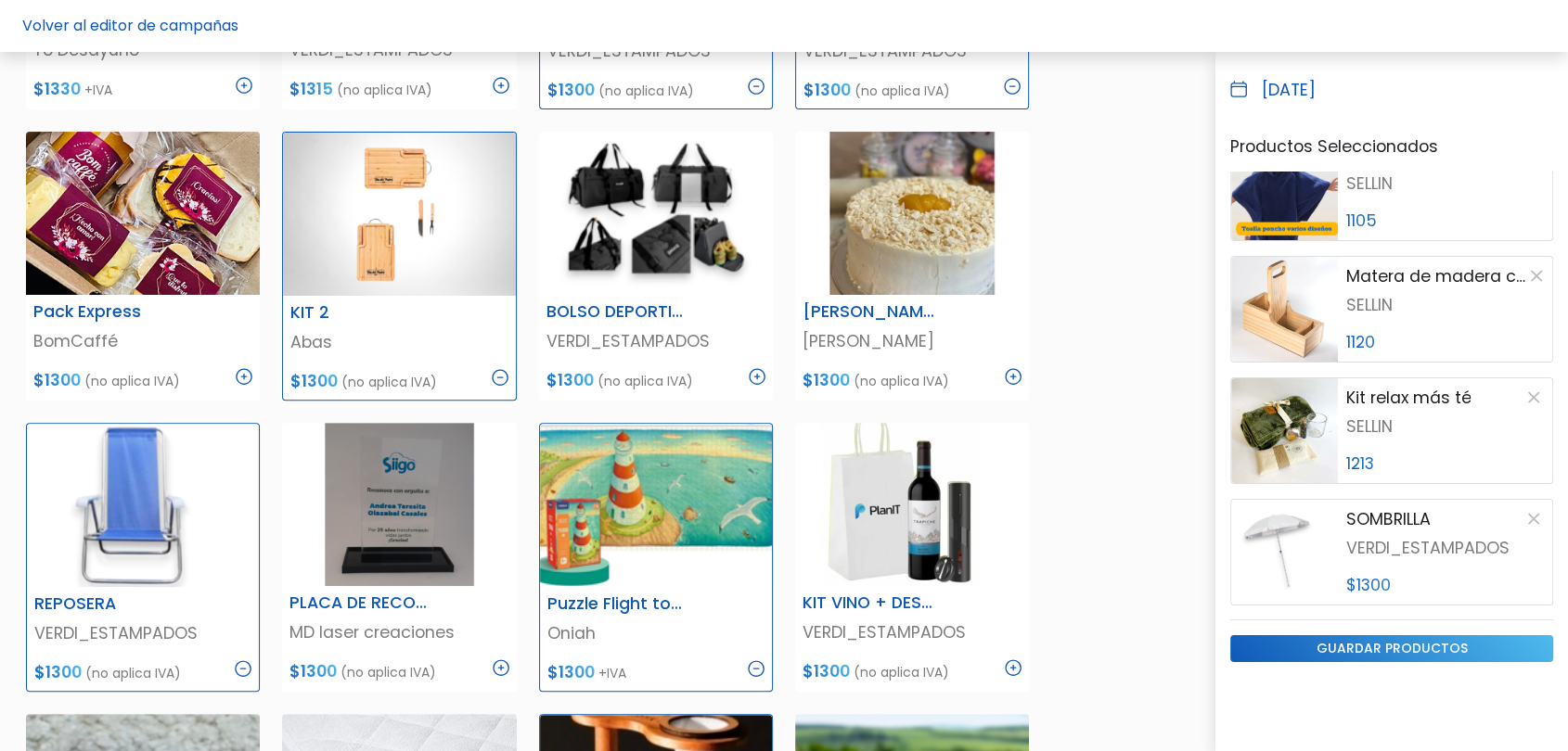
scroll to position [618, 0]
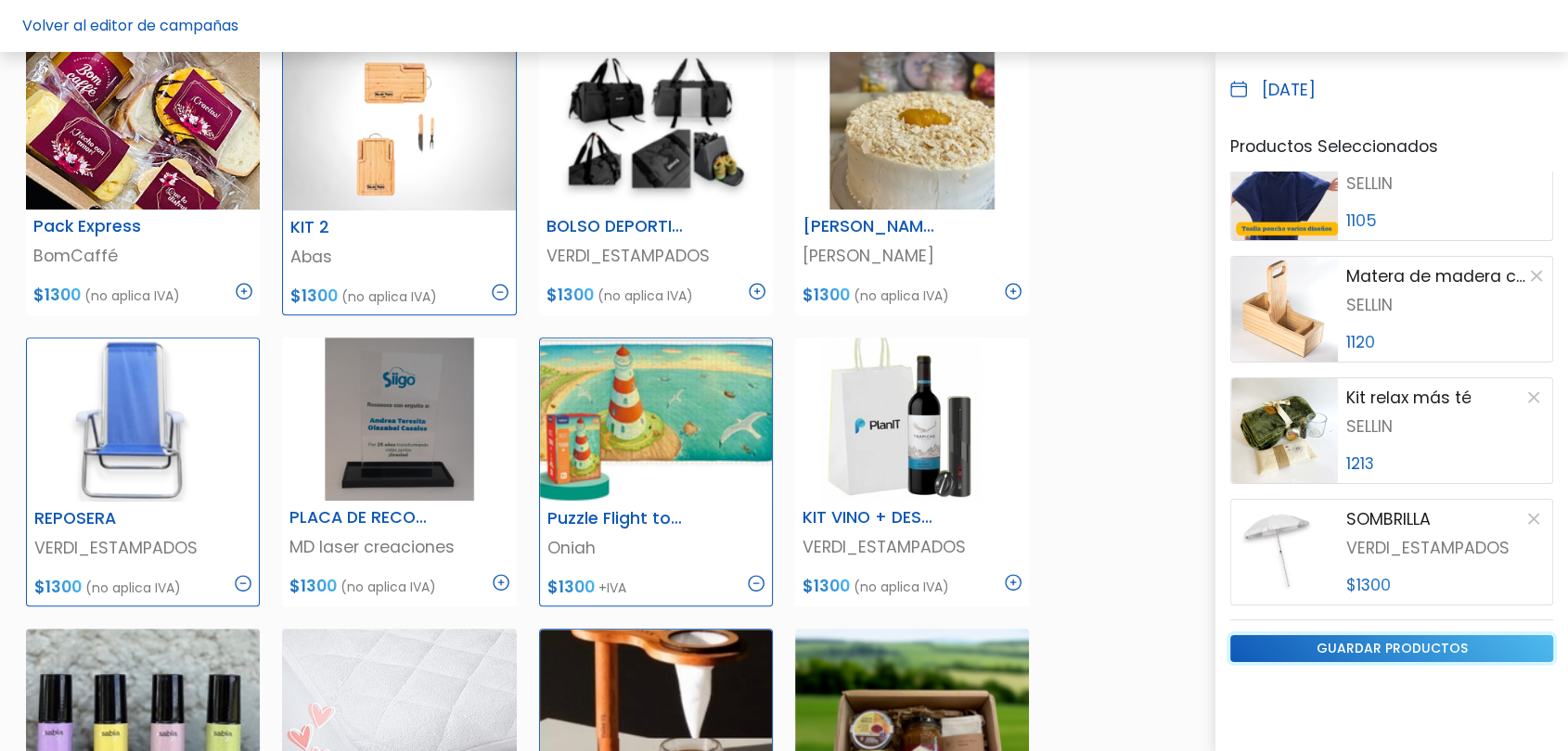
click at [1322, 647] on input "guardar productos" at bounding box center [1391, 648] width 323 height 27
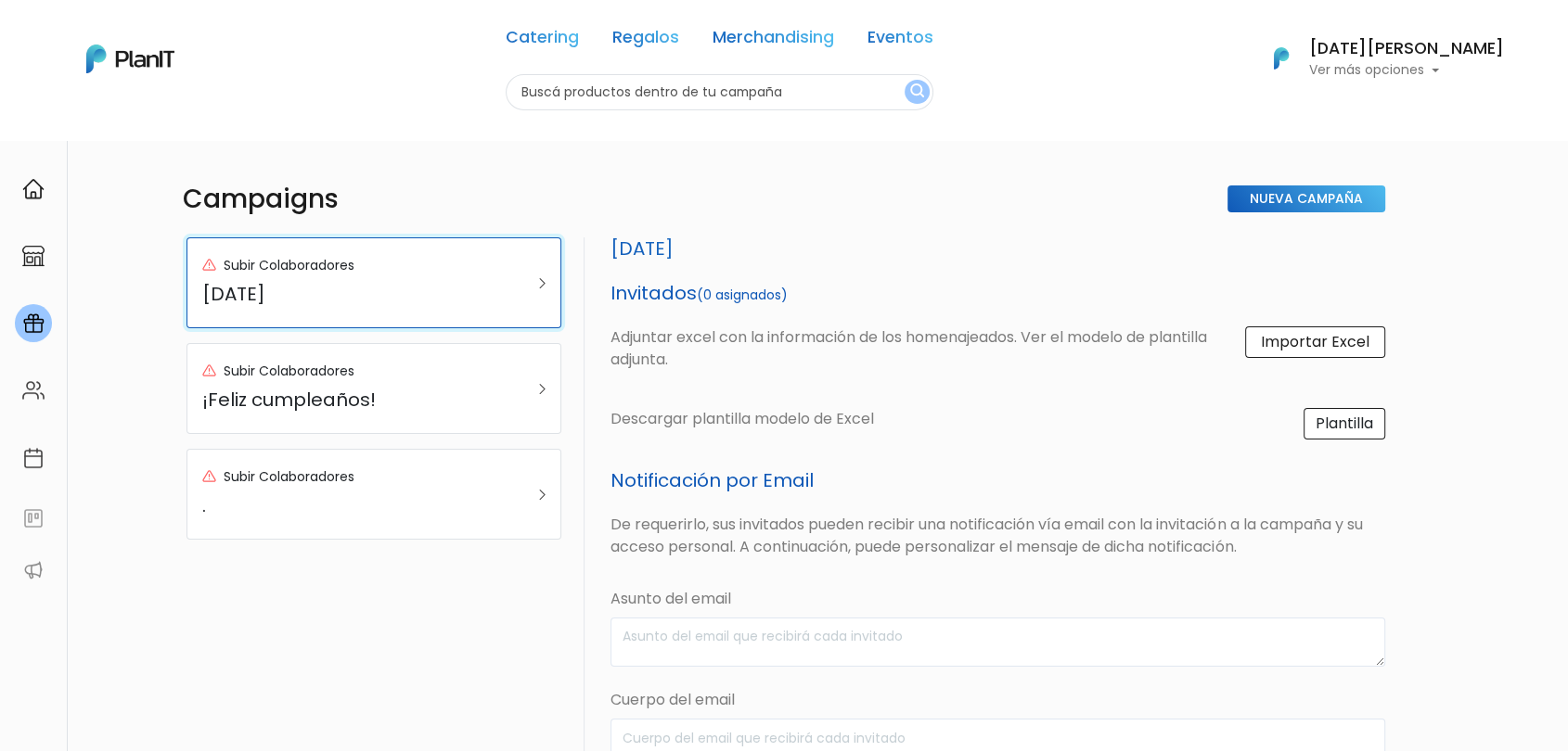
click at [261, 291] on h5 "[DATE]" at bounding box center [348, 294] width 292 height 23
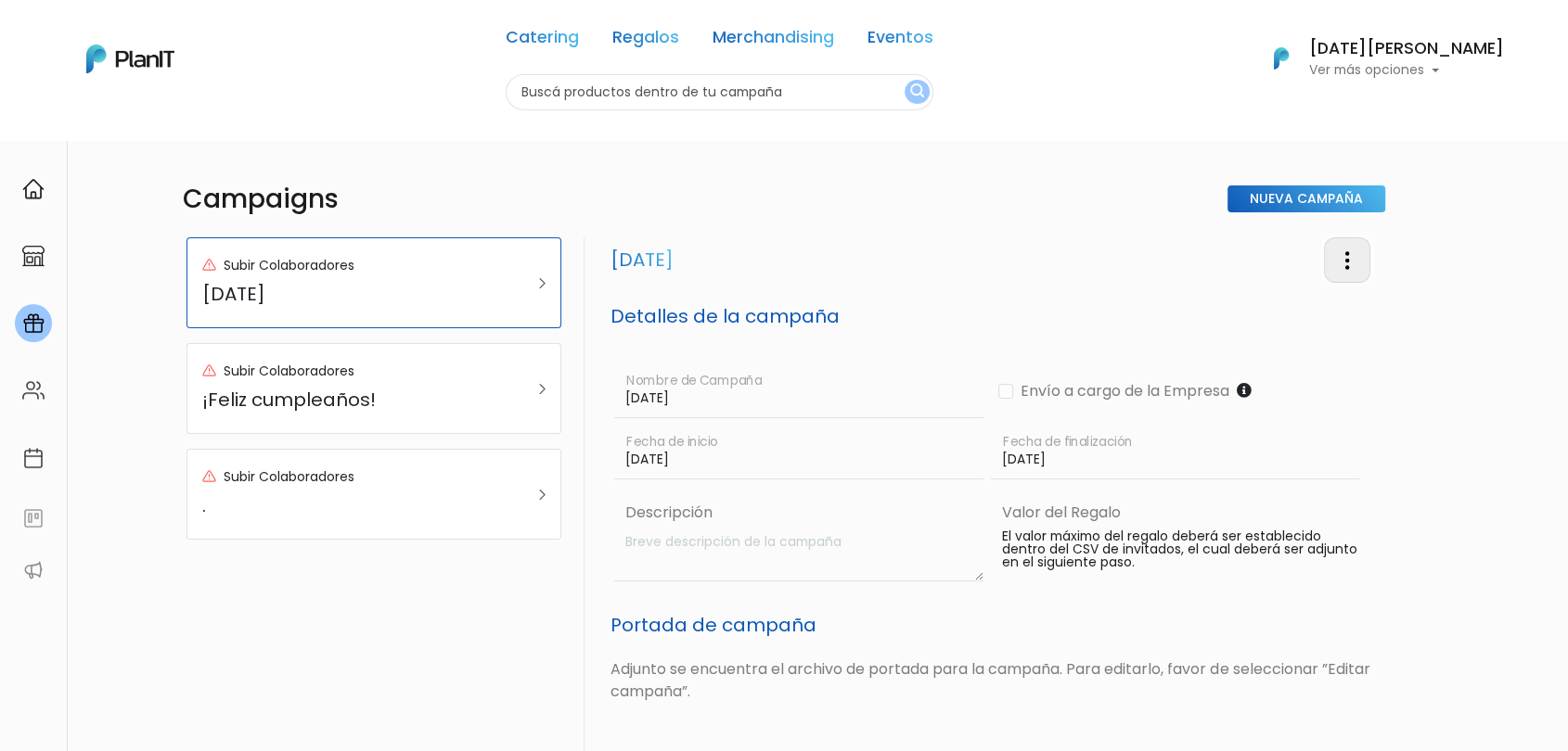
click at [1351, 261] on img "button" at bounding box center [1347, 261] width 23 height 23
click at [1295, 321] on link "Editar Campaña" at bounding box center [1286, 312] width 168 height 40
